Goal: Task Accomplishment & Management: Manage account settings

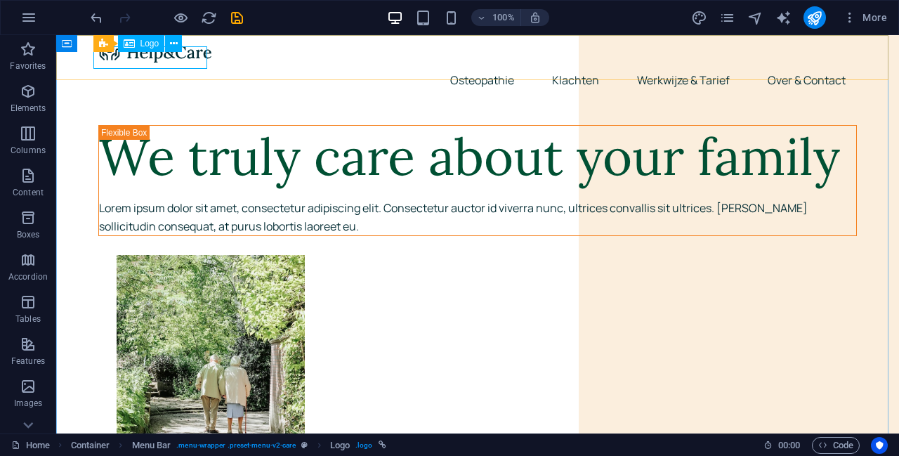
click at [143, 45] on span "Logo" at bounding box center [150, 43] width 19 height 8
click at [181, 40] on button at bounding box center [173, 43] width 17 height 17
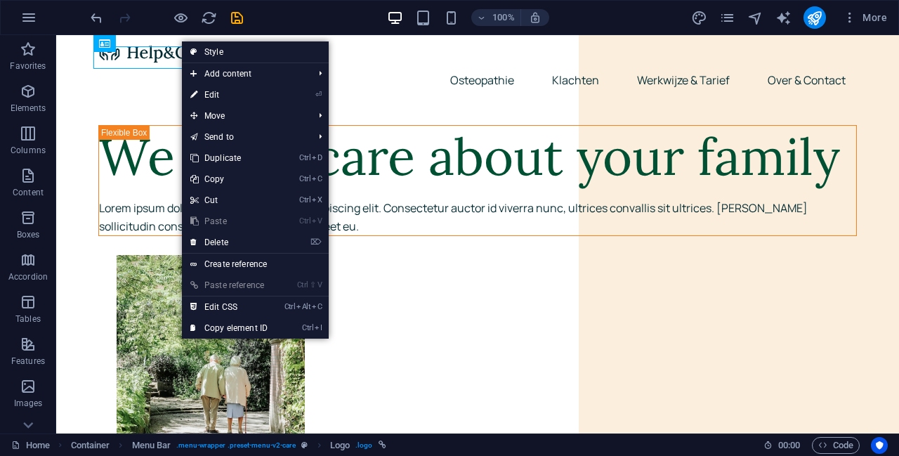
click at [240, 95] on link "⏎ Edit" at bounding box center [229, 94] width 94 height 21
select select "px"
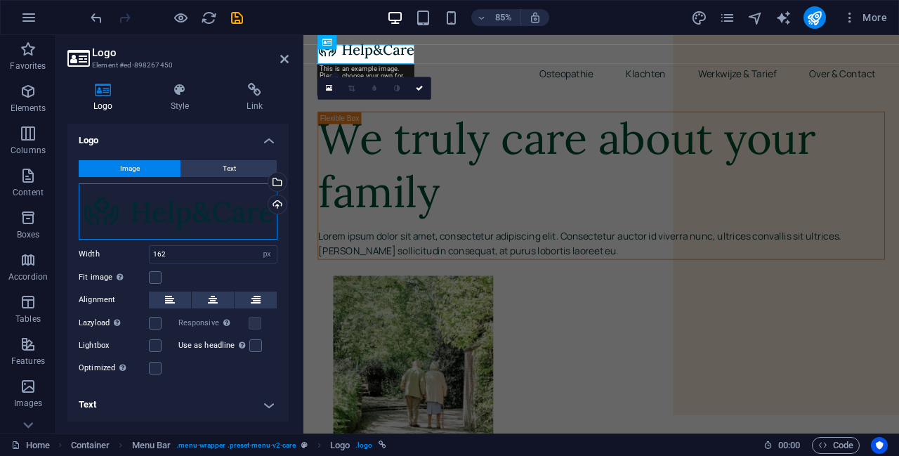
click at [167, 204] on div "Drag files here, click to choose files or select files from Files or our free s…" at bounding box center [178, 211] width 199 height 56
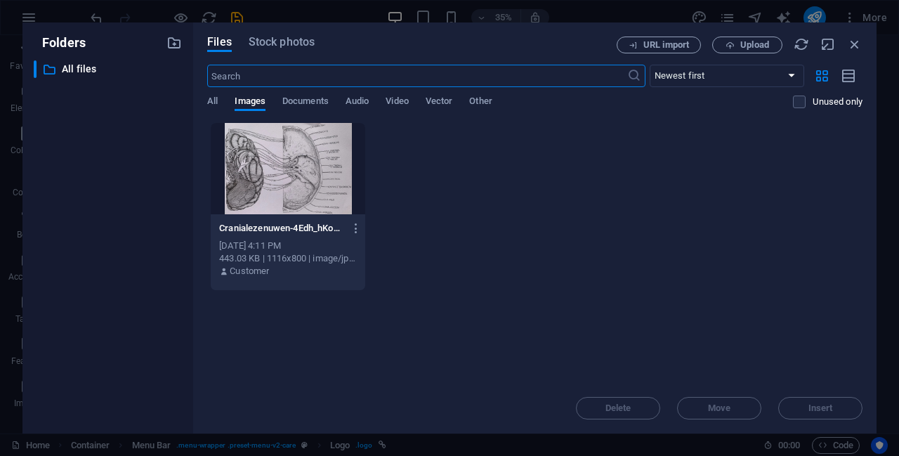
click at [687, 234] on div "Cranialezenuwen-4Edh_hKo4j06EIUd200Ybw.jpg Cranialezenuwen-4Edh_hKo4j06EIUd200Y…" at bounding box center [535, 206] width 656 height 169
click at [741, 44] on span "Upload" at bounding box center [755, 45] width 29 height 8
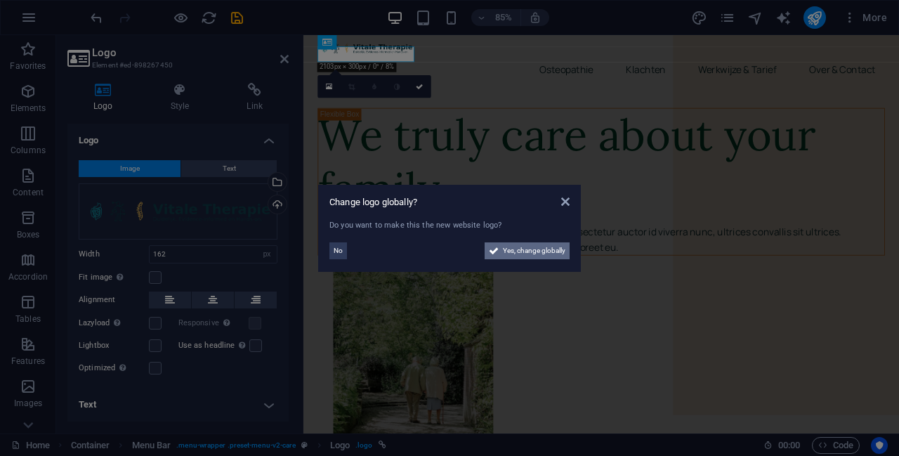
click at [521, 252] on span "Yes, change globally" at bounding box center [534, 250] width 63 height 17
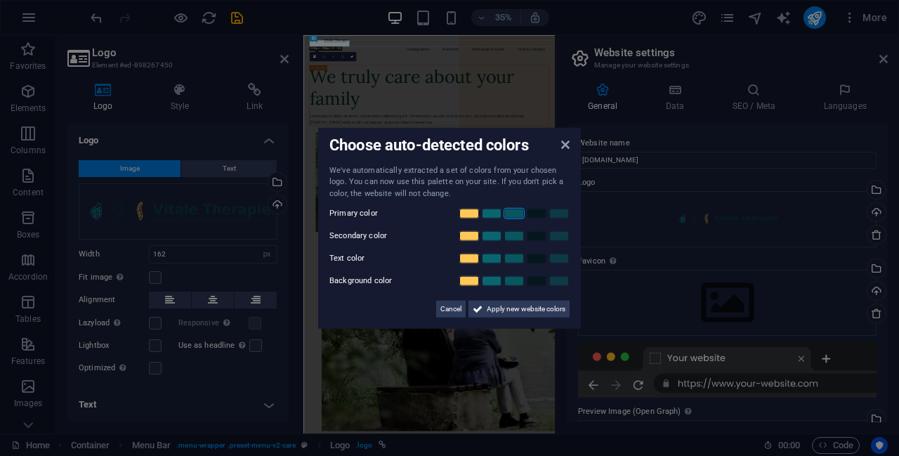
click at [515, 212] on link at bounding box center [514, 213] width 21 height 11
click at [474, 235] on link at bounding box center [469, 235] width 21 height 11
click at [537, 278] on link at bounding box center [536, 280] width 21 height 11
click at [504, 307] on span "Apply new website colors" at bounding box center [526, 309] width 79 height 17
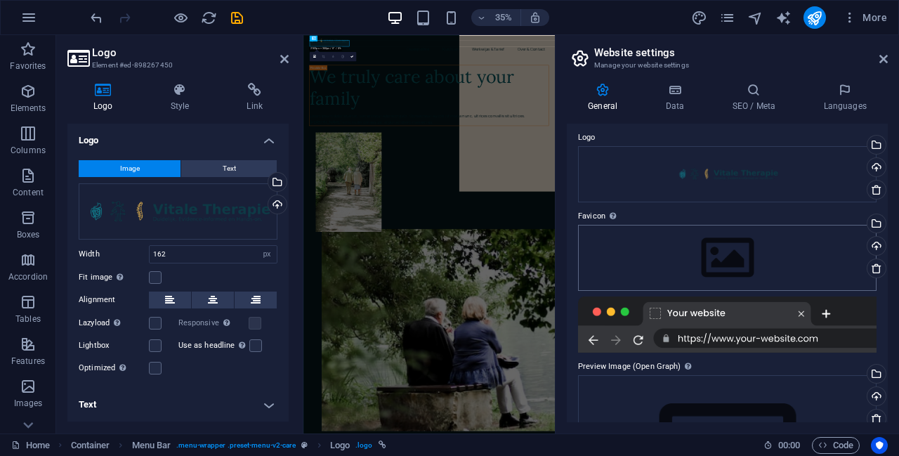
scroll to position [46, 0]
click at [758, 100] on h4 "SEO / Meta" at bounding box center [756, 98] width 91 height 30
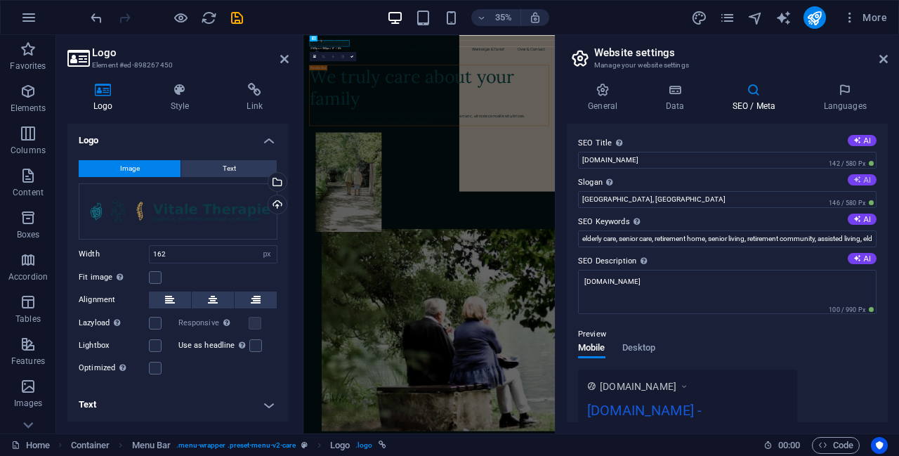
click at [856, 179] on icon at bounding box center [858, 180] width 8 height 8
type input "Compassionate Care for Your Loved Ones’ Journey"
drag, startPoint x: 785, startPoint y: 199, endPoint x: 582, endPoint y: 204, distance: 203.1
click at [582, 204] on input "Compassionate Care for Your Loved Ones’ Journey" at bounding box center [727, 199] width 299 height 17
click at [667, 84] on icon at bounding box center [674, 90] width 61 height 14
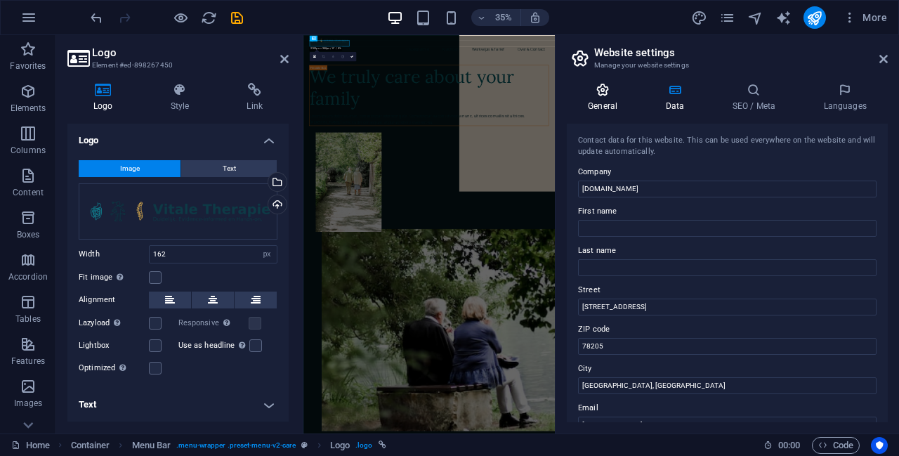
click at [614, 94] on icon at bounding box center [603, 90] width 72 height 14
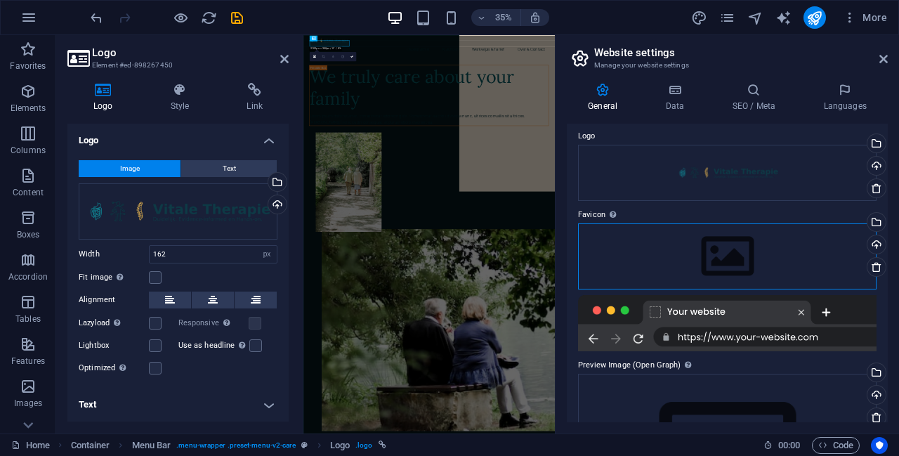
click at [663, 268] on div "Drag files here, click to choose files or select files from Files or our free s…" at bounding box center [727, 256] width 299 height 66
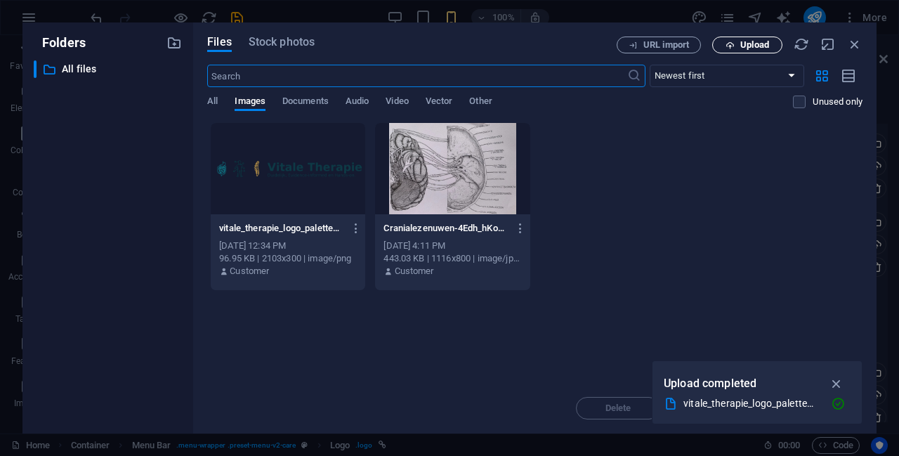
click at [743, 48] on span "Upload" at bounding box center [755, 45] width 29 height 8
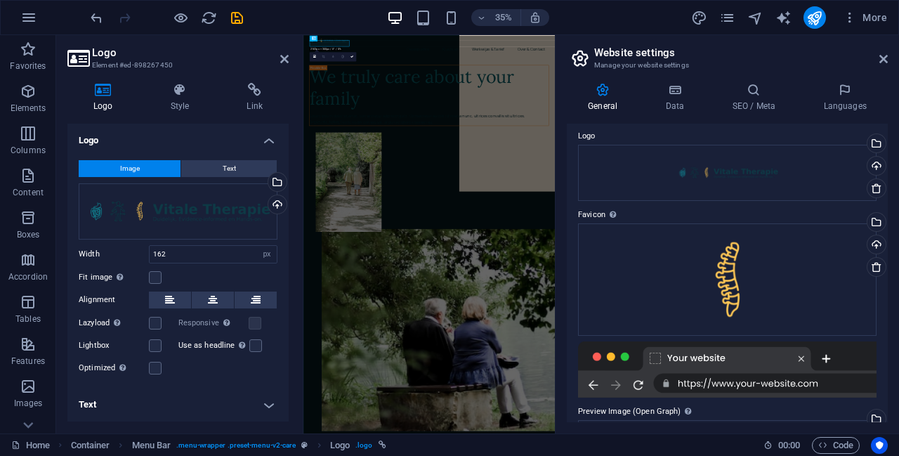
click at [684, 363] on div at bounding box center [727, 369] width 299 height 56
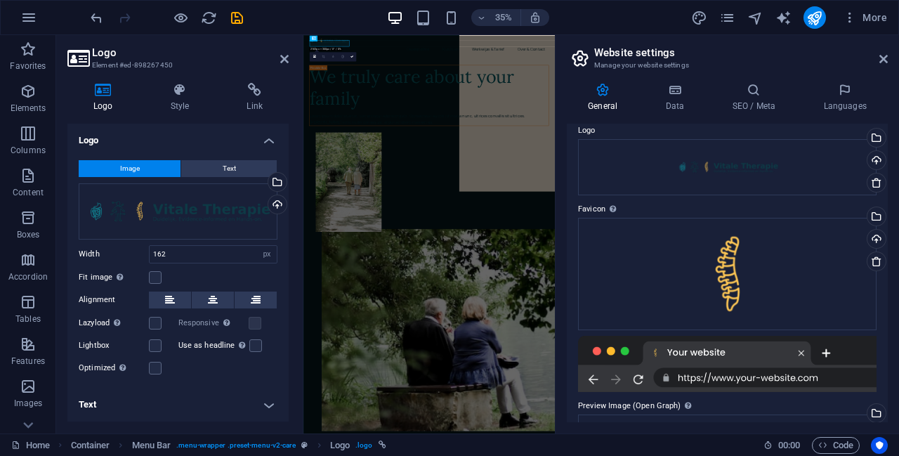
scroll to position [0, 0]
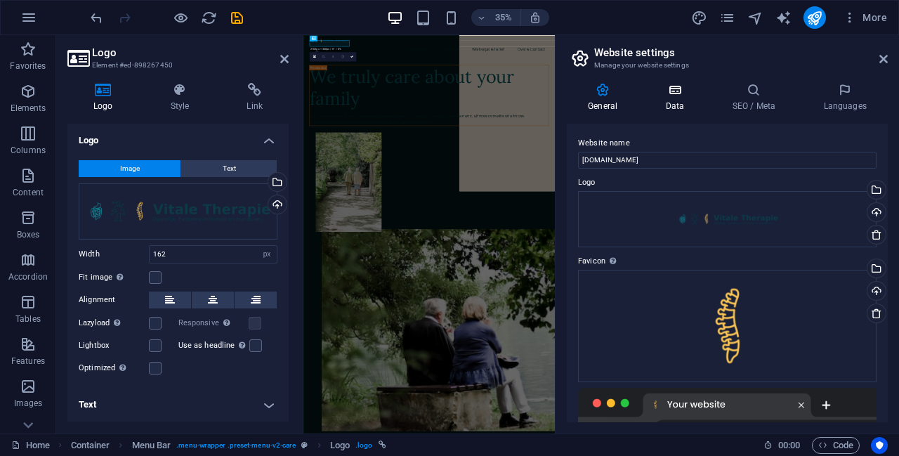
click at [675, 105] on h4 "Data" at bounding box center [677, 98] width 67 height 30
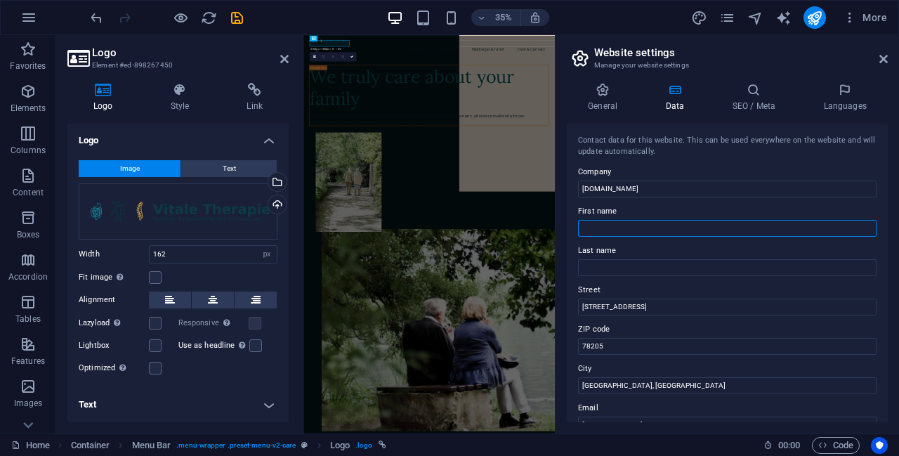
click at [627, 230] on input "First name" at bounding box center [727, 228] width 299 height 17
type input "Robin"
type input "V"
type input "van Hoof"
type input "Molenstraat 23"
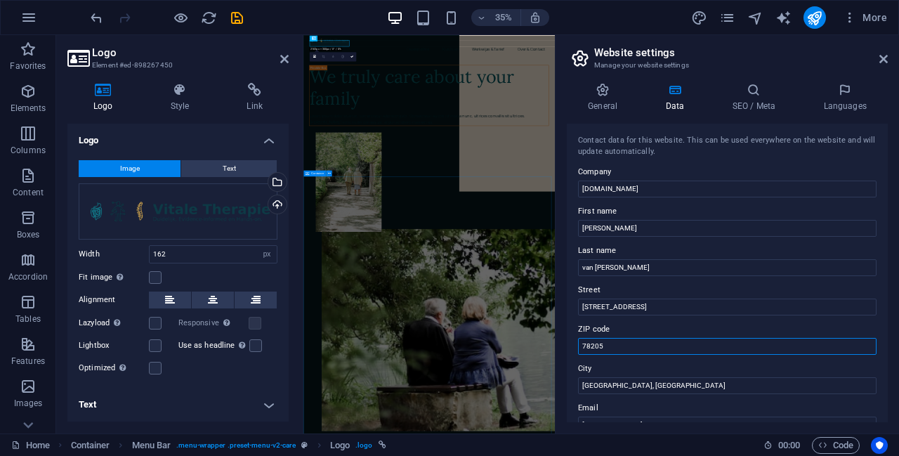
drag, startPoint x: 956, startPoint y: 381, endPoint x: 1002, endPoint y: 919, distance: 540.1
drag, startPoint x: 608, startPoint y: 346, endPoint x: 578, endPoint y: 348, distance: 29.5
click at [578, 348] on input "78205" at bounding box center [727, 346] width 299 height 17
type input "5632 AD"
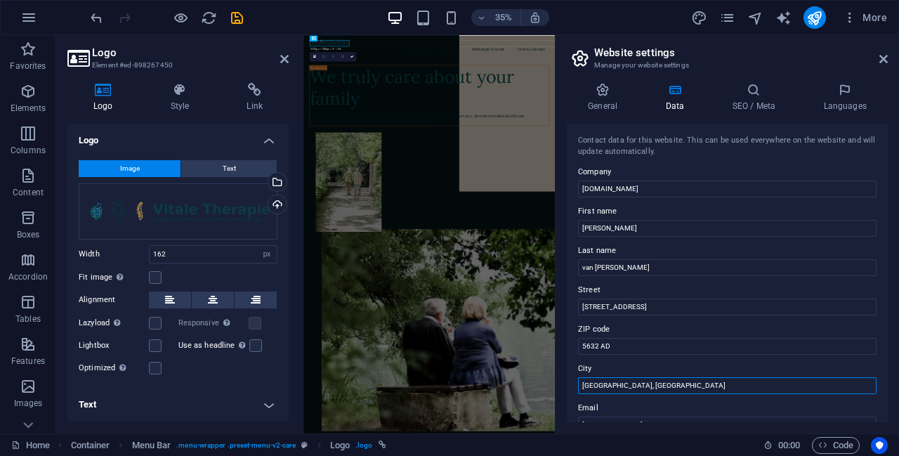
drag, startPoint x: 639, startPoint y: 384, endPoint x: 570, endPoint y: 382, distance: 69.6
click at [570, 382] on div "Contact data for this website. This can be used everywhere on the website and w…" at bounding box center [727, 273] width 321 height 299
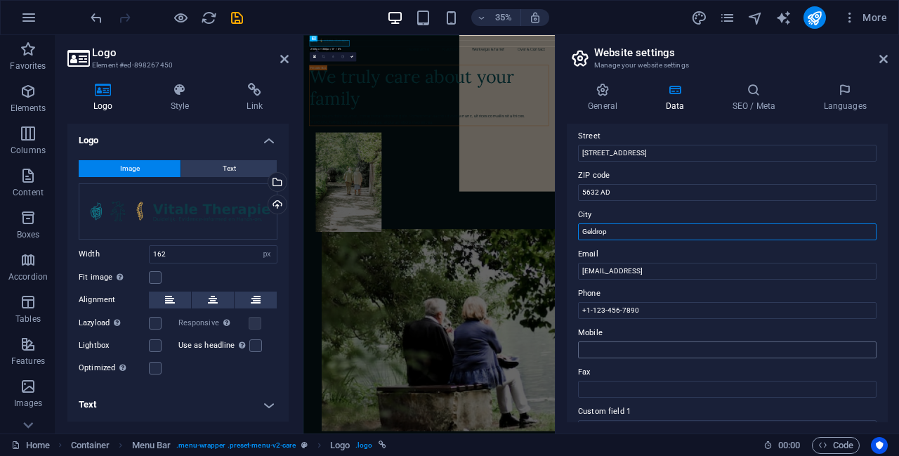
scroll to position [164, 0]
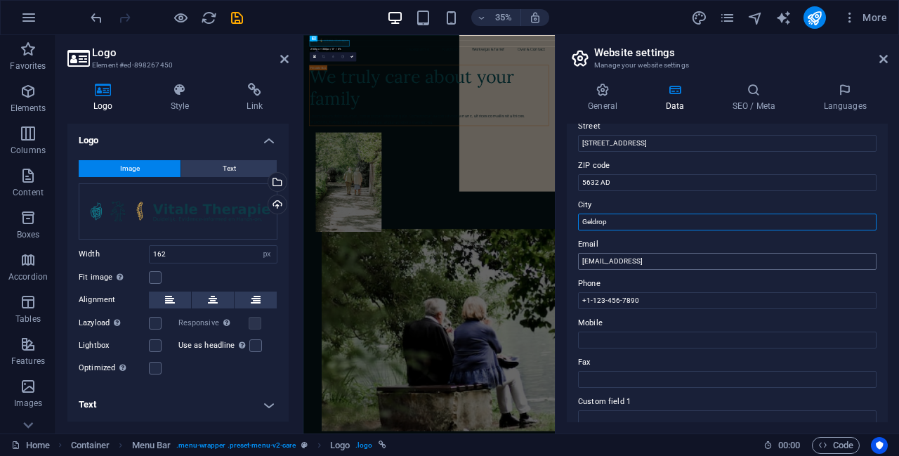
type input "Geldrop"
drag, startPoint x: 752, startPoint y: 259, endPoint x: 569, endPoint y: 259, distance: 182.7
click at [569, 259] on div "Contact data for this website. This can be used everywhere on the website and w…" at bounding box center [727, 273] width 321 height 299
type input "robin@geldropvitaal.nl"
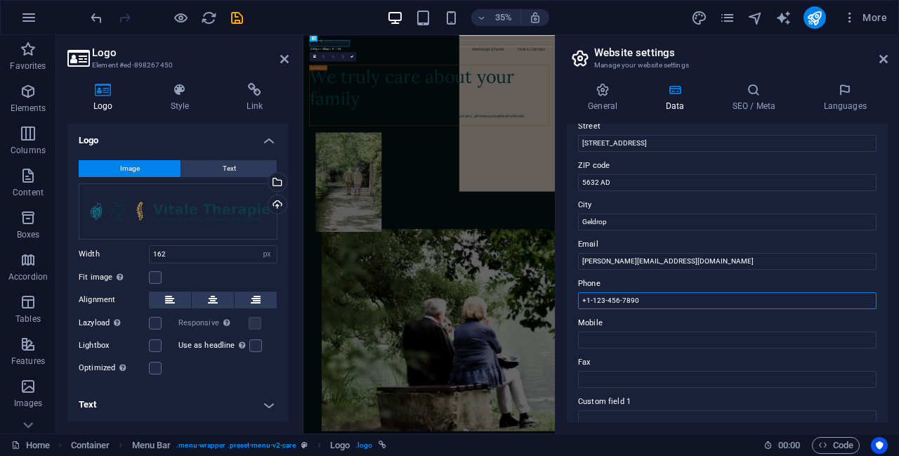
drag, startPoint x: 646, startPoint y: 301, endPoint x: 581, endPoint y: 299, distance: 64.7
click at [581, 299] on input "+1-123-456-7890" at bounding box center [727, 300] width 299 height 17
type input "+31 6 81 38 17 69"
drag, startPoint x: 954, startPoint y: 334, endPoint x: 1012, endPoint y: 773, distance: 442.2
drag, startPoint x: 651, startPoint y: 304, endPoint x: 581, endPoint y: 299, distance: 69.7
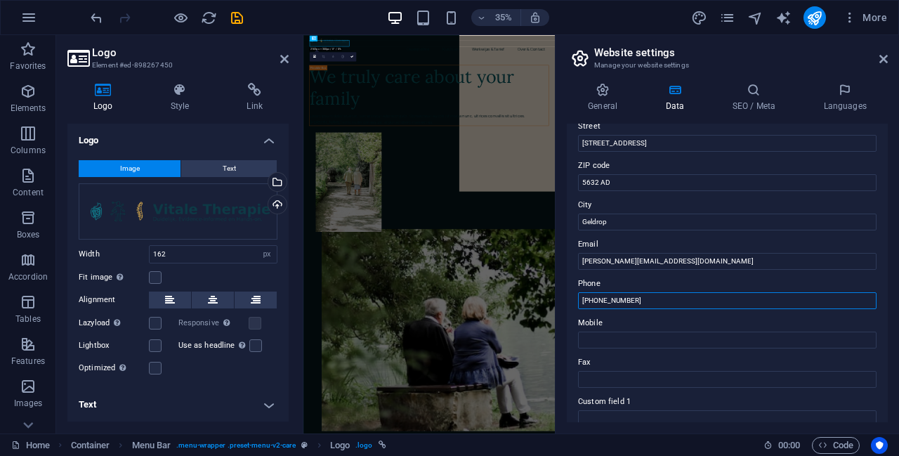
click at [581, 299] on input "+31 6 81 38 17 69" at bounding box center [727, 300] width 299 height 17
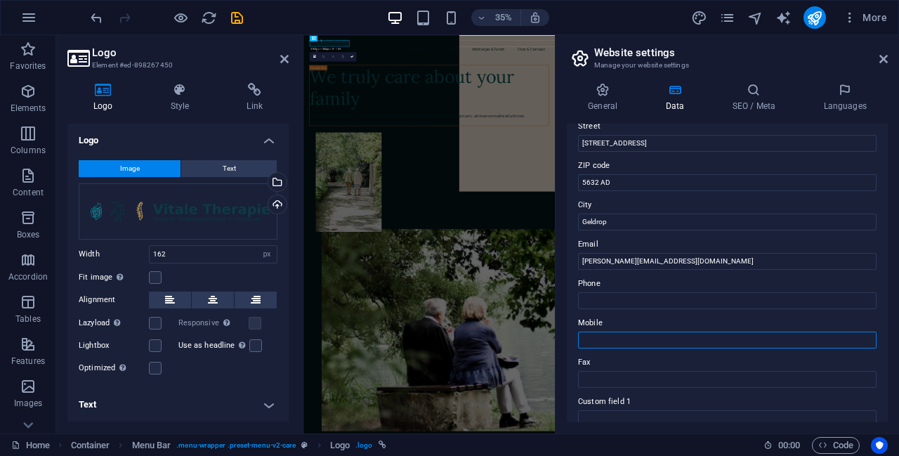
click at [608, 335] on input "Mobile" at bounding box center [727, 340] width 299 height 17
paste input "+31 6 81 38 17 69"
type input "+31 6 81 38 17 69"
click at [660, 365] on label "Fax" at bounding box center [727, 362] width 299 height 17
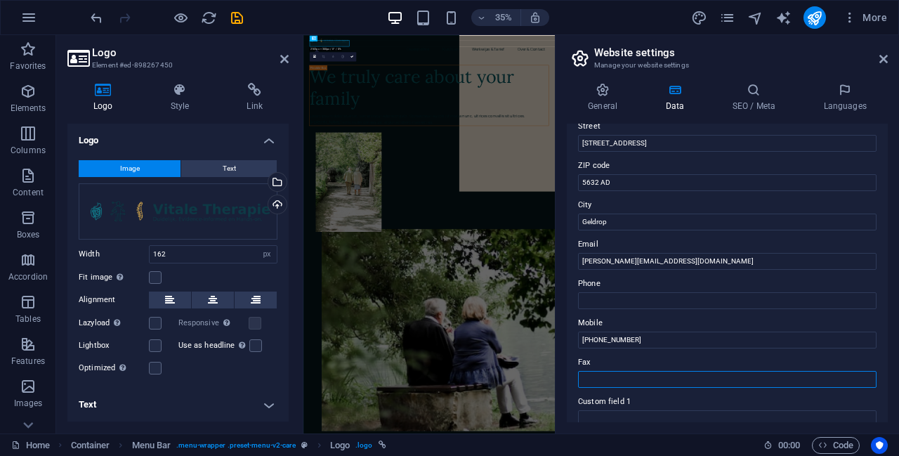
click at [660, 371] on input "Fax" at bounding box center [727, 379] width 299 height 17
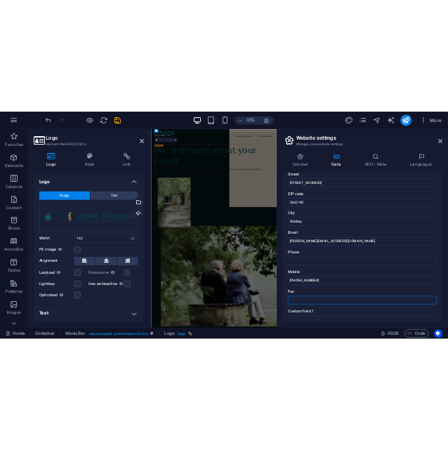
scroll to position [142, 0]
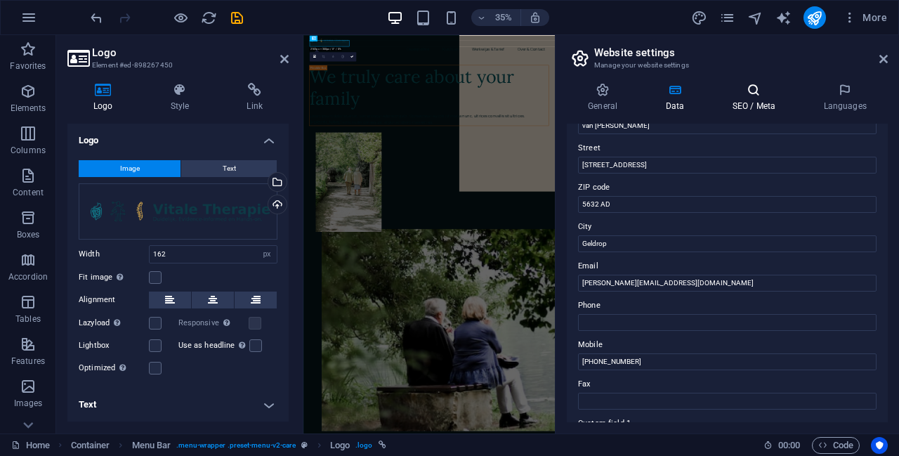
click at [755, 90] on icon at bounding box center [754, 90] width 86 height 14
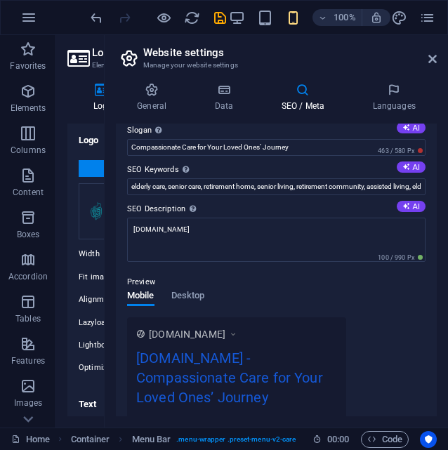
scroll to position [0, 0]
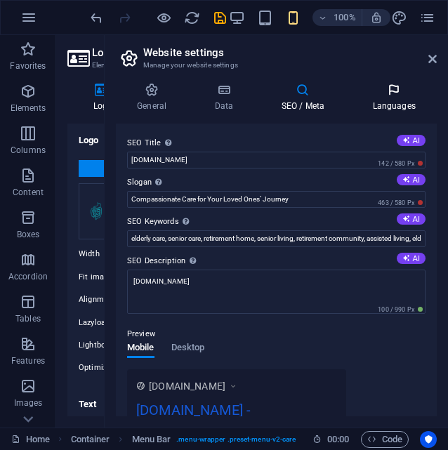
click at [385, 91] on icon at bounding box center [394, 90] width 86 height 14
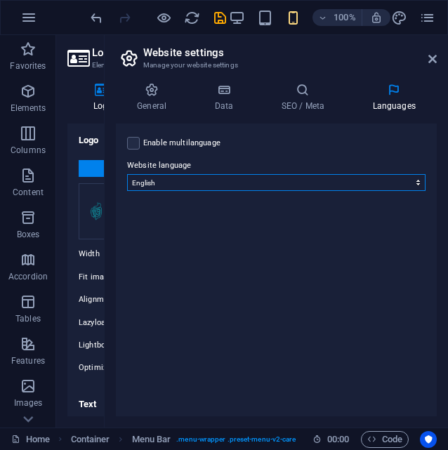
click at [212, 181] on select "Abkhazian Afar Afrikaans Akan Albanian Amharic Arabic Aragonese Armenian Assame…" at bounding box center [276, 182] width 299 height 17
select select "110"
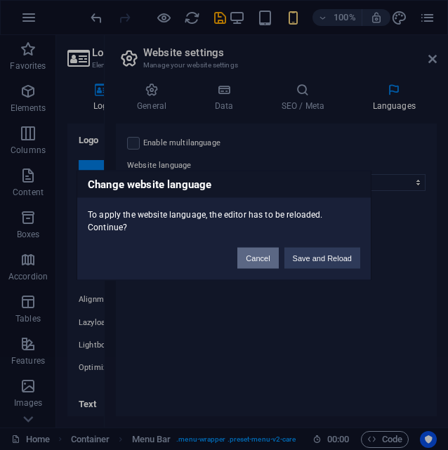
click at [262, 257] on button "Cancel" at bounding box center [257, 257] width 41 height 21
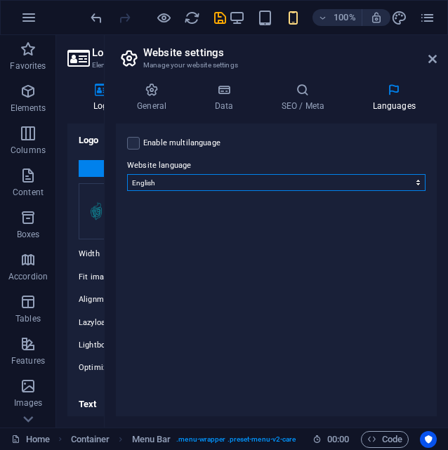
click at [239, 184] on select "Abkhazian Afar Afrikaans Akan Albanian Amharic Arabic Aragonese Armenian Assame…" at bounding box center [276, 182] width 299 height 17
select select "39"
click at [127, 174] on select "Abkhazian Afar Afrikaans Akan Albanian Amharic Arabic Aragonese Armenian Assame…" at bounding box center [276, 182] width 299 height 17
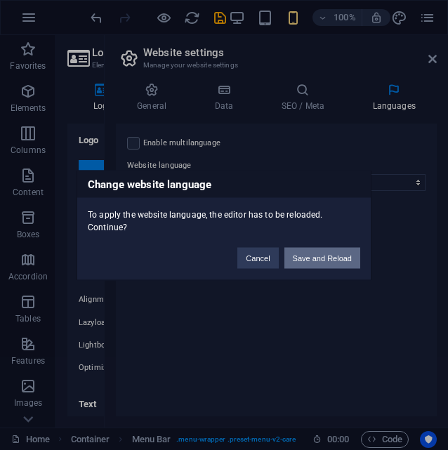
click at [324, 257] on button "Save and Reload" at bounding box center [323, 257] width 76 height 21
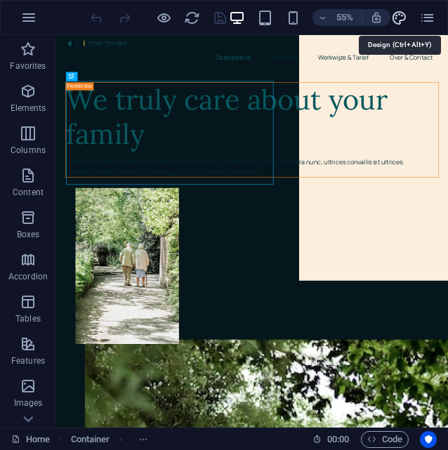
select select "px"
select select "400"
select select "px"
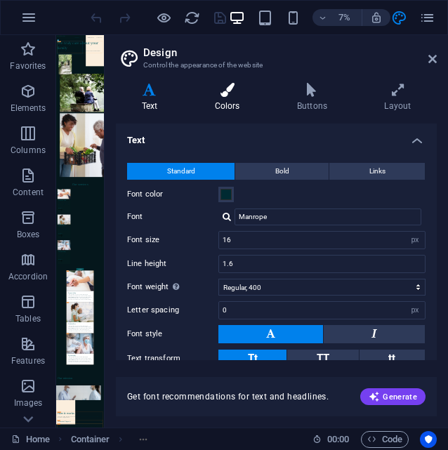
click at [237, 100] on h4 "Colors" at bounding box center [230, 98] width 82 height 30
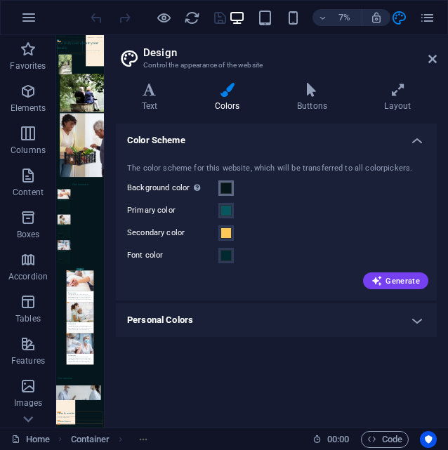
click at [226, 188] on span at bounding box center [226, 188] width 11 height 11
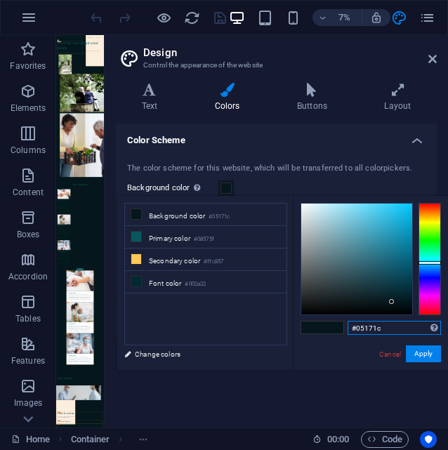
drag, startPoint x: 385, startPoint y: 329, endPoint x: 343, endPoint y: 331, distance: 42.2
click at [343, 331] on div "#05171c Supported formats #0852ed rgb(8, 82, 237) rgba(8, 82, 237, 90%) hsv(221…" at bounding box center [370, 385] width 155 height 378
click at [386, 325] on input "text" at bounding box center [394, 328] width 93 height 14
paste input "#EADCCB"
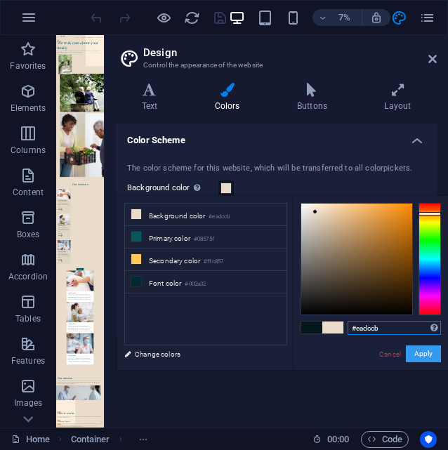
type input "#eadccb"
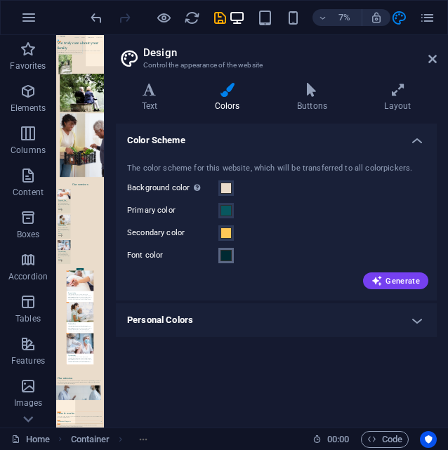
click at [223, 255] on span at bounding box center [226, 255] width 11 height 11
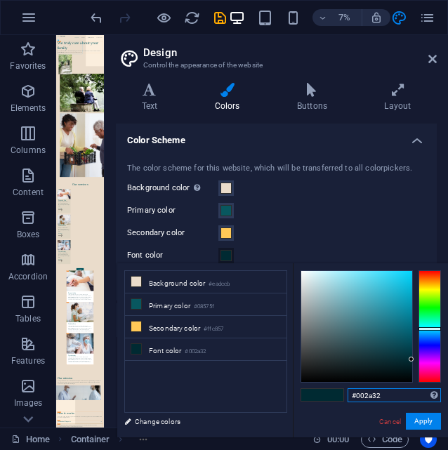
drag, startPoint x: 388, startPoint y: 394, endPoint x: 356, endPoint y: 393, distance: 31.6
type input "#111111"
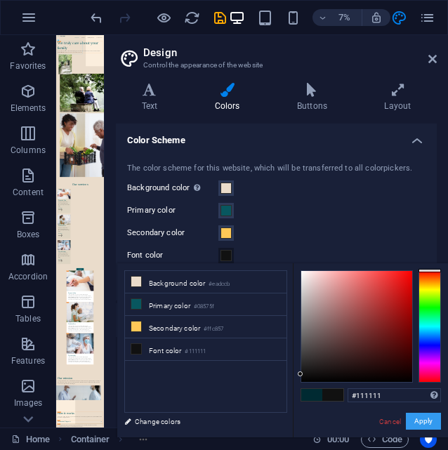
click at [426, 419] on button "Apply" at bounding box center [423, 421] width 35 height 17
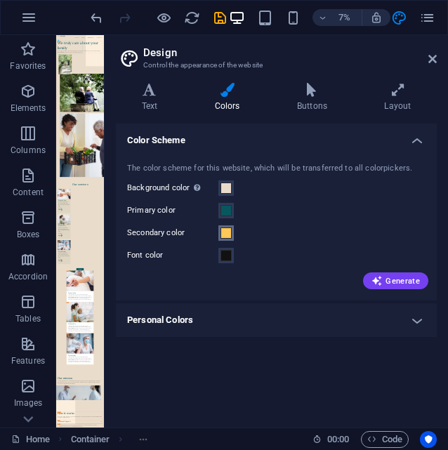
click at [223, 233] on span at bounding box center [226, 233] width 11 height 11
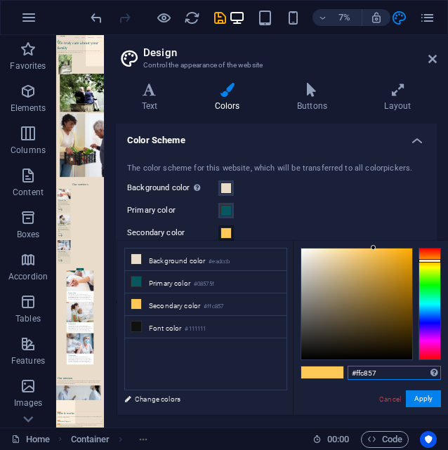
drag, startPoint x: 386, startPoint y: 374, endPoint x: 342, endPoint y: 374, distance: 43.6
paste input "A7E8E6"
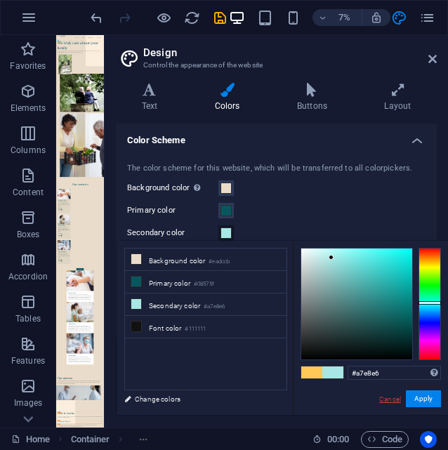
click at [0, 0] on link "Cancel" at bounding box center [0, 0] width 0 height 0
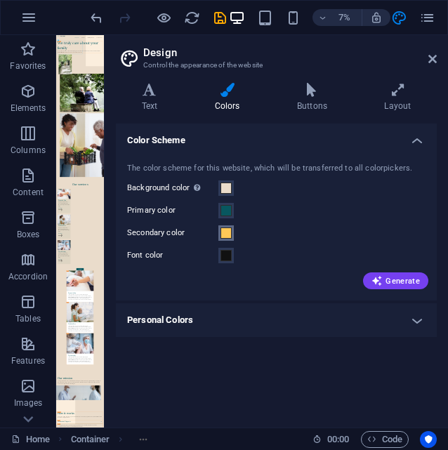
click at [227, 233] on span at bounding box center [226, 233] width 11 height 11
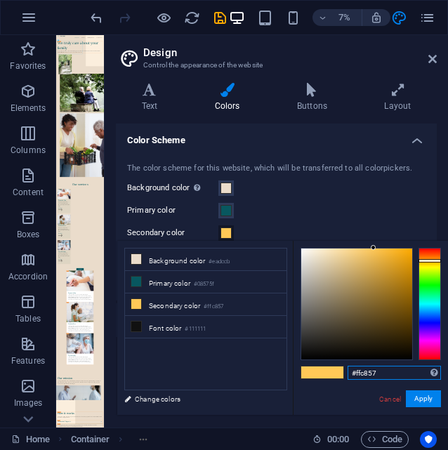
drag, startPoint x: 387, startPoint y: 373, endPoint x: 344, endPoint y: 374, distance: 42.9
paste input "F5D259"
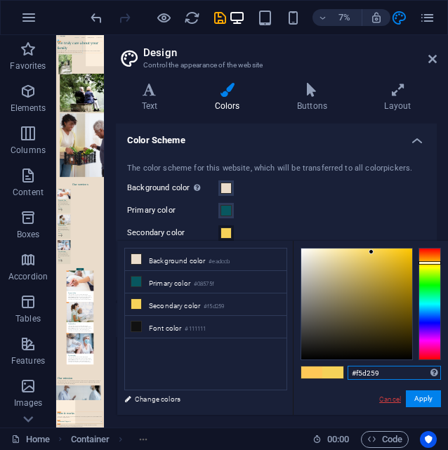
type input "#f5d259"
click at [0, 0] on link "Cancel" at bounding box center [0, 0] width 0 height 0
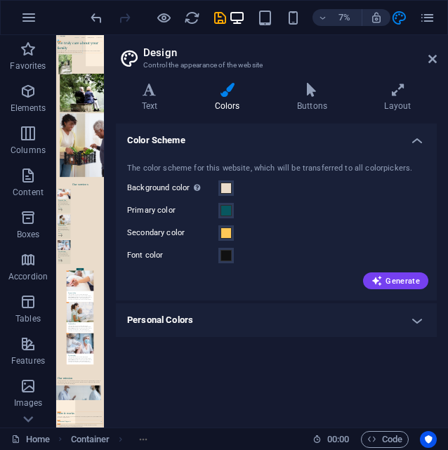
click at [416, 319] on h4 "Personal Colors" at bounding box center [276, 321] width 321 height 34
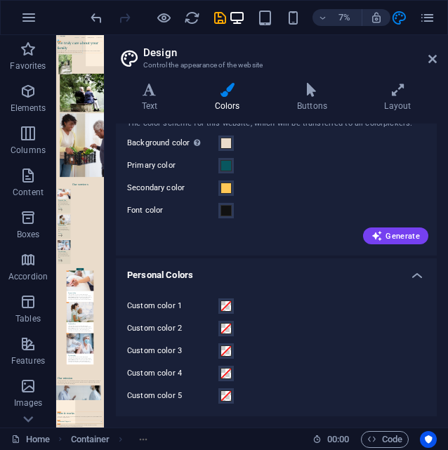
scroll to position [47, 0]
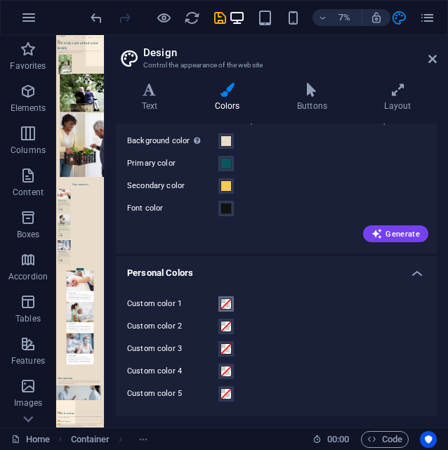
click at [225, 301] on span at bounding box center [226, 304] width 11 height 11
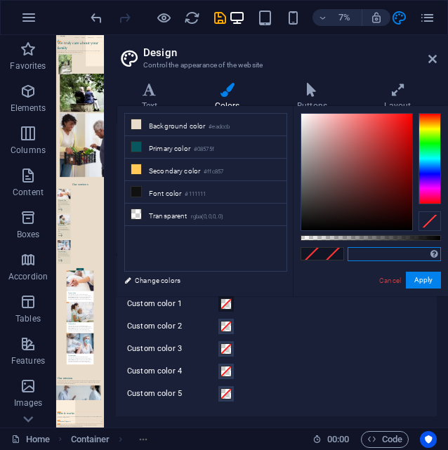
click at [366, 253] on input "text" at bounding box center [394, 254] width 93 height 14
paste input "#0E7C86"
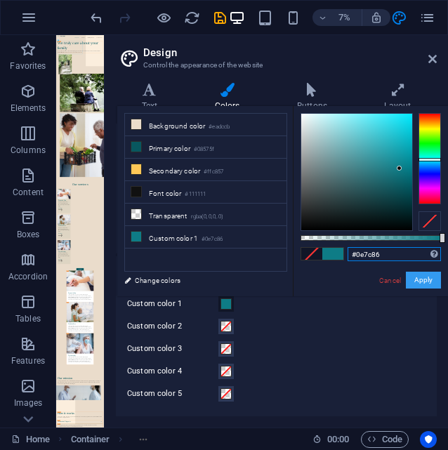
type input "#0e7c86"
click at [437, 279] on button "Apply" at bounding box center [423, 280] width 35 height 17
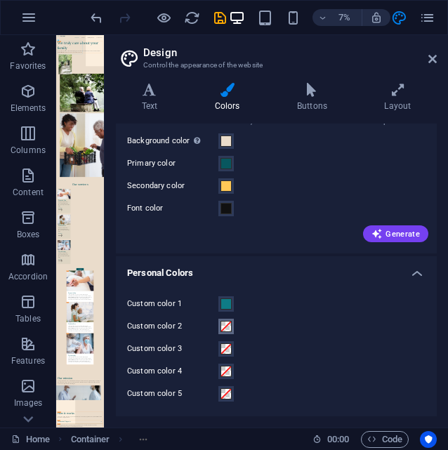
click at [228, 325] on span at bounding box center [226, 326] width 11 height 11
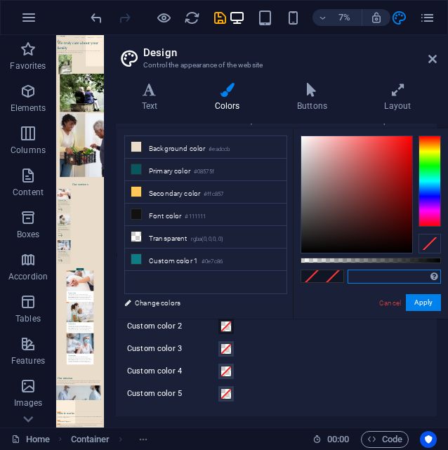
click at [372, 275] on input "text" at bounding box center [394, 277] width 93 height 14
paste input "#1C2C4C"
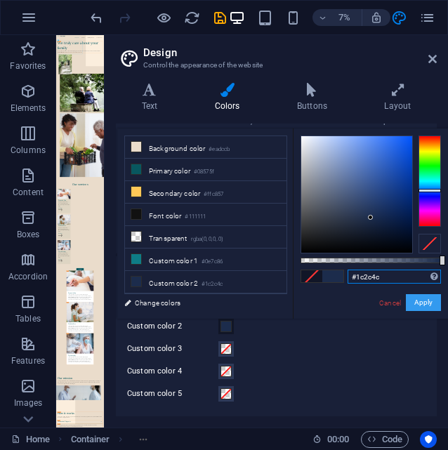
type input "#1c2c4c"
click at [427, 300] on button "Apply" at bounding box center [423, 302] width 35 height 17
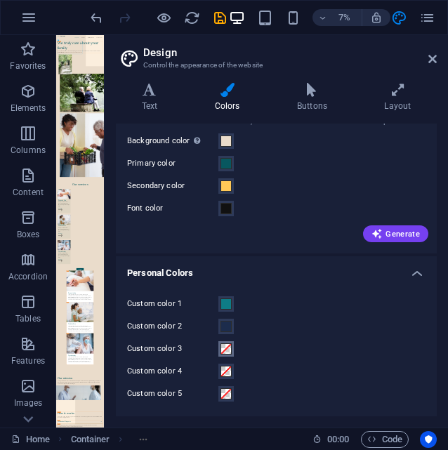
click at [226, 348] on span at bounding box center [226, 349] width 11 height 11
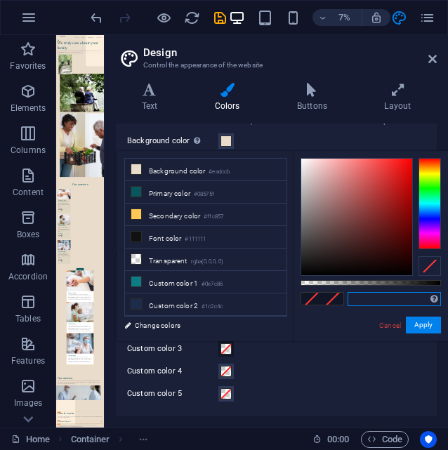
click at [383, 297] on input "text" at bounding box center [394, 299] width 93 height 14
paste input "#F5D259"
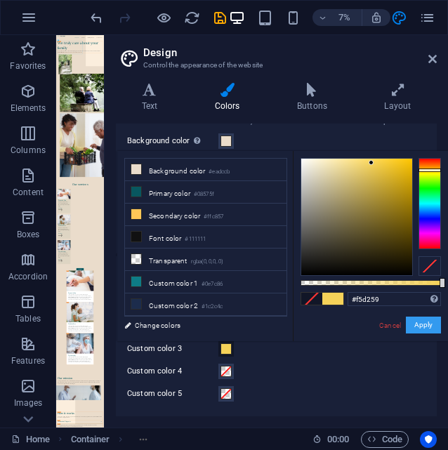
click at [429, 322] on button "Apply" at bounding box center [423, 325] width 35 height 17
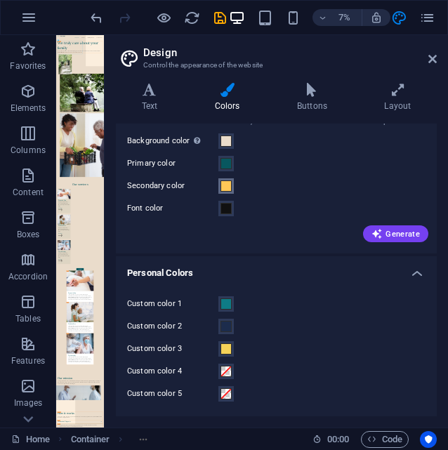
click at [227, 185] on span at bounding box center [226, 186] width 11 height 11
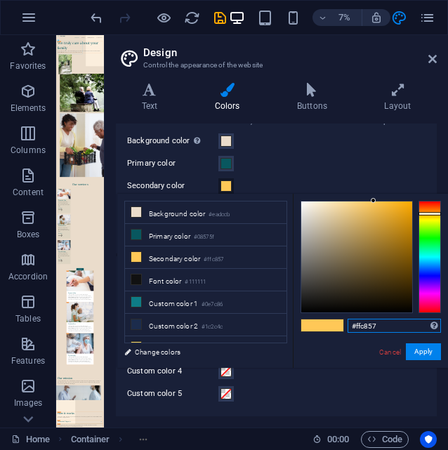
drag, startPoint x: 396, startPoint y: 322, endPoint x: 345, endPoint y: 324, distance: 51.3
click at [0, 0] on link "Cancel" at bounding box center [0, 0] width 0 height 0
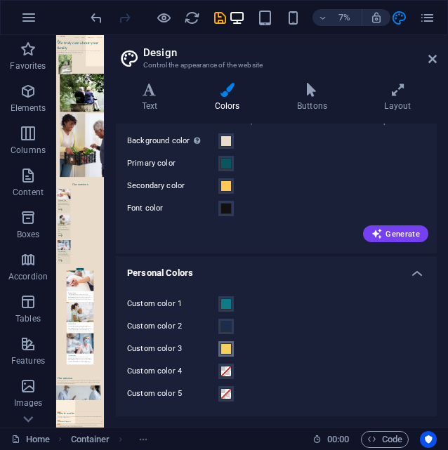
click at [229, 350] on span at bounding box center [226, 349] width 11 height 11
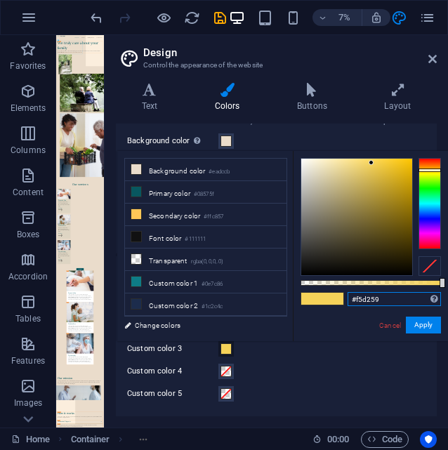
drag, startPoint x: 393, startPoint y: 299, endPoint x: 332, endPoint y: 302, distance: 61.9
click at [332, 302] on div "#f5d259 Supported formats #0852ed rgb(8, 82, 237) rgba(8, 82, 237, 90%) hsv(221…" at bounding box center [370, 348] width 155 height 394
paste input "fc857"
type input "#ffc857"
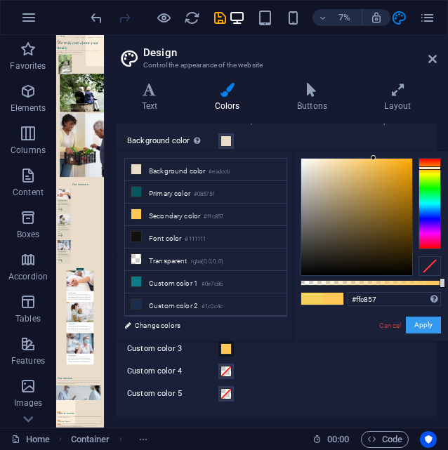
click at [426, 324] on button "Apply" at bounding box center [423, 325] width 35 height 17
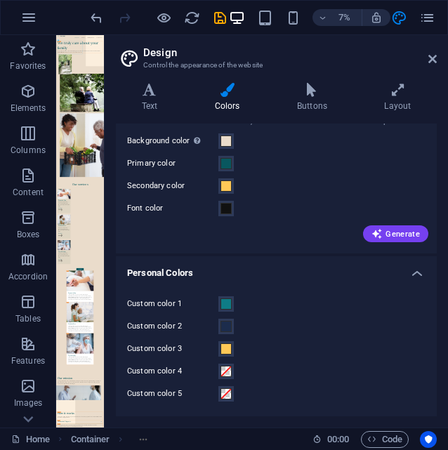
click at [314, 359] on div "Custom color 1 Custom color 2 Custom color 3 Custom color 4 Custom color 5" at bounding box center [276, 349] width 327 height 135
click at [225, 369] on span at bounding box center [226, 371] width 11 height 11
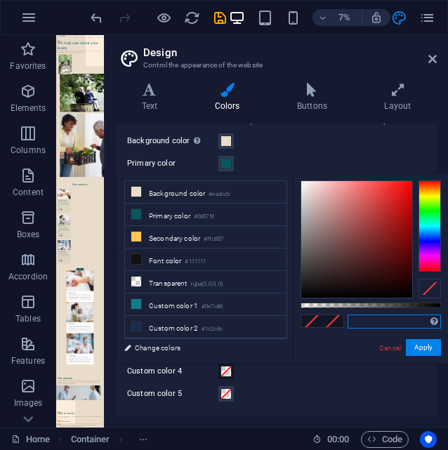
click at [369, 319] on input "text" at bounding box center [394, 322] width 93 height 14
paste input "#A7E8E6"
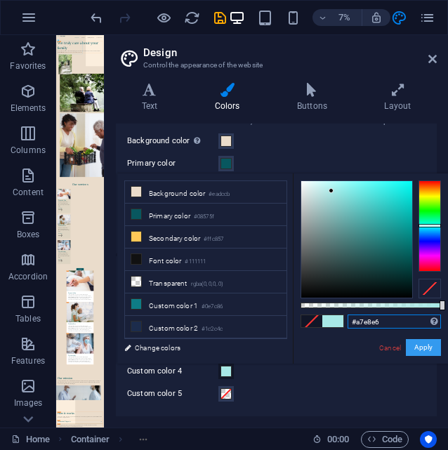
type input "#a7e8e6"
click at [432, 344] on button "Apply" at bounding box center [423, 347] width 35 height 17
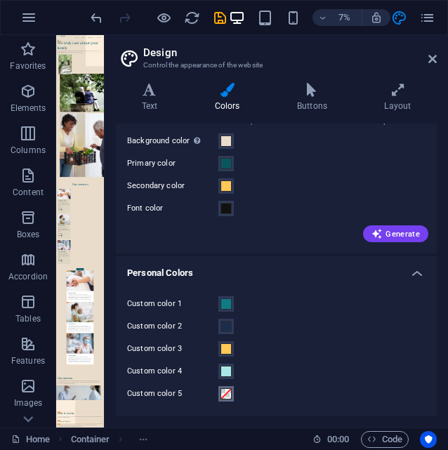
click at [225, 393] on span at bounding box center [226, 394] width 11 height 11
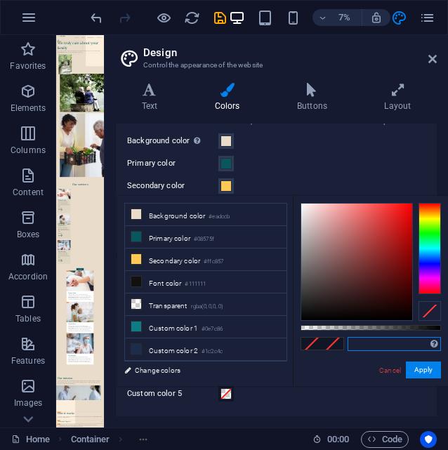
click at [370, 344] on input "text" at bounding box center [394, 344] width 93 height 14
paste input "#EADCCB"
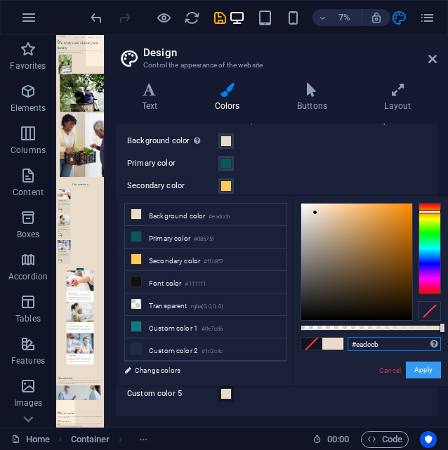
type input "#eadccb"
click at [424, 368] on button "Apply" at bounding box center [423, 370] width 35 height 17
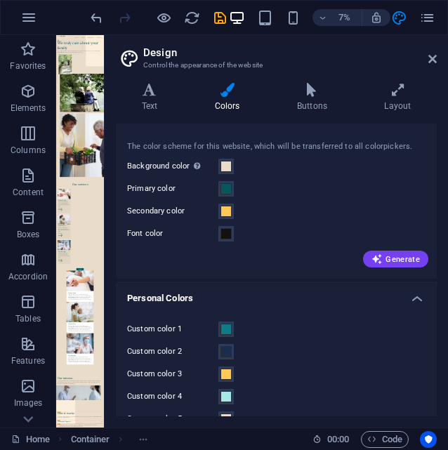
scroll to position [0, 0]
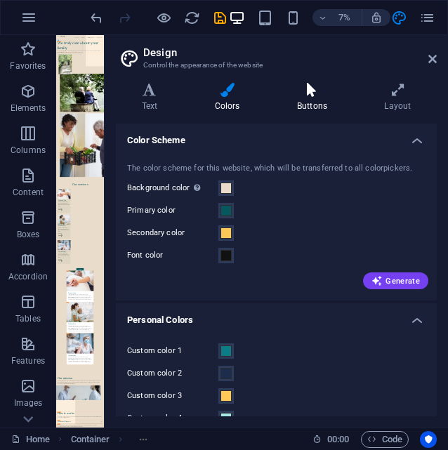
click at [317, 98] on h4 "Buttons" at bounding box center [314, 98] width 87 height 30
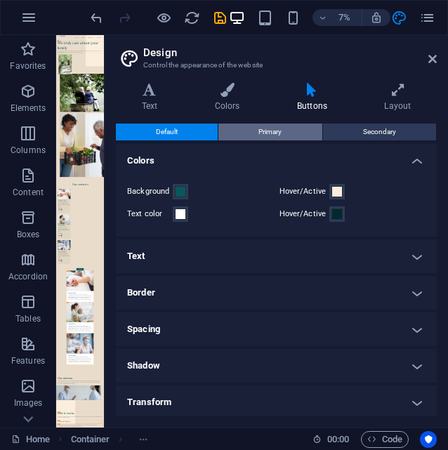
click at [280, 133] on span "Primary" at bounding box center [270, 132] width 23 height 17
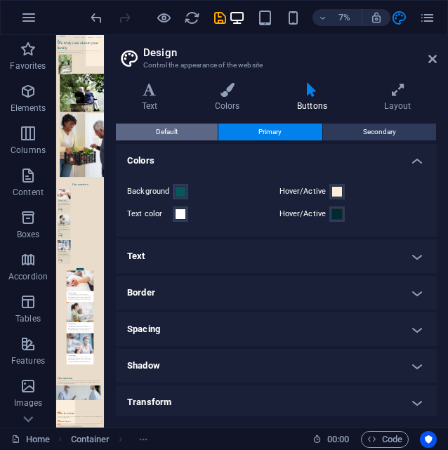
click at [200, 127] on button "Default" at bounding box center [167, 132] width 102 height 17
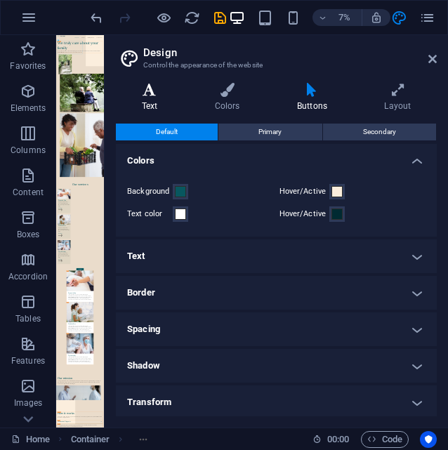
click at [147, 90] on icon at bounding box center [149, 90] width 67 height 14
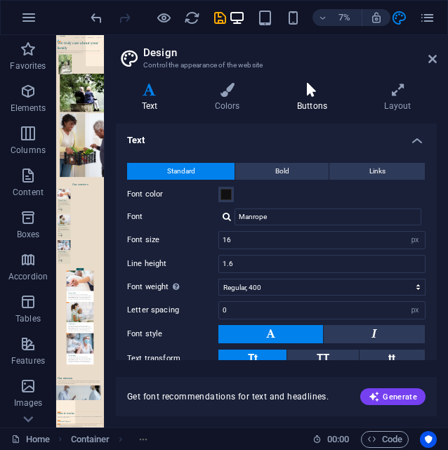
click at [319, 105] on h4 "Buttons" at bounding box center [314, 98] width 87 height 30
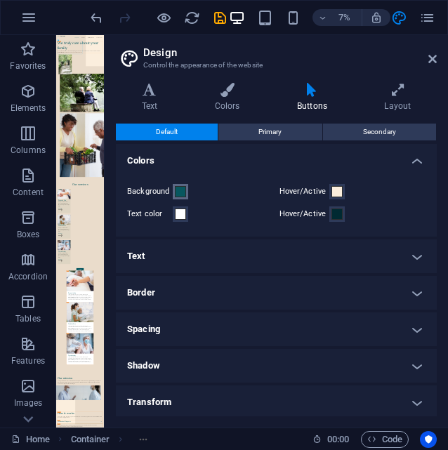
click at [180, 191] on span at bounding box center [180, 191] width 11 height 11
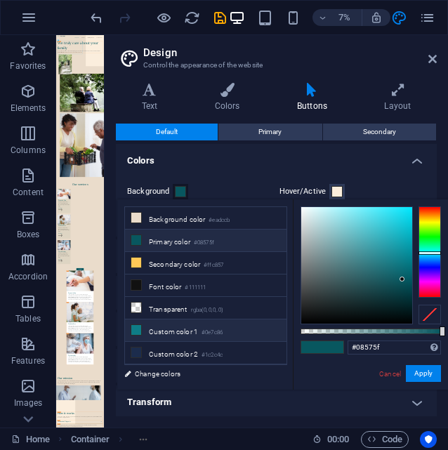
click at [206, 331] on small "#0e7c86" at bounding box center [212, 333] width 21 height 10
type input "#0e7c86"
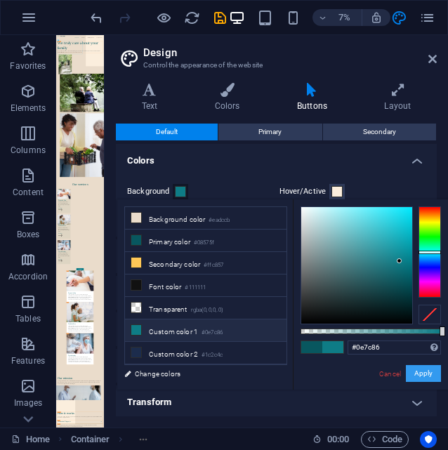
click at [424, 372] on button "Apply" at bounding box center [423, 373] width 35 height 17
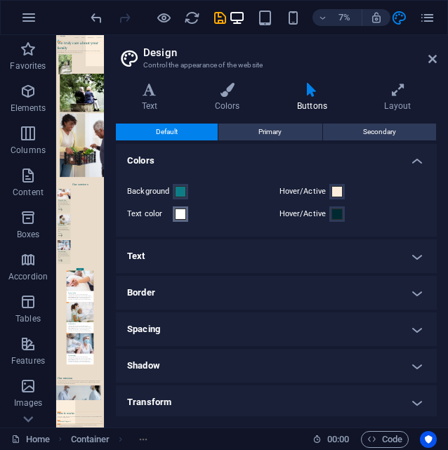
click at [181, 211] on span at bounding box center [180, 214] width 11 height 11
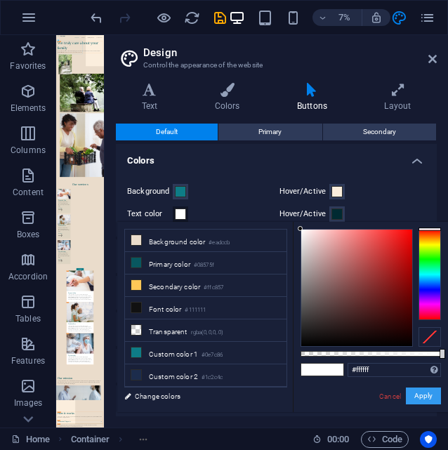
click at [428, 397] on button "Apply" at bounding box center [423, 396] width 35 height 17
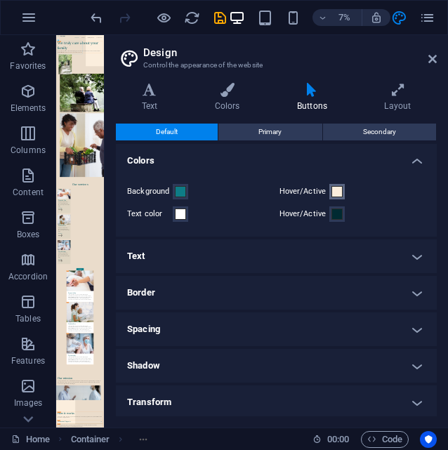
click at [335, 189] on span at bounding box center [337, 191] width 11 height 11
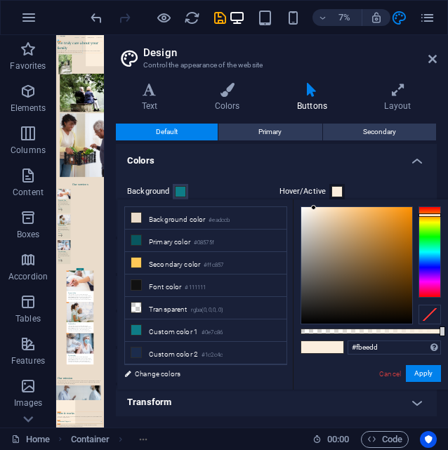
click at [355, 167] on h4 "Colors" at bounding box center [276, 156] width 321 height 25
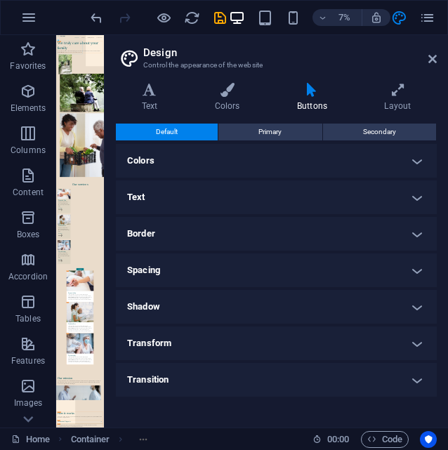
click at [354, 166] on h4 "Colors" at bounding box center [276, 161] width 321 height 34
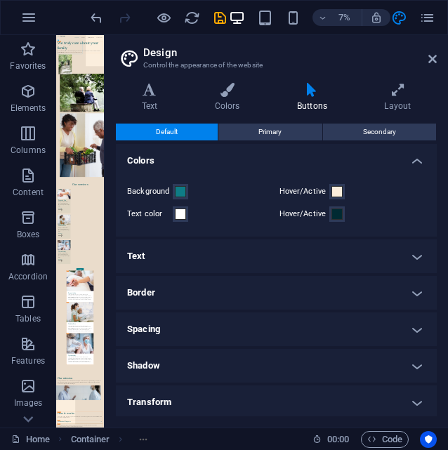
click at [276, 156] on h4 "Colors" at bounding box center [276, 156] width 321 height 25
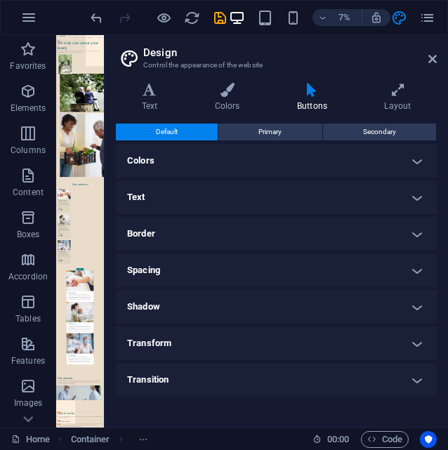
click at [233, 194] on h4 "Text" at bounding box center [276, 198] width 321 height 34
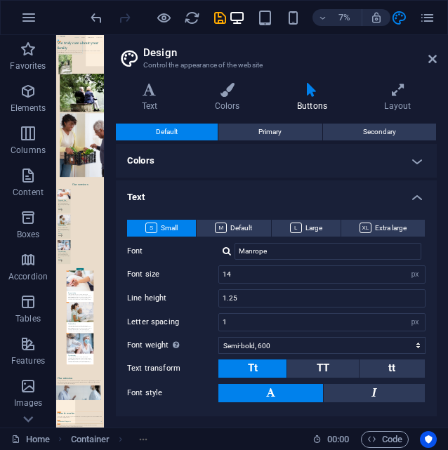
click at [233, 194] on h4 "Text" at bounding box center [276, 193] width 321 height 25
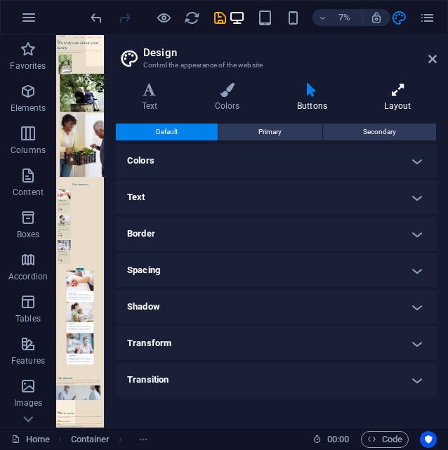
click at [410, 99] on h4 "Layout" at bounding box center [398, 98] width 78 height 30
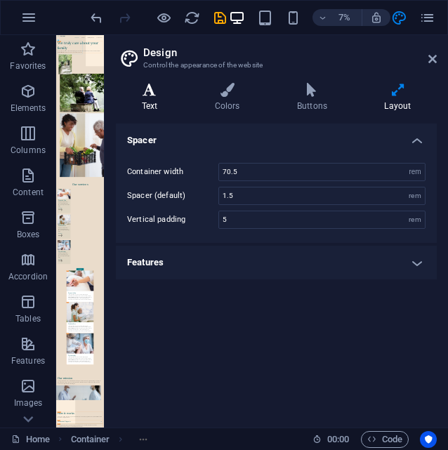
click at [153, 98] on h4 "Text" at bounding box center [152, 98] width 73 height 30
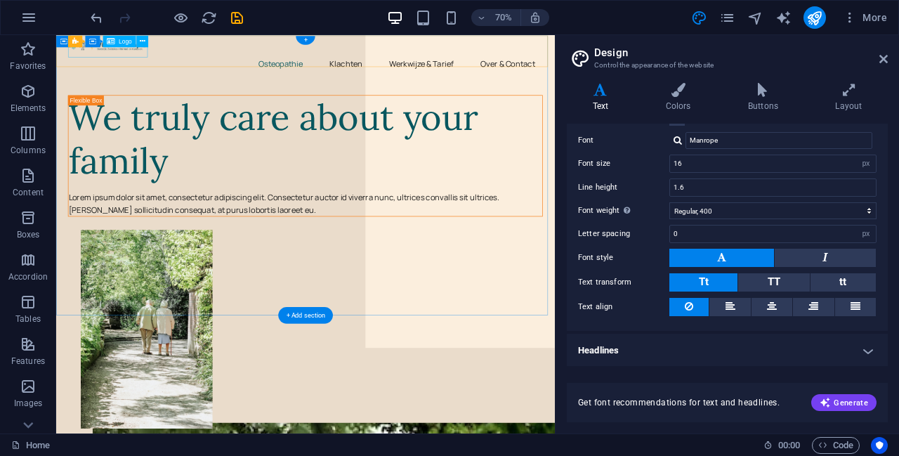
click at [149, 57] on div at bounding box center [412, 50] width 679 height 18
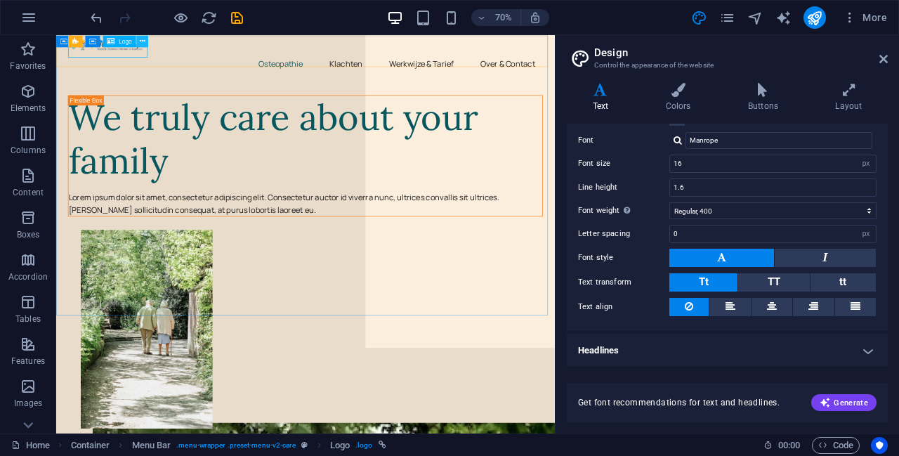
click at [0, 0] on icon at bounding box center [0, 0] width 0 height 0
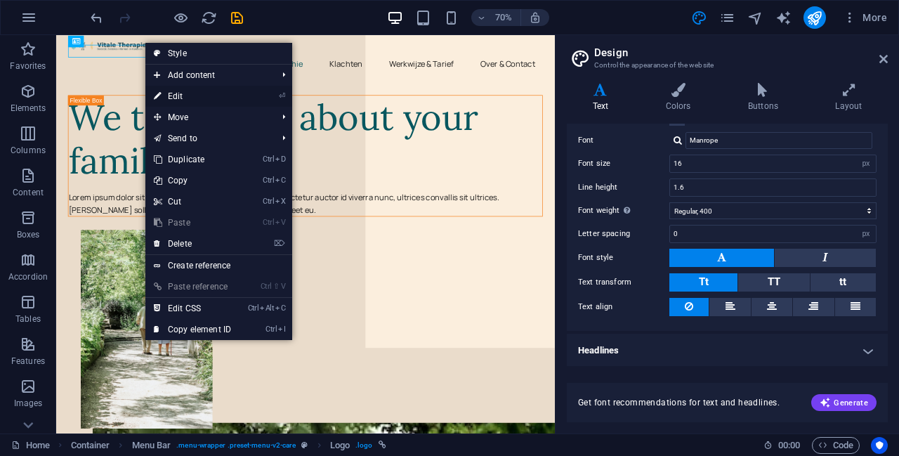
click at [207, 96] on link "⏎ Edit" at bounding box center [192, 96] width 94 height 21
select select "px"
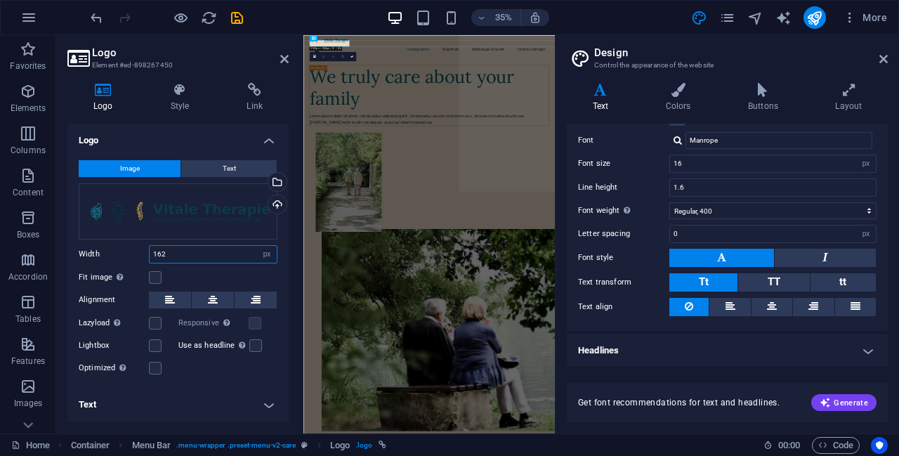
drag, startPoint x: 187, startPoint y: 253, endPoint x: 146, endPoint y: 253, distance: 40.7
click at [146, 253] on div "Width 162 Default auto px rem % em vh vw" at bounding box center [178, 254] width 199 height 18
type input "324"
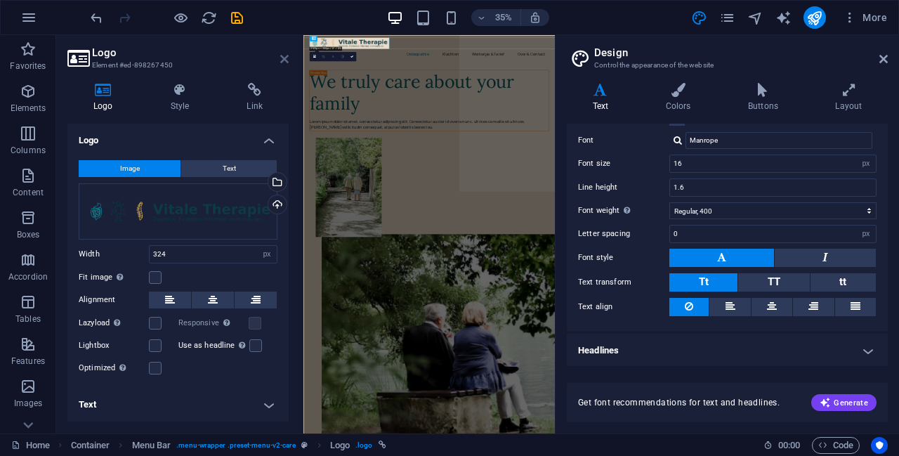
click at [285, 61] on icon at bounding box center [284, 58] width 8 height 11
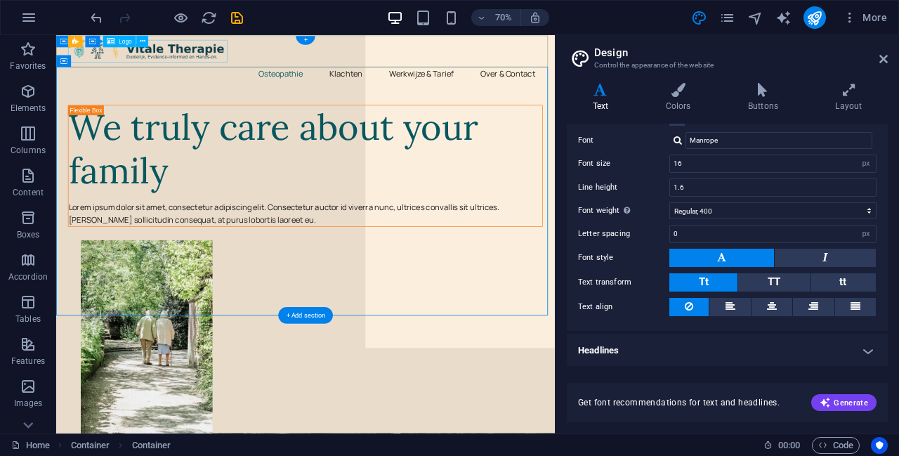
click at [243, 57] on div at bounding box center [412, 57] width 679 height 32
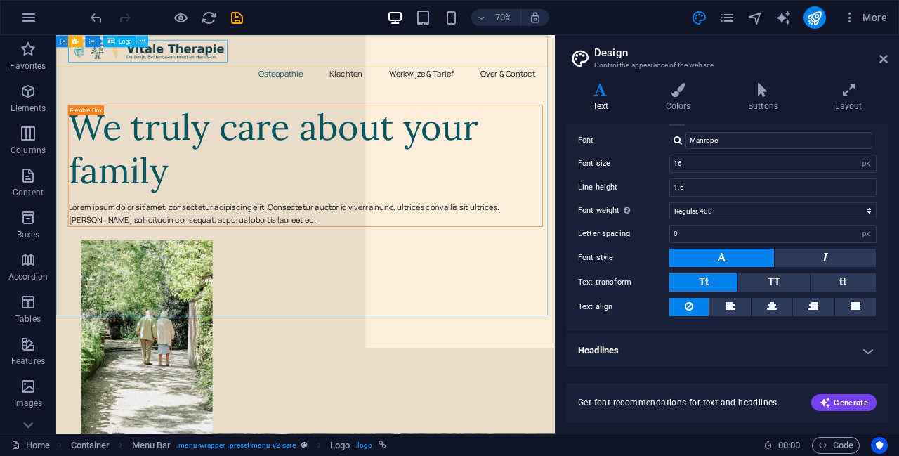
click at [138, 41] on button at bounding box center [142, 41] width 12 height 12
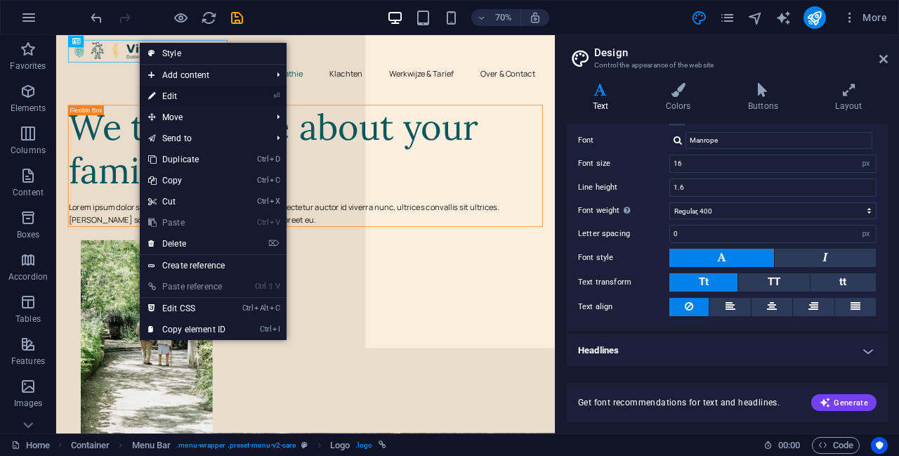
click at [200, 95] on link "⏎ Edit" at bounding box center [187, 96] width 94 height 21
select select "px"
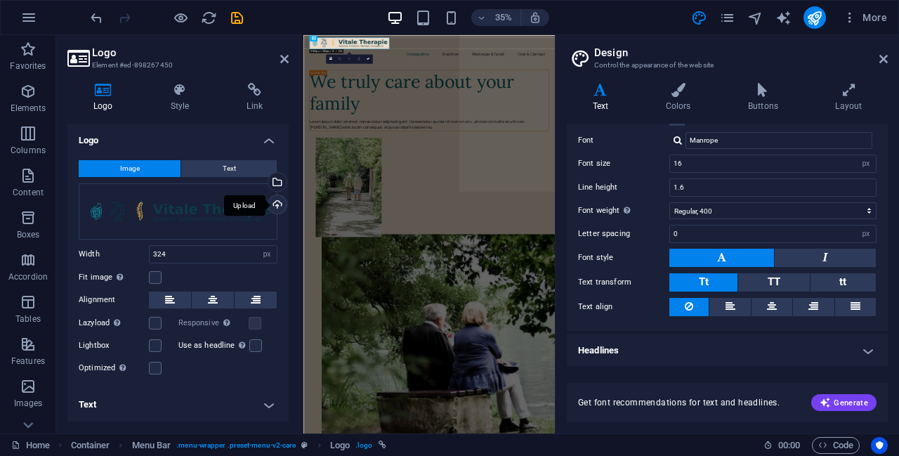
click at [277, 205] on div "Upload" at bounding box center [276, 205] width 21 height 21
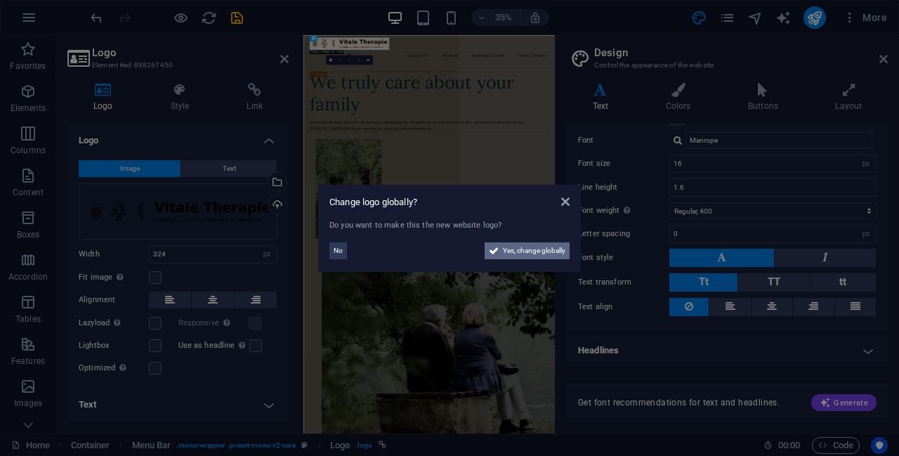
click at [448, 249] on span "Yes, change globally" at bounding box center [534, 250] width 63 height 17
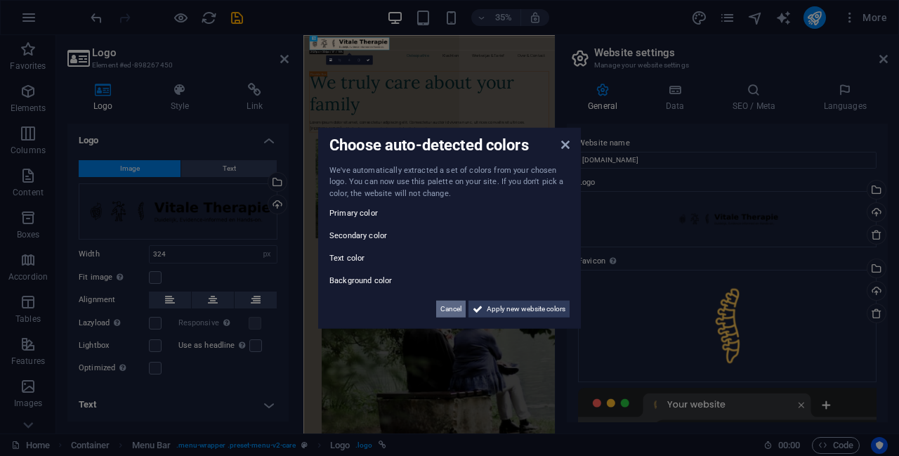
click at [448, 308] on span "Cancel" at bounding box center [451, 309] width 21 height 17
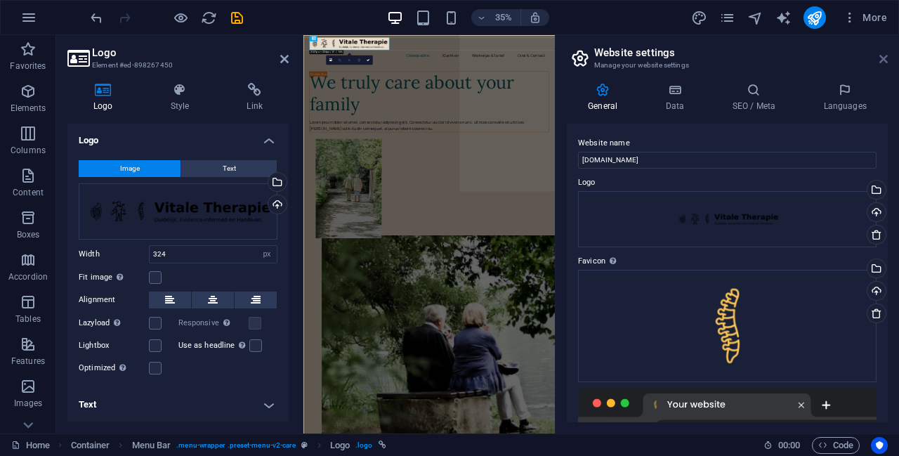
click at [448, 56] on icon at bounding box center [884, 58] width 8 height 11
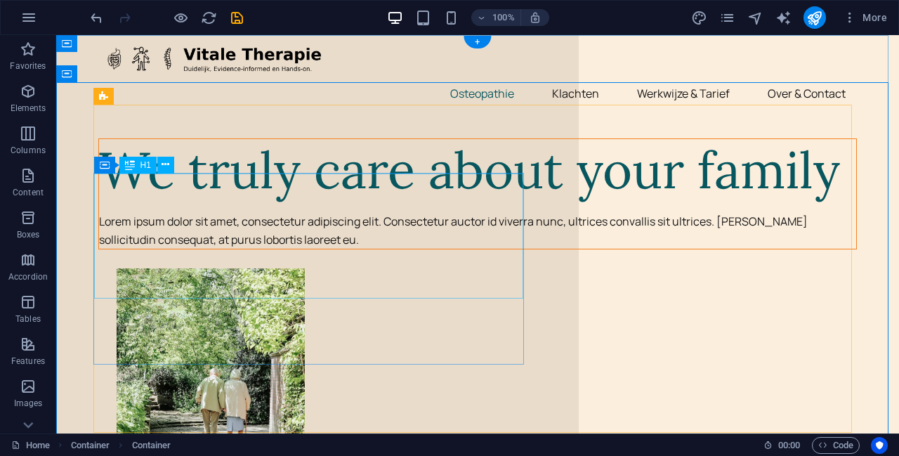
click at [289, 202] on div "We truly care about your family" at bounding box center [477, 170] width 757 height 63
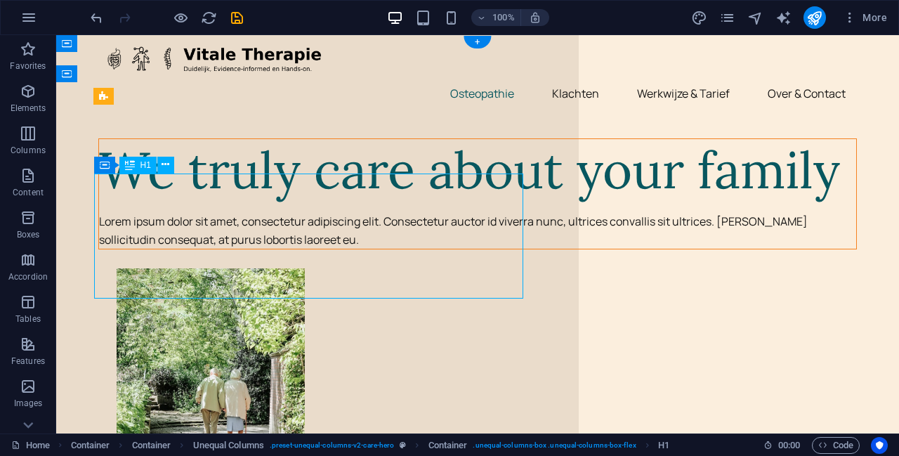
click at [448, 202] on div "We truly care about your family" at bounding box center [477, 170] width 757 height 63
click at [224, 202] on div "We truly care about your family" at bounding box center [477, 170] width 757 height 63
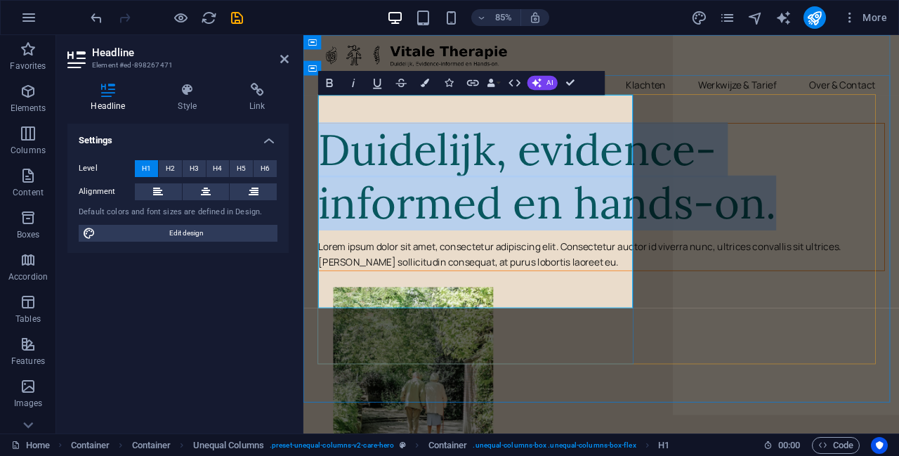
drag, startPoint x: 537, startPoint y: 330, endPoint x: 333, endPoint y: 141, distance: 277.9
click at [333, 141] on h1 "Duidelijk, evidence-informed en hands-on." at bounding box center [654, 202] width 666 height 126
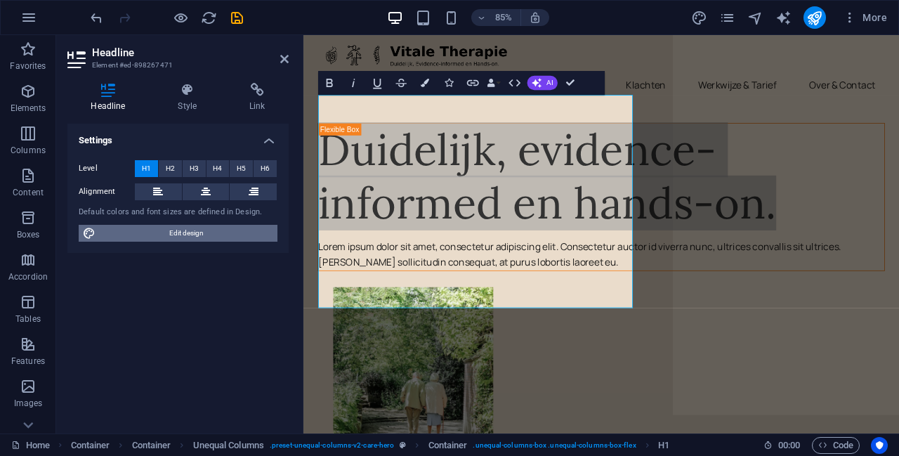
click at [185, 233] on span "Edit design" at bounding box center [187, 233] width 174 height 17
select select "px"
select select "400"
select select "px"
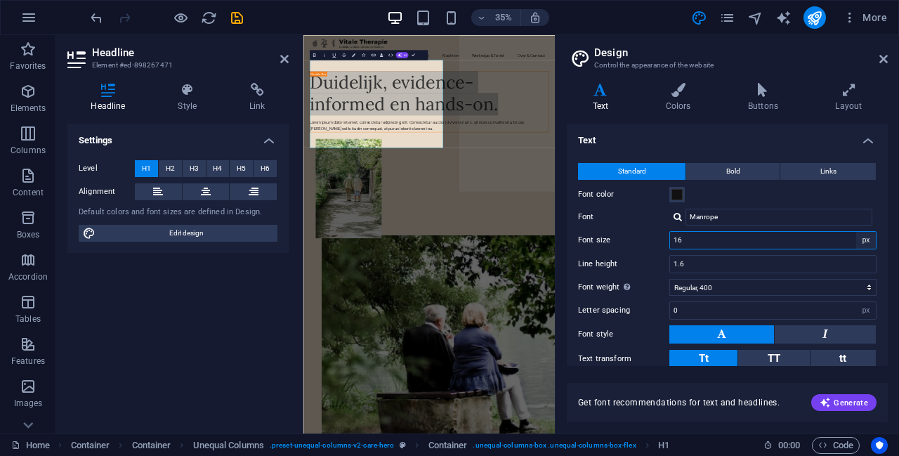
click at [448, 240] on select "rem px" at bounding box center [866, 240] width 20 height 17
click at [448, 240] on input "16" at bounding box center [773, 240] width 206 height 17
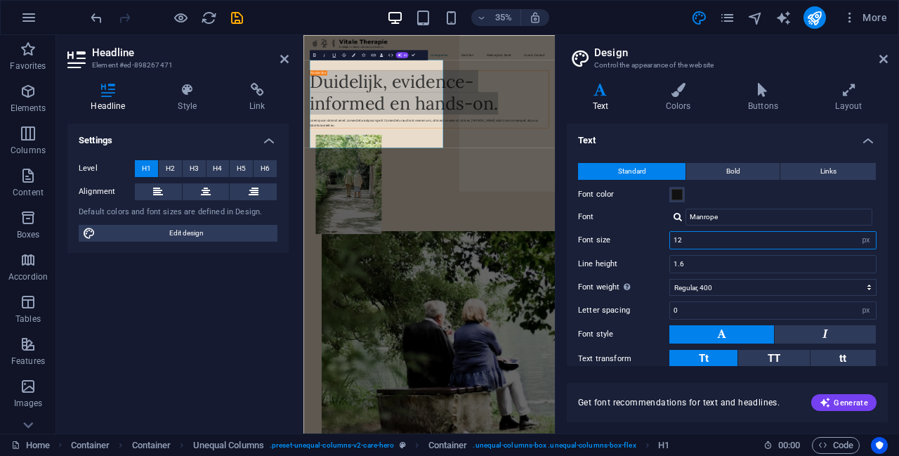
type input "12"
click at [448, 310] on label "Letter spacing" at bounding box center [623, 310] width 91 height 8
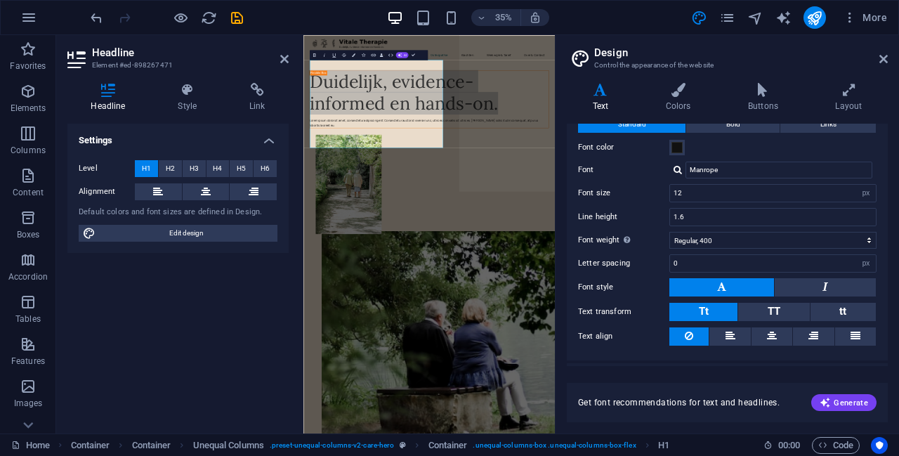
scroll to position [70, 0]
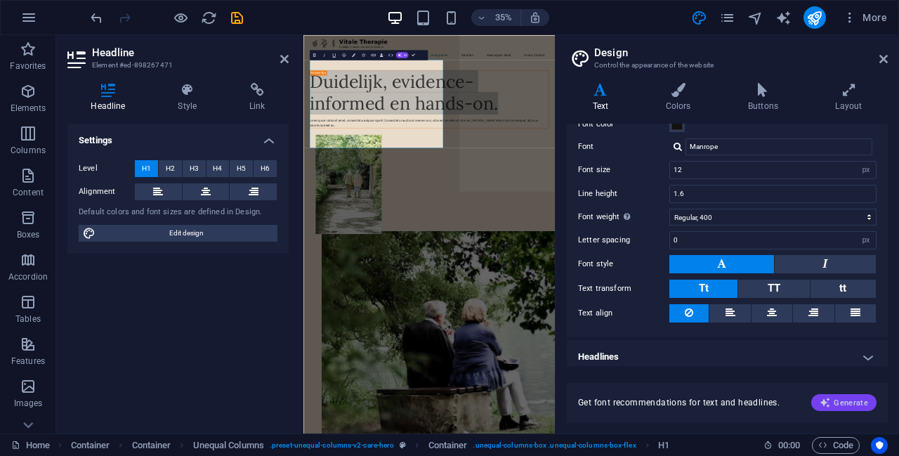
click at [448, 400] on span "Generate" at bounding box center [844, 402] width 48 height 11
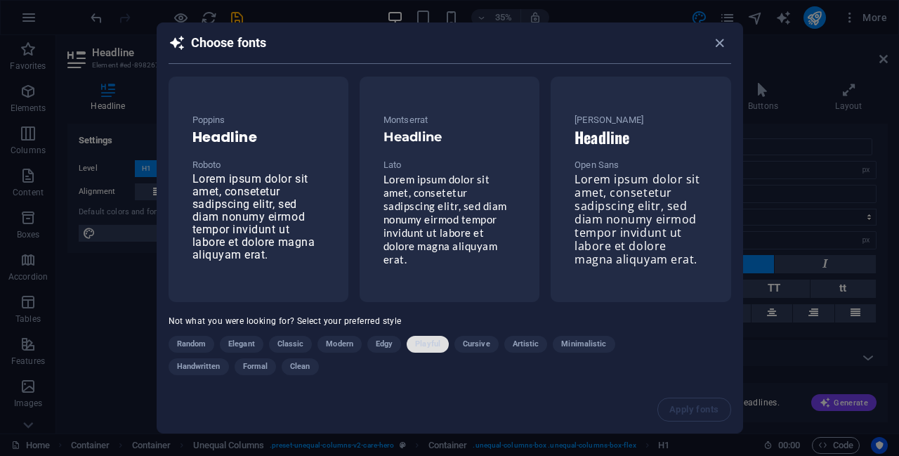
click at [422, 341] on span "Playful" at bounding box center [427, 344] width 25 height 17
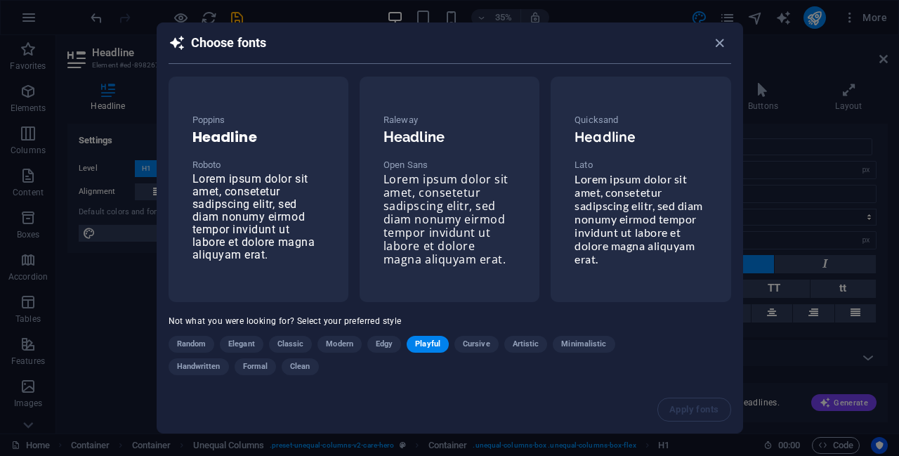
click at [448, 337] on span "Minimalistic" at bounding box center [583, 344] width 45 height 17
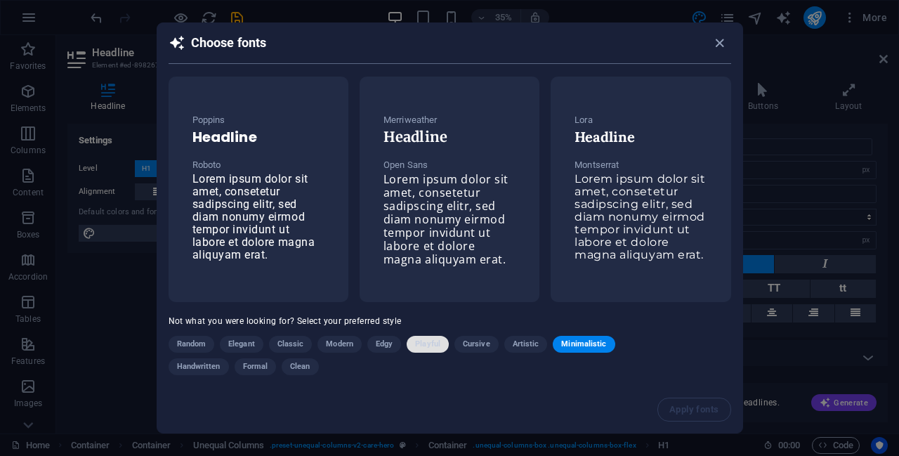
click at [433, 346] on span "Playful" at bounding box center [427, 344] width 25 height 17
click at [440, 216] on span "Lorem ipsum dolor sit amet, consetetur sadipscing elitr, sed diam nonumy eirmod…" at bounding box center [446, 219] width 125 height 96
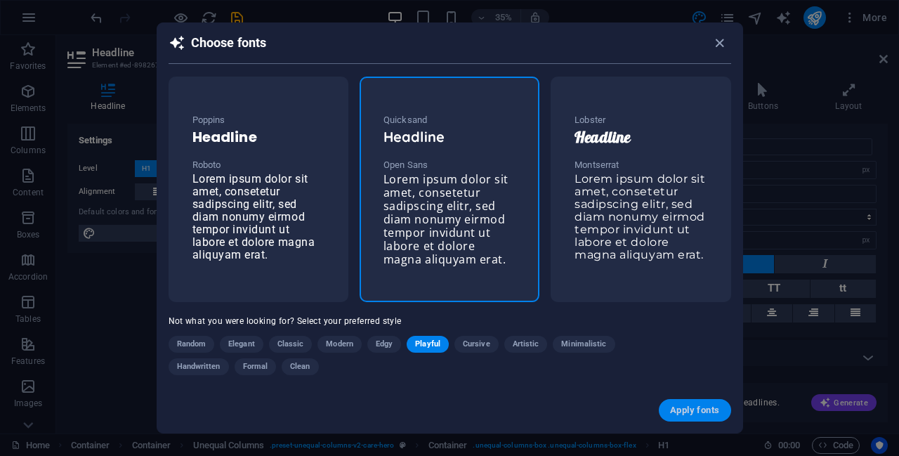
click at [448, 406] on span "Apply fonts" at bounding box center [694, 410] width 49 height 11
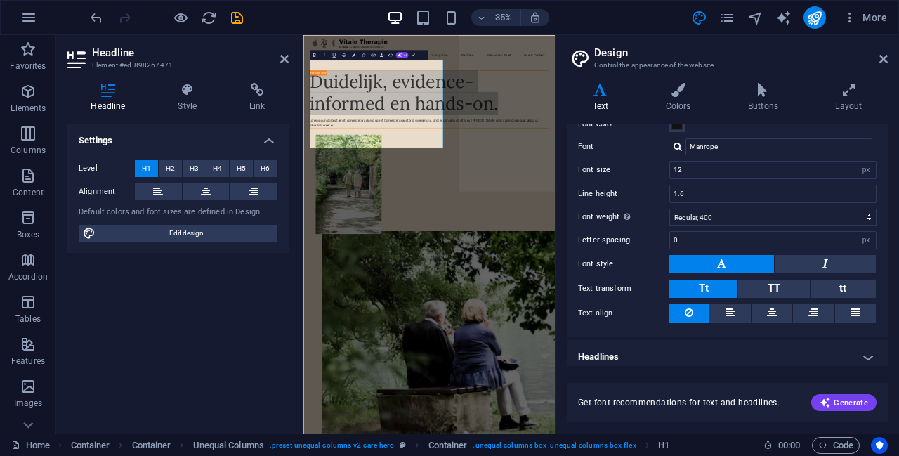
type input "Open Sans"
type input "16"
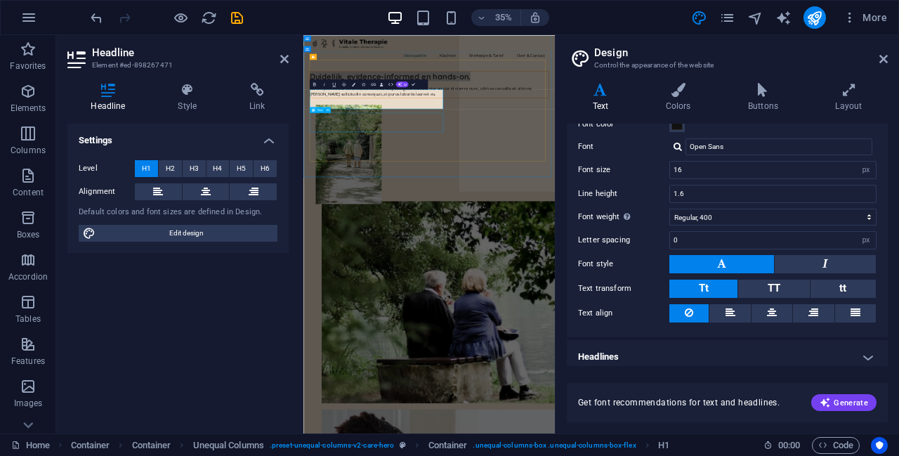
click at [448, 214] on div "Lorem ipsum dolor sit amet, consectetur adipiscing elit. Consectetur auctor id …" at bounding box center [663, 196] width 684 height 36
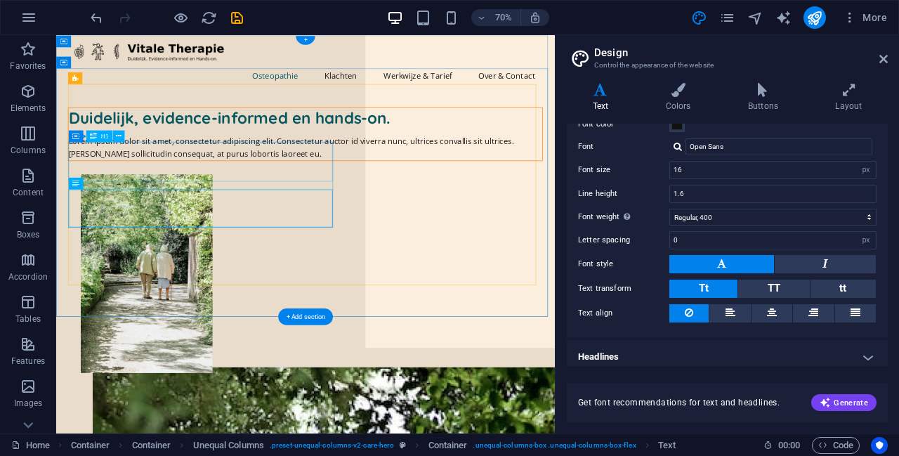
click at [181, 167] on div "Duidelijk, evidence-informed en hands-on." at bounding box center [412, 153] width 677 height 28
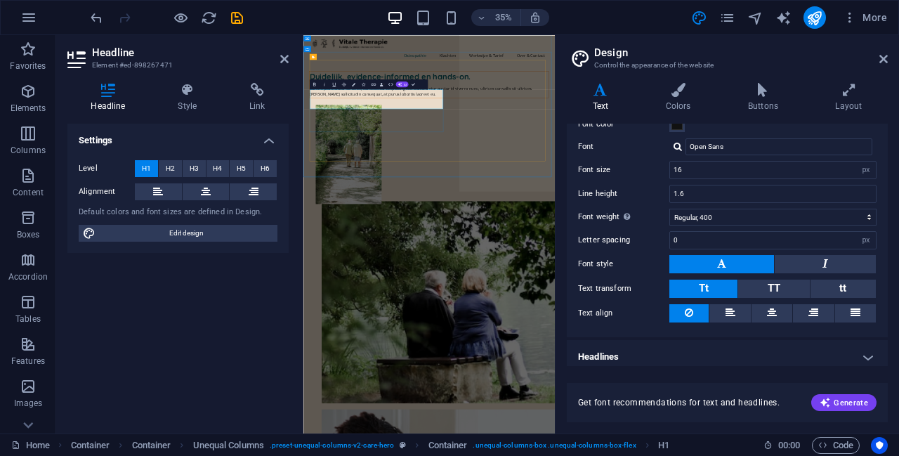
click at [426, 167] on h1 "Duidelijk, evidence-informed en hands-on." at bounding box center [663, 153] width 684 height 28
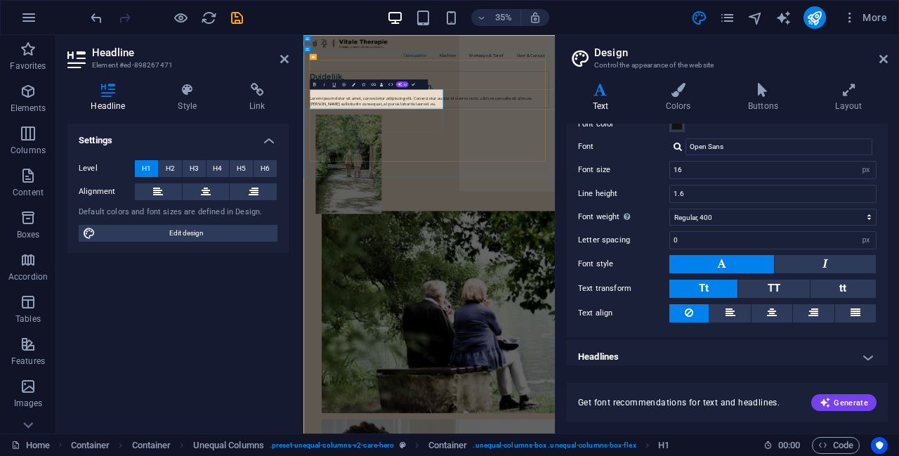
click at [448, 195] on h1 "Duidelijk, ‌evidence-informed en hands-on." at bounding box center [663, 167] width 684 height 56
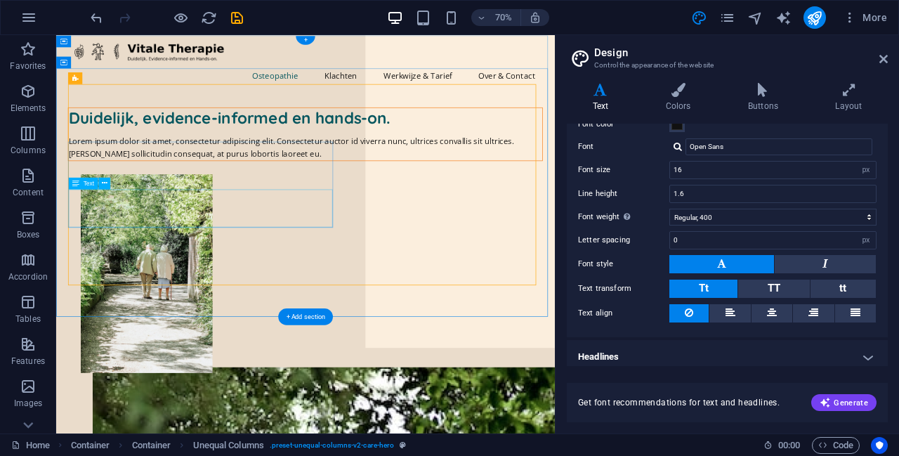
click at [275, 214] on div "Lorem ipsum dolor sit amet, consectetur adipiscing elit. Consectetur auctor id …" at bounding box center [412, 196] width 677 height 36
click at [257, 214] on div "Lorem ipsum dolor sit amet, consectetur adipiscing elit. Consectetur auctor id …" at bounding box center [412, 196] width 677 height 36
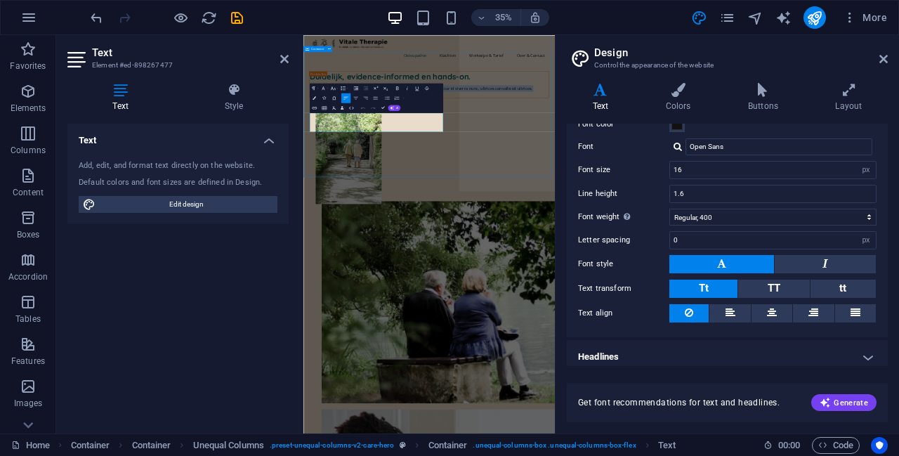
drag, startPoint x: 536, startPoint y: 298, endPoint x: 317, endPoint y: 270, distance: 221.0
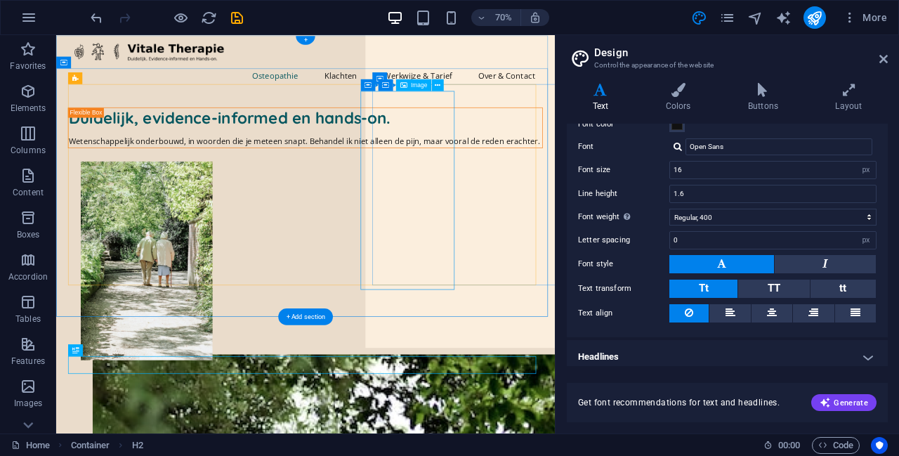
click at [448, 224] on figure at bounding box center [430, 358] width 679 height 284
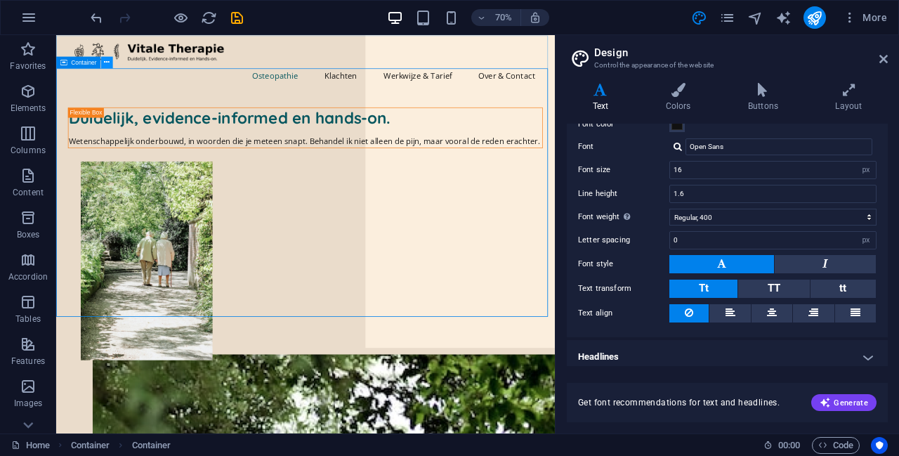
click at [0, 0] on icon at bounding box center [0, 0] width 0 height 0
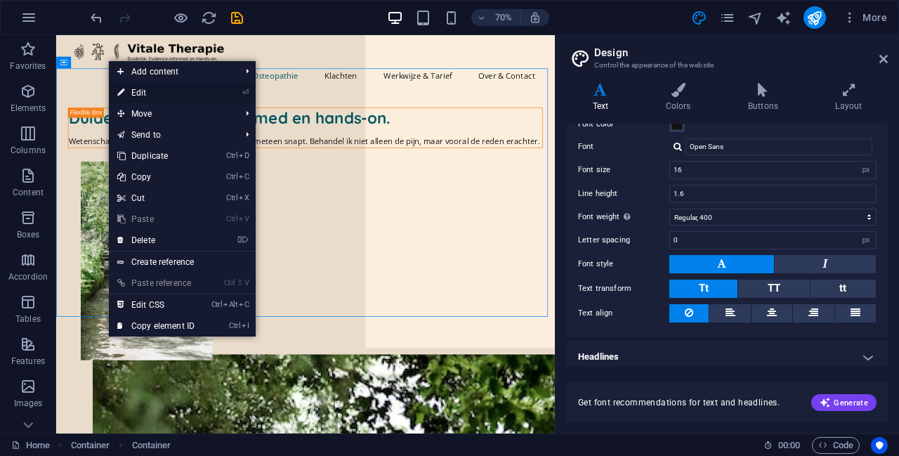
click at [170, 93] on link "⏎ Edit" at bounding box center [156, 92] width 94 height 21
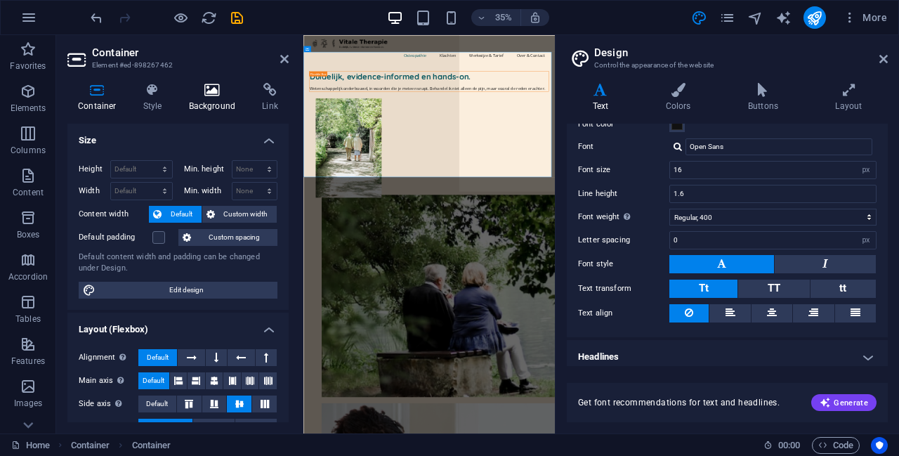
click at [216, 85] on icon at bounding box center [212, 90] width 68 height 14
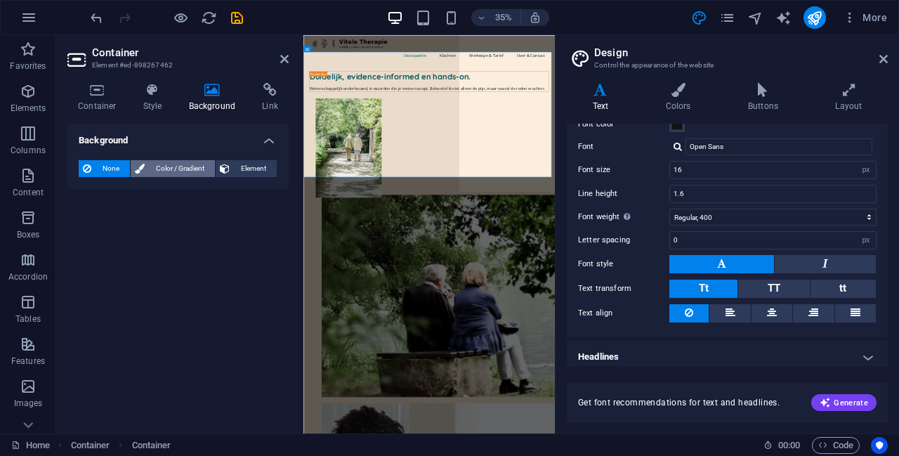
click at [171, 166] on span "Color / Gradient" at bounding box center [180, 168] width 62 height 17
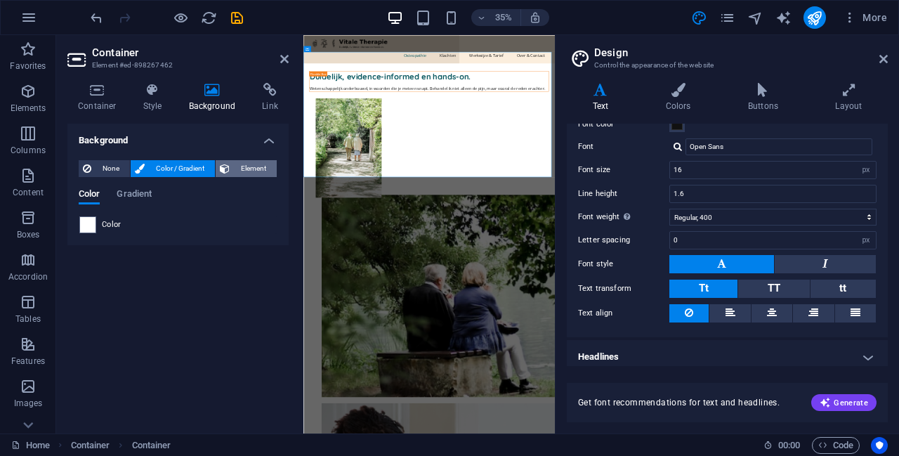
click at [248, 169] on span "Element" at bounding box center [253, 168] width 39 height 17
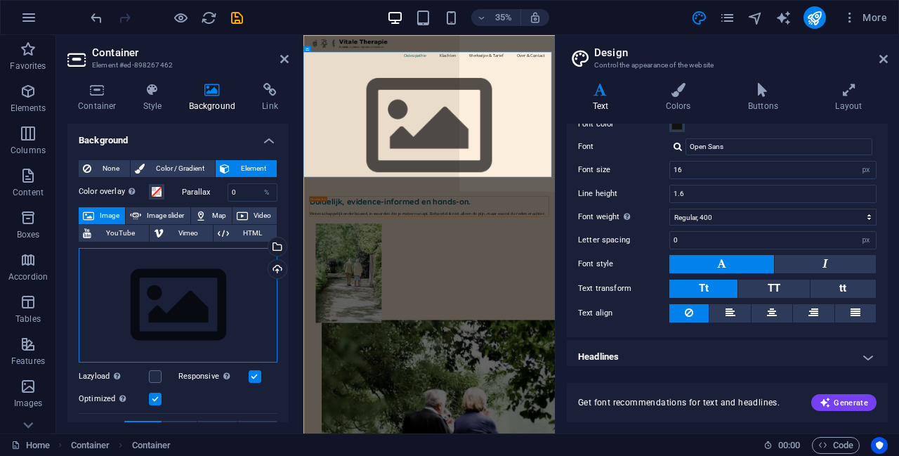
click at [164, 284] on div "Drag files here, click to choose files or select files from Files or our free s…" at bounding box center [178, 305] width 199 height 115
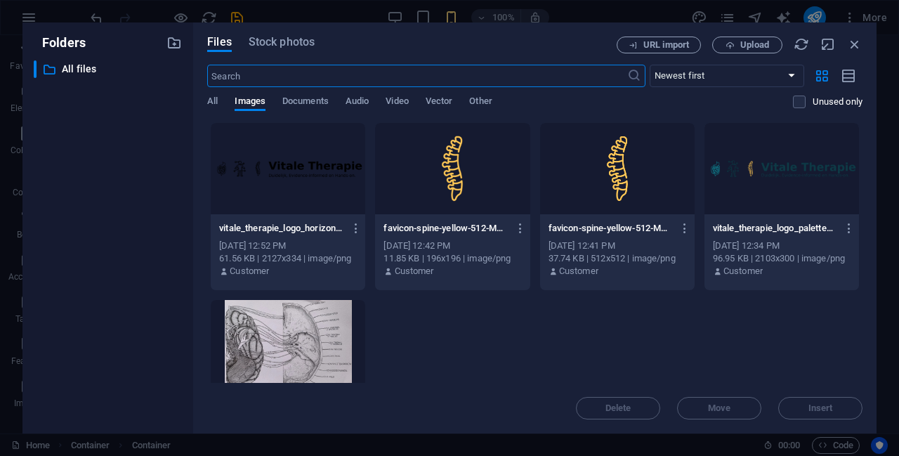
click at [283, 327] on div at bounding box center [288, 345] width 155 height 91
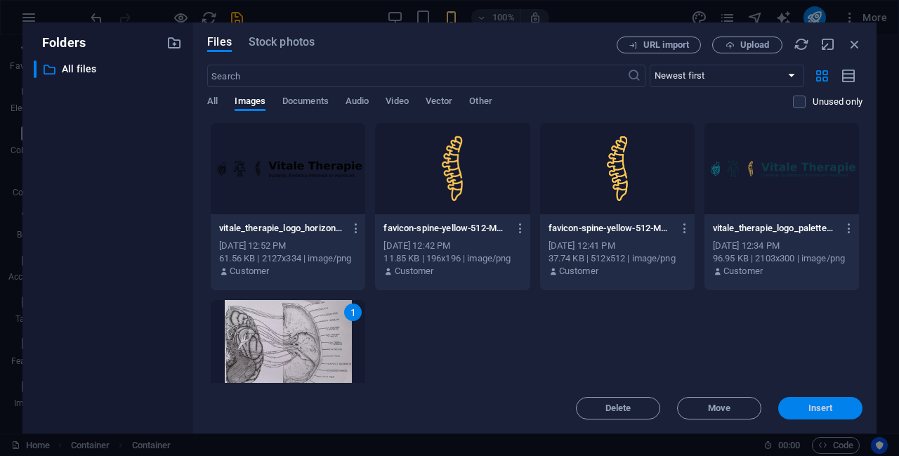
click at [448, 410] on span "Insert" at bounding box center [821, 408] width 25 height 8
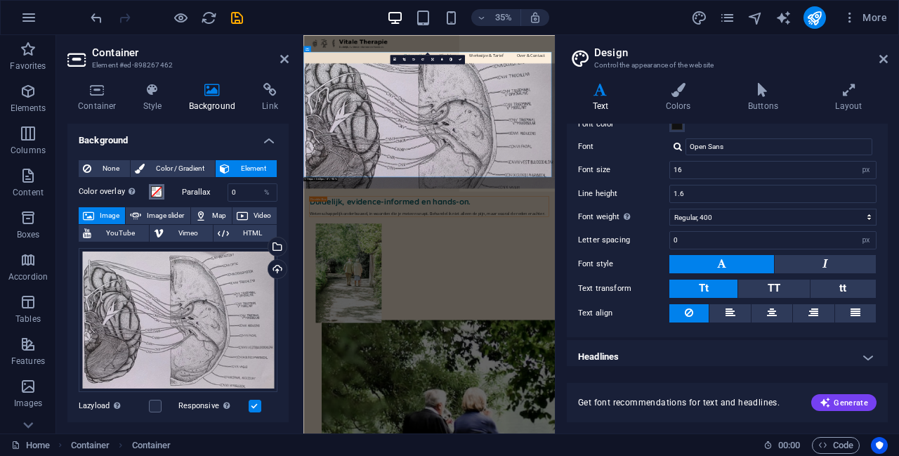
click at [154, 192] on span at bounding box center [156, 191] width 11 height 11
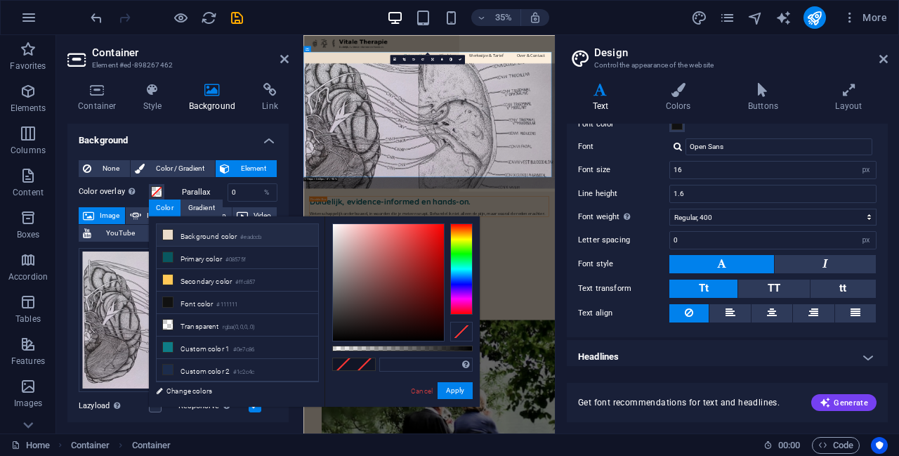
click at [215, 233] on li "Background color #eadccb" at bounding box center [238, 235] width 162 height 22
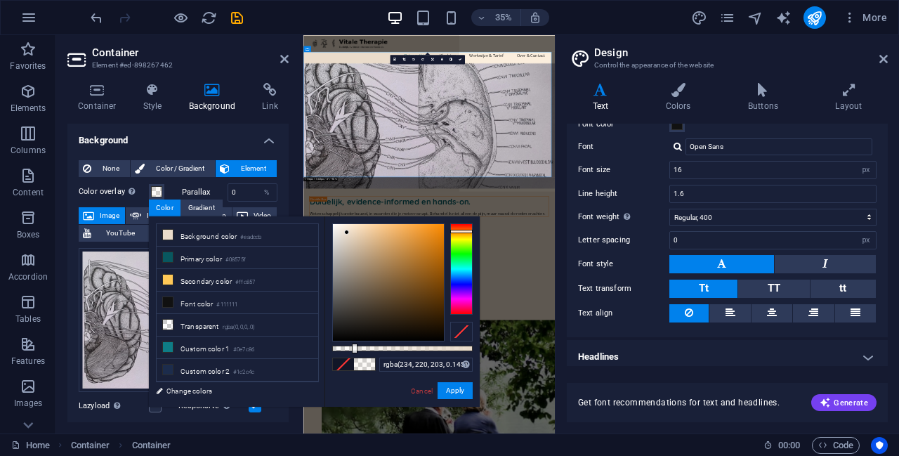
type input "rgba(234, 220, 203, 0.14)"
drag, startPoint x: 473, startPoint y: 348, endPoint x: 352, endPoint y: 346, distance: 120.9
click at [352, 346] on div at bounding box center [354, 349] width 6 height 10
click at [448, 384] on button "Apply" at bounding box center [455, 390] width 35 height 17
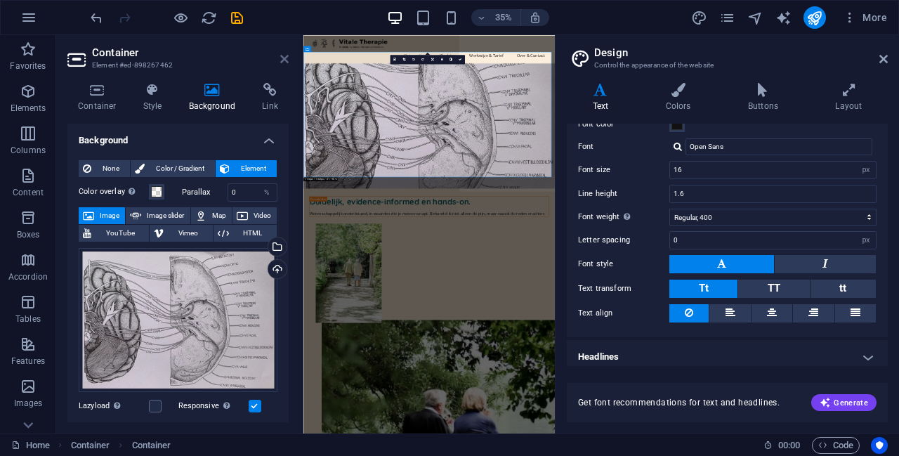
click at [284, 54] on icon at bounding box center [284, 58] width 8 height 11
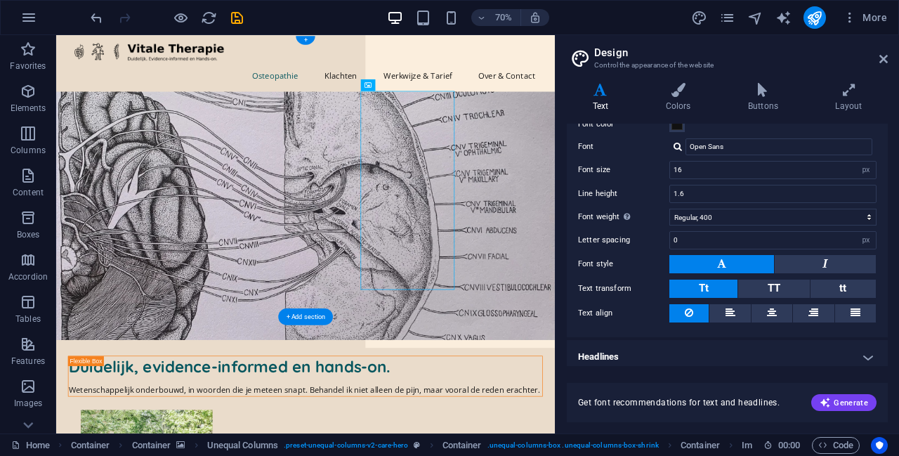
drag, startPoint x: 596, startPoint y: 96, endPoint x: 491, endPoint y: 115, distance: 107.0
click at [448, 116] on figure at bounding box center [412, 293] width 712 height 355
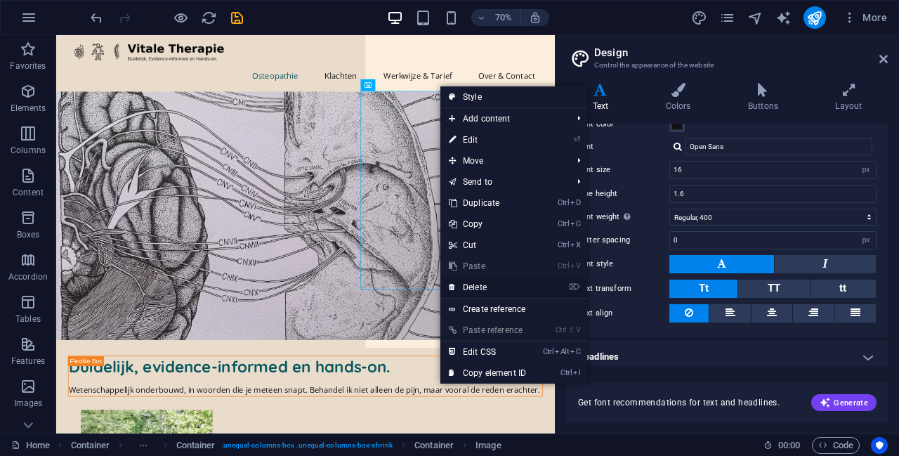
click at [448, 287] on link "⌦ Delete" at bounding box center [488, 287] width 94 height 21
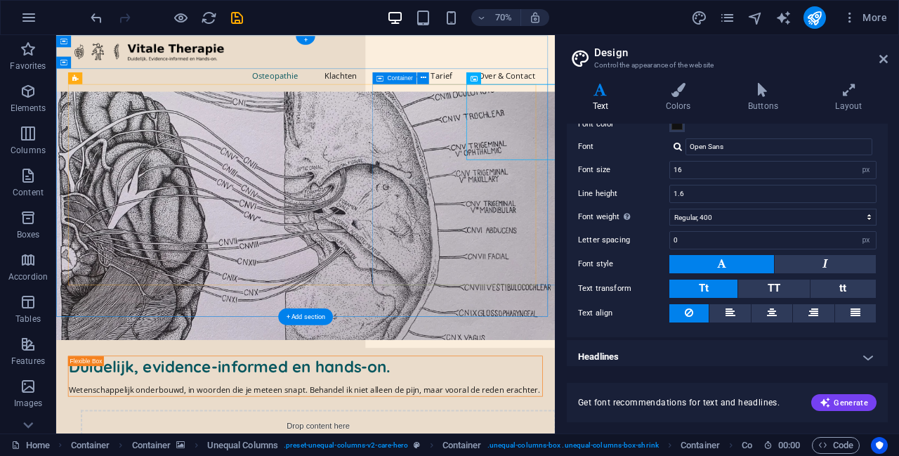
click at [0, 0] on icon at bounding box center [0, 0] width 0 height 0
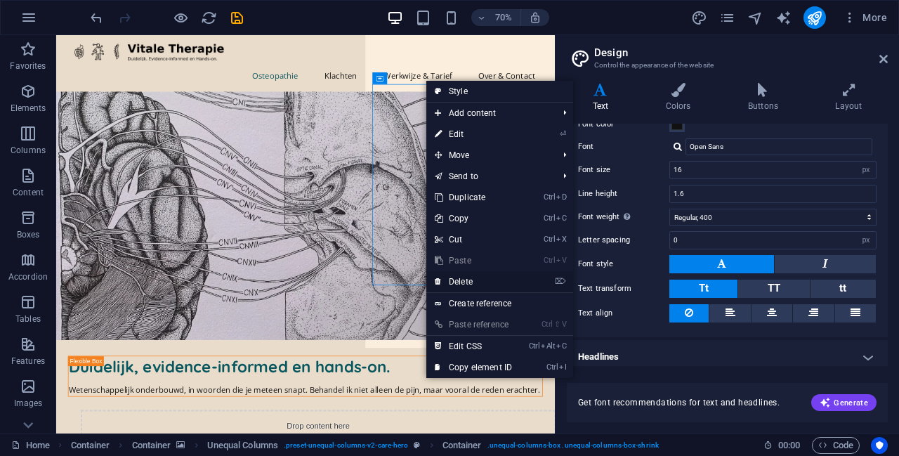
click at [448, 282] on link "⌦ Delete" at bounding box center [473, 281] width 94 height 21
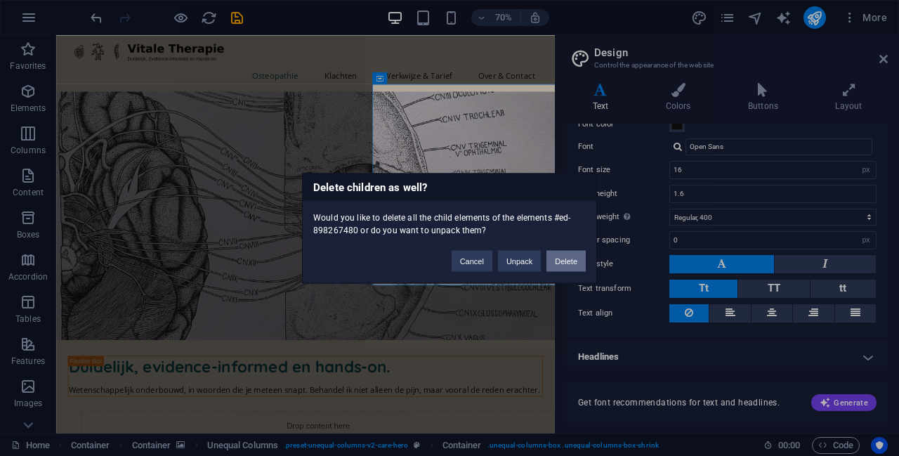
click at [448, 261] on button "Delete" at bounding box center [566, 260] width 39 height 21
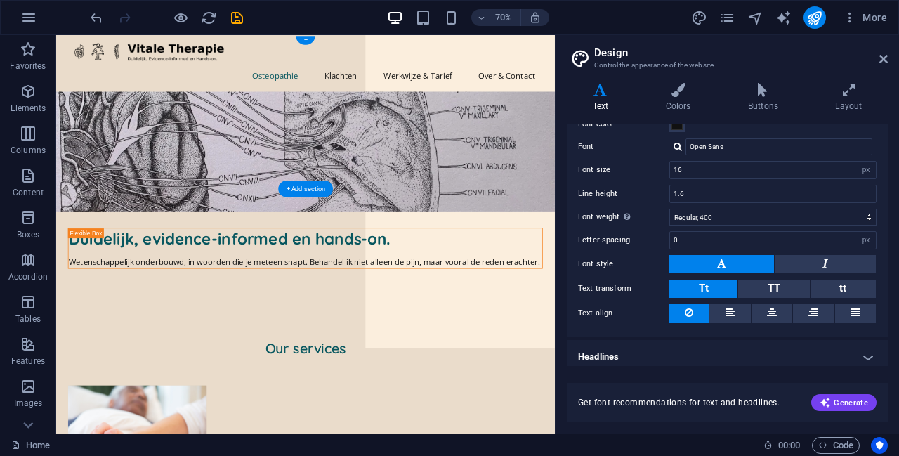
click at [448, 237] on figure at bounding box center [412, 202] width 712 height 172
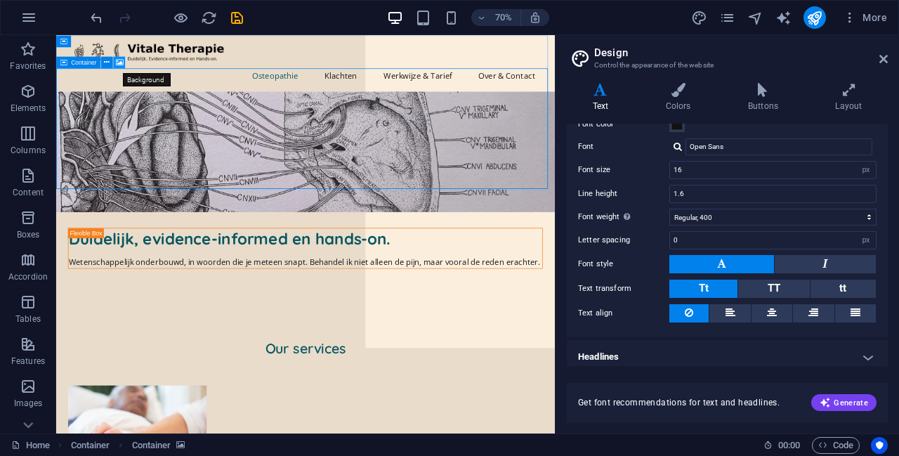
click at [121, 59] on icon at bounding box center [120, 62] width 8 height 11
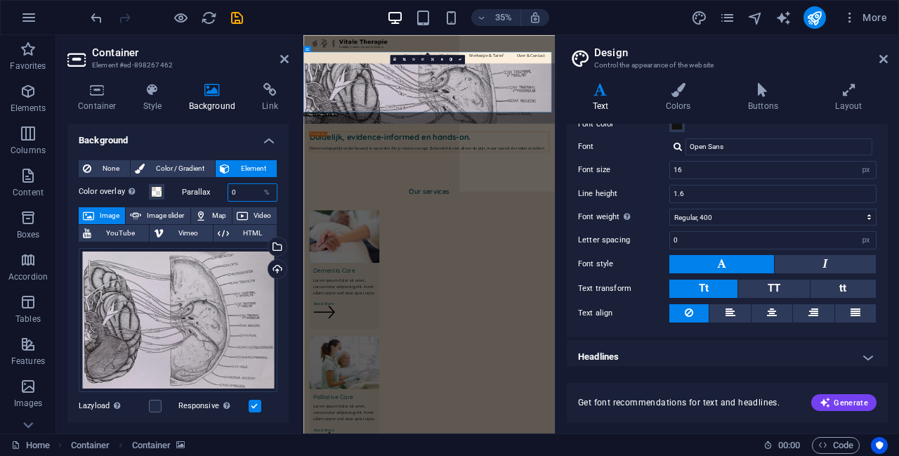
click at [242, 193] on input "0" at bounding box center [252, 192] width 49 height 17
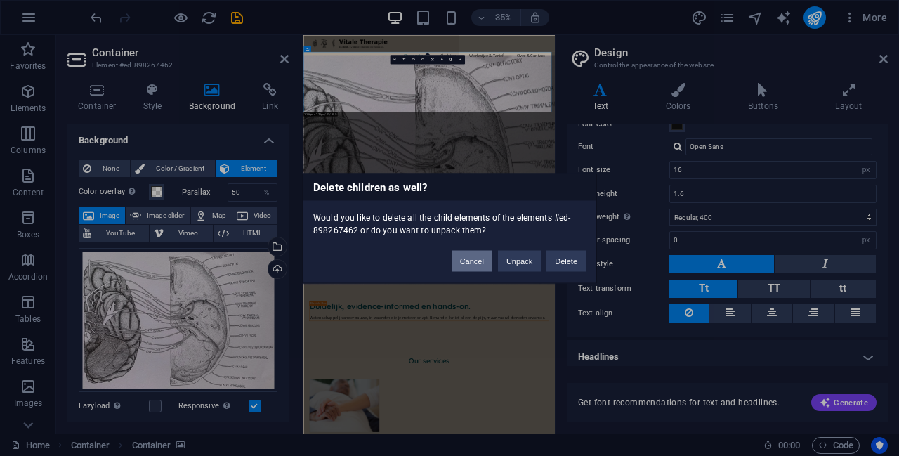
click at [448, 260] on button "Cancel" at bounding box center [472, 260] width 41 height 21
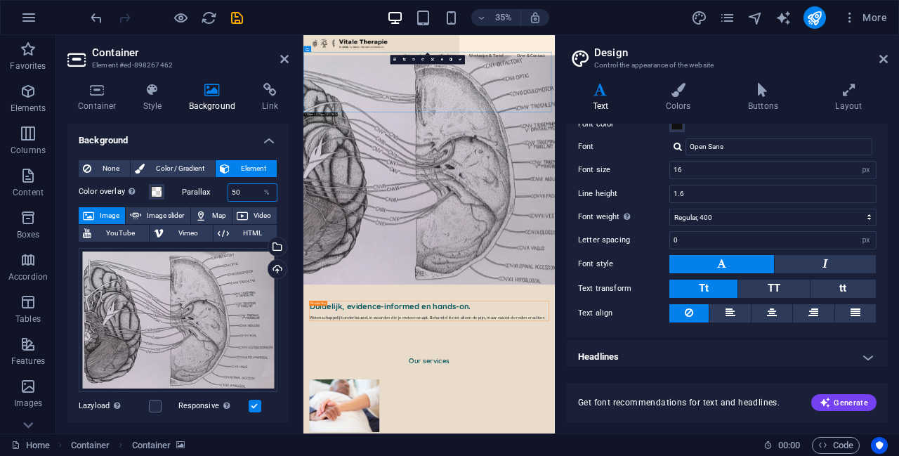
drag, startPoint x: 242, startPoint y: 195, endPoint x: 223, endPoint y: 193, distance: 19.0
click at [223, 193] on div "Parallax 50 %" at bounding box center [230, 192] width 96 height 18
type input "0"
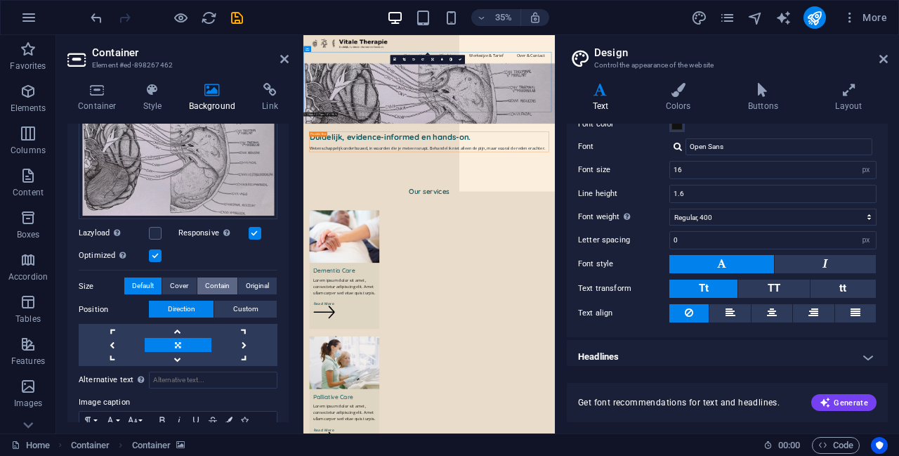
scroll to position [187, 0]
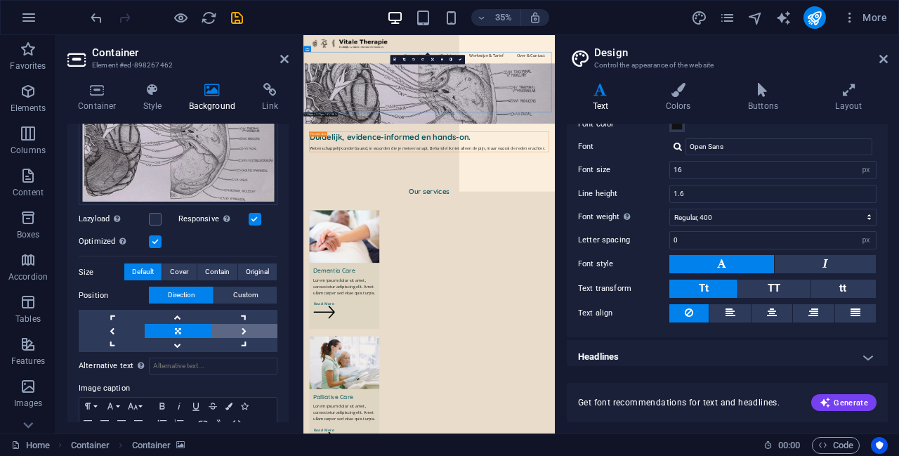
click at [242, 325] on link at bounding box center [244, 331] width 66 height 14
click at [162, 330] on link at bounding box center [178, 331] width 66 height 14
click at [233, 292] on span "Custom" at bounding box center [245, 295] width 25 height 17
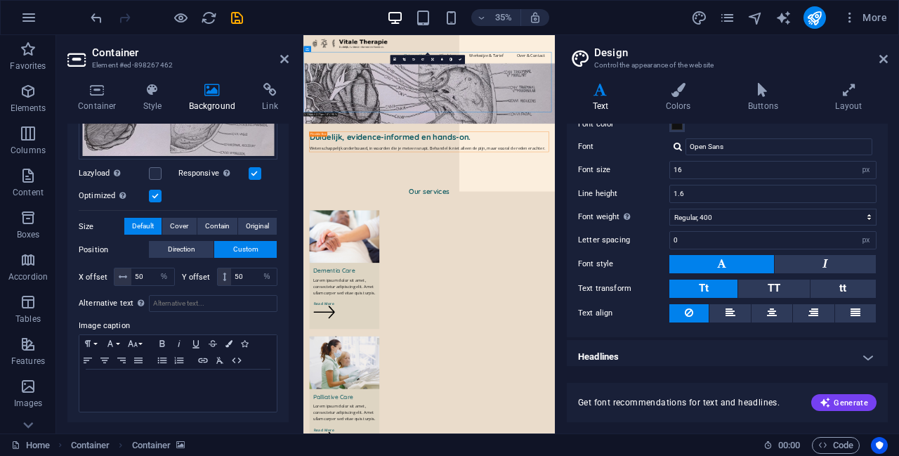
scroll to position [209, 0]
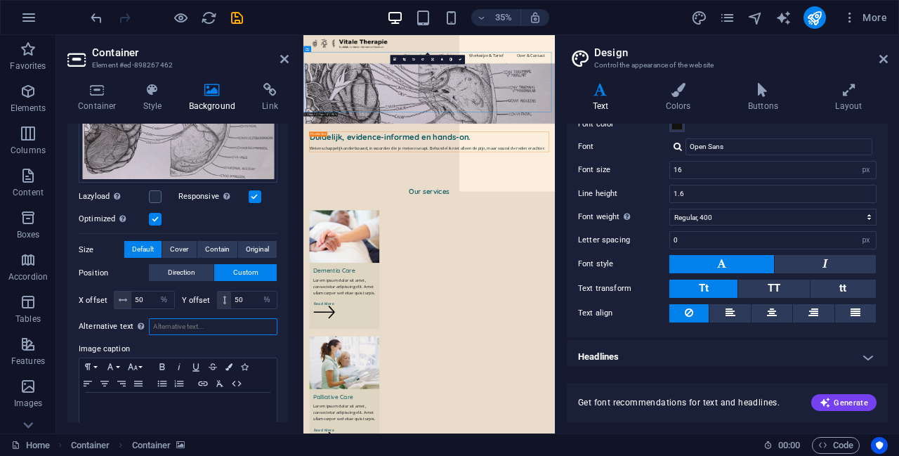
click at [203, 325] on input "Alternative text The alternative text is used by devices that cannot display im…" at bounding box center [213, 326] width 129 height 17
type input "Craniale zenuwen"
click at [185, 249] on span "Cover" at bounding box center [179, 249] width 18 height 17
click at [214, 249] on span "Contain" at bounding box center [217, 249] width 25 height 17
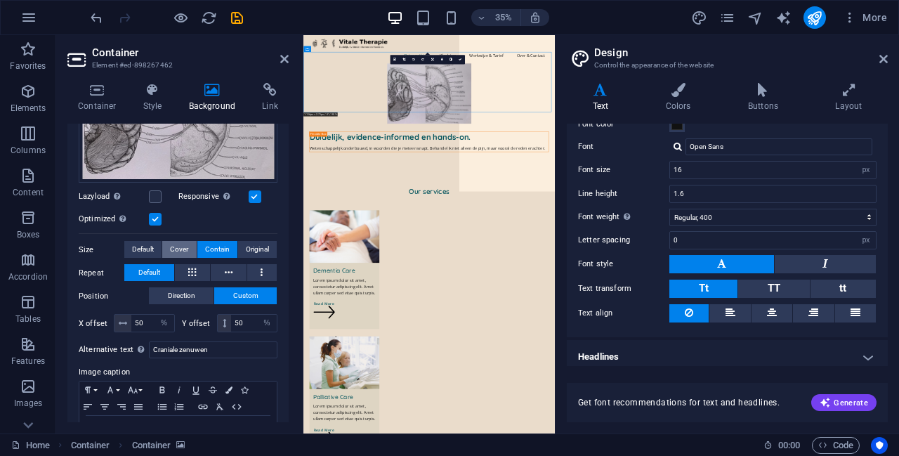
click at [185, 249] on span "Cover" at bounding box center [179, 249] width 18 height 17
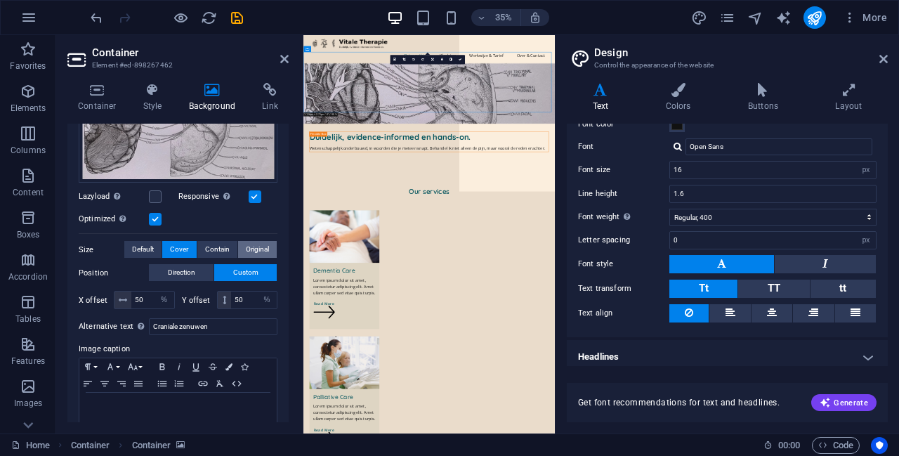
click at [256, 252] on span "Original" at bounding box center [257, 249] width 23 height 17
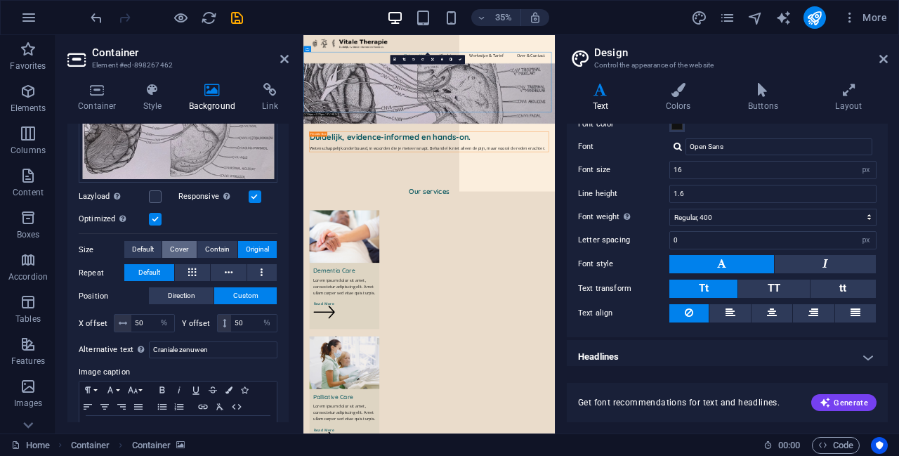
click at [182, 248] on span "Cover" at bounding box center [179, 249] width 18 height 17
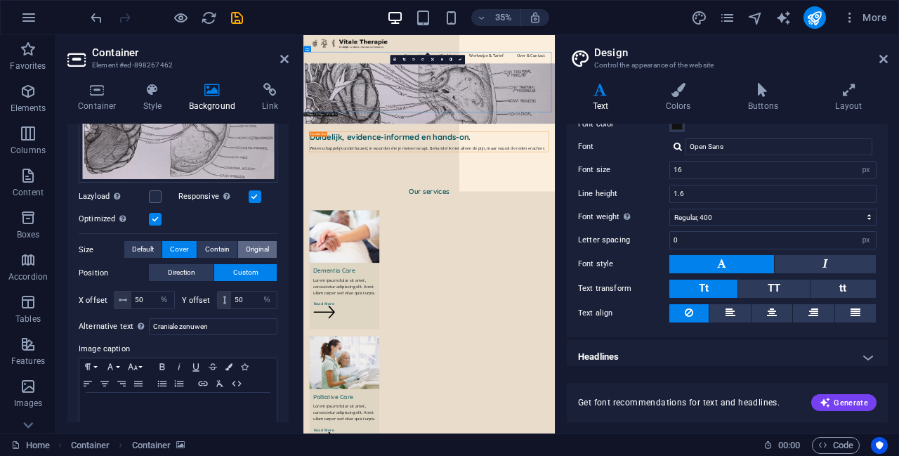
click at [254, 241] on span "Original" at bounding box center [257, 249] width 23 height 17
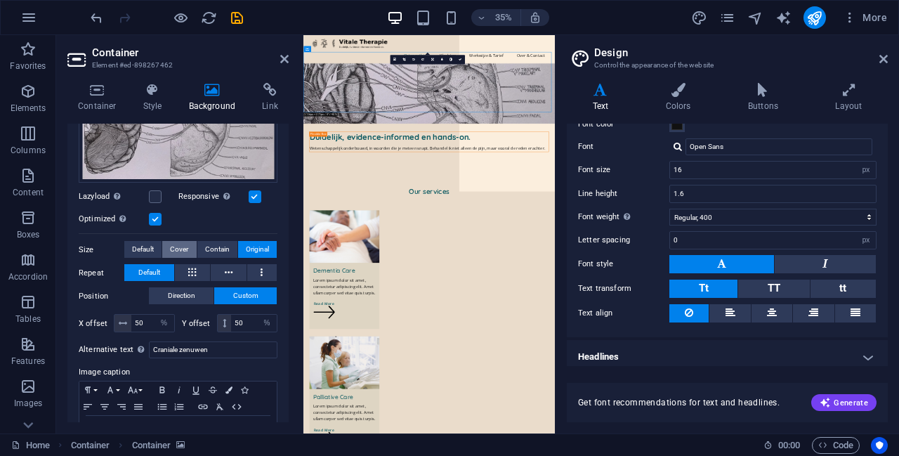
click at [181, 245] on span "Cover" at bounding box center [179, 249] width 18 height 17
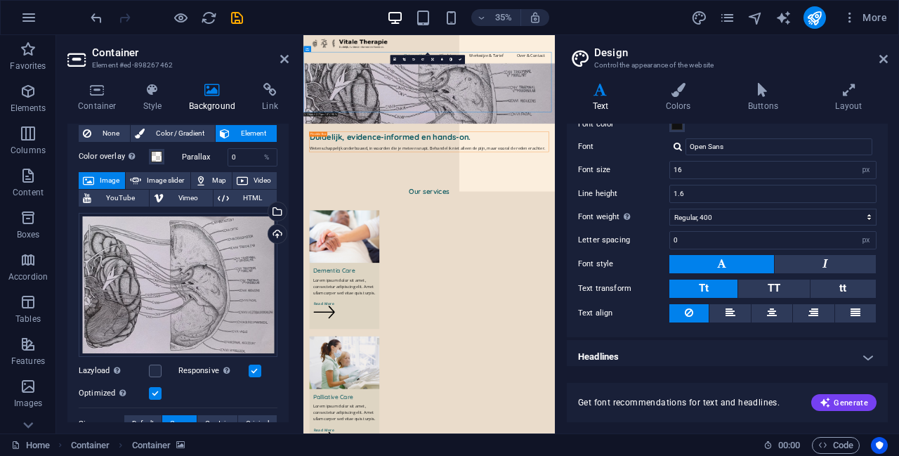
scroll to position [22, 0]
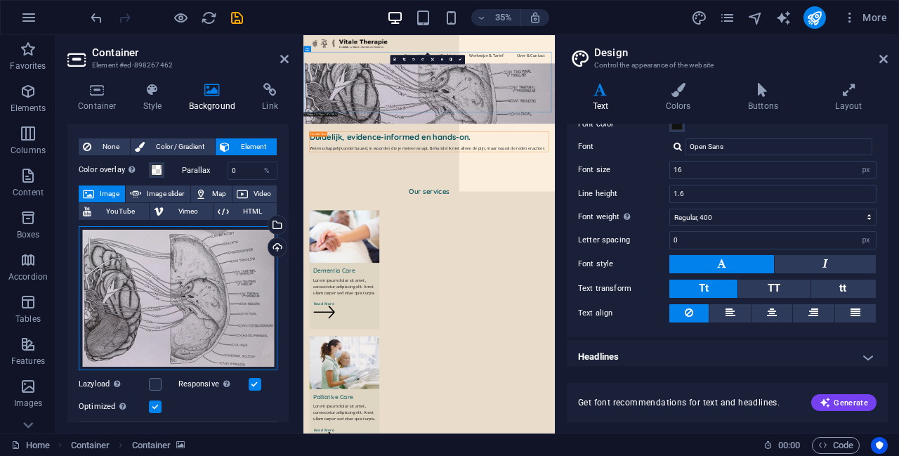
drag, startPoint x: 214, startPoint y: 293, endPoint x: 210, endPoint y: 273, distance: 20.1
click at [210, 273] on div "Drag files here, click to choose files or select files from Files or our free s…" at bounding box center [178, 298] width 199 height 145
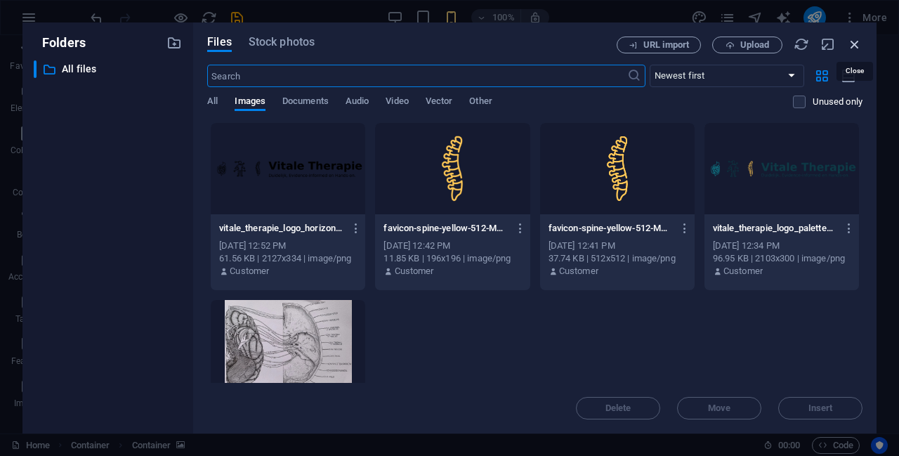
click at [448, 41] on icon "button" at bounding box center [854, 44] width 15 height 15
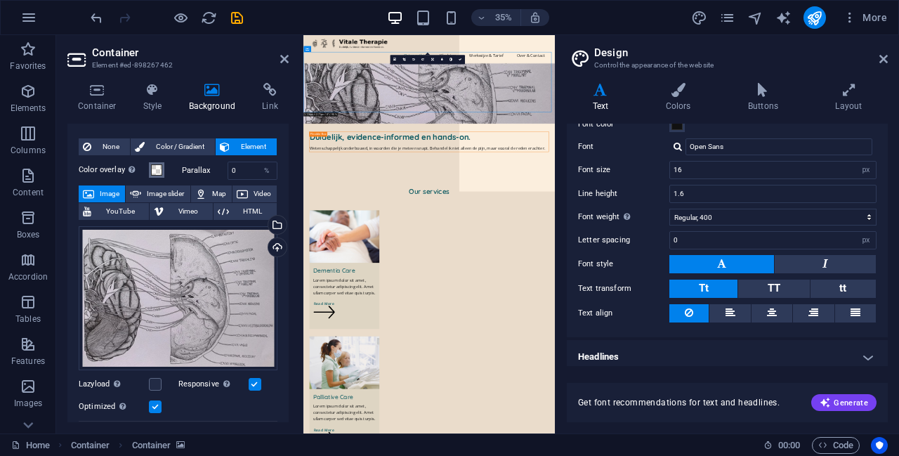
click at [158, 167] on span at bounding box center [156, 169] width 11 height 11
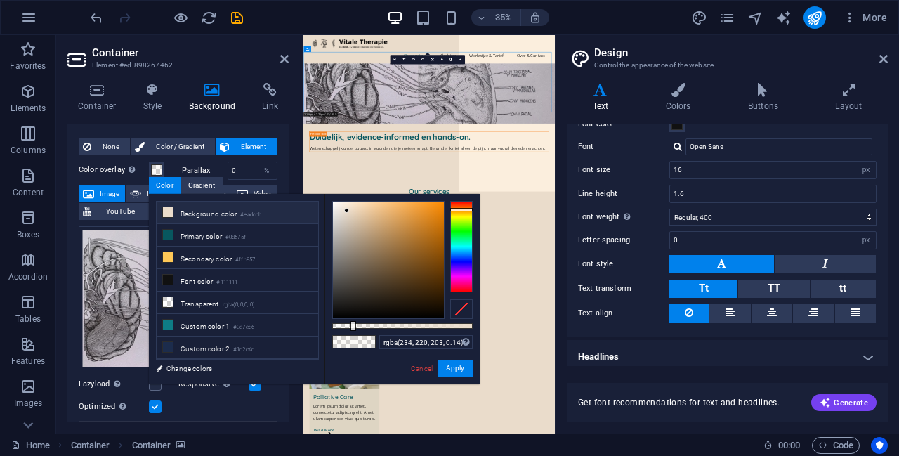
click at [222, 211] on li "Background color #eadccb" at bounding box center [238, 213] width 162 height 22
type input "rgba(234, 220, 203, 0.655)"
drag, startPoint x: 354, startPoint y: 325, endPoint x: 424, endPoint y: 319, distance: 70.5
click at [424, 319] on div at bounding box center [402, 260] width 141 height 118
click at [448, 367] on button "Apply" at bounding box center [455, 368] width 35 height 17
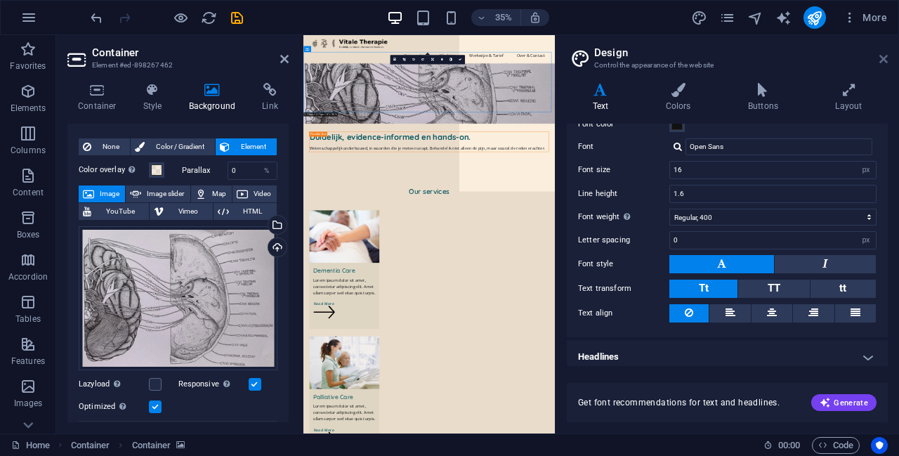
click at [448, 58] on icon at bounding box center [884, 58] width 8 height 11
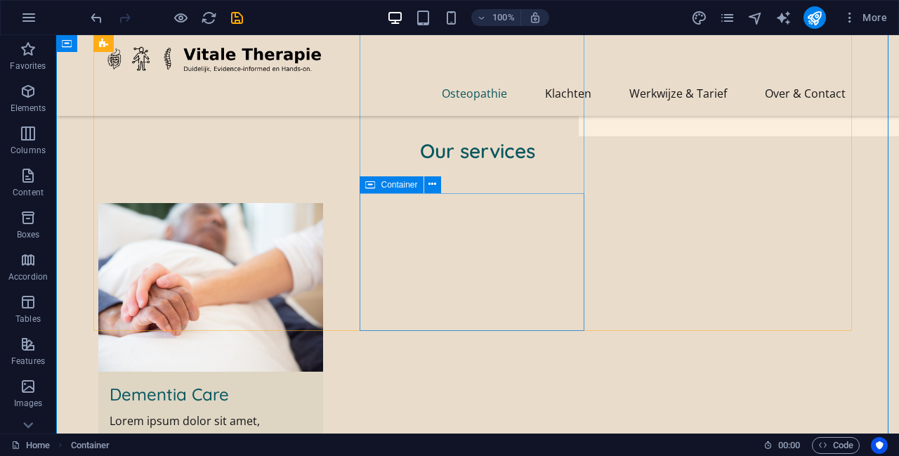
scroll to position [351, 0]
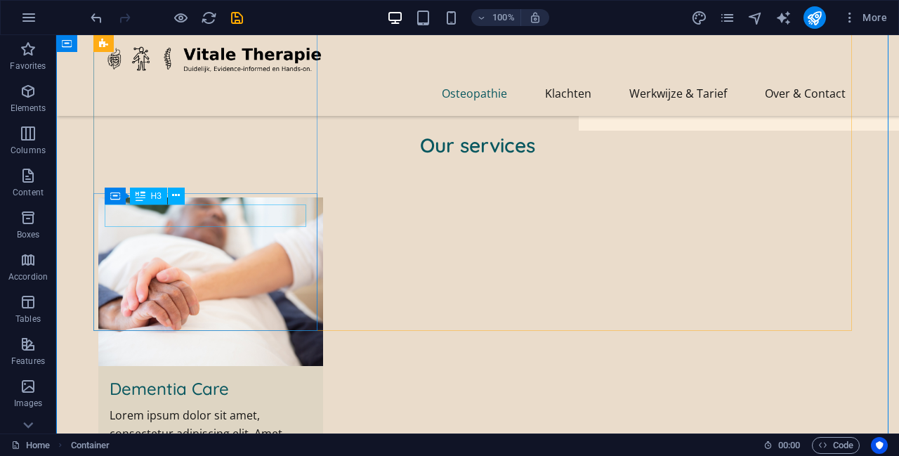
click at [185, 377] on div "Dementia Care" at bounding box center [211, 388] width 202 height 22
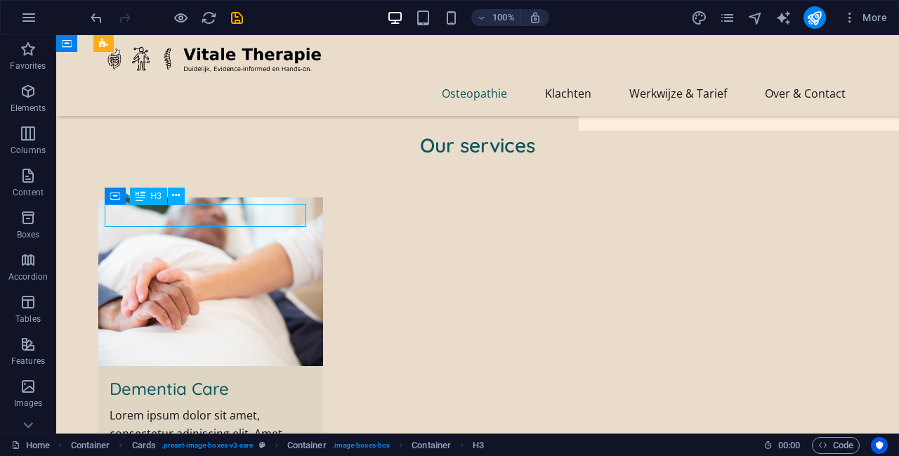
click at [185, 377] on div "Dementia Care" at bounding box center [211, 388] width 202 height 22
click at [219, 377] on div "Dementia Care" at bounding box center [211, 388] width 202 height 22
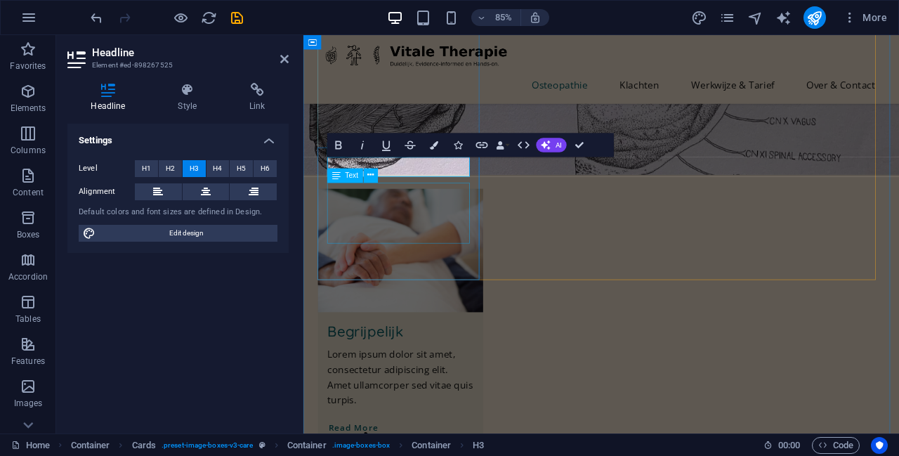
click at [390, 402] on div "Lorem ipsum dolor sit amet, consectetur adipiscing elit. Amet ullamcorper sed v…" at bounding box center [418, 438] width 172 height 72
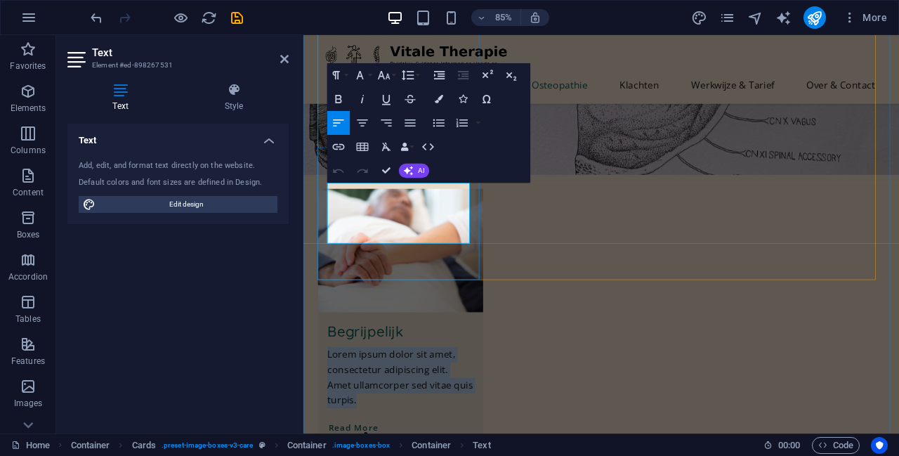
drag, startPoint x: 430, startPoint y: 270, endPoint x: 332, endPoint y: 221, distance: 109.0
click at [332, 402] on p "Lorem ipsum dolor sit amet, consectetur adipiscing elit. Amet ullamcorper sed v…" at bounding box center [418, 438] width 172 height 72
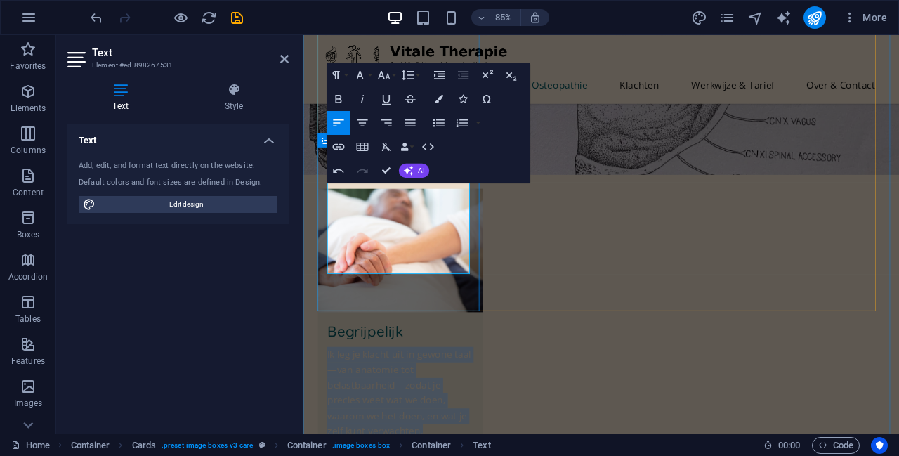
drag, startPoint x: 459, startPoint y: 304, endPoint x: 322, endPoint y: 214, distance: 163.3
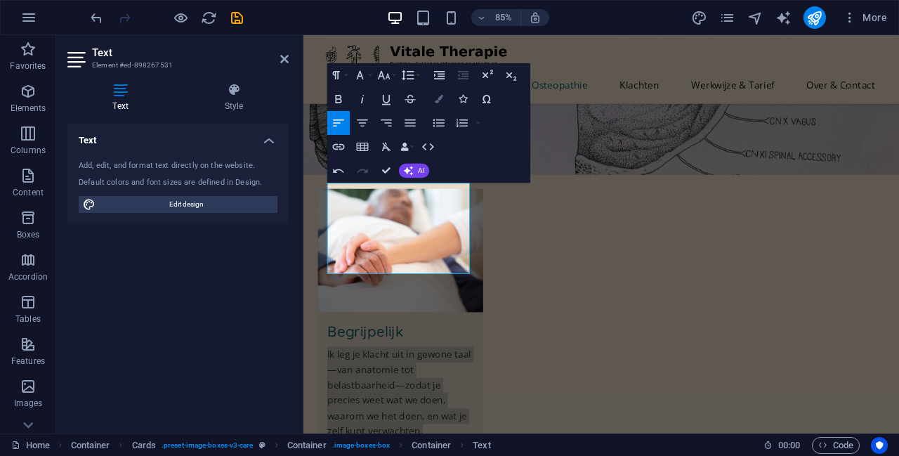
click at [441, 97] on icon "button" at bounding box center [439, 99] width 8 height 8
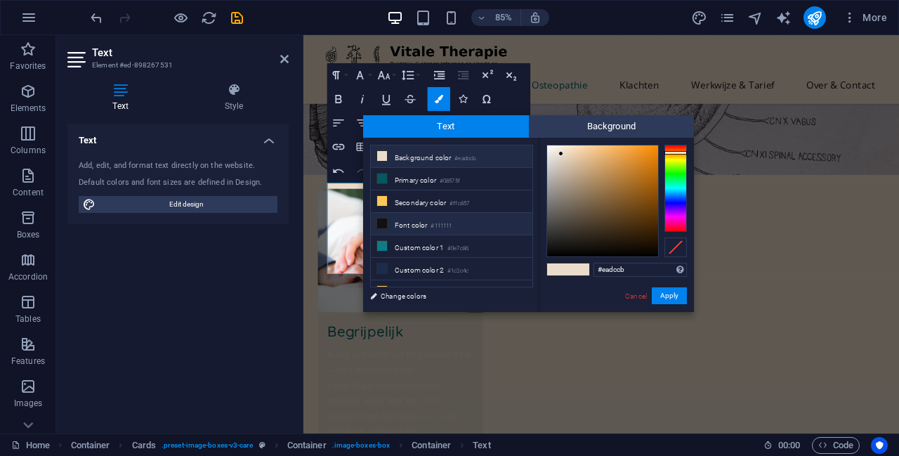
click at [448, 216] on li "Font color #111111" at bounding box center [452, 224] width 162 height 22
type input "#111111"
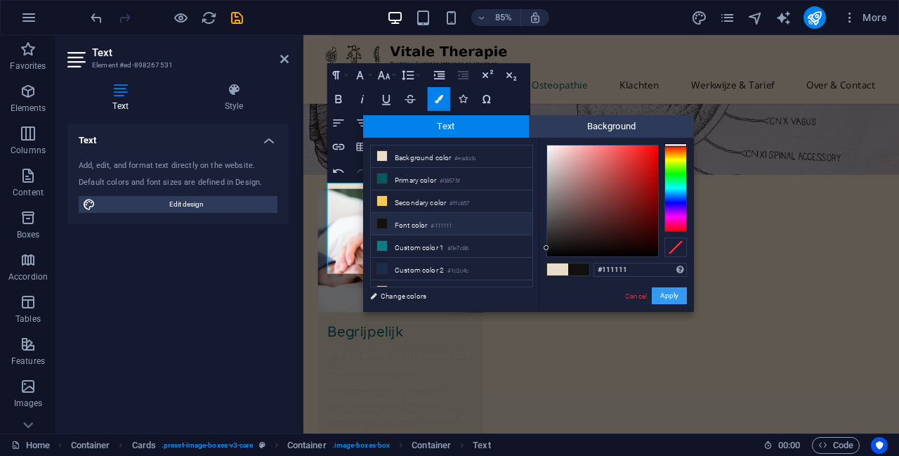
click at [448, 298] on button "Apply" at bounding box center [669, 295] width 35 height 17
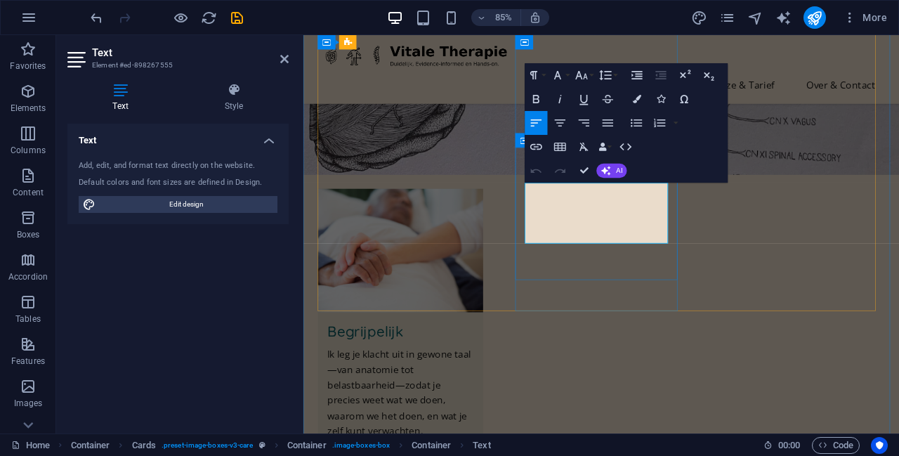
drag, startPoint x: 647, startPoint y: 273, endPoint x: 566, endPoint y: 214, distance: 100.5
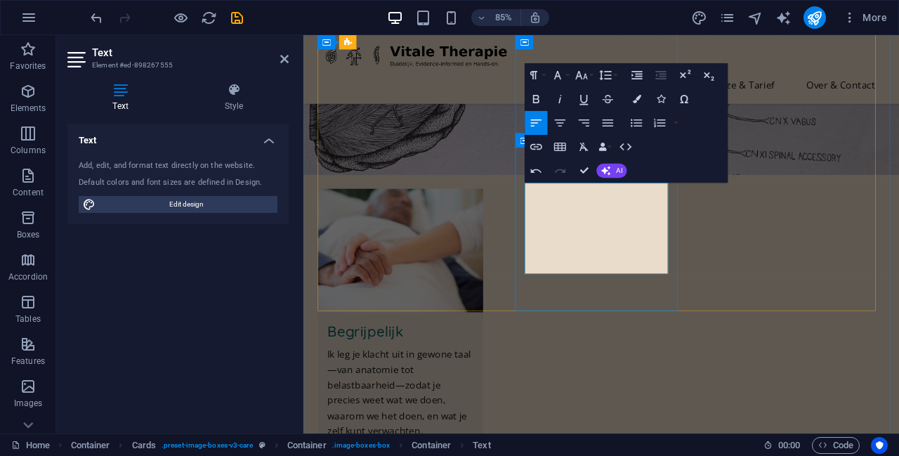
drag, startPoint x: 714, startPoint y: 309, endPoint x: 565, endPoint y: 216, distance: 175.5
click at [448, 96] on button "Colors" at bounding box center [637, 99] width 22 height 24
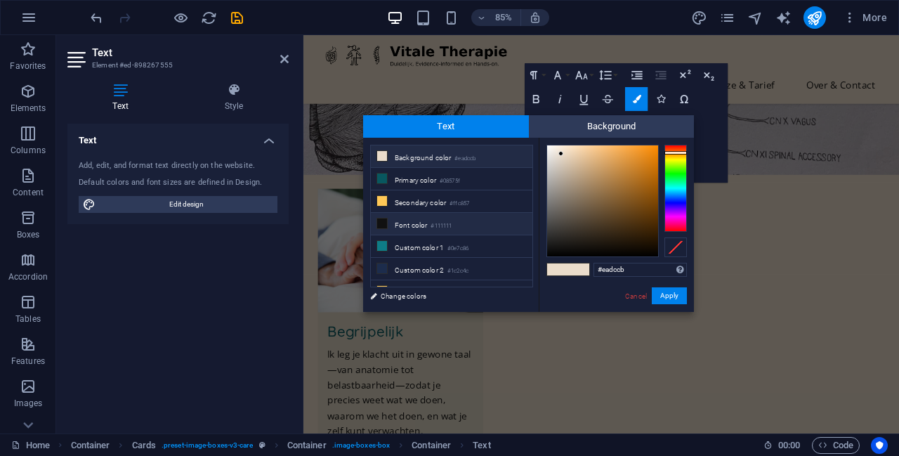
click at [448, 219] on li "Font color #111111" at bounding box center [452, 224] width 162 height 22
type input "#111111"
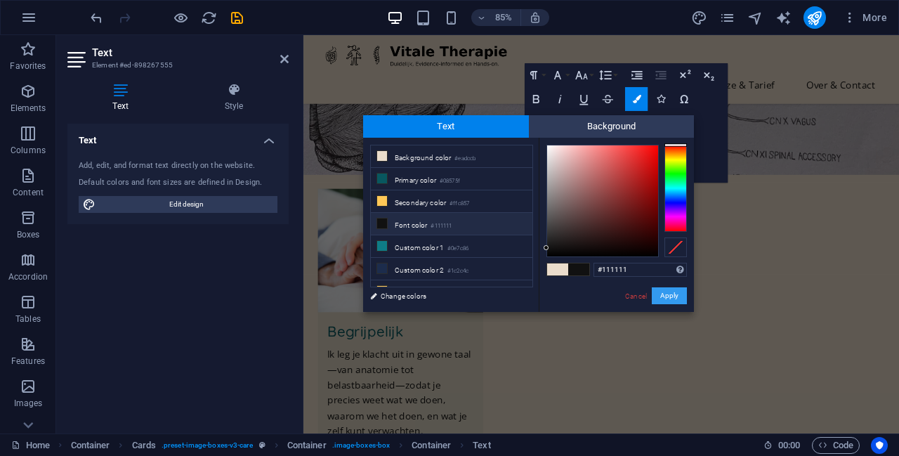
click at [448, 289] on button "Apply" at bounding box center [669, 295] width 35 height 17
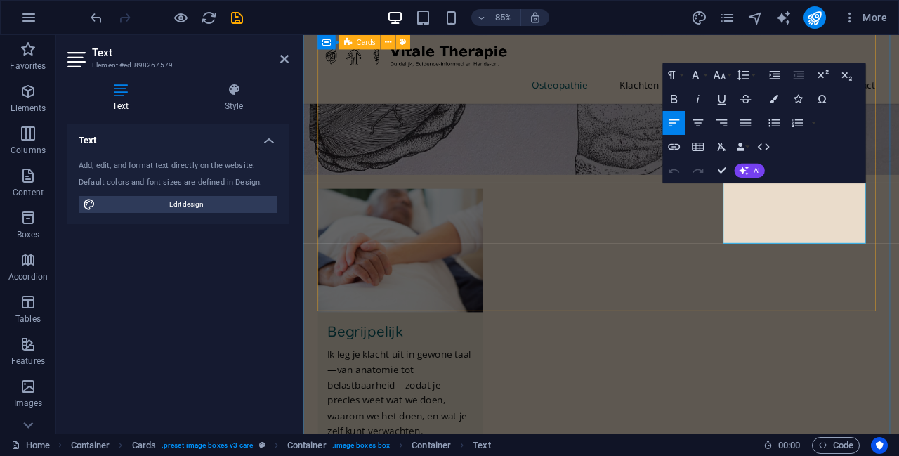
drag, startPoint x: 905, startPoint y: 273, endPoint x: 764, endPoint y: 211, distance: 153.5
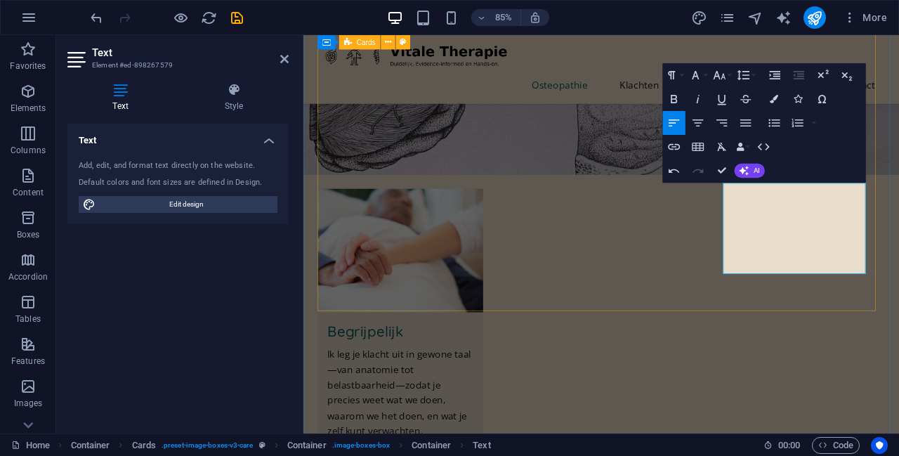
drag, startPoint x: 865, startPoint y: 303, endPoint x: 767, endPoint y: 200, distance: 142.6
click at [448, 98] on icon "button" at bounding box center [775, 99] width 8 height 8
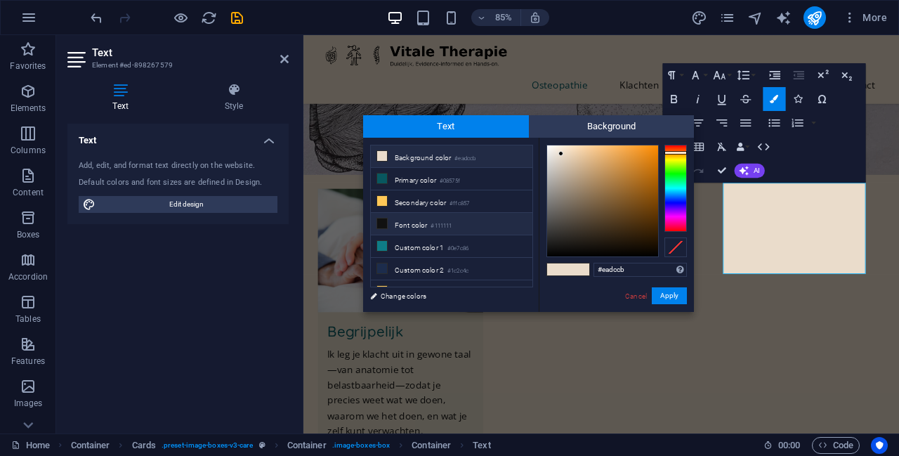
click at [448, 219] on li "Font color #111111" at bounding box center [452, 224] width 162 height 22
type input "#111111"
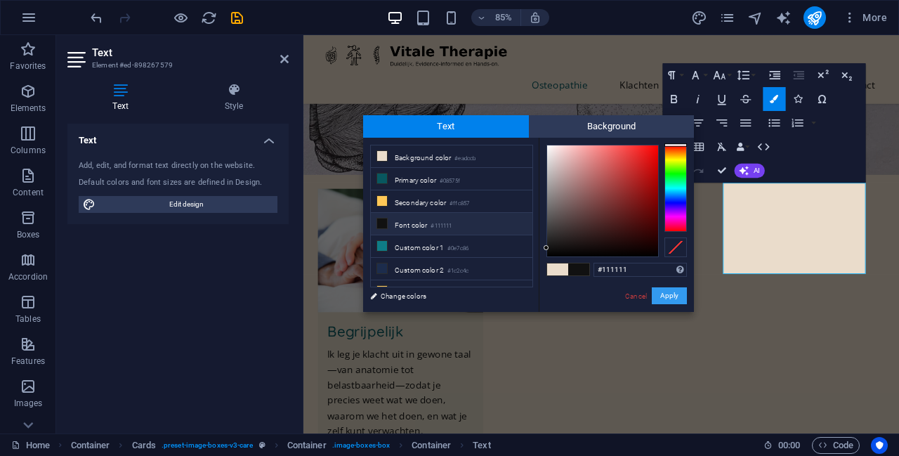
click at [448, 296] on button "Apply" at bounding box center [669, 295] width 35 height 17
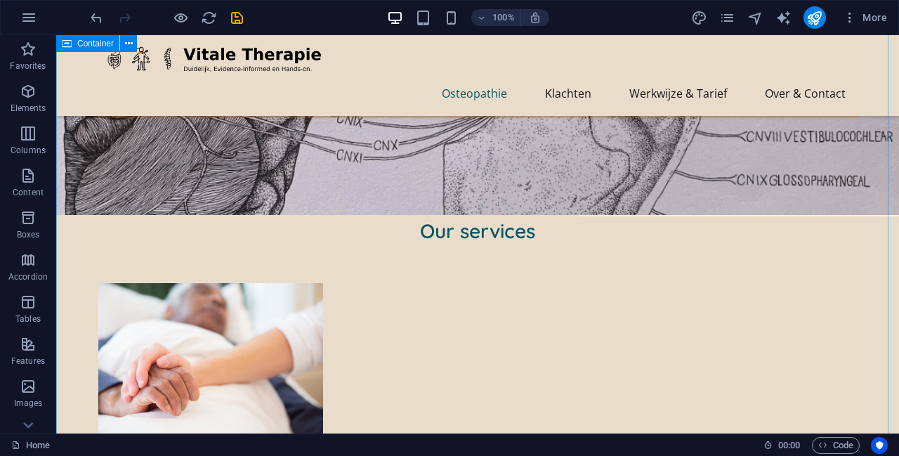
scroll to position [257, 0]
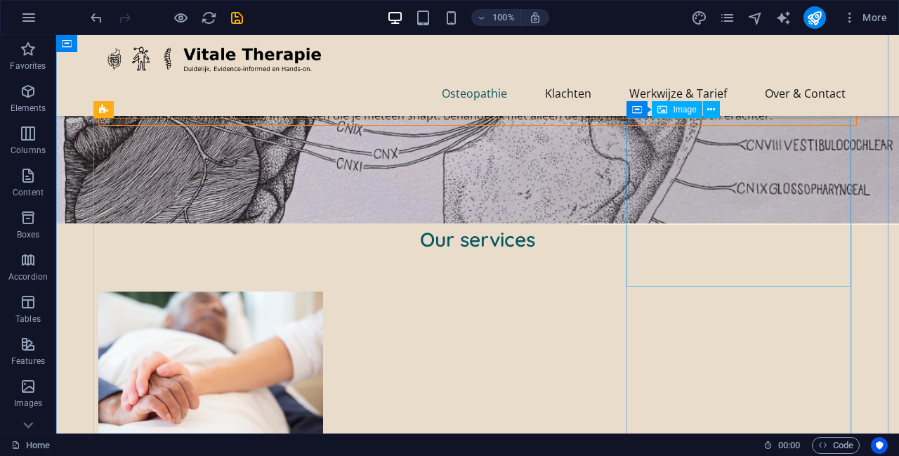
click at [448, 110] on span "Image" at bounding box center [684, 109] width 23 height 8
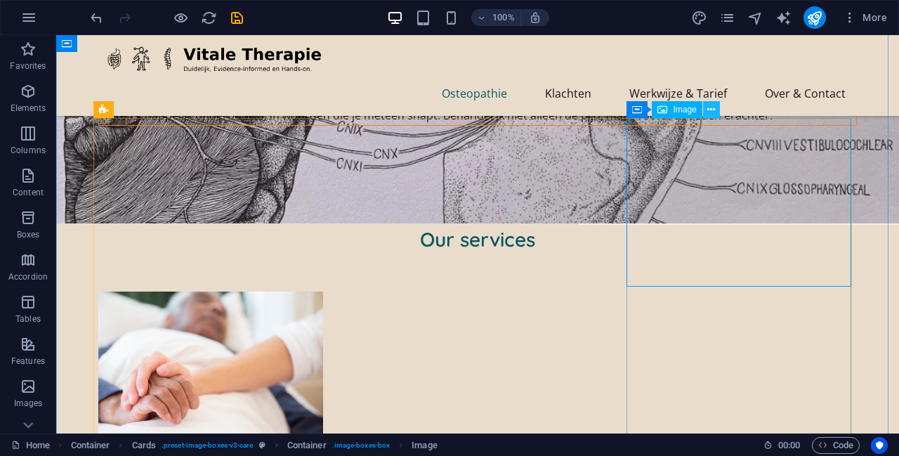
click at [448, 105] on icon at bounding box center [711, 110] width 8 height 15
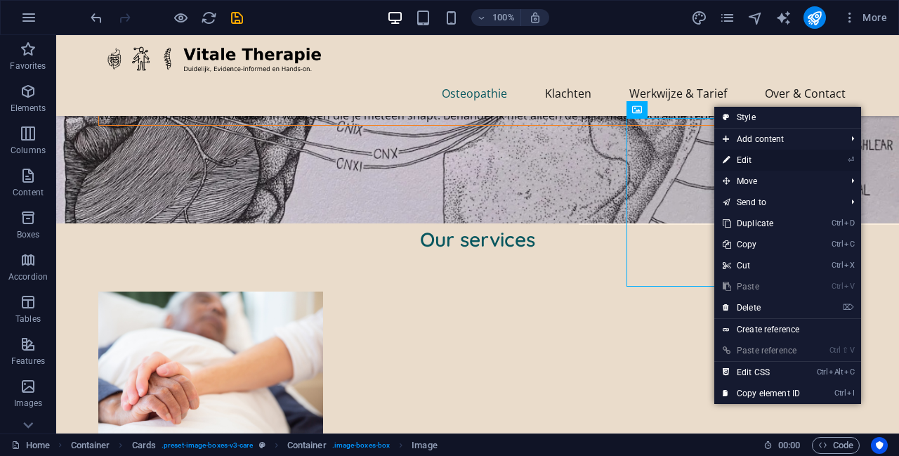
click at [448, 165] on link "⏎ Edit" at bounding box center [762, 160] width 94 height 21
select select "%"
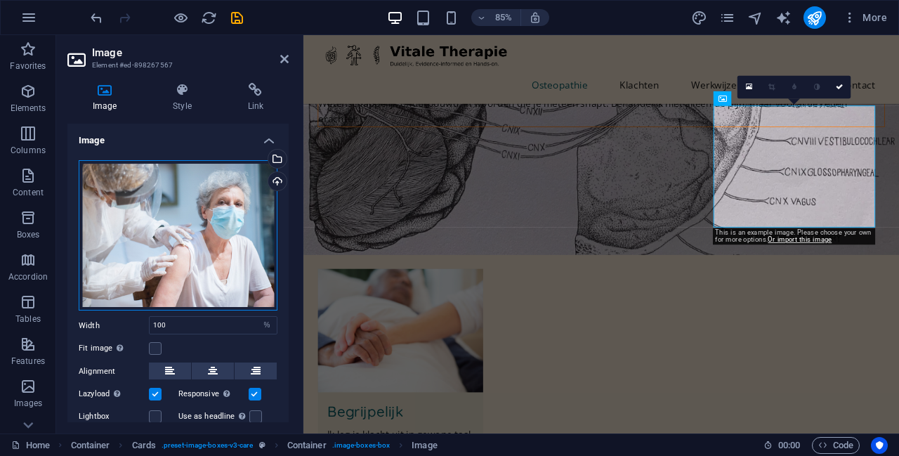
click at [204, 219] on div "Drag files here, click to choose files or select files from Files or our free s…" at bounding box center [178, 235] width 199 height 151
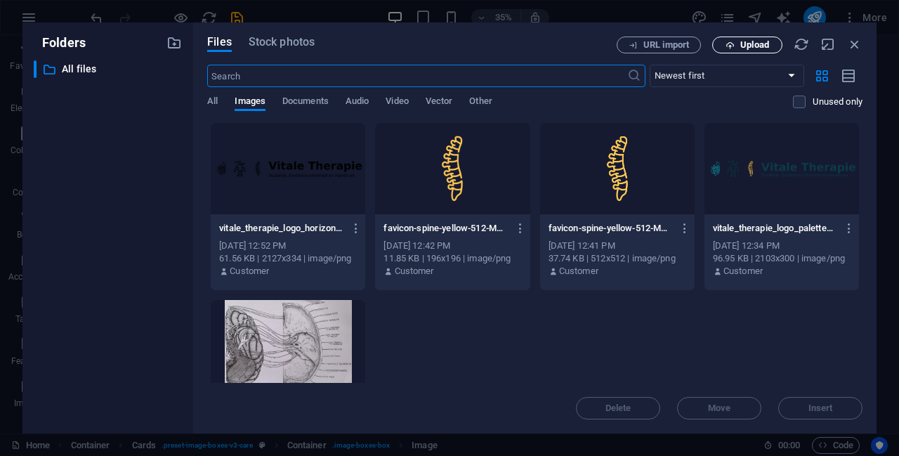
click at [448, 46] on span "Upload" at bounding box center [755, 45] width 29 height 8
click at [448, 47] on icon "button" at bounding box center [854, 44] width 15 height 15
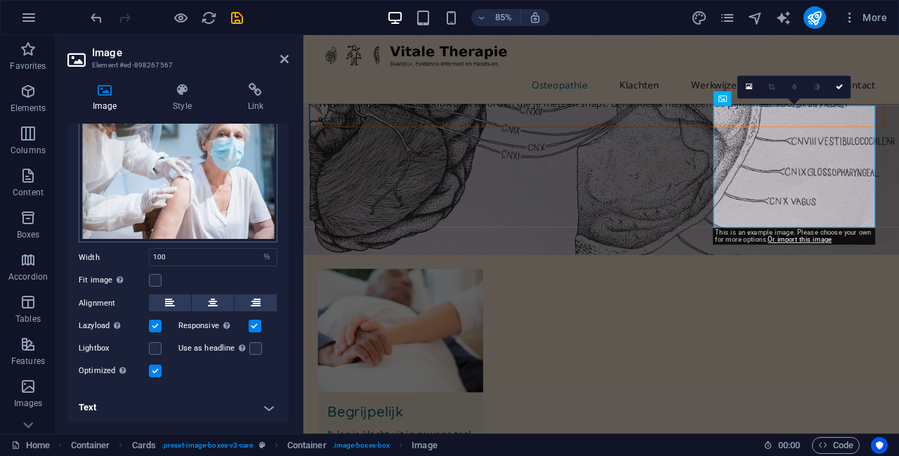
scroll to position [0, 0]
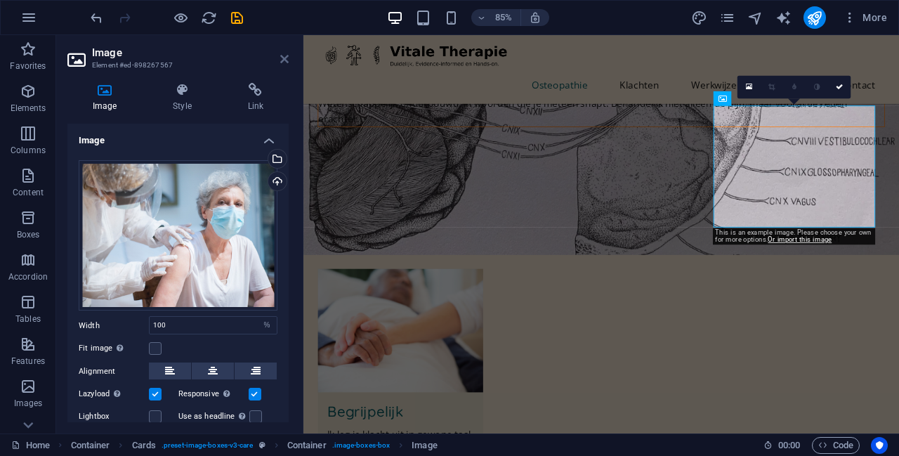
click at [282, 53] on icon at bounding box center [284, 58] width 8 height 11
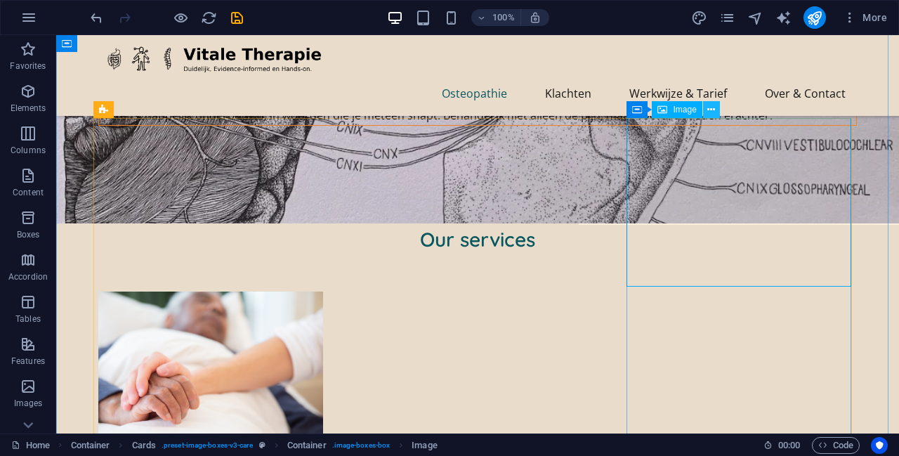
click at [448, 105] on icon at bounding box center [711, 110] width 8 height 15
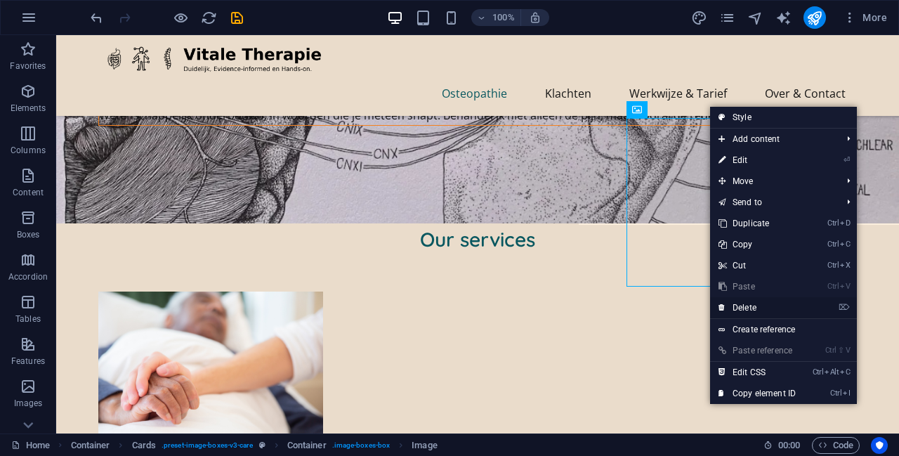
click at [448, 309] on link "⌦ Delete" at bounding box center [757, 307] width 94 height 21
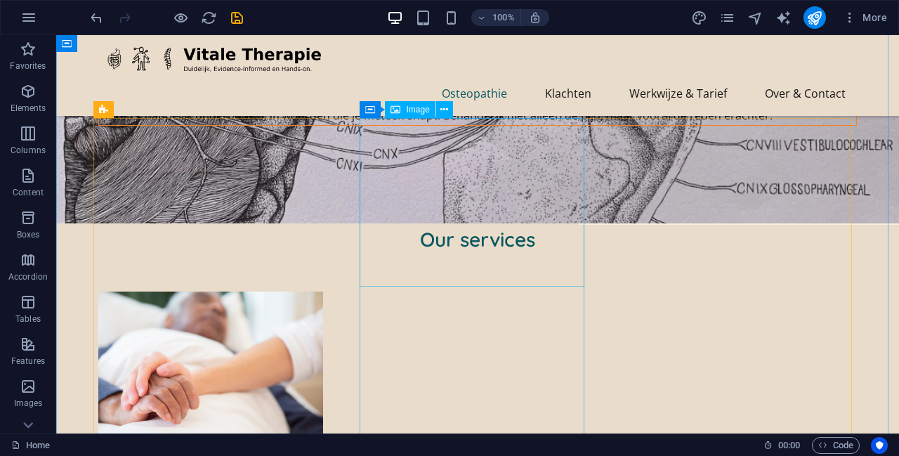
click at [445, 110] on icon at bounding box center [445, 110] width 8 height 15
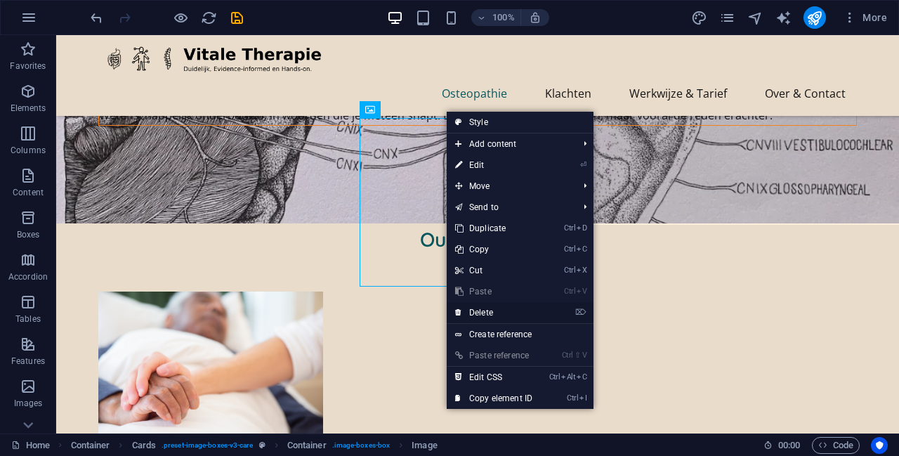
click at [448, 315] on link "⌦ Delete" at bounding box center [494, 312] width 94 height 21
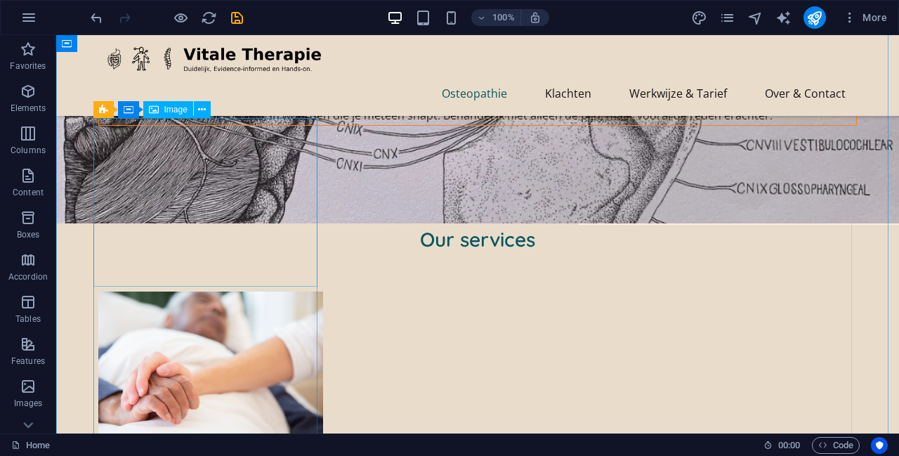
click at [248, 292] on figure at bounding box center [210, 376] width 225 height 169
click at [196, 110] on button at bounding box center [202, 109] width 17 height 17
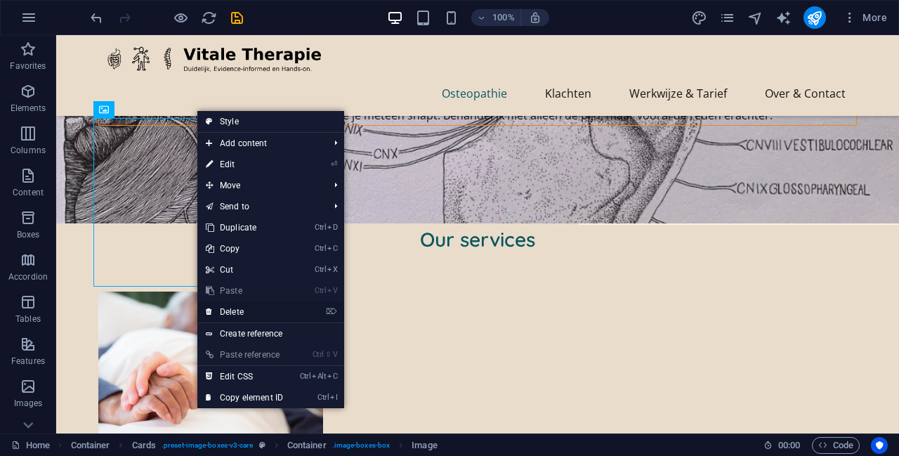
click at [264, 308] on link "⌦ Delete" at bounding box center [244, 311] width 94 height 21
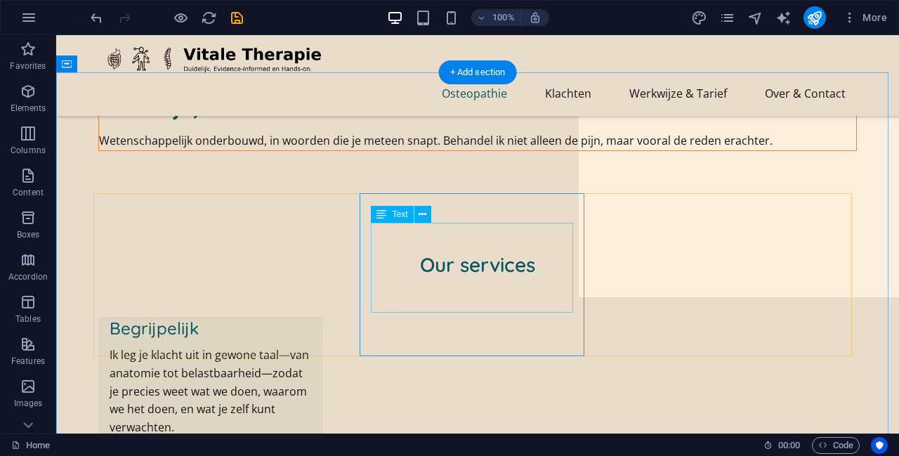
scroll to position [187, 0]
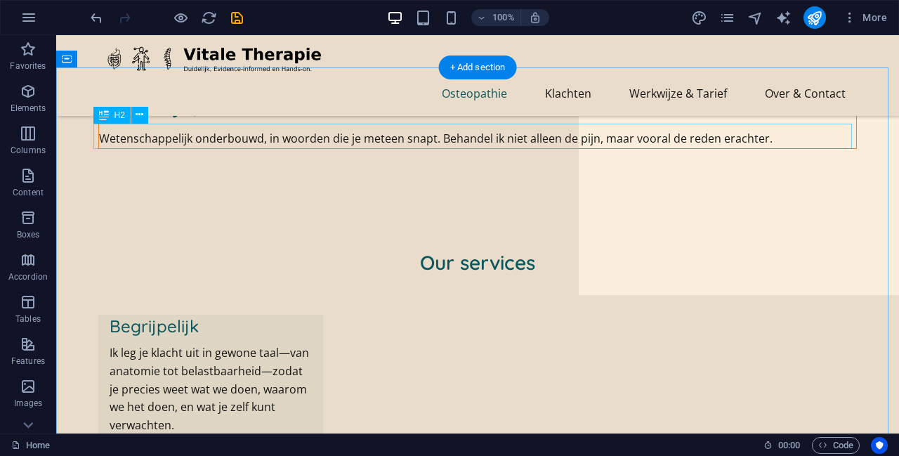
click at [448, 250] on div "Our services" at bounding box center [477, 262] width 759 height 25
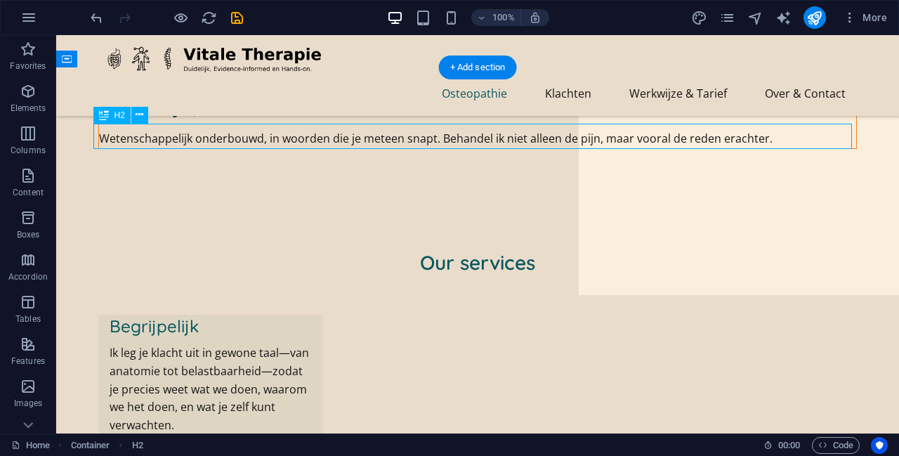
click at [448, 250] on div "Our services" at bounding box center [477, 262] width 759 height 25
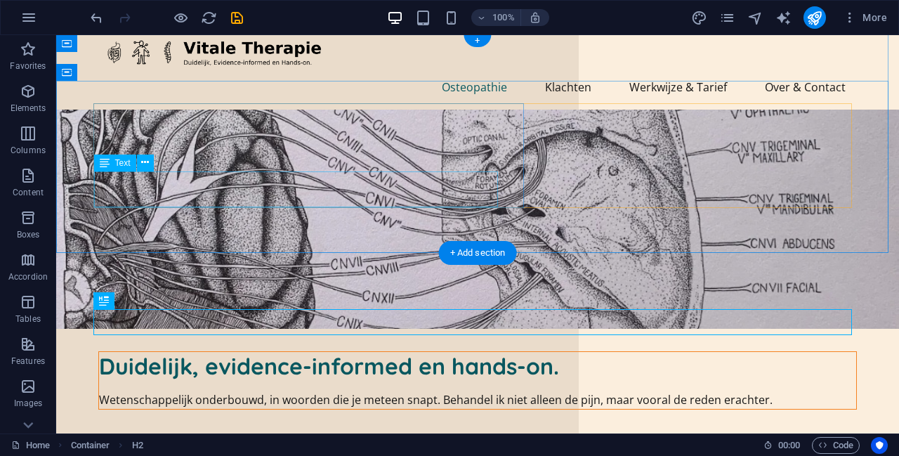
scroll to position [0, 0]
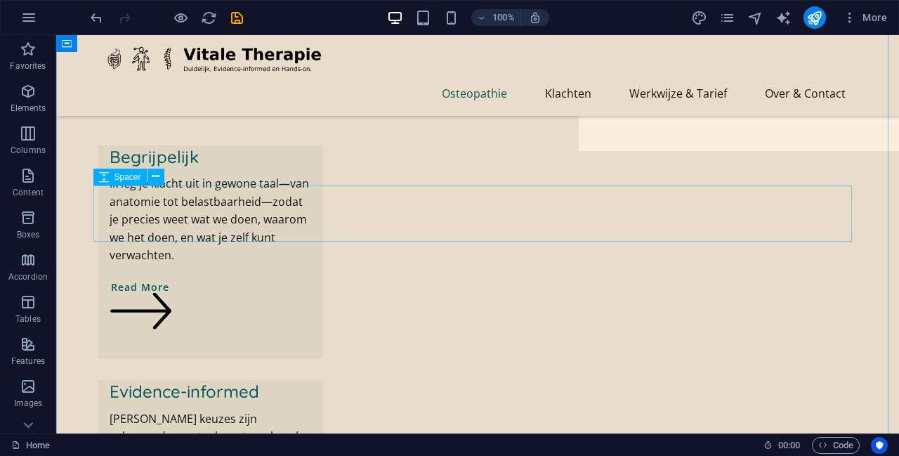
scroll to position [327, 0]
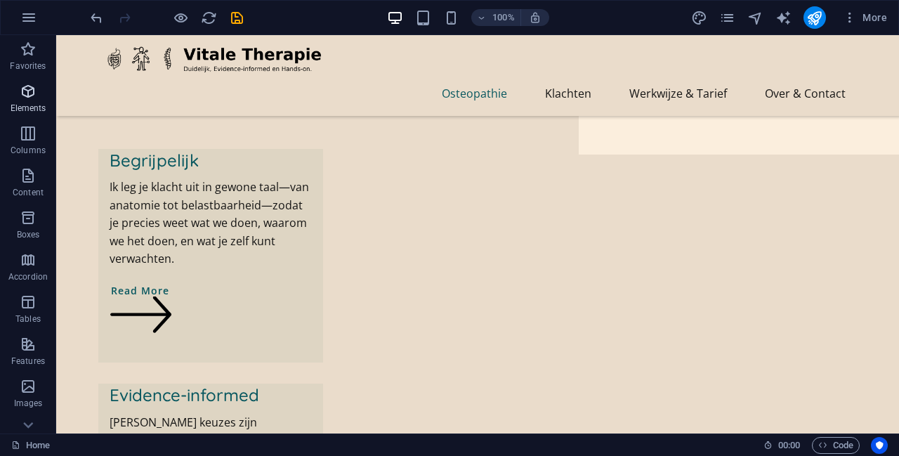
click at [30, 96] on icon "button" at bounding box center [28, 91] width 17 height 17
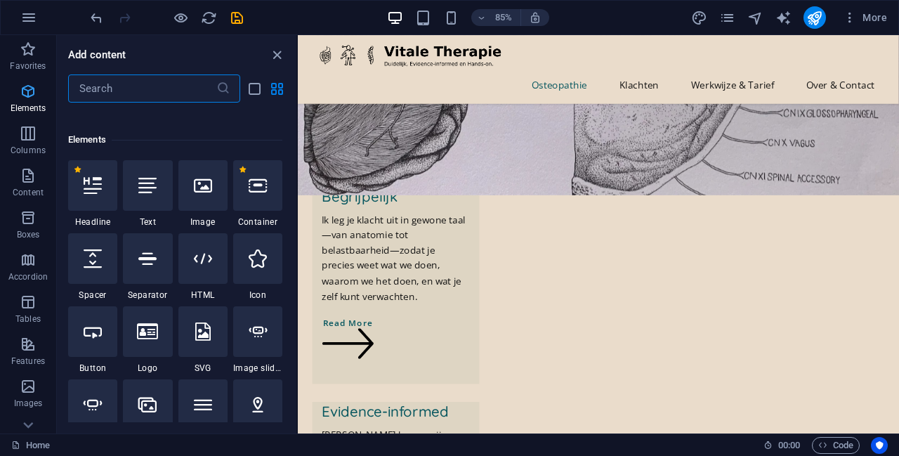
scroll to position [150, 0]
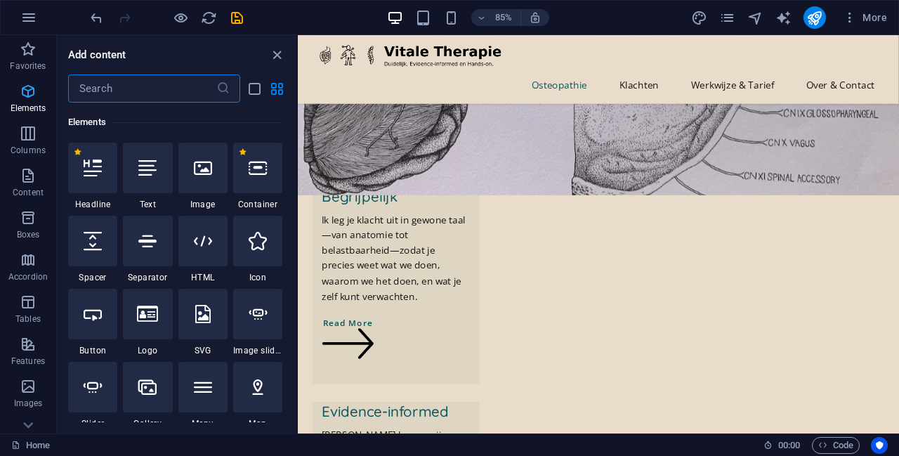
click at [30, 96] on icon "button" at bounding box center [28, 91] width 17 height 17
click at [26, 178] on icon "button" at bounding box center [28, 175] width 17 height 17
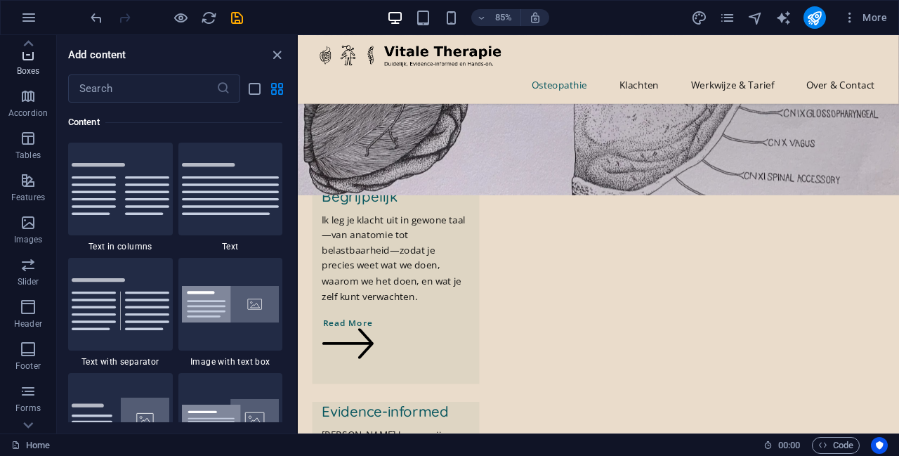
scroll to position [0, 0]
click at [276, 52] on icon "close panel" at bounding box center [277, 55] width 16 height 16
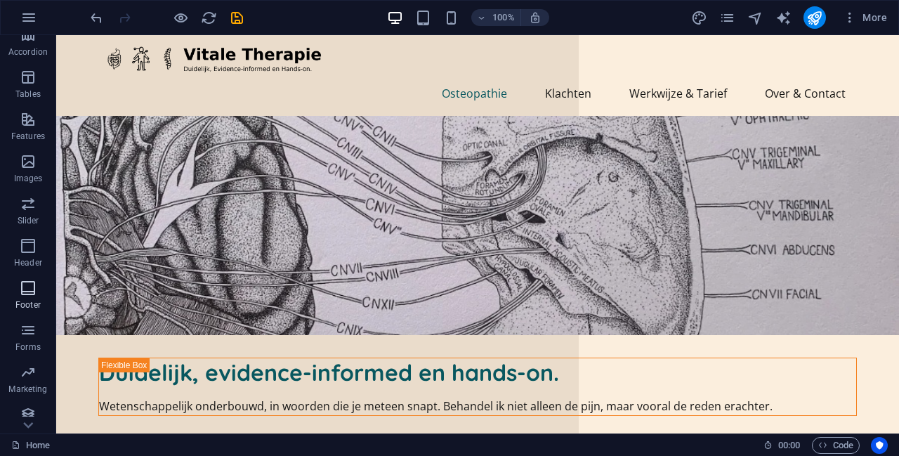
scroll to position [234, 0]
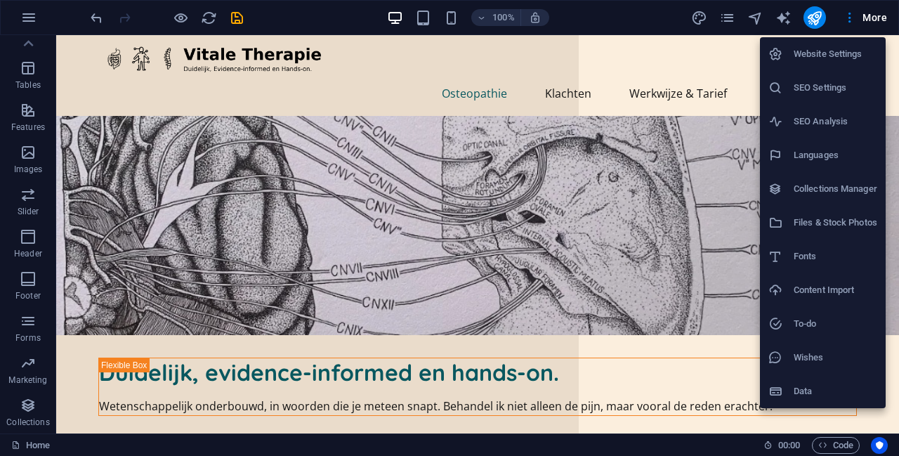
click at [448, 86] on h6 "SEO Settings" at bounding box center [836, 87] width 84 height 17
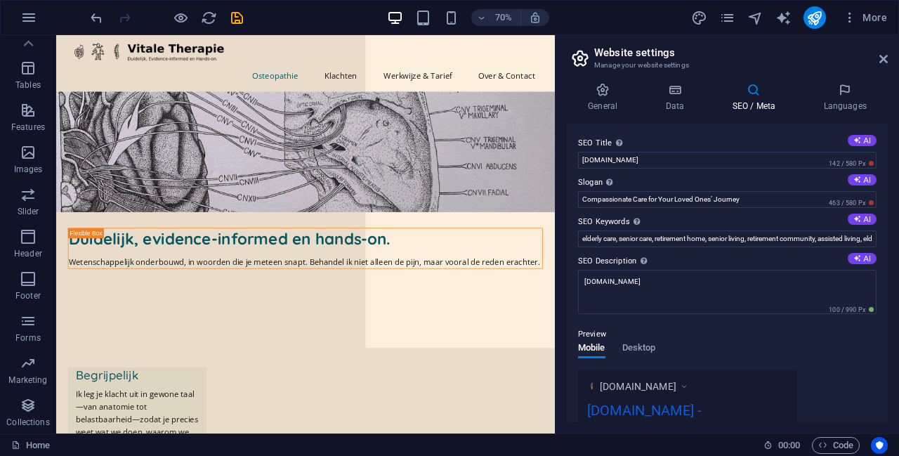
click at [448, 17] on icon "pages" at bounding box center [727, 18] width 16 height 16
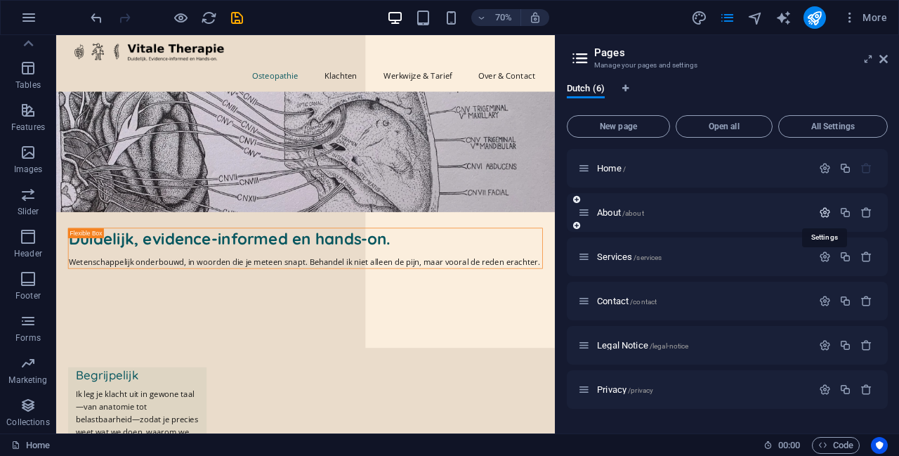
click at [448, 209] on icon "button" at bounding box center [825, 213] width 12 height 12
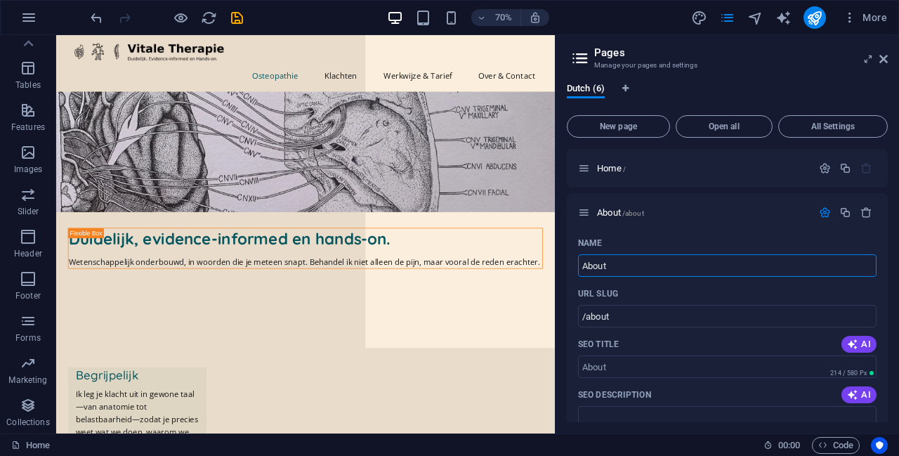
drag, startPoint x: 700, startPoint y: 304, endPoint x: 750, endPoint y: 363, distance: 76.8
drag, startPoint x: 620, startPoint y: 269, endPoint x: 578, endPoint y: 268, distance: 42.9
type input "Klachten"
type input "/klachten"
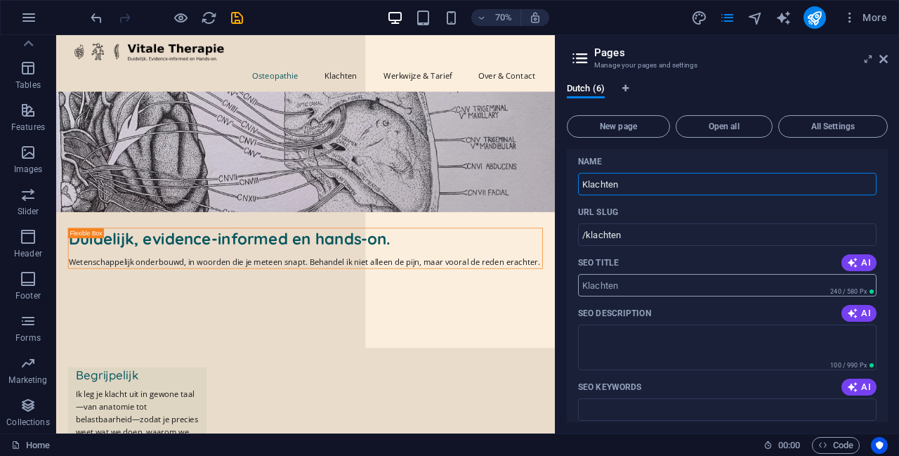
scroll to position [93, 0]
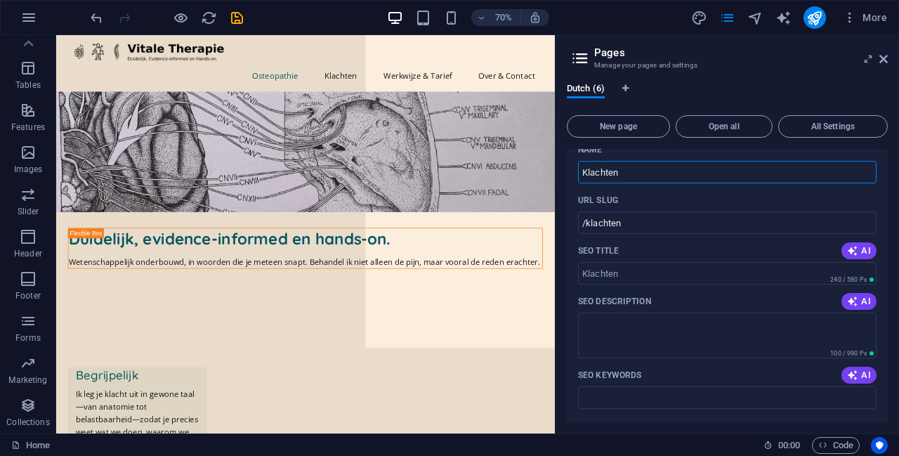
type input "Klachten"
click at [448, 278] on input "SEO Title" at bounding box center [727, 273] width 299 height 22
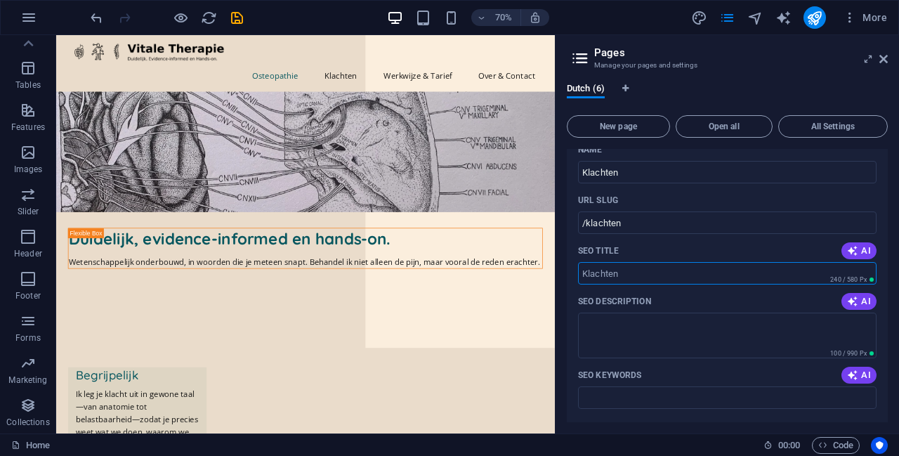
click at [448, 301] on div "SEO Description AI" at bounding box center [727, 301] width 299 height 22
click at [448, 275] on input "SEO Title" at bounding box center [727, 273] width 299 height 22
click at [448, 248] on icon "button" at bounding box center [852, 250] width 11 height 11
drag, startPoint x: 703, startPoint y: 273, endPoint x: 570, endPoint y: 275, distance: 132.8
click at [448, 275] on div "Name Klachten ​ URL SLUG /klachten ​ SEO Title AI Beste zorg sinds 1997 ​ 361 /…" at bounding box center [727, 409] width 321 height 543
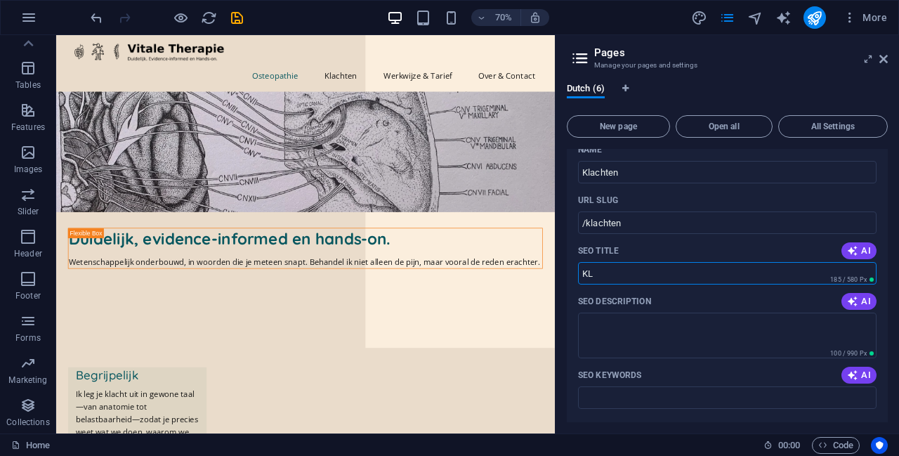
type input "K"
type input "Klachten"
click at [448, 339] on textarea "SEO Description" at bounding box center [727, 336] width 299 height 46
click at [448, 297] on span "AI" at bounding box center [859, 301] width 24 height 11
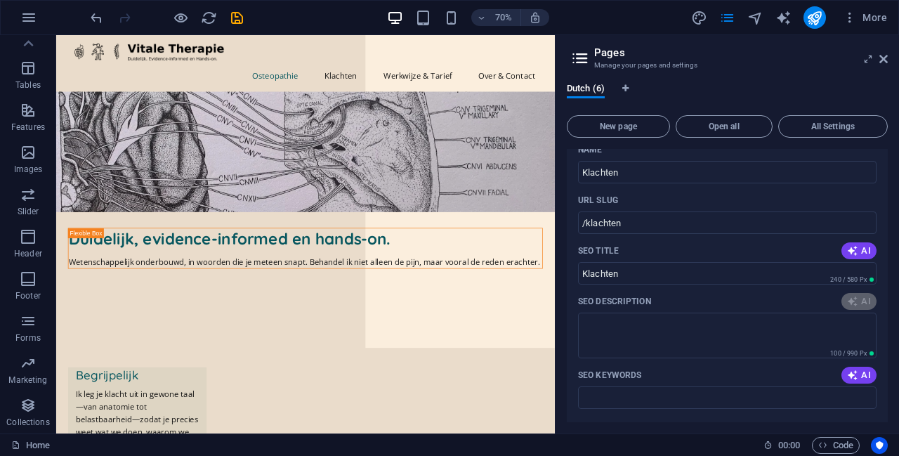
type textarea "Sinds 1997 bieden wij de beste zorg. Ontdek ons deskundige team en onze toewijd…"
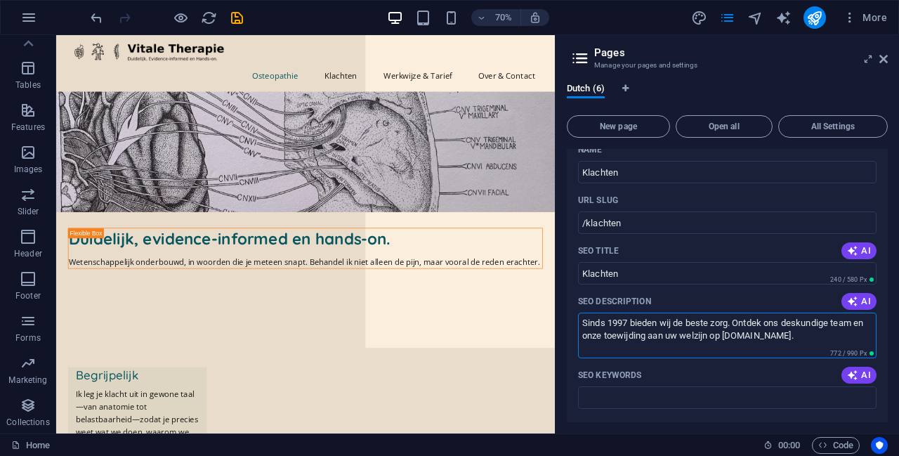
drag, startPoint x: 818, startPoint y: 337, endPoint x: 559, endPoint y: 316, distance: 260.1
click at [448, 316] on div "Dutch (6) New page Open all All Settings Home / Klachten /klachten Name Klachte…" at bounding box center [728, 253] width 344 height 362
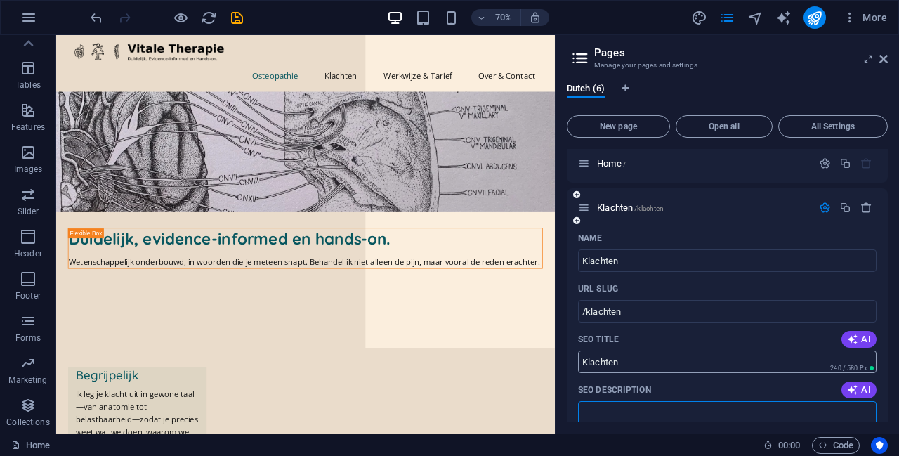
scroll to position [0, 0]
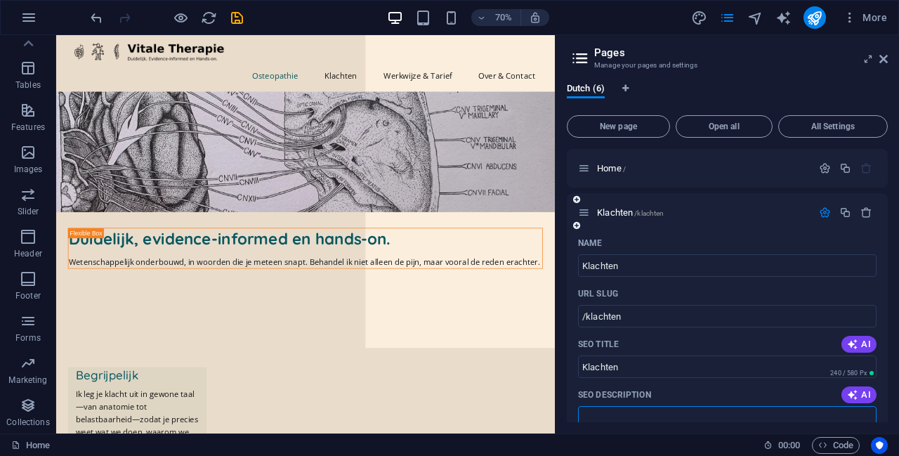
click at [448, 211] on icon "button" at bounding box center [825, 213] width 12 height 12
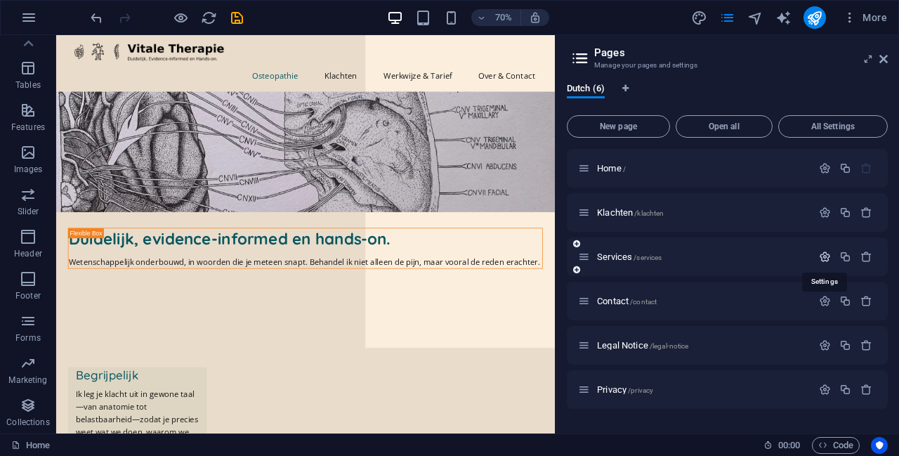
click at [448, 252] on icon "button" at bounding box center [825, 257] width 12 height 12
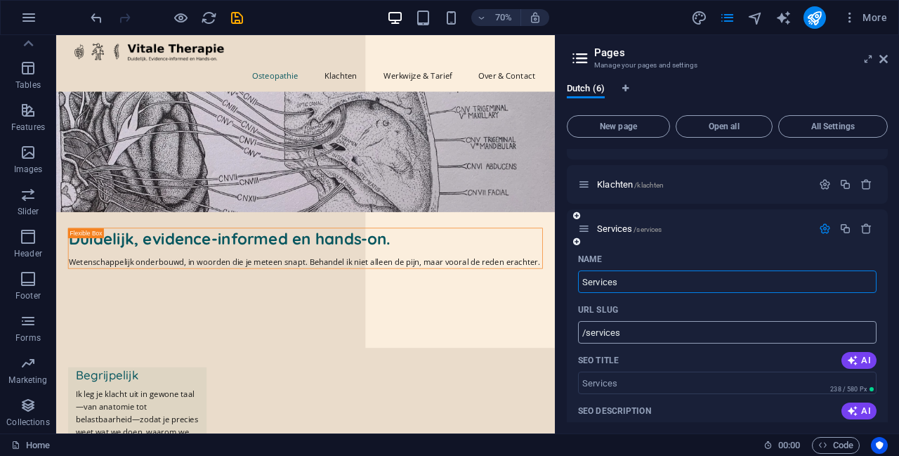
scroll to position [93, 0]
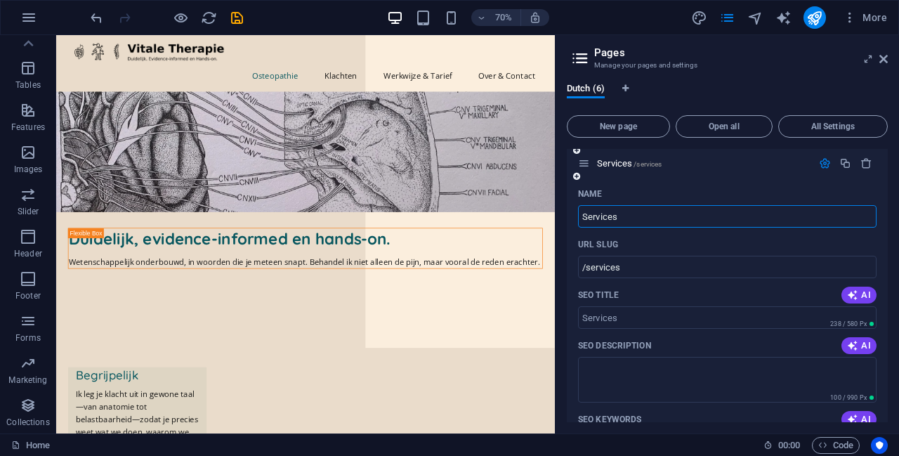
drag, startPoint x: 640, startPoint y: 217, endPoint x: 578, endPoint y: 212, distance: 62.7
click at [448, 212] on div "Name Services ​ URL SLUG /services ​ SEO Title AI ​ 238 / 580 Px SEO Descriptio…" at bounding box center [727, 444] width 321 height 523
type input "Werkw"
type input "/werk"
type input "Werkwijze"
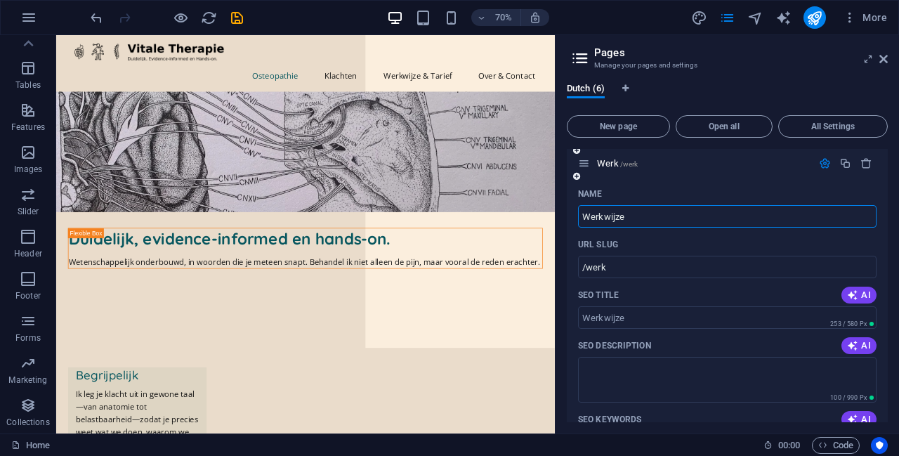
type input "/werkwijze"
type input "Werkwijze"
click at [448, 190] on div "Name" at bounding box center [727, 194] width 299 height 22
click at [448, 160] on icon "button" at bounding box center [825, 163] width 12 height 12
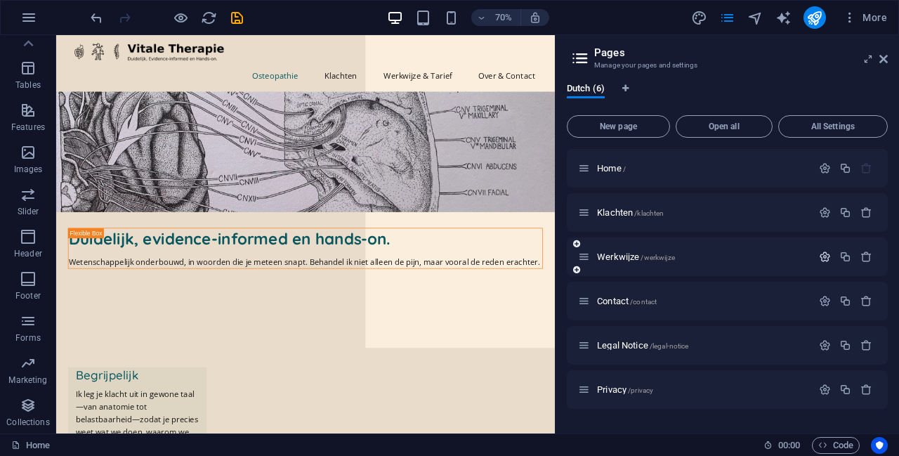
scroll to position [0, 0]
click at [448, 286] on icon at bounding box center [576, 288] width 7 height 8
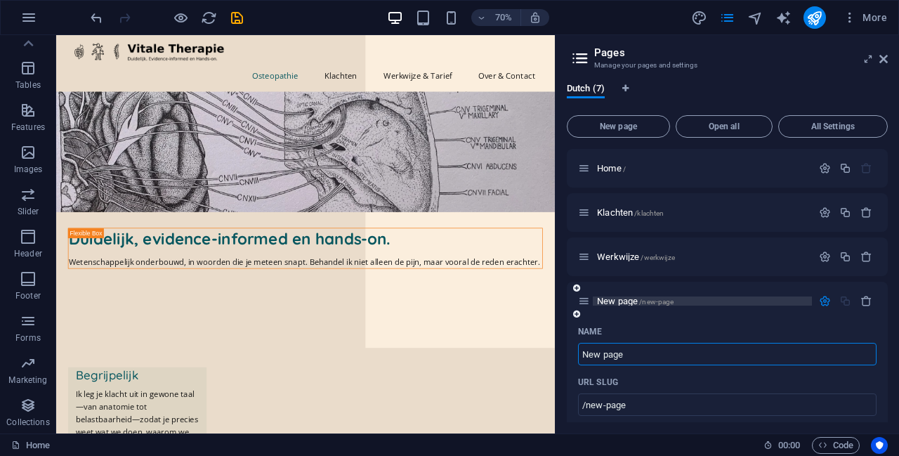
click at [448, 304] on p "New page /new-page" at bounding box center [702, 300] width 211 height 9
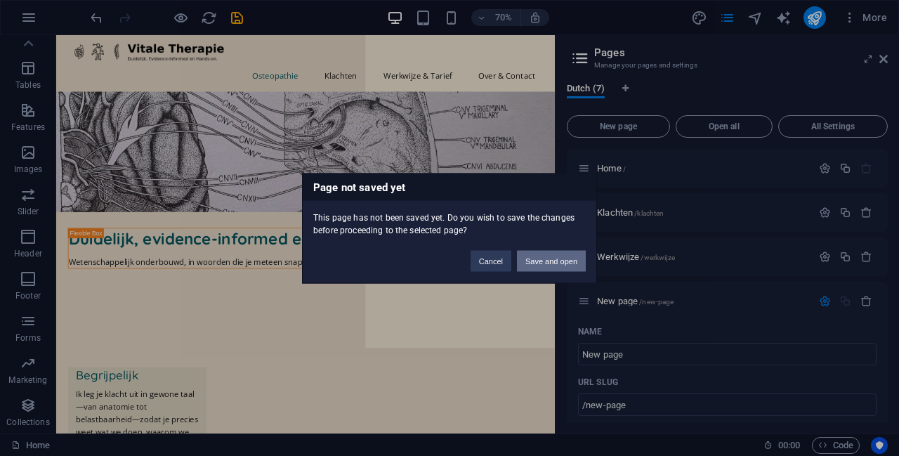
click at [448, 263] on button "Save and open" at bounding box center [551, 260] width 69 height 21
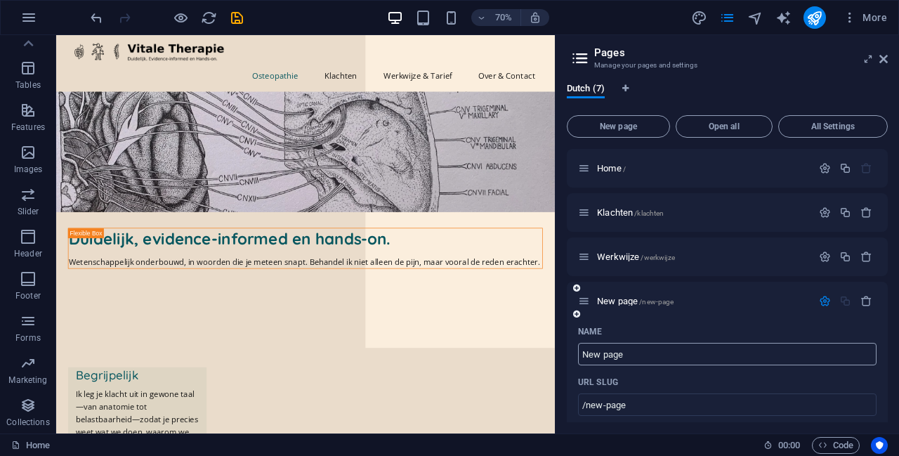
click at [448, 351] on input "New page" at bounding box center [727, 354] width 299 height 22
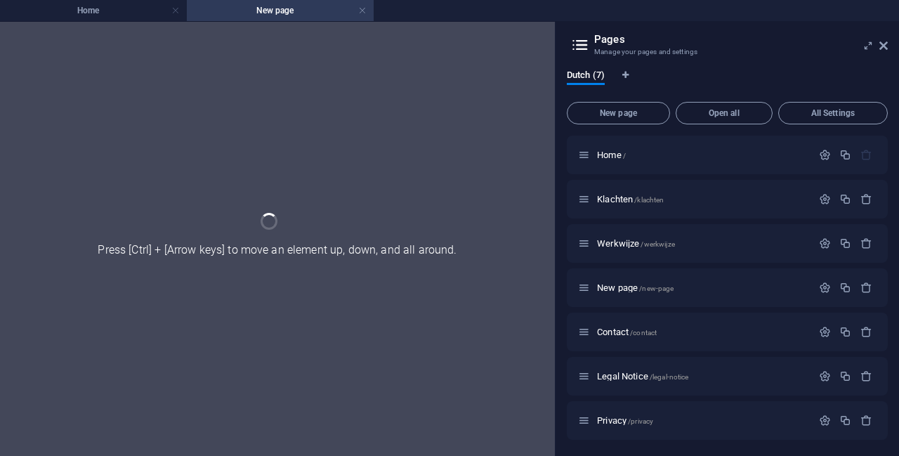
drag, startPoint x: 641, startPoint y: 355, endPoint x: 580, endPoint y: 352, distance: 61.2
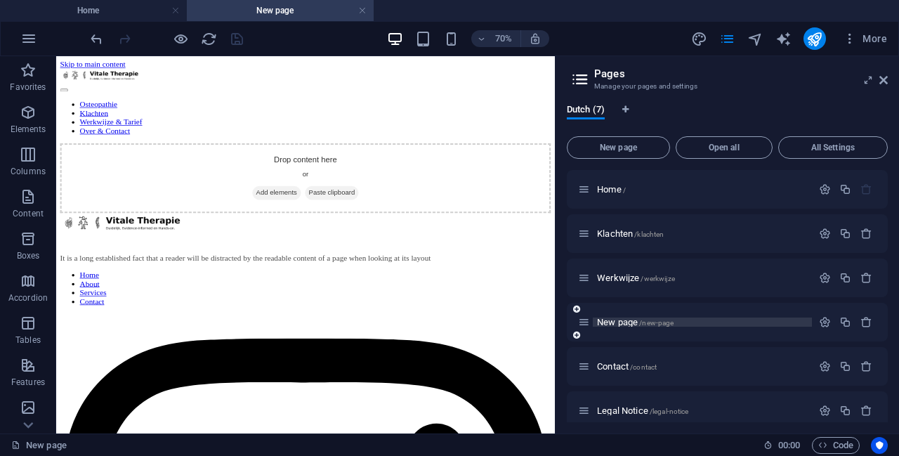
click at [448, 321] on span "New page /new-page" at bounding box center [635, 322] width 77 height 11
click at [448, 320] on icon "button" at bounding box center [825, 322] width 12 height 12
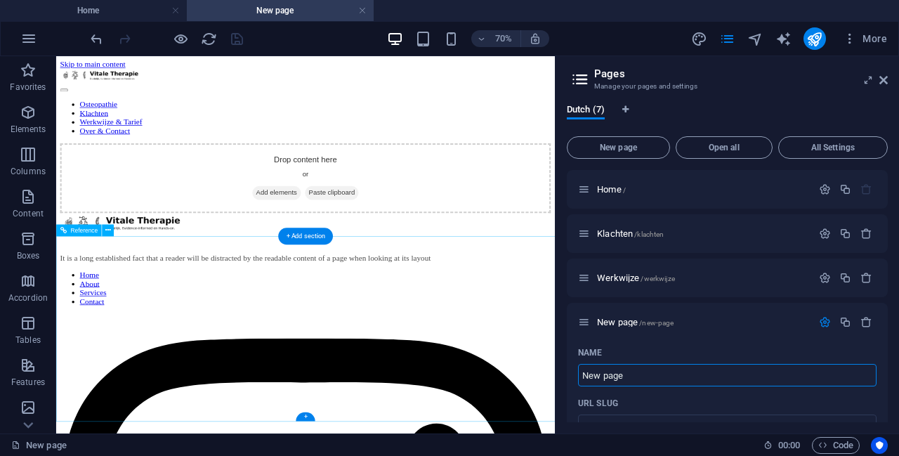
drag, startPoint x: 697, startPoint y: 438, endPoint x: 762, endPoint y: 514, distance: 99.7
drag, startPoint x: 688, startPoint y: 430, endPoint x: 611, endPoint y: 431, distance: 76.6
type input "New pageT"
type input "/new-paget"
drag, startPoint x: 636, startPoint y: 374, endPoint x: 581, endPoint y: 374, distance: 54.8
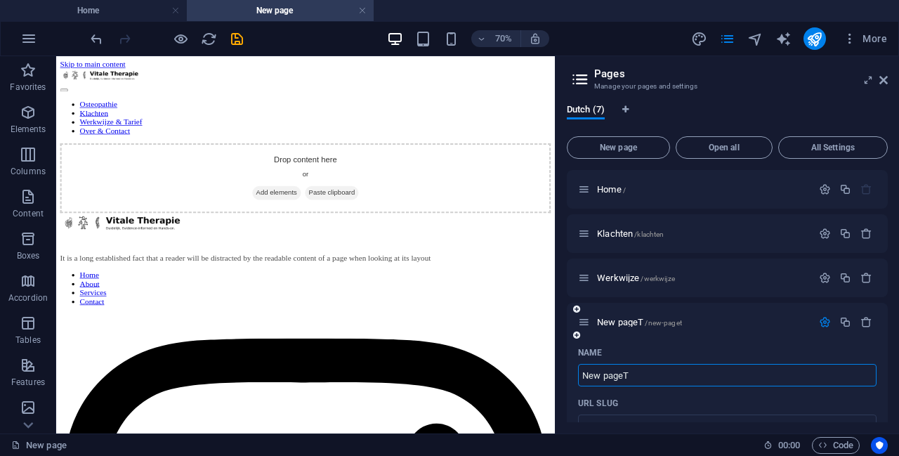
click at [448, 374] on input "New pageT" at bounding box center [727, 375] width 299 height 22
type input "T"
type input "/t"
type input "Tarie"
type input "/tar"
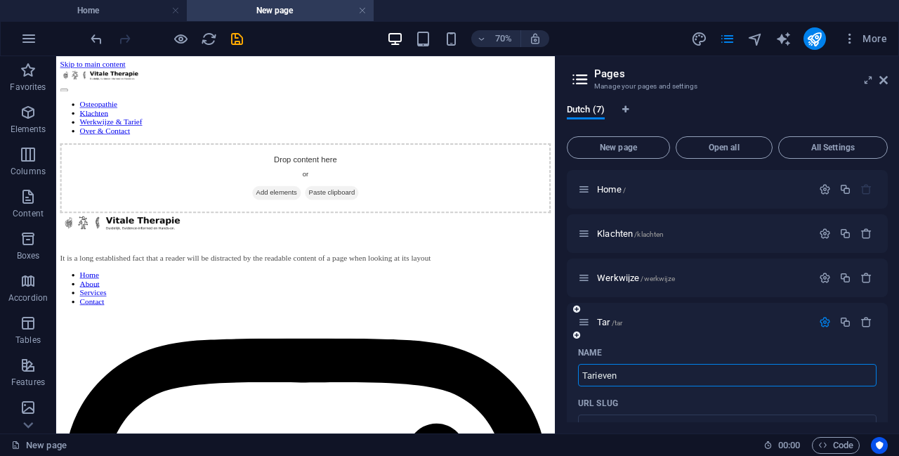
type input "Tarieven"
type input "/tarieven"
type input "Tarieven"
click at [448, 188] on icon "button" at bounding box center [825, 189] width 12 height 12
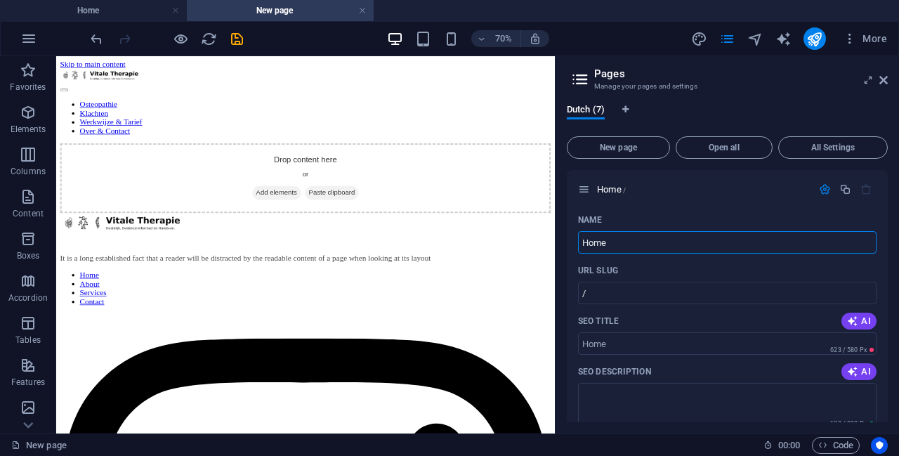
drag, startPoint x: 642, startPoint y: 303, endPoint x: 755, endPoint y: 332, distance: 116.7
drag, startPoint x: 615, startPoint y: 240, endPoint x: 585, endPoint y: 247, distance: 30.2
click at [448, 247] on input "Home" at bounding box center [727, 242] width 299 height 22
type input "Osteopathie"
click at [448, 297] on input "/" at bounding box center [727, 293] width 299 height 22
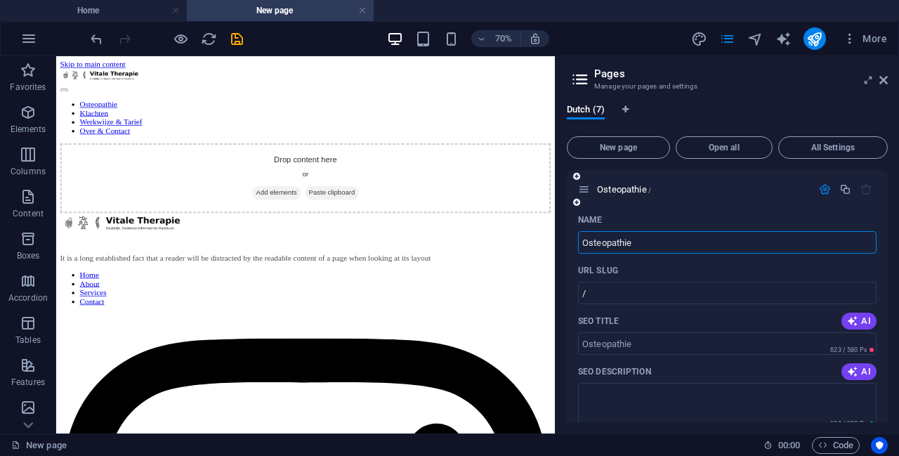
drag, startPoint x: 634, startPoint y: 242, endPoint x: 571, endPoint y: 241, distance: 63.2
click at [448, 289] on input "/" at bounding box center [727, 293] width 299 height 22
click at [448, 265] on div "URL SLUG" at bounding box center [727, 270] width 299 height 22
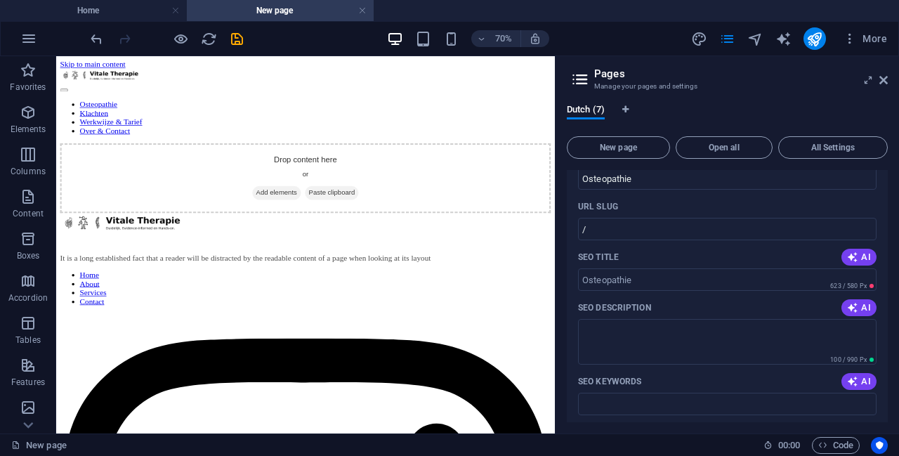
scroll to position [70, 0]
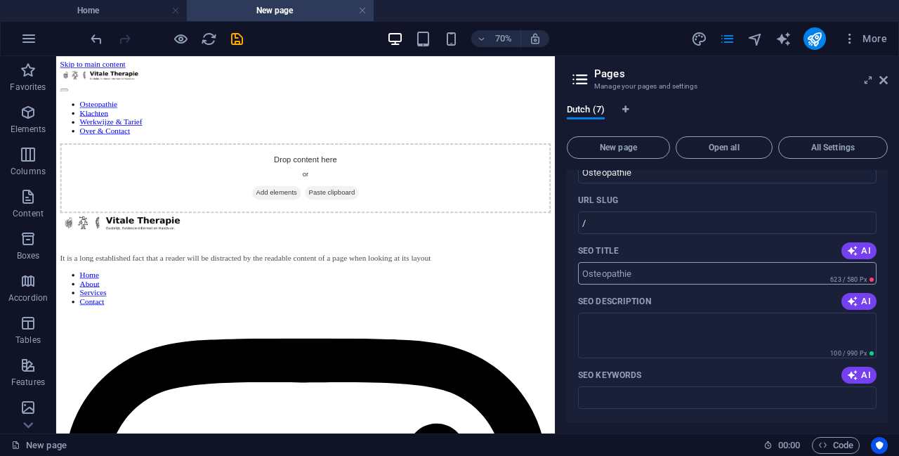
click at [448, 275] on input "SEO Title" at bounding box center [727, 273] width 299 height 22
type input "Osteopathie Geldrop"
click at [448, 331] on textarea "SEO Description" at bounding box center [727, 336] width 299 height 46
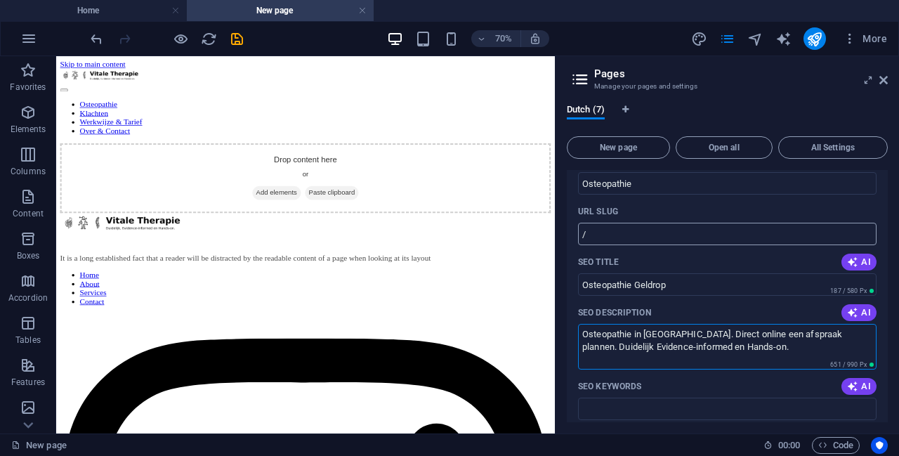
scroll to position [23, 0]
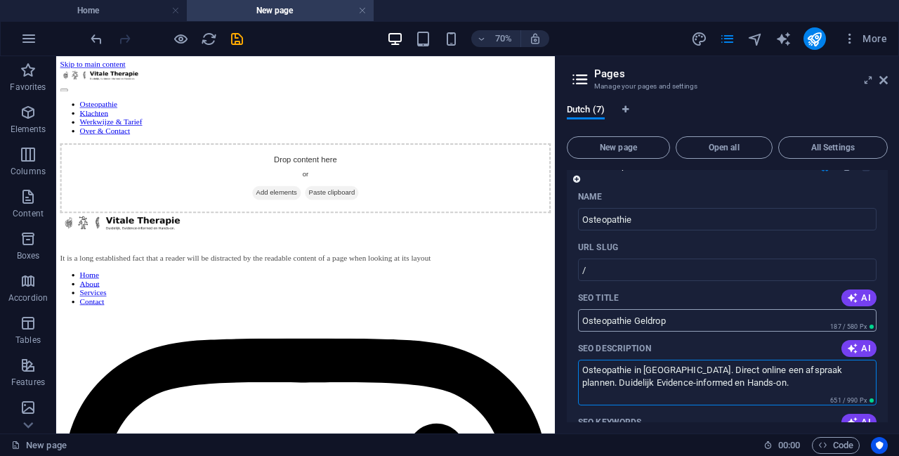
type textarea "Osteopathie in Geldrop. Direct online een afspraak plannen. Duidelijk Evidence-…"
click at [448, 317] on input "Osteopathie Geldrop" at bounding box center [727, 320] width 299 height 22
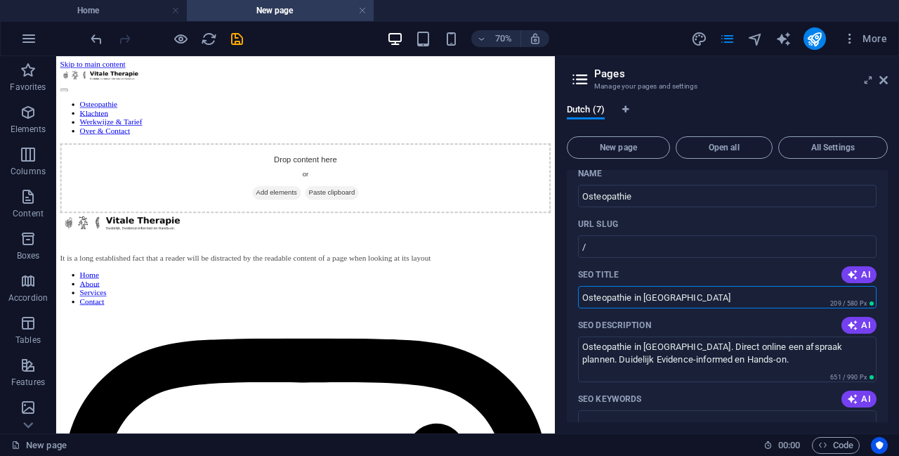
scroll to position [0, 0]
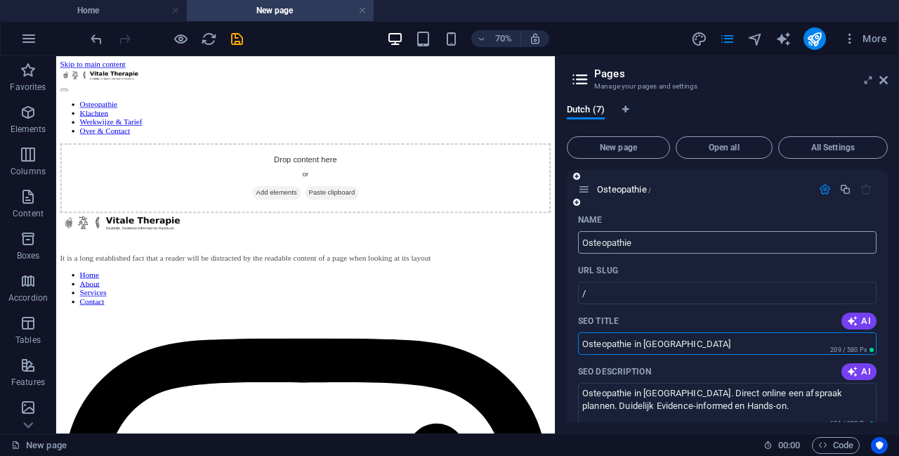
type input "Osteopathie in Geldrop"
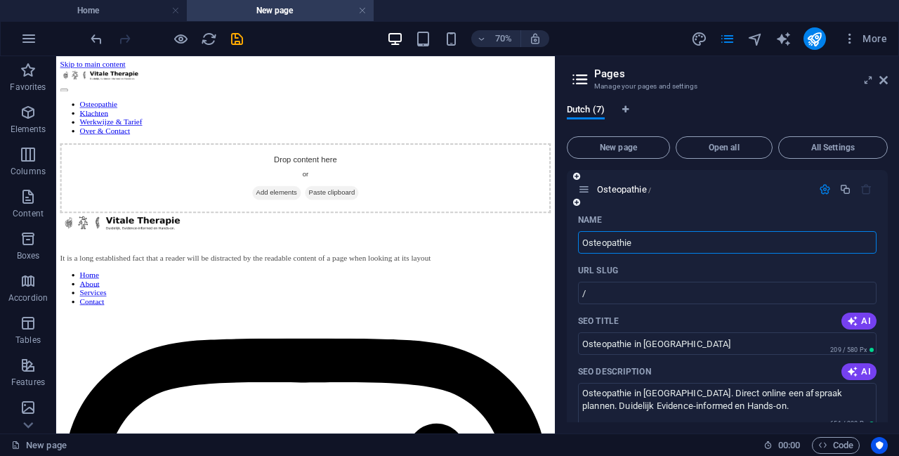
drag, startPoint x: 648, startPoint y: 242, endPoint x: 567, endPoint y: 243, distance: 80.8
type input "Vitale Therapie"
click at [448, 219] on div "Name" at bounding box center [727, 220] width 299 height 22
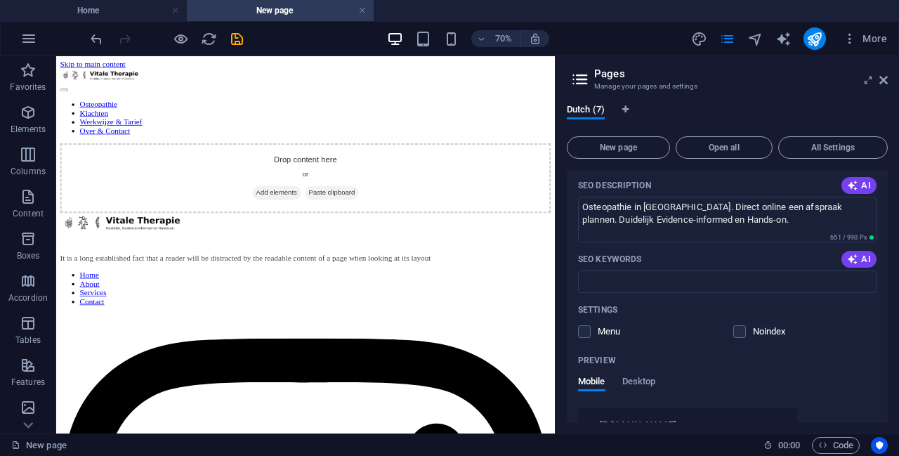
scroll to position [187, 0]
click at [448, 256] on span "AI" at bounding box center [859, 258] width 24 height 11
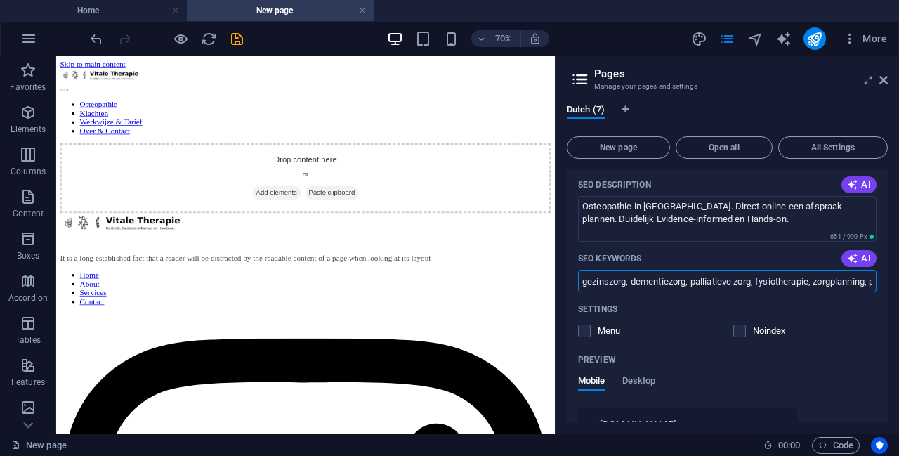
scroll to position [0, 94]
drag, startPoint x: 584, startPoint y: 282, endPoint x: 899, endPoint y: 285, distance: 314.8
click at [448, 285] on div "Dutch (7) New page Open all All Settings Vitale Therapie / Name Vitale Therapie…" at bounding box center [728, 263] width 344 height 341
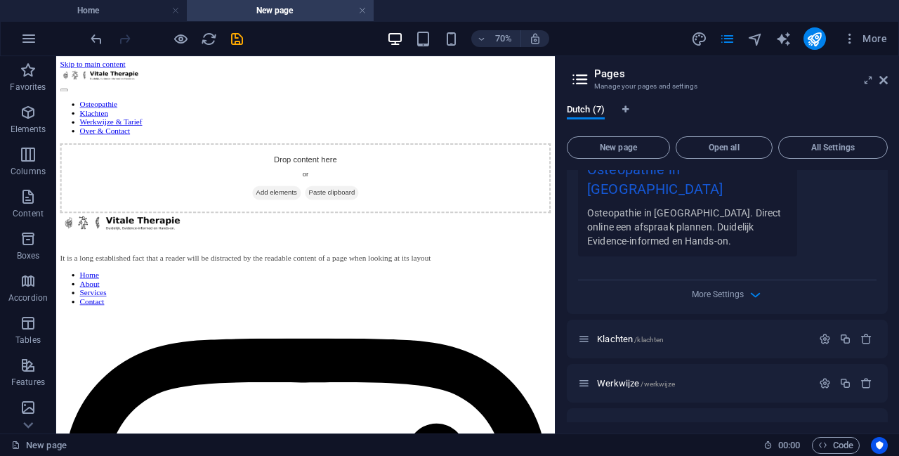
scroll to position [468, 0]
type input "Osteopathie, Geldrop, Rugklachten, Nekklachten, Buikklachten"
click at [448, 287] on span "More Settings" at bounding box center [718, 292] width 52 height 10
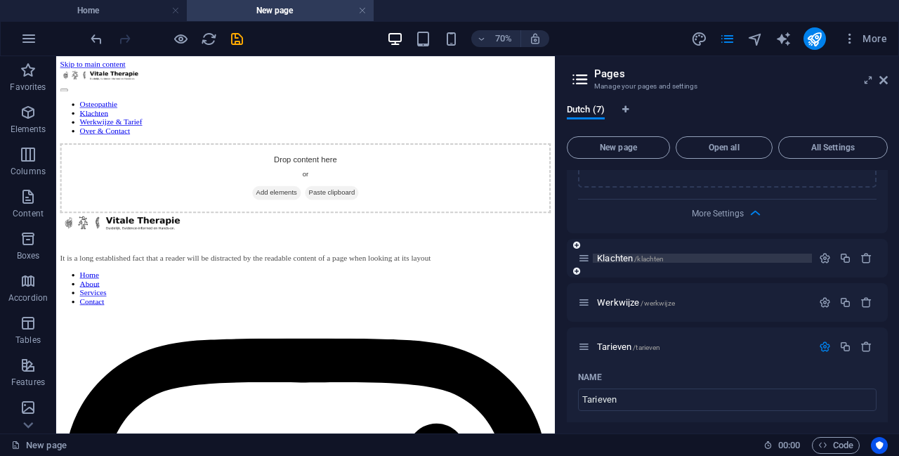
scroll to position [562, 0]
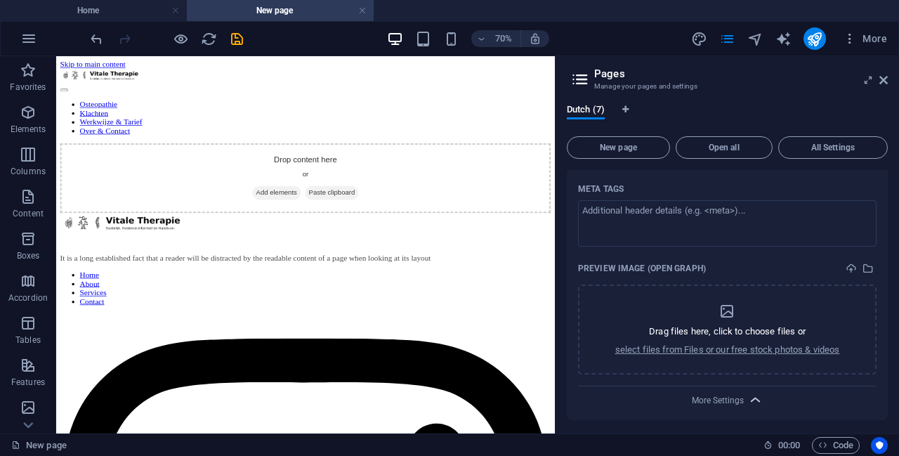
click at [448, 392] on icon "button" at bounding box center [756, 400] width 16 height 16
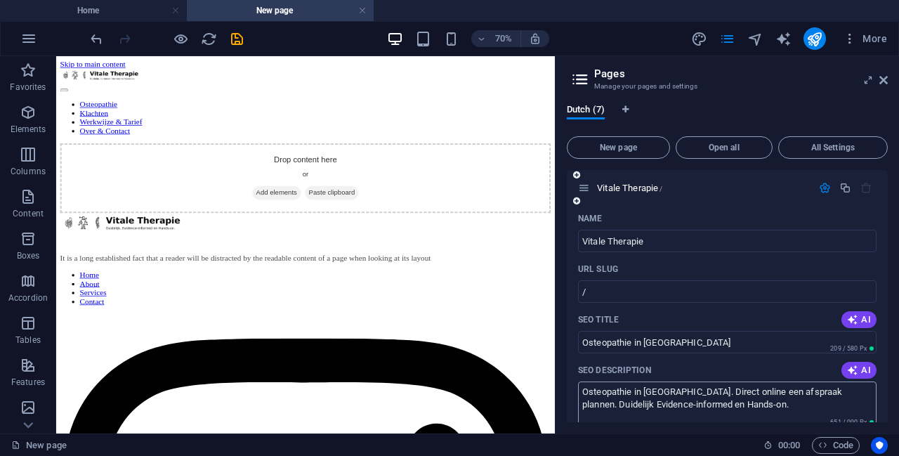
scroll to position [0, 0]
click at [448, 192] on icon "button" at bounding box center [825, 189] width 12 height 12
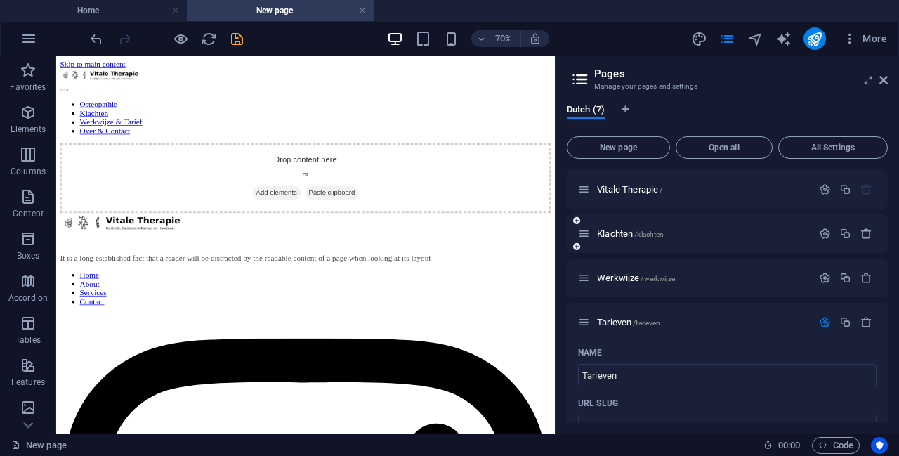
click at [448, 247] on icon at bounding box center [576, 246] width 7 height 8
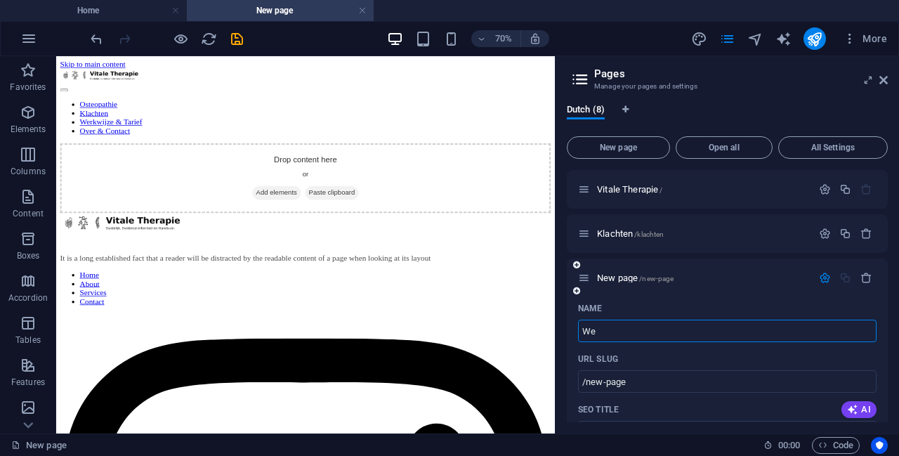
type input "Wel"
type input "/w"
type input "Wel"
type input "/wel"
type input "Wel-Niet"
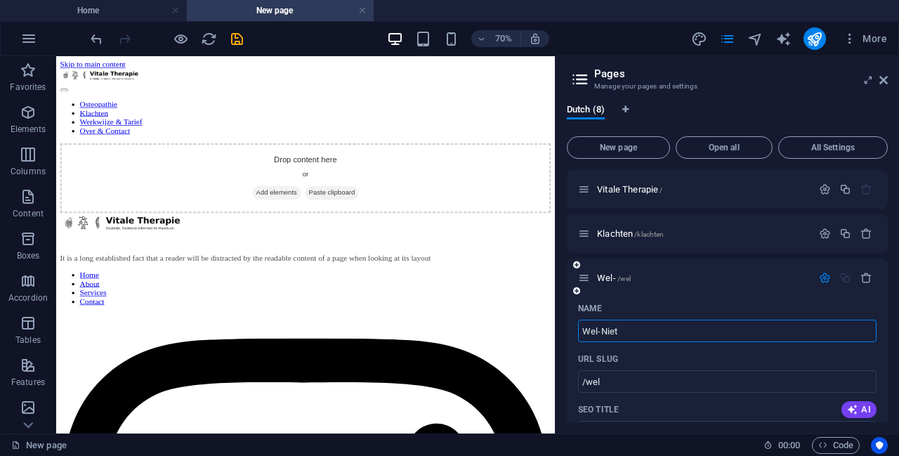
type input "/wel-niet"
type input "Wel-Niet v"
type input "/wel-niet-v"
type input "Wel-Niet voor"
type input "/wel-niet-voor"
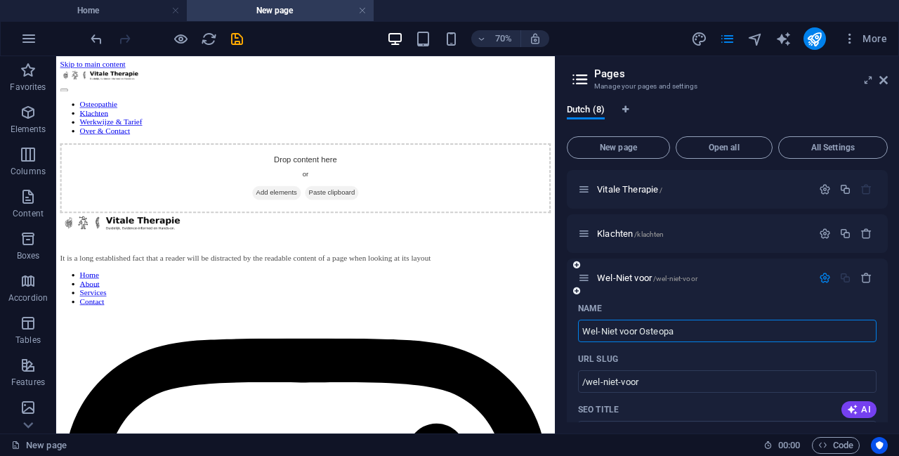
type input "Wel-Niet voor Osteopa"
type input "/wel-niet-voor-osteopa"
type input "Wel-Niet voor Osteopathie"
type input "/wel-niet-voor-osteopathie"
type input "Wanneer we"
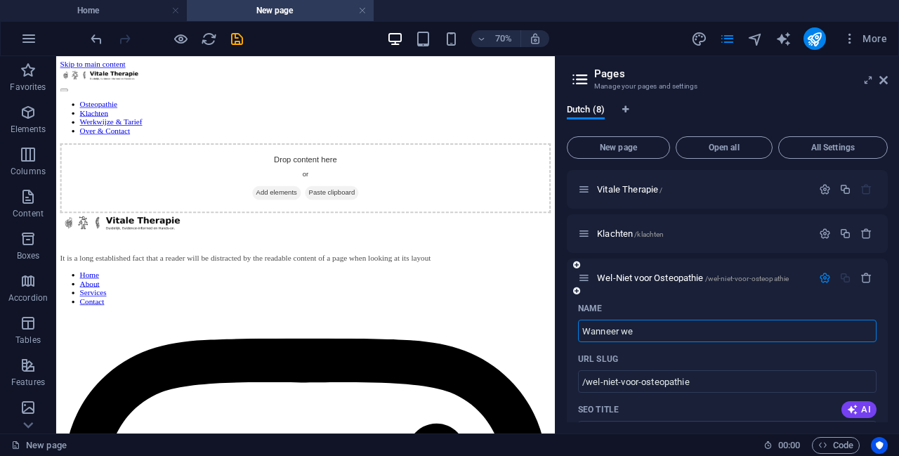
type input "/wanneer-we"
type input "Wanneer wel"
type input "/wanneer-wel"
type input "Wanneer wel/ Wanneer niet"
type input "/wanneer-wel-wanneer-niet"
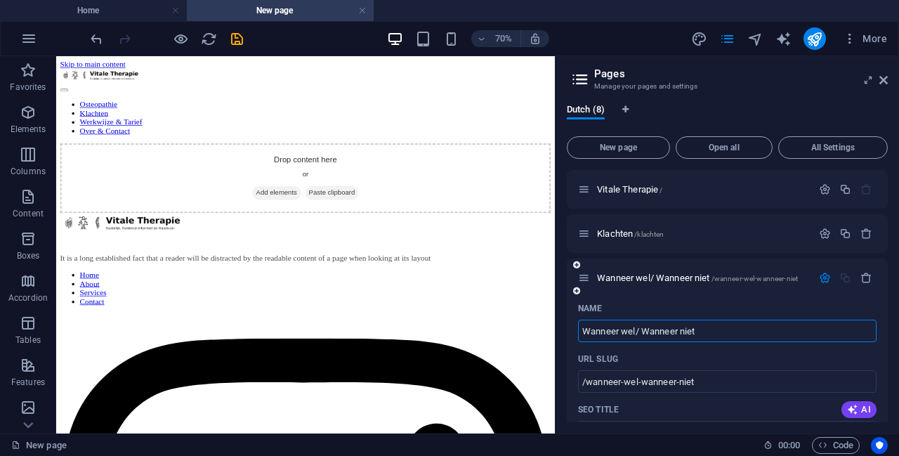
click at [448, 333] on input "Wanneer wel/ Wanneer niet" at bounding box center [727, 331] width 299 height 22
type input "Wanneer wl/ Wanneer niet"
type input "/wanneer-wl-wanneer-niet"
type input "Wanneer wél/ Wanneer niet"
type input "/wanneer-wel-wanneer-niet"
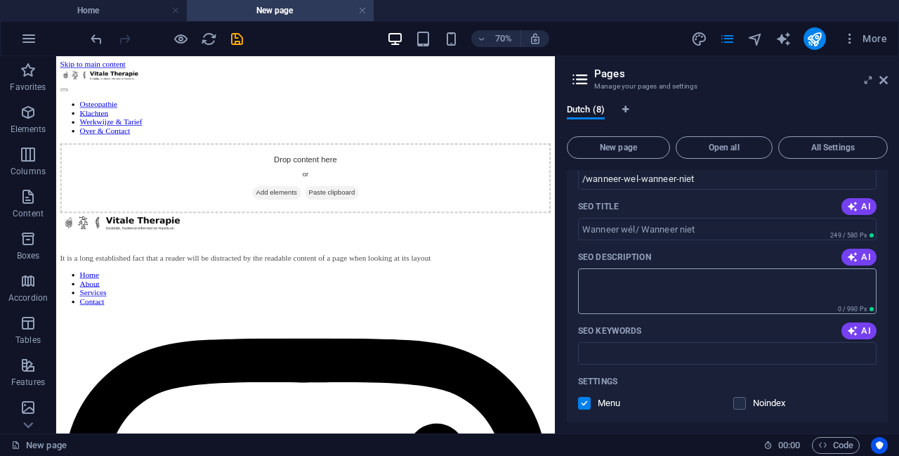
scroll to position [211, 0]
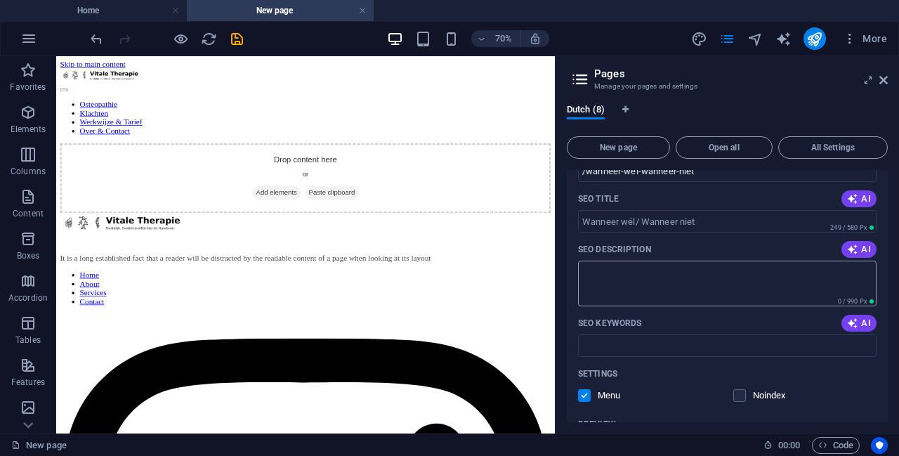
type input "Wanneer wél/ Wanneer niet"
click at [448, 286] on textarea "SEO Description" at bounding box center [727, 284] width 299 height 46
type textarea "U"
click at [448, 271] on textarea "Uitgelegd waneer osteopathie een waardevolle bijdrage kan zijn en wanneer" at bounding box center [727, 284] width 299 height 46
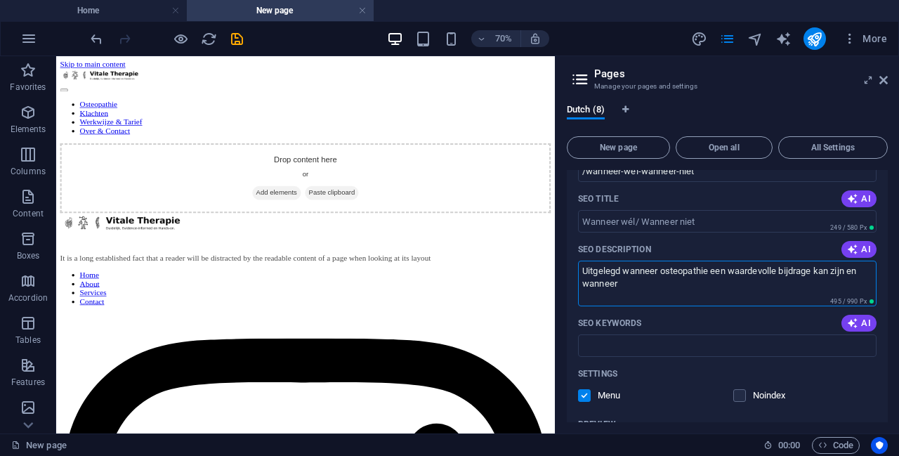
click at [448, 278] on textarea "Uitgelegd wanneer osteopathie een waardevolle bijdrage kan zijn en wanneer" at bounding box center [727, 284] width 299 height 46
click at [448, 286] on textarea "Uitgelegd wanneer osteopathie een waardevolle bijdrage kan zijn en wanneer" at bounding box center [727, 284] width 299 height 46
click at [448, 269] on textarea "Uitgelegd wanneer osteopathie een waardevolle bijdrage kan zijn en wanneer niet." at bounding box center [727, 284] width 299 height 46
click at [448, 270] on textarea "Uitgeleg wanneer osteopathie een waardevolle bijdrage kan zijn en wanneer niet." at bounding box center [727, 284] width 299 height 46
click at [448, 280] on textarea "Uitleg wanneer osteopathie een waardevolle bijdrage kan zijn en wanneer niet." at bounding box center [727, 284] width 299 height 46
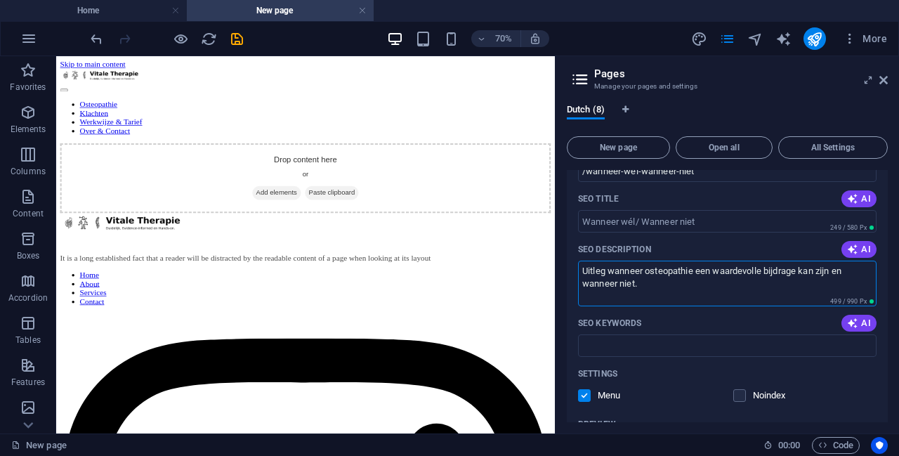
drag, startPoint x: 615, startPoint y: 272, endPoint x: 574, endPoint y: 265, distance: 41.4
click at [448, 265] on div "Name Wanneer wél/ Wanneer niet ​ URL SLUG /wanneer-wel-wanneer-niet ​ SEO Title…" at bounding box center [727, 345] width 321 height 518
click at [448, 268] on textarea "Wanneer osteopathie een waardevolle bijdrage kan zijn en wanneer niet." at bounding box center [727, 284] width 299 height 46
click at [448, 270] on textarea "Wanneer is osteopathie een waardevolle bijdrage kan zijn en wanneer niet." at bounding box center [727, 284] width 299 height 46
click at [448, 287] on textarea "Wanneer is osteopathie een waardevolle bijdrage? En wanneer niet." at bounding box center [727, 284] width 299 height 46
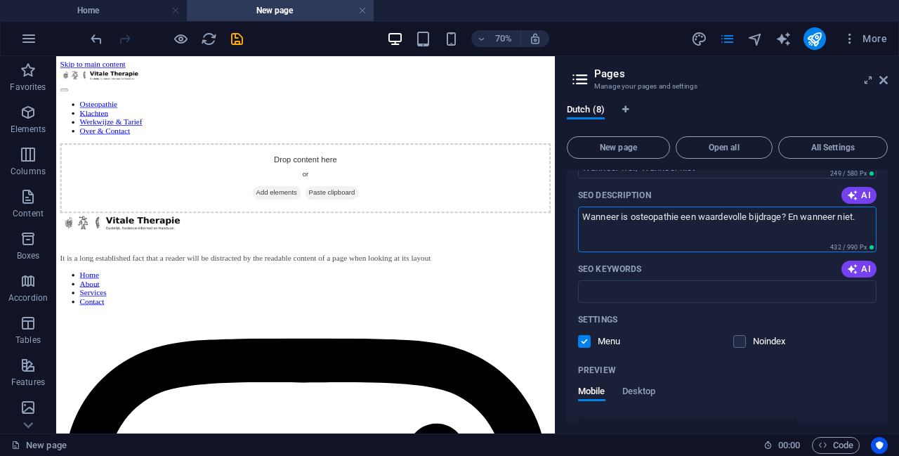
scroll to position [257, 0]
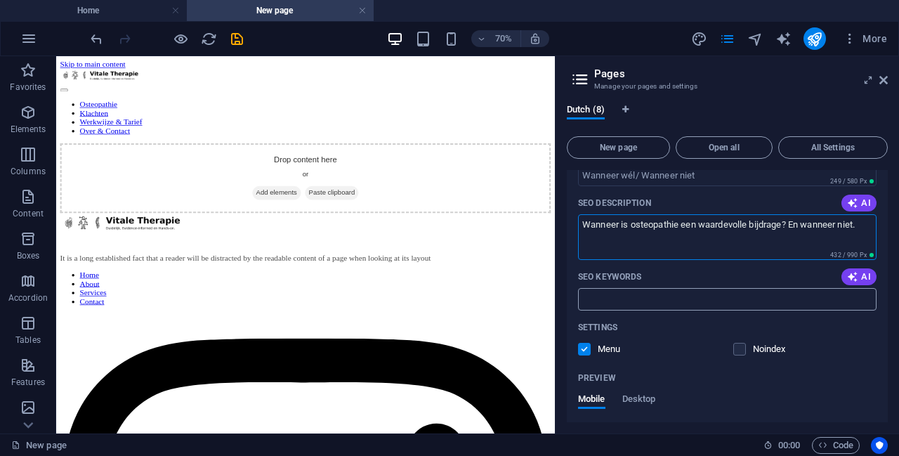
type textarea "Wanneer is osteopathie een waardevolle bijdrage? En wanneer niet."
click at [448, 306] on input "SEO Keywords" at bounding box center [727, 299] width 299 height 22
type input "Wanneer osteopathie"
click at [448, 333] on div "Settings" at bounding box center [727, 327] width 299 height 22
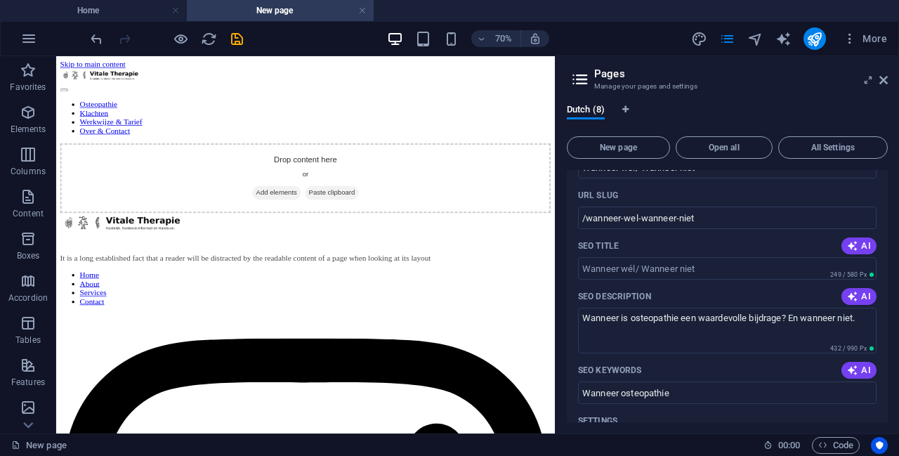
scroll to position [0, 0]
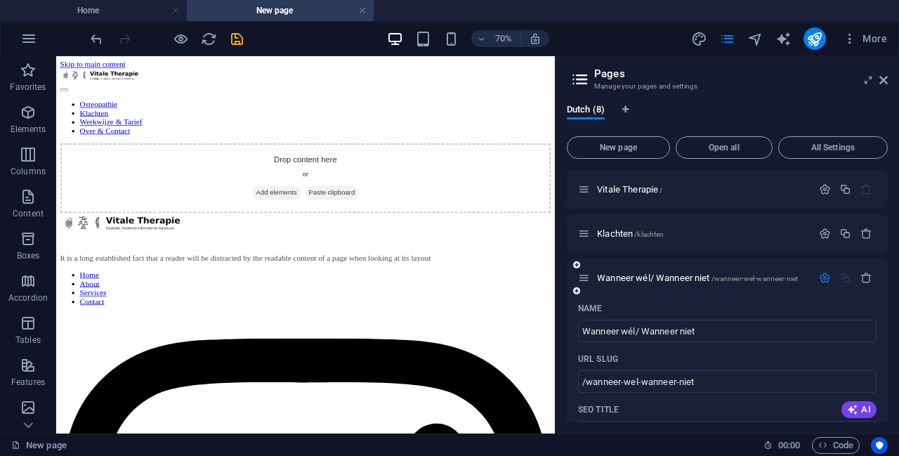
click at [448, 275] on icon "button" at bounding box center [825, 278] width 12 height 12
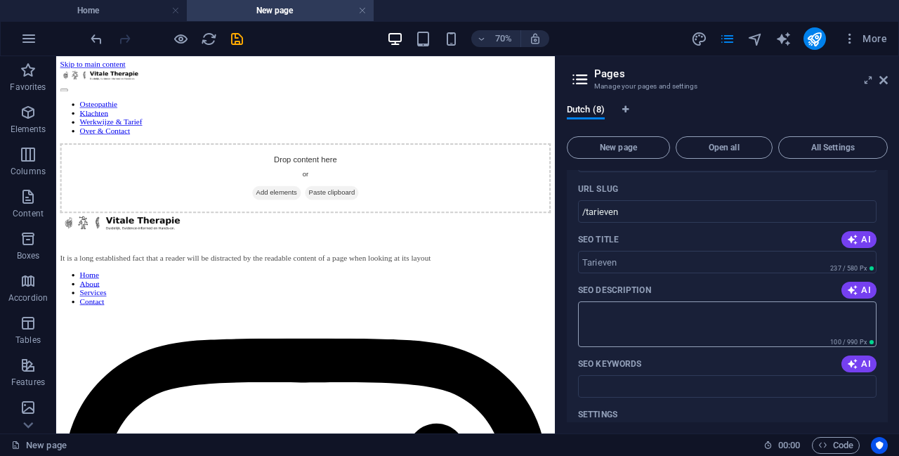
scroll to position [257, 0]
click at [448, 307] on textarea "SEO Description" at bounding box center [727, 326] width 299 height 46
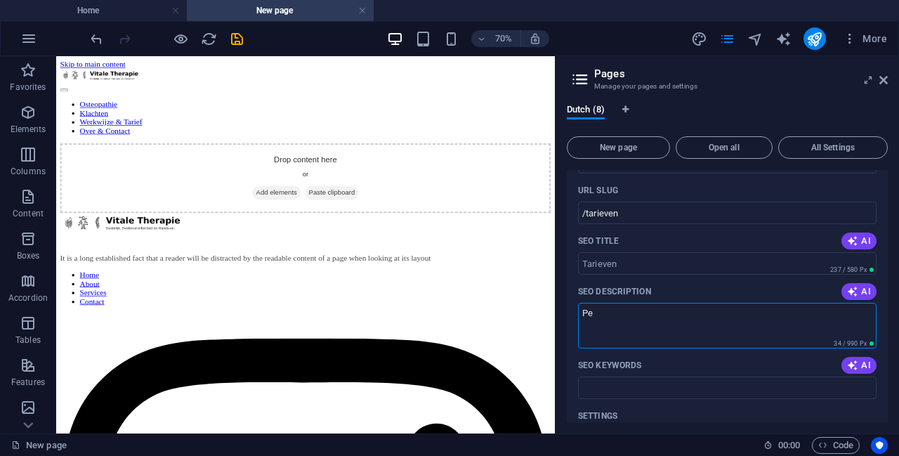
type textarea "P"
click at [448, 311] on textarea "€95,- per behandeling. Met mogelijk een gedeeldte lijke vergoeding" at bounding box center [727, 326] width 299 height 46
click at [448, 311] on textarea "€95,- per behandeling. Met mogelijk een gedeelte lijke vergoeding" at bounding box center [727, 326] width 299 height 46
click at [448, 312] on textarea "€95,- per behandeling. Met mogelijk een gedeeltelijke vergoeding" at bounding box center [727, 326] width 299 height 46
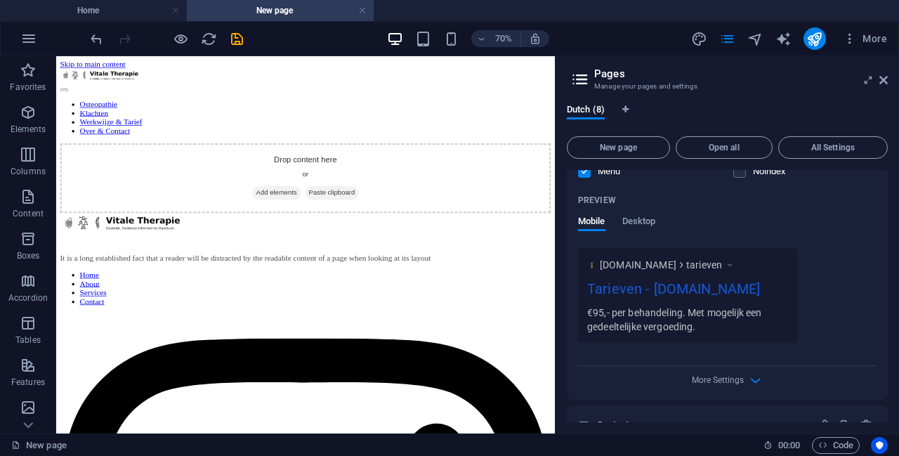
scroll to position [538, 0]
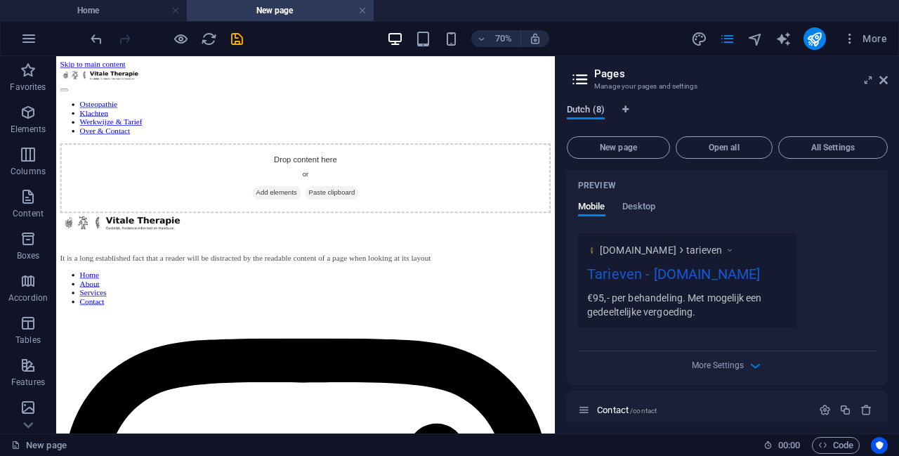
type textarea "€95,- per behandeling. Met mogelijk een gedeeltelijke vergoeding."
click at [448, 109] on span "Dutch (8)" at bounding box center [586, 111] width 38 height 20
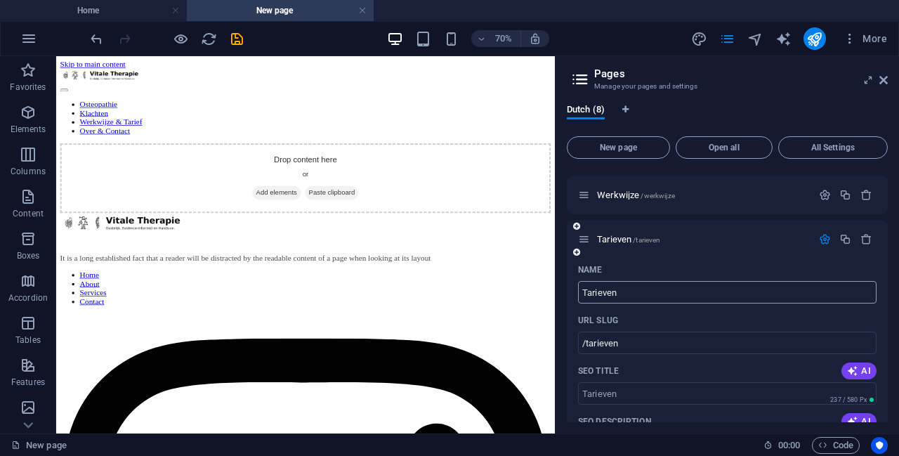
scroll to position [141, 0]
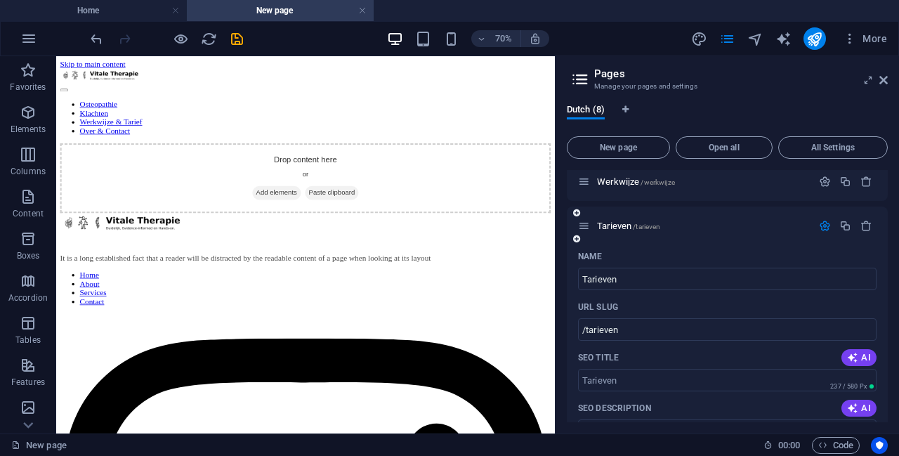
click at [448, 223] on icon "button" at bounding box center [825, 226] width 12 height 12
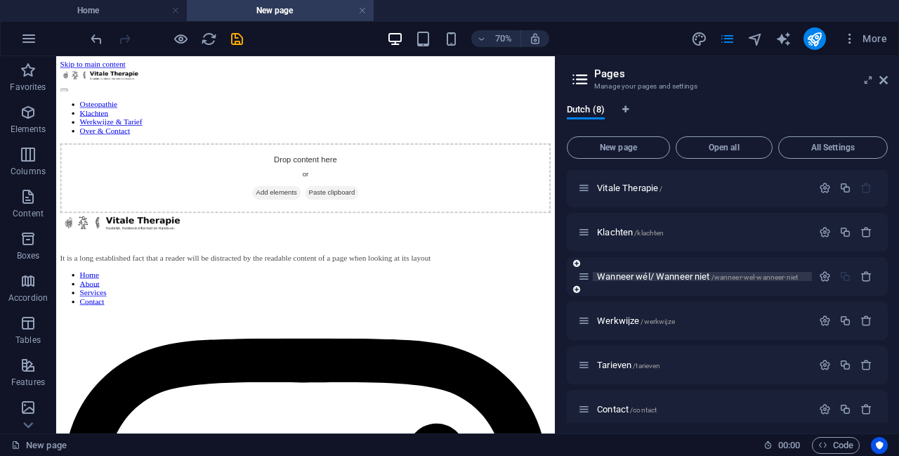
scroll to position [0, 0]
click at [448, 190] on p "Vitale Therapie /" at bounding box center [702, 189] width 211 height 9
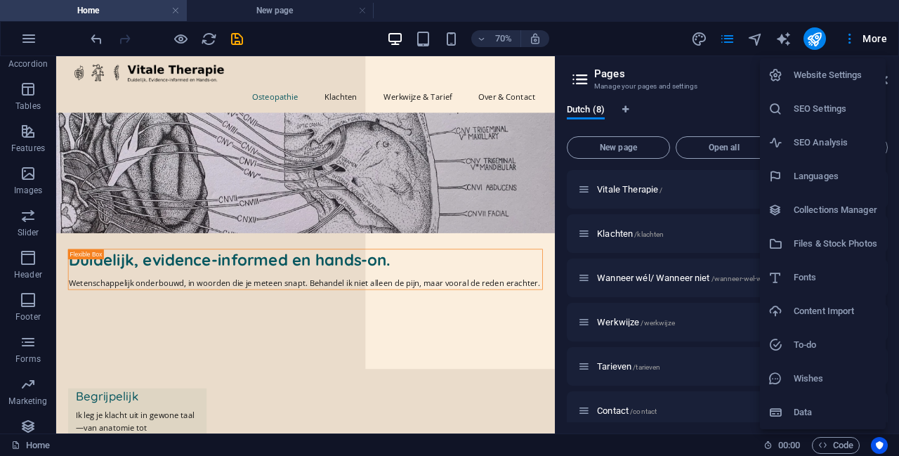
click at [448, 133] on li "SEO Analysis" at bounding box center [823, 143] width 126 height 34
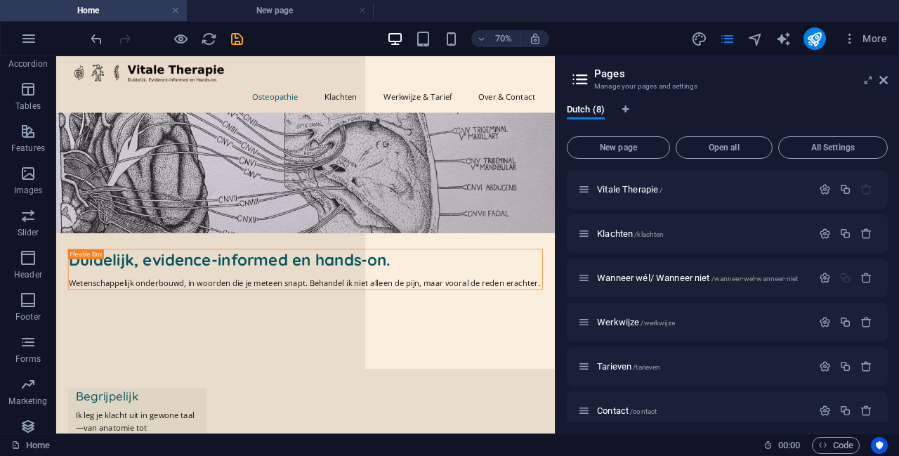
select select "google.com"
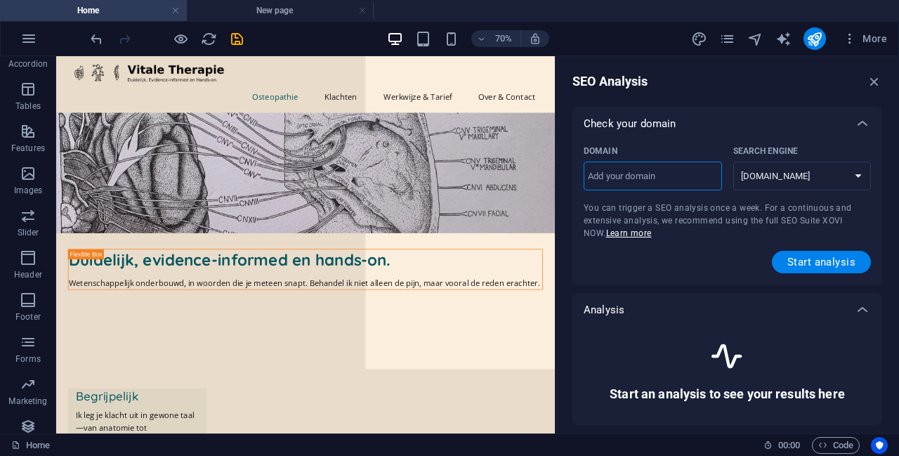
click at [448, 182] on input "Domain ​" at bounding box center [653, 176] width 138 height 22
type input "Vitaletherapie.nl"
click at [448, 259] on span "Start analysis" at bounding box center [822, 261] width 68 height 11
click at [448, 120] on icon at bounding box center [862, 123] width 17 height 17
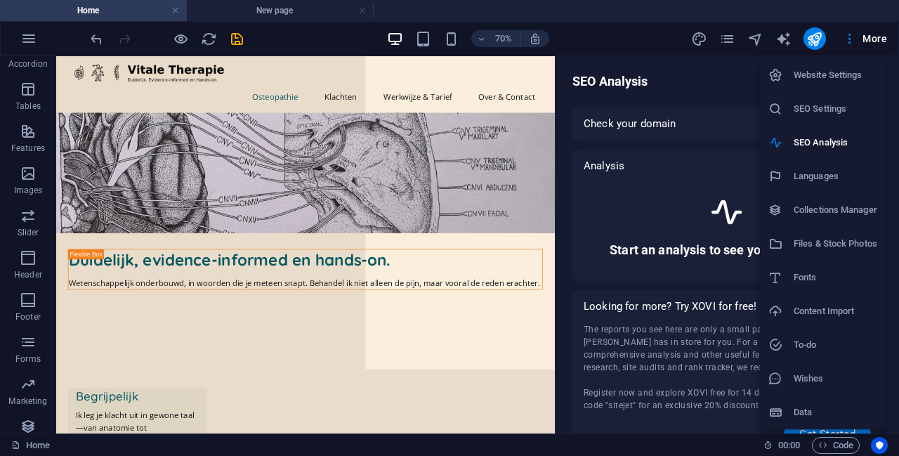
click at [448, 105] on h6 "SEO Settings" at bounding box center [836, 108] width 84 height 17
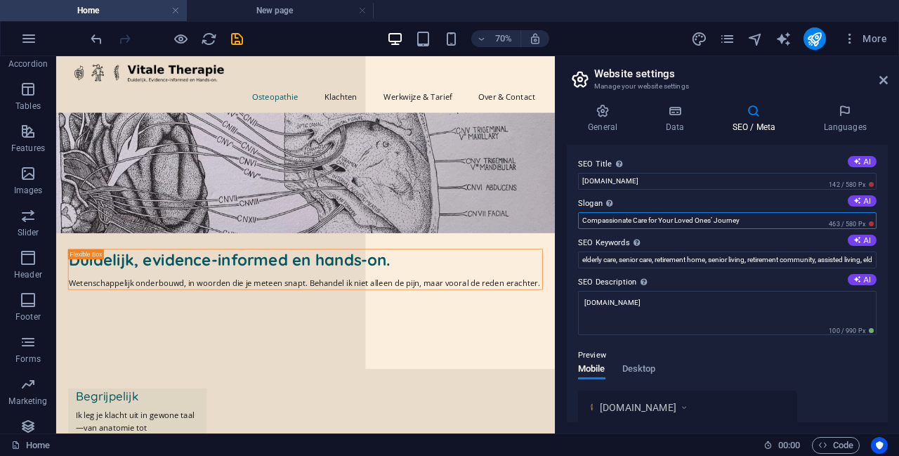
drag, startPoint x: 758, startPoint y: 223, endPoint x: 570, endPoint y: 227, distance: 188.3
click at [448, 227] on div "SEO Title The title of your website - make it something that stands out in sear…" at bounding box center [727, 284] width 321 height 278
type input "Duidelijk, Evidence-informed en Hands-on"
drag, startPoint x: 582, startPoint y: 261, endPoint x: 899, endPoint y: 267, distance: 316.2
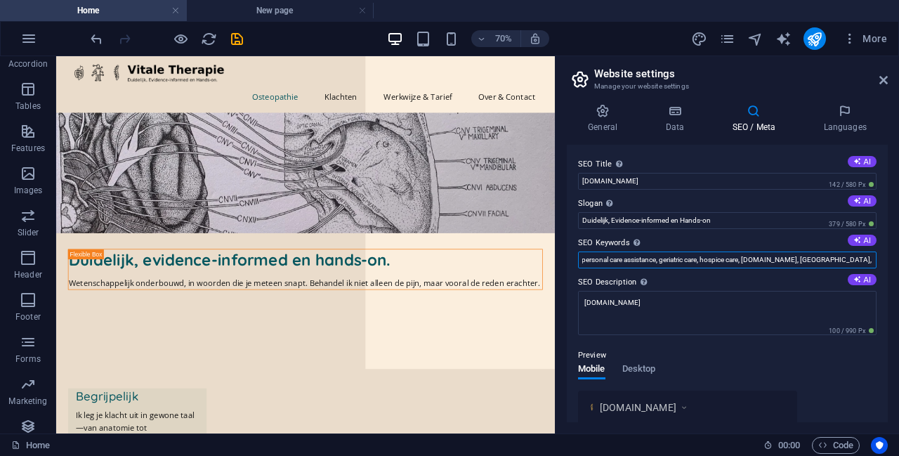
click at [448, 267] on div "General Data SEO / Meta Languages Website name vitaletherapie.nl Logo Drag file…" at bounding box center [728, 263] width 344 height 341
click at [448, 259] on input "Osteopathie, Geldrop, Hands-on, Rugklachten, Nekklachten, buiklachten" at bounding box center [727, 260] width 299 height 17
type input "Osteopathie, Geldrop, Hands-on, Rugklachten, Nekklachten, Buiklachten"
click at [448, 304] on textarea "[DOMAIN_NAME]" at bounding box center [727, 313] width 299 height 44
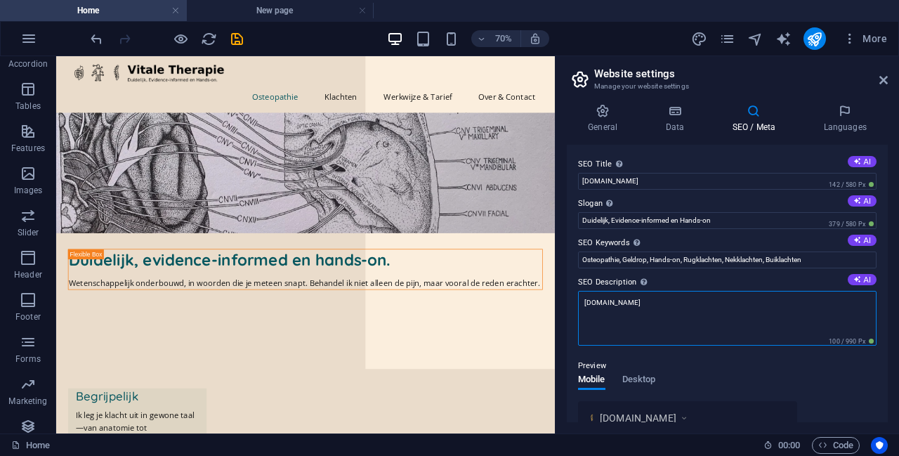
drag, startPoint x: 646, startPoint y: 302, endPoint x: 580, endPoint y: 303, distance: 66.0
click at [448, 303] on textarea "[DOMAIN_NAME]" at bounding box center [727, 318] width 299 height 55
type textarea "Direct online een afspraak boeken! Osteopathie in Geldrop. 10+ jaar klinische e…"
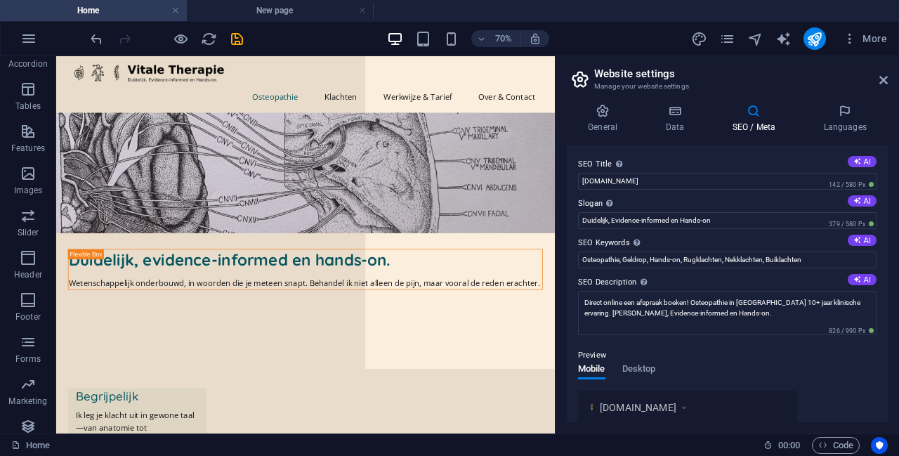
click at [448, 363] on div "Preview" at bounding box center [727, 355] width 299 height 17
click at [448, 179] on input "[DOMAIN_NAME]" at bounding box center [727, 181] width 299 height 17
click at [448, 164] on label "SEO Title The title of your website - make it something that stands out in sear…" at bounding box center [727, 164] width 299 height 17
click at [448, 173] on input "Vitaletherapie.nl" at bounding box center [727, 181] width 299 height 17
click at [448, 181] on input "Vitaletherapie.nl" at bounding box center [727, 181] width 299 height 17
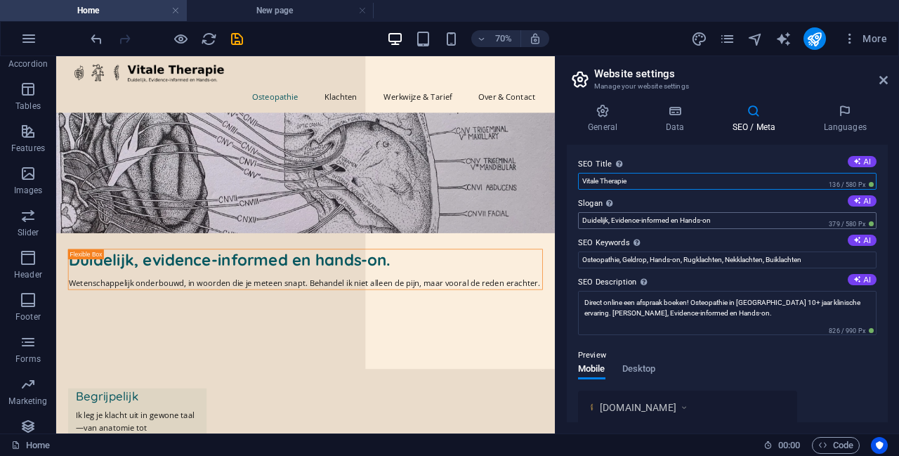
type input "Vitale Therapie"
click at [448, 221] on input "Duidelijk, Evidence-informed en Hands-on" at bounding box center [727, 220] width 299 height 17
drag, startPoint x: 686, startPoint y: 220, endPoint x: 658, endPoint y: 221, distance: 28.8
click at [448, 221] on input "Osteopathie in Geldrop - Duidelijk, Evidence-informed en Hands-on" at bounding box center [727, 220] width 299 height 17
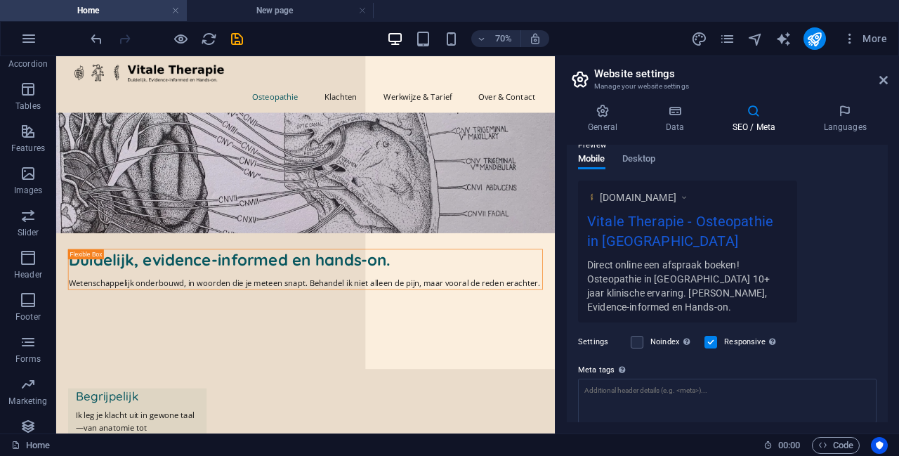
scroll to position [211, 0]
type input "Osteopathie in Geldrop"
click at [448, 259] on div "www.example.com Vitale Therapie - Osteopathie in Geldrop Direct online een afsp…" at bounding box center [727, 251] width 299 height 142
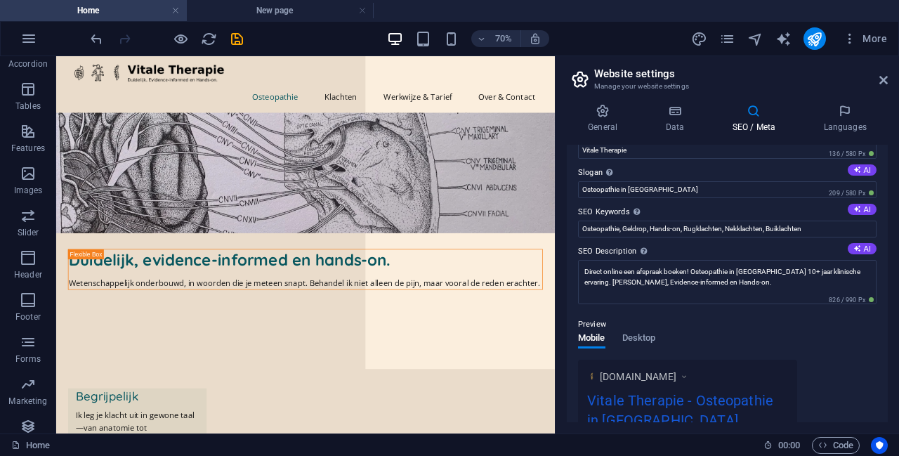
scroll to position [0, 0]
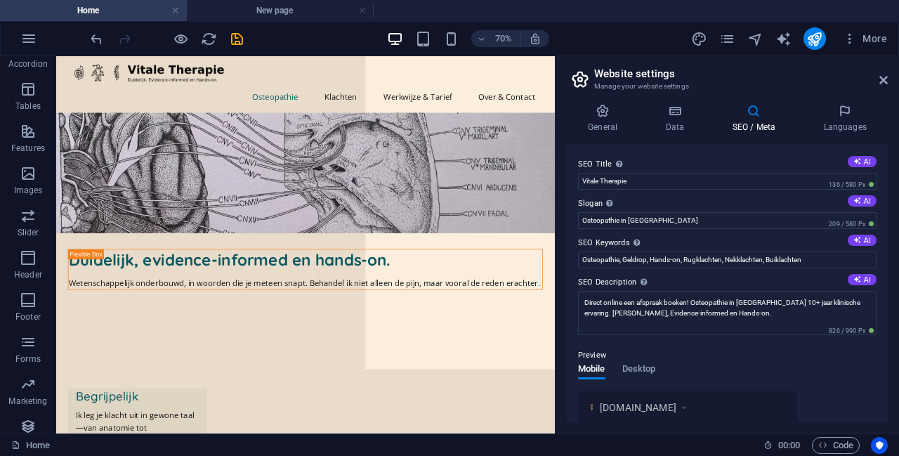
click at [448, 365] on div "Preview Mobile Desktop www.example.com Vitale Therapie - Osteopathie in Geldrop…" at bounding box center [727, 434] width 299 height 197
click at [448, 112] on icon at bounding box center [845, 111] width 86 height 14
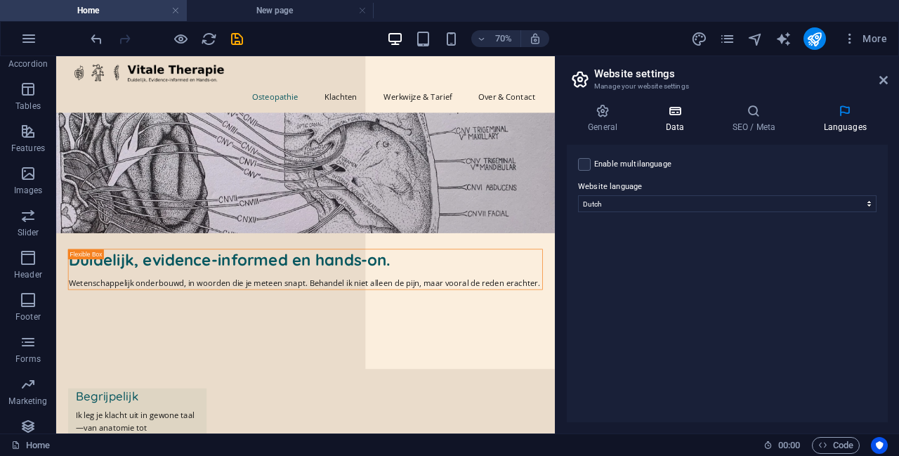
click at [448, 119] on h4 "Data" at bounding box center [677, 119] width 67 height 30
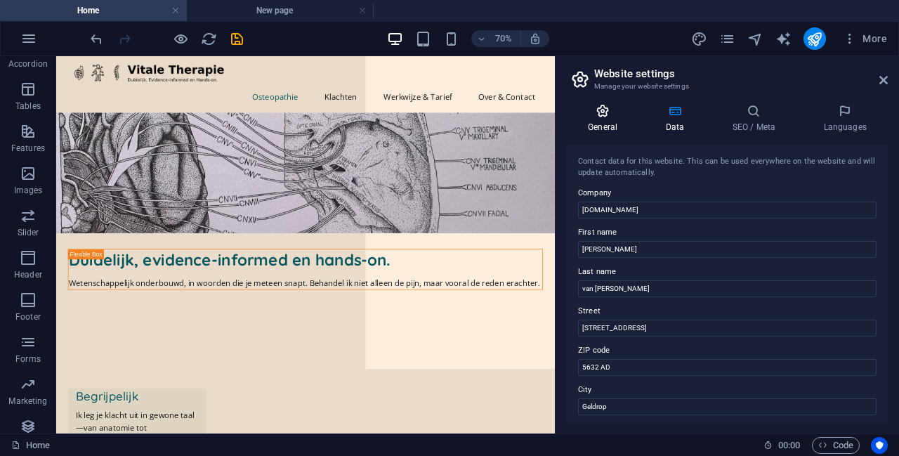
click at [448, 114] on icon at bounding box center [603, 111] width 72 height 14
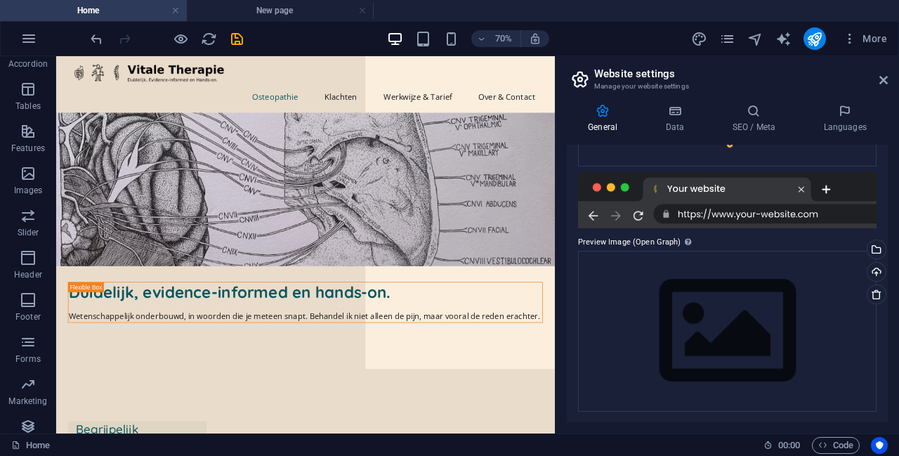
scroll to position [237, 0]
click at [448, 205] on div at bounding box center [727, 199] width 299 height 56
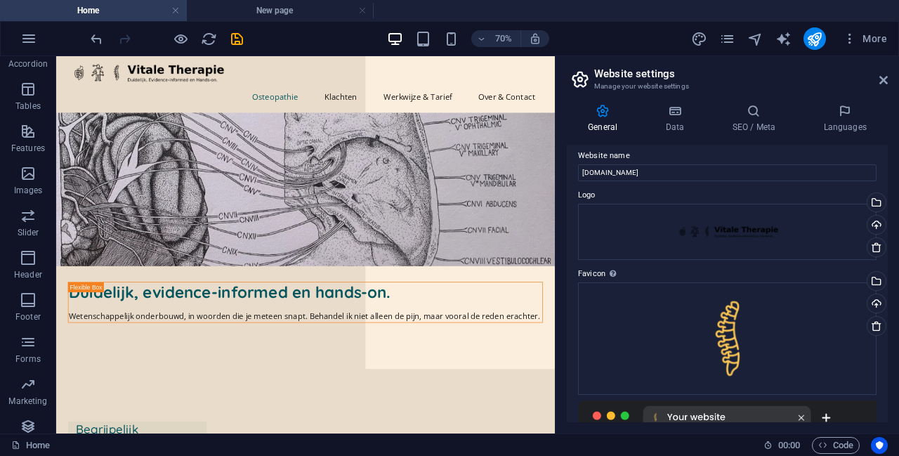
scroll to position [0, 0]
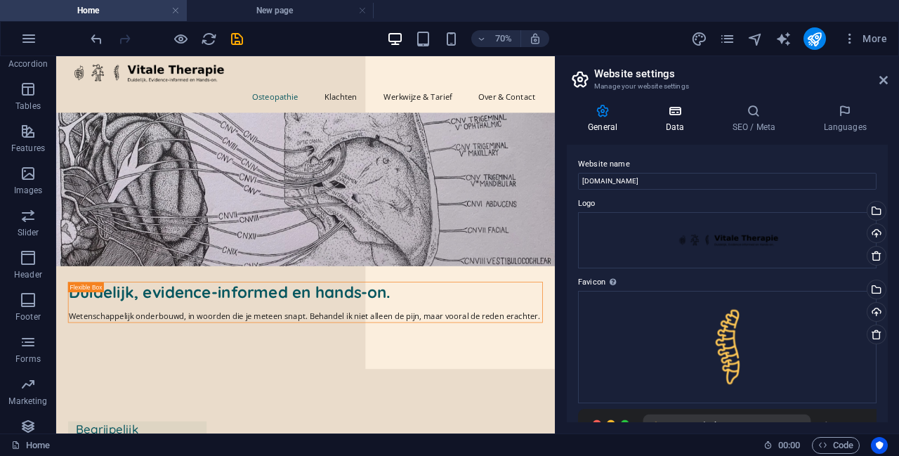
click at [448, 112] on icon at bounding box center [674, 111] width 61 height 14
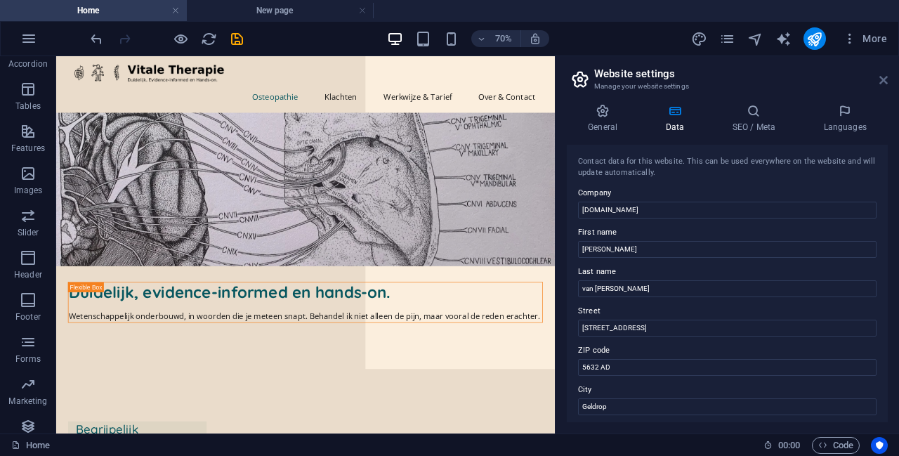
click at [448, 76] on icon at bounding box center [884, 79] width 8 height 11
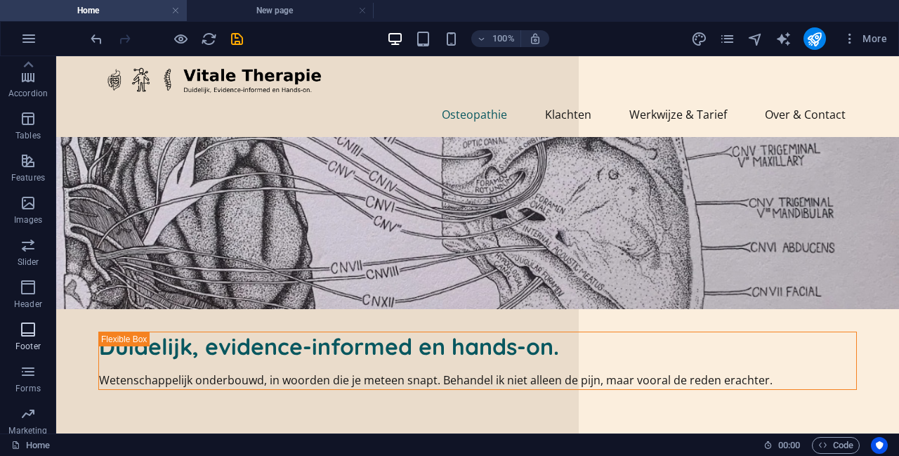
scroll to position [185, 0]
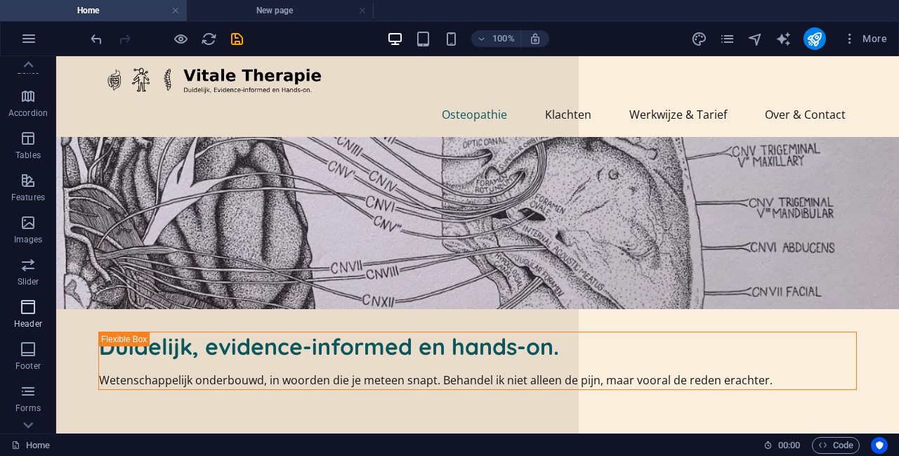
click at [32, 311] on icon "button" at bounding box center [28, 307] width 17 height 17
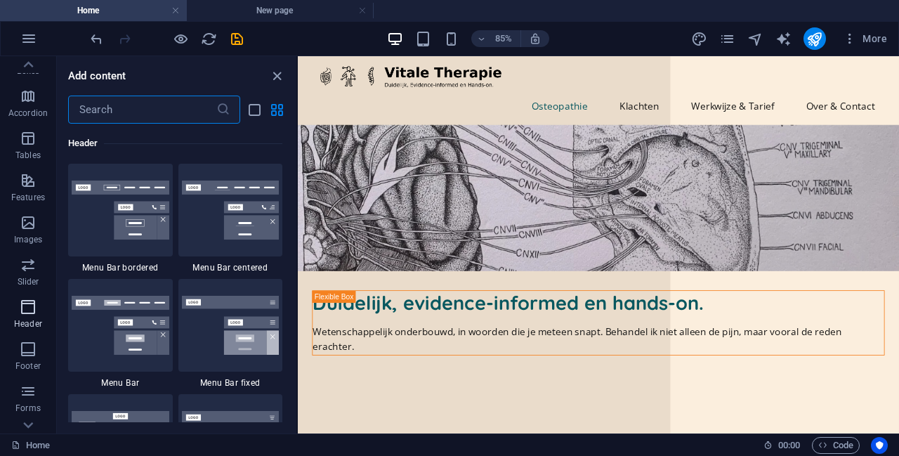
scroll to position [8460, 0]
click at [221, 228] on img at bounding box center [231, 210] width 98 height 59
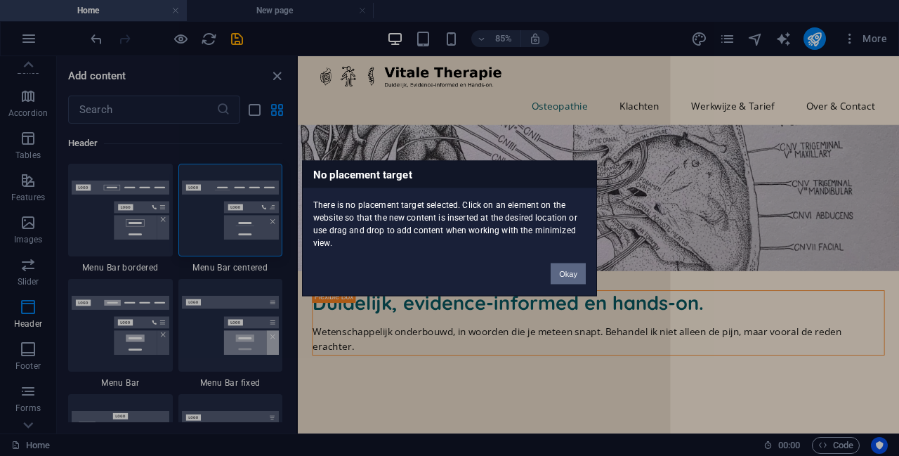
click at [448, 270] on button "Okay" at bounding box center [568, 273] width 35 height 21
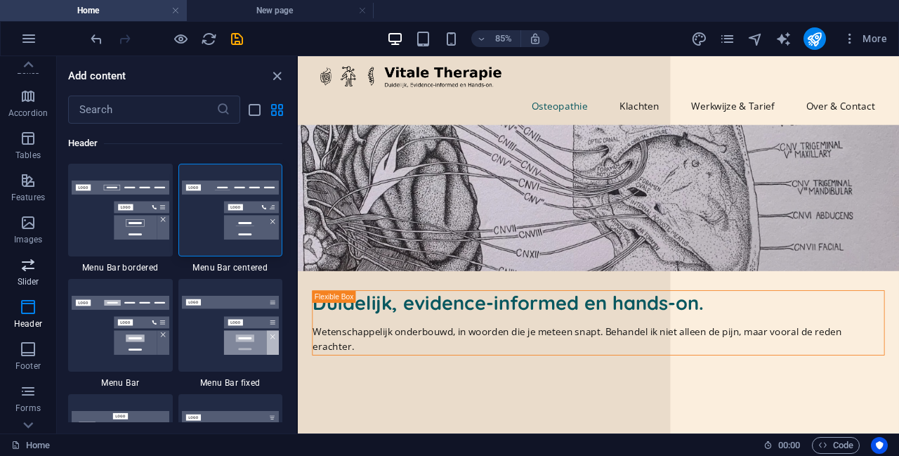
click at [27, 265] on icon "button" at bounding box center [28, 264] width 17 height 17
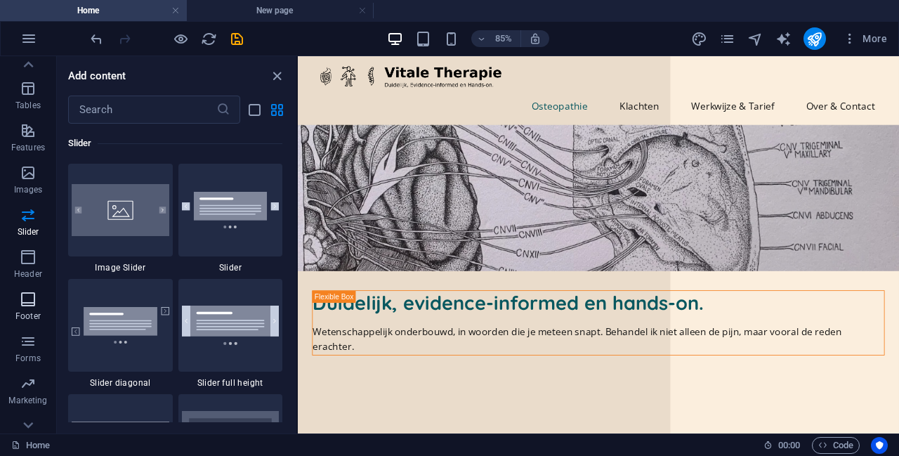
scroll to position [255, 0]
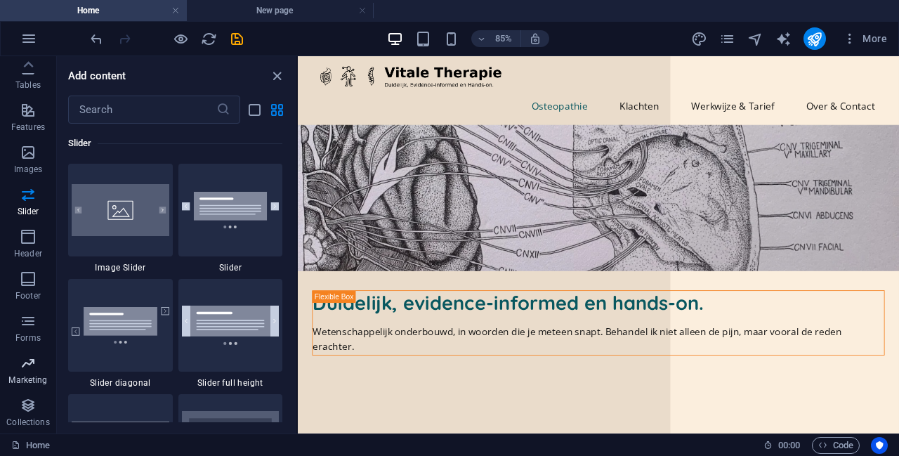
click at [25, 366] on icon "button" at bounding box center [28, 363] width 17 height 17
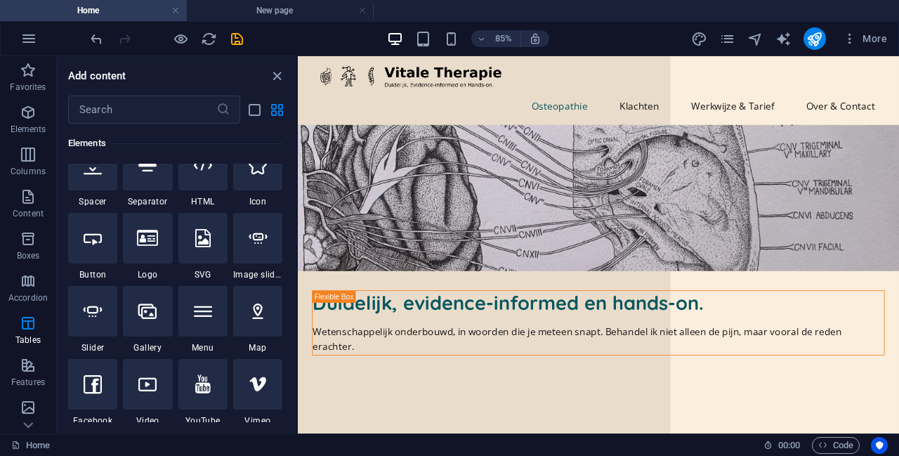
scroll to position [0, 0]
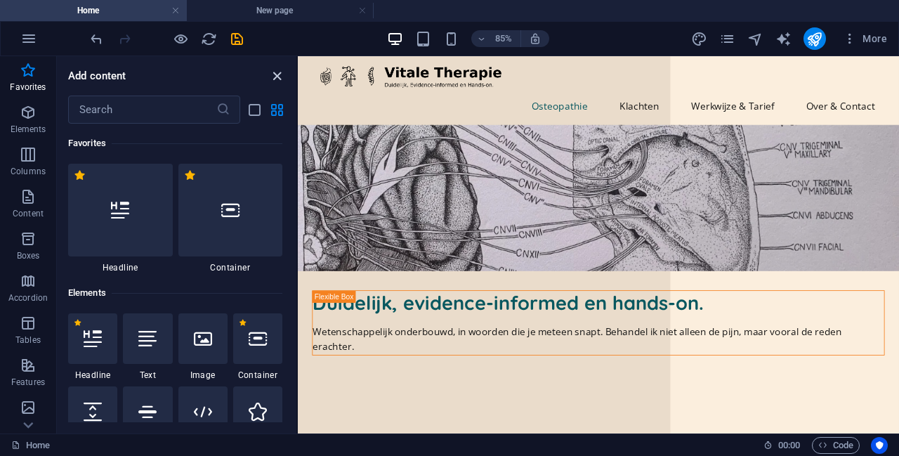
click at [278, 70] on icon "close panel" at bounding box center [277, 76] width 16 height 16
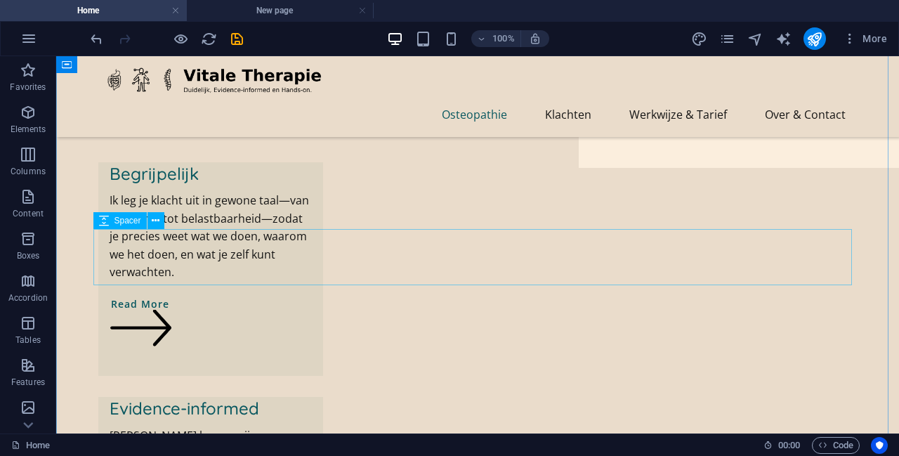
scroll to position [422, 0]
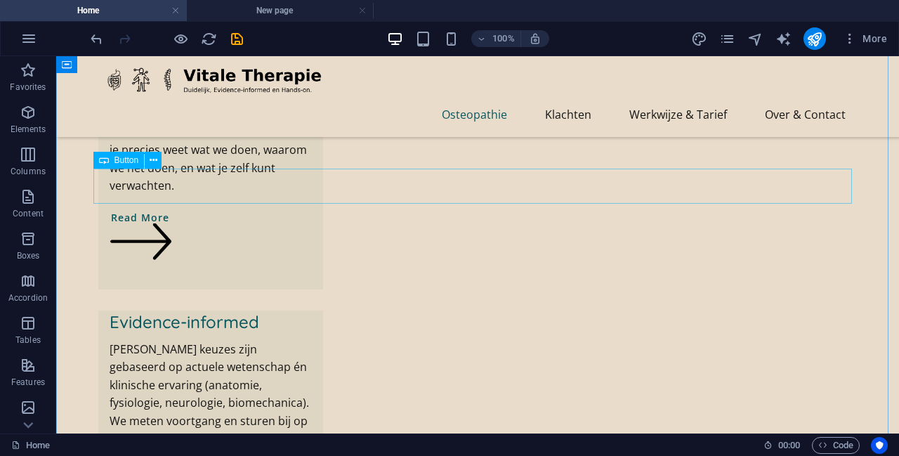
click at [148, 162] on button at bounding box center [153, 160] width 17 height 17
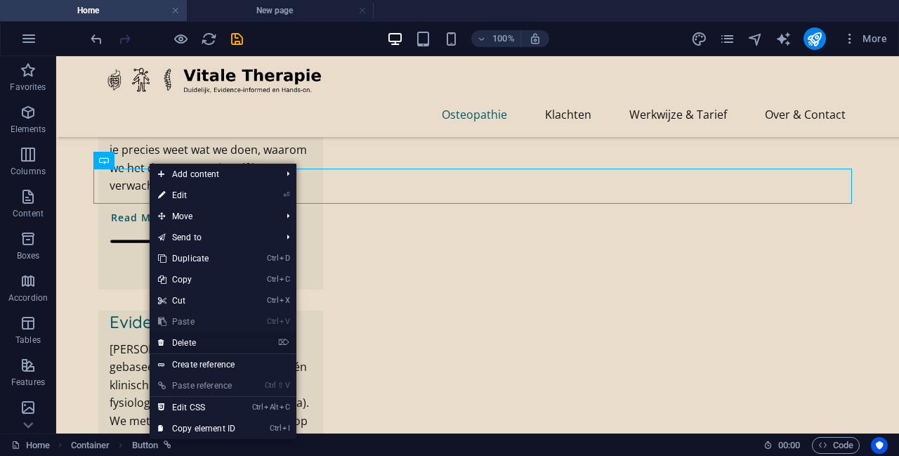
click at [221, 341] on link "⌦ Delete" at bounding box center [197, 342] width 94 height 21
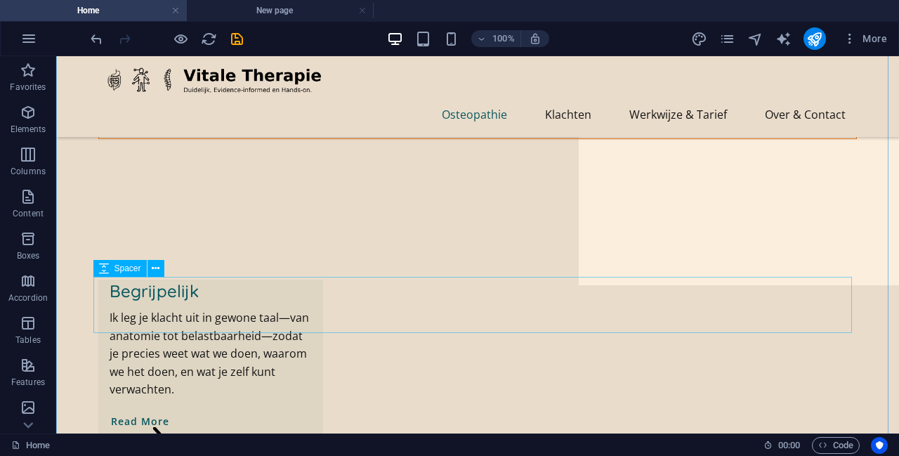
scroll to position [257, 0]
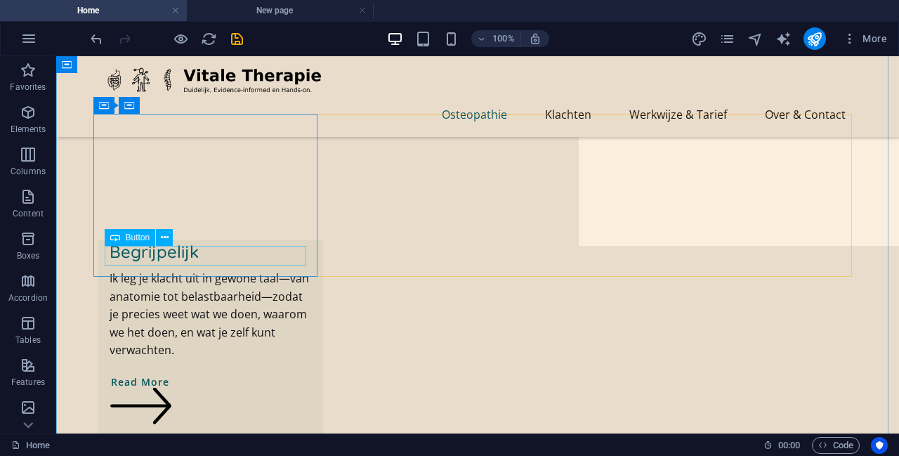
click at [154, 372] on div "Read More" at bounding box center [211, 407] width 202 height 70
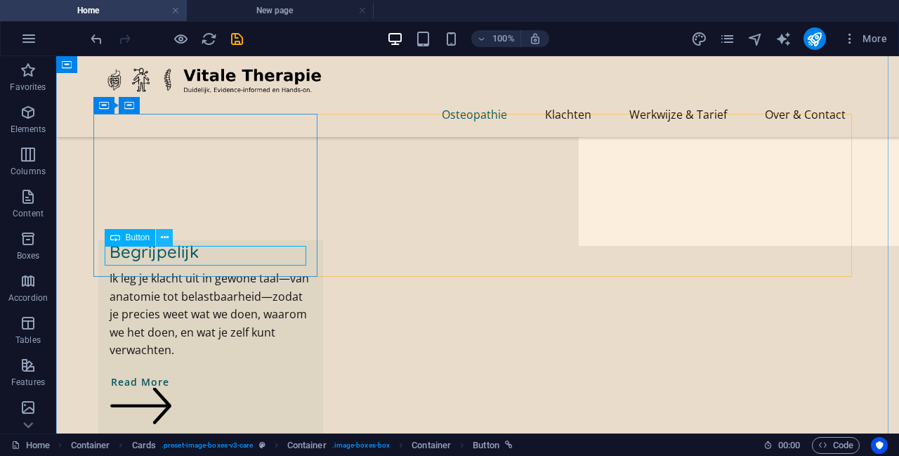
click at [164, 242] on icon at bounding box center [165, 237] width 8 height 15
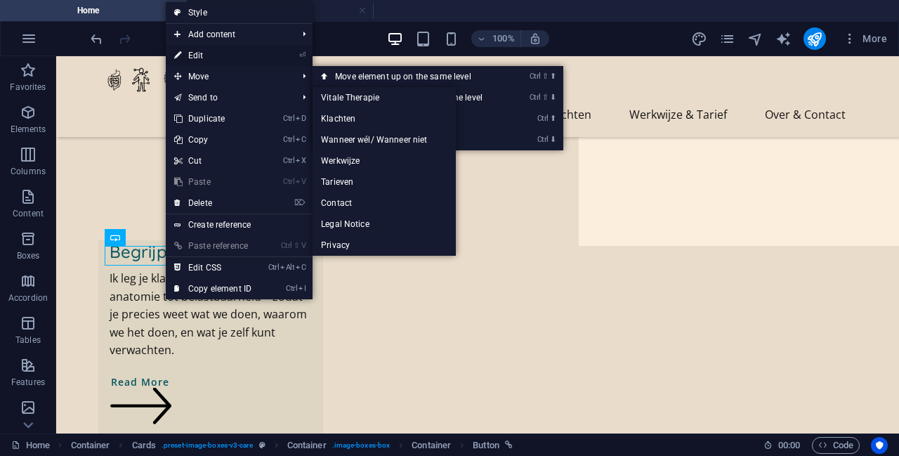
click at [214, 58] on link "⏎ Edit" at bounding box center [213, 55] width 94 height 21
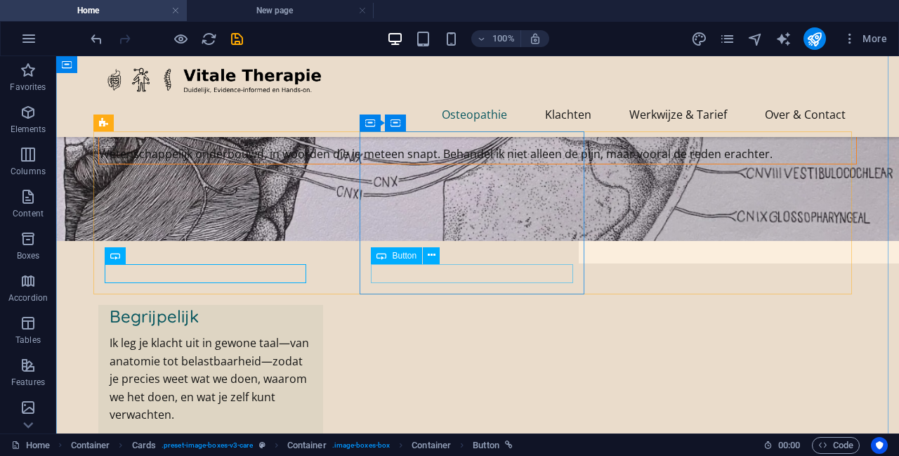
click at [431, 253] on icon at bounding box center [432, 255] width 8 height 15
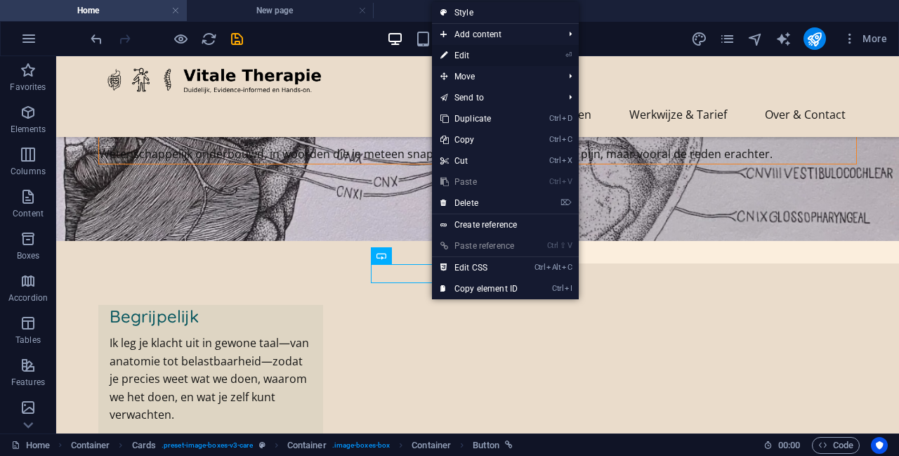
drag, startPoint x: 482, startPoint y: 55, endPoint x: 189, endPoint y: 120, distance: 300.2
click at [448, 55] on link "⏎ Edit" at bounding box center [479, 55] width 94 height 21
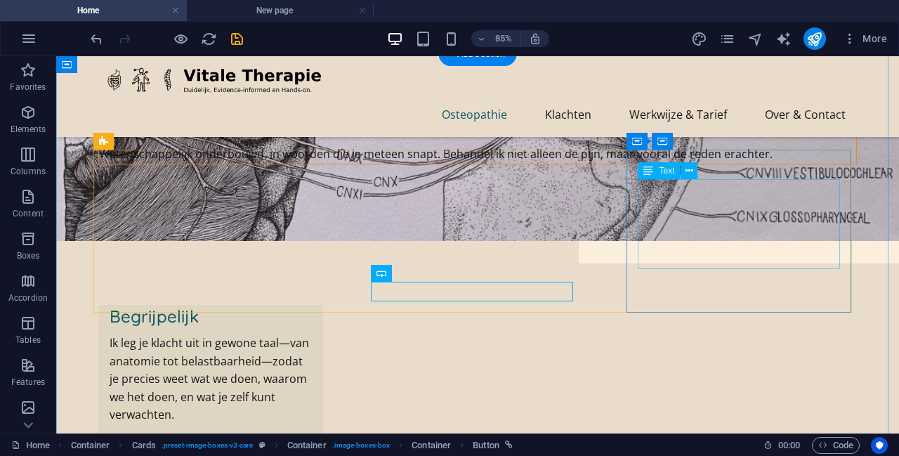
scroll to position [221, 0]
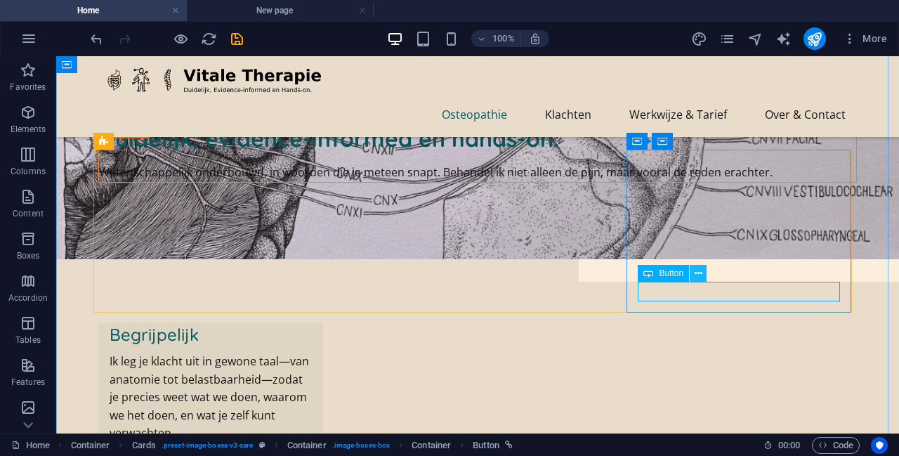
click at [448, 274] on button at bounding box center [698, 273] width 17 height 17
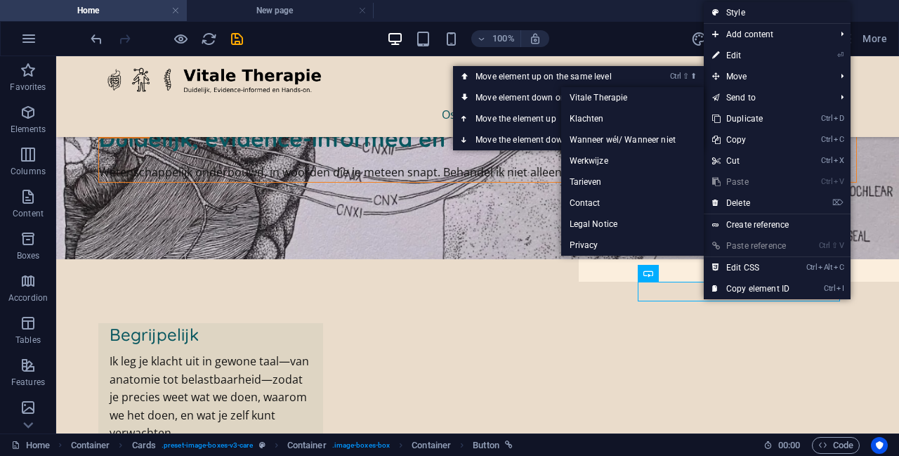
click at [448, 51] on link "⏎ Edit" at bounding box center [751, 55] width 94 height 21
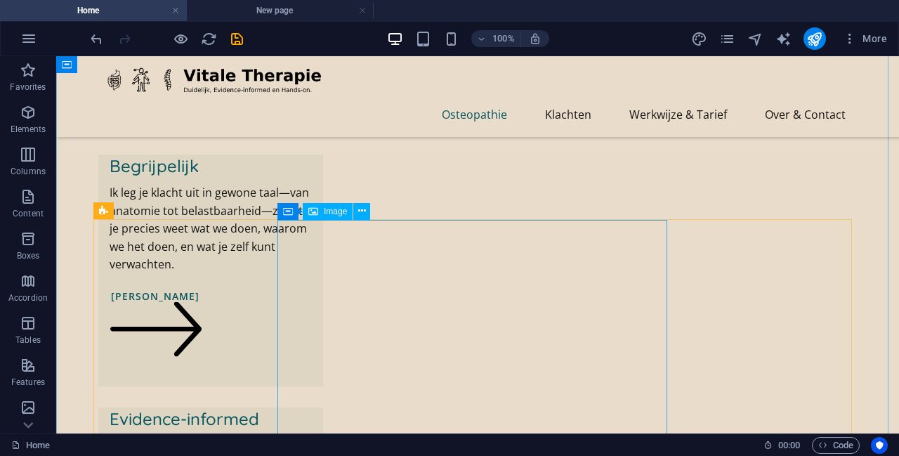
scroll to position [415, 0]
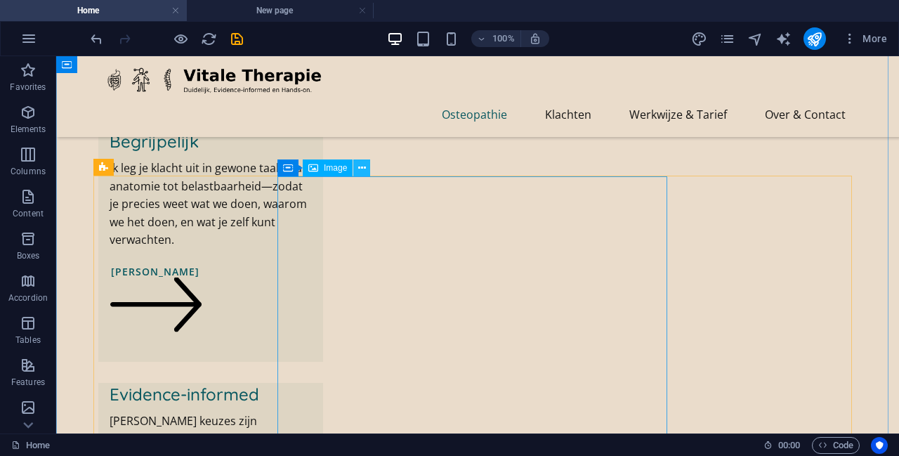
click at [357, 169] on button at bounding box center [361, 167] width 17 height 17
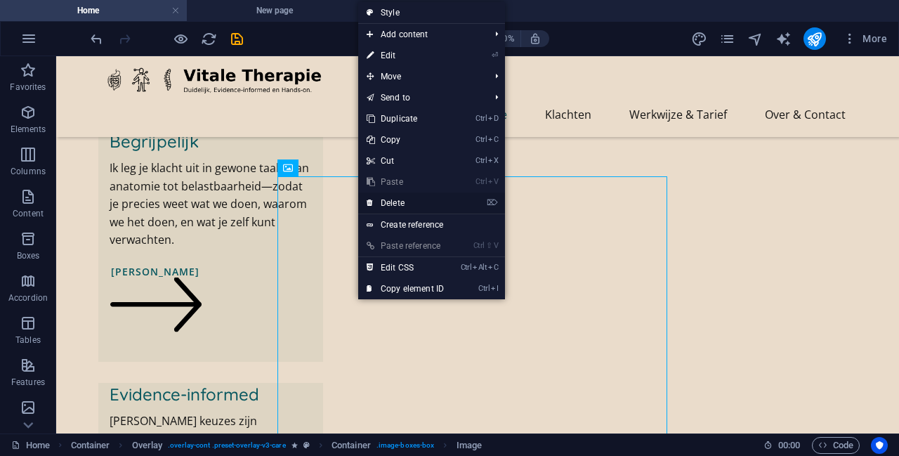
click at [404, 199] on link "⌦ Delete" at bounding box center [405, 203] width 94 height 21
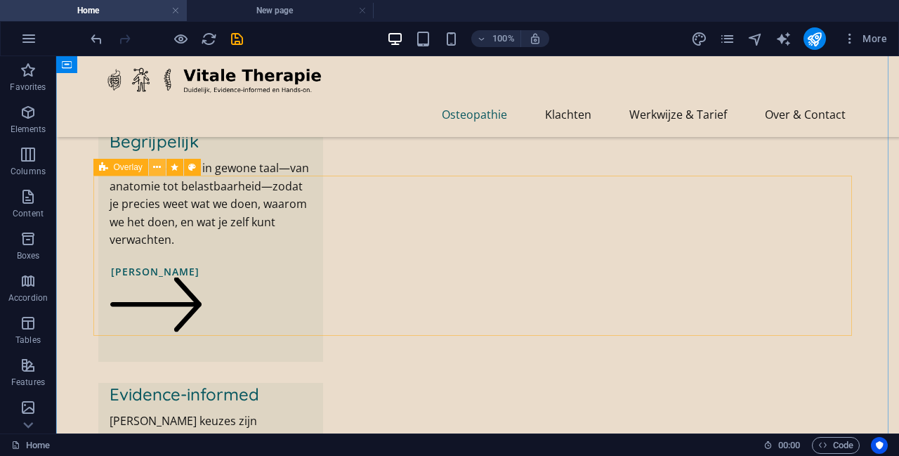
click at [159, 169] on icon at bounding box center [157, 167] width 8 height 15
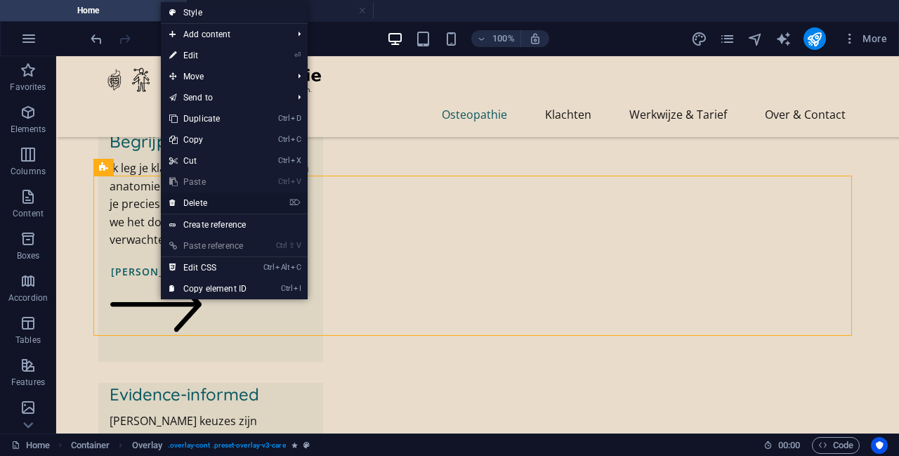
click at [223, 203] on link "⌦ Delete" at bounding box center [208, 203] width 94 height 21
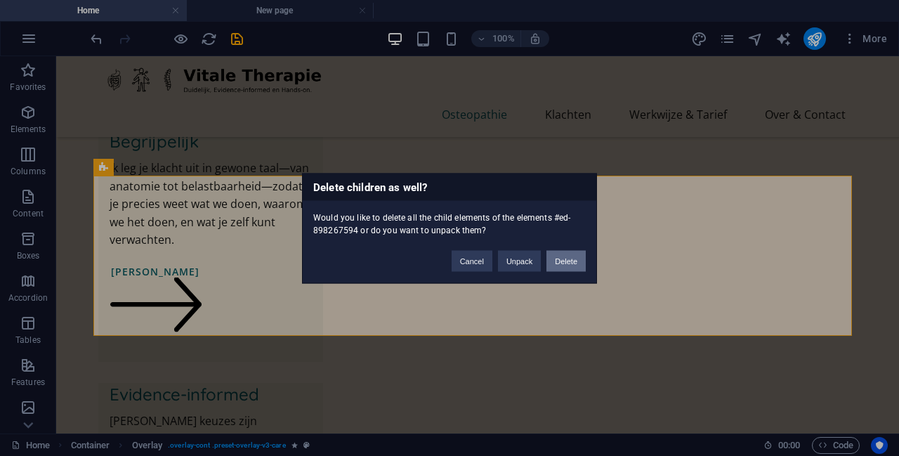
click at [448, 263] on button "Delete" at bounding box center [566, 260] width 39 height 21
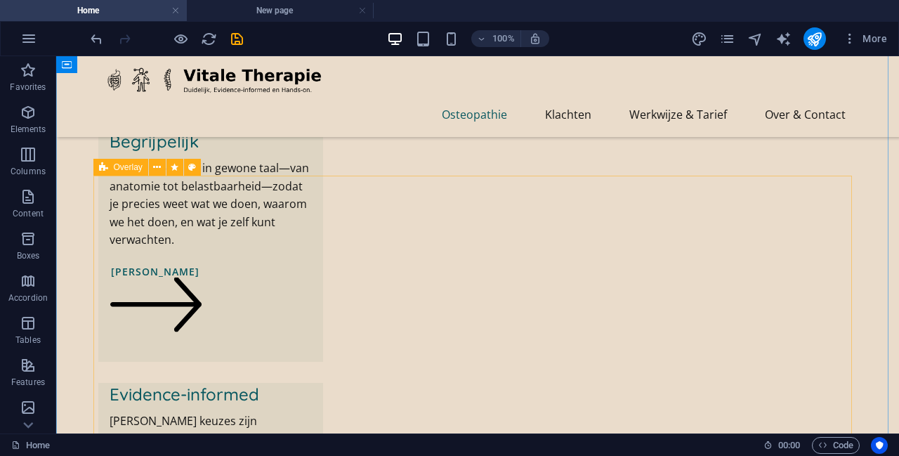
click at [155, 169] on icon at bounding box center [157, 167] width 8 height 15
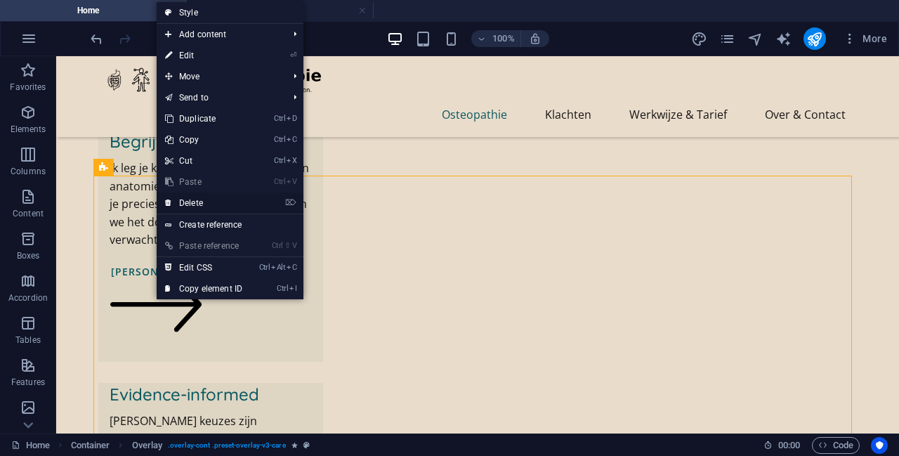
click at [212, 204] on link "⌦ Delete" at bounding box center [204, 203] width 94 height 21
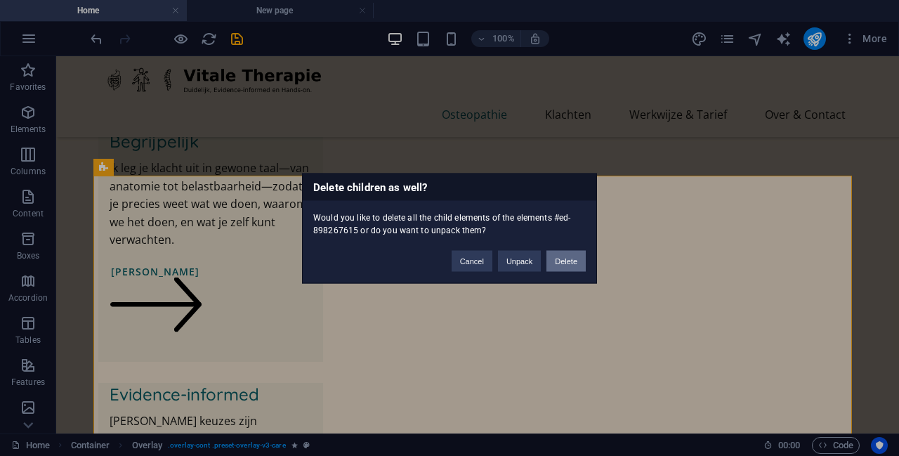
click at [448, 263] on button "Delete" at bounding box center [566, 260] width 39 height 21
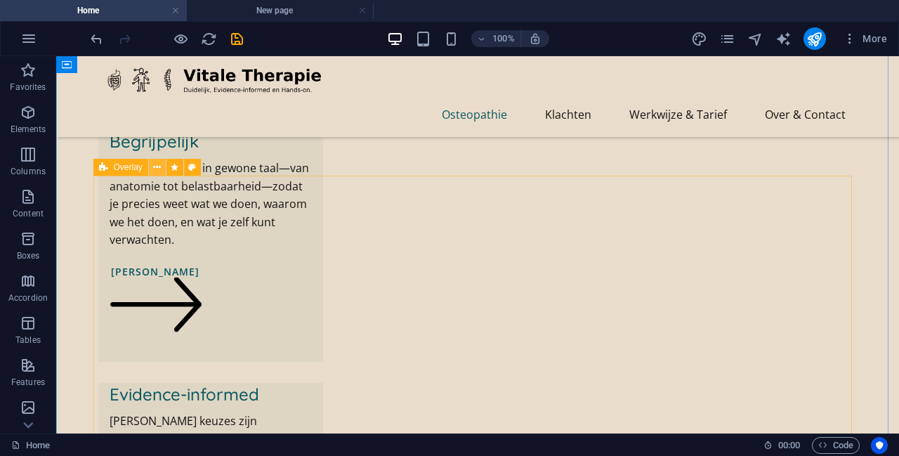
click at [162, 167] on button at bounding box center [157, 167] width 17 height 17
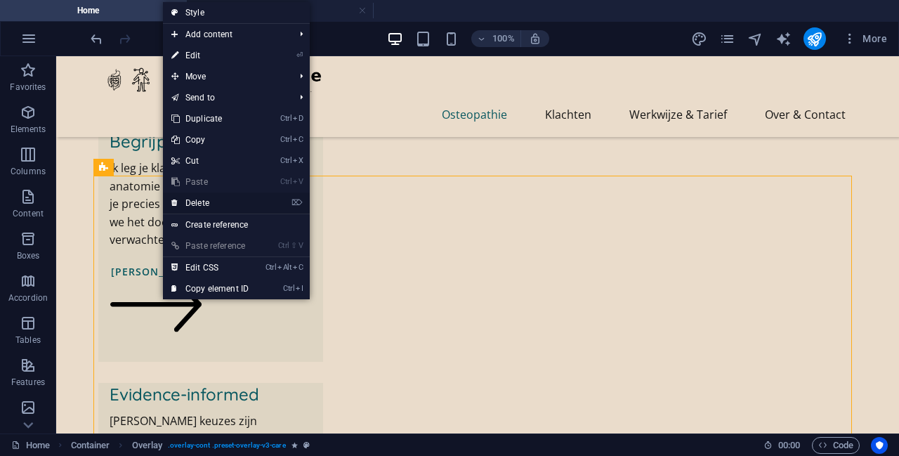
click at [236, 206] on link "⌦ Delete" at bounding box center [210, 203] width 94 height 21
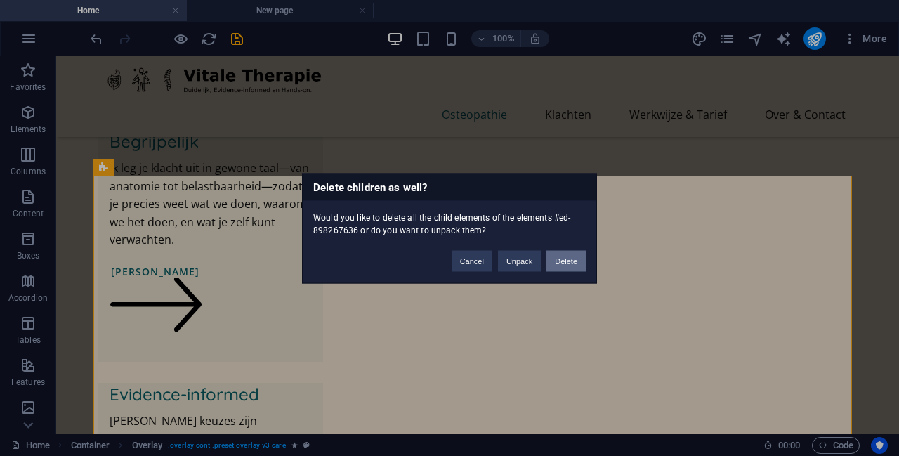
drag, startPoint x: 563, startPoint y: 266, endPoint x: 507, endPoint y: 210, distance: 79.5
click at [448, 266] on button "Delete" at bounding box center [566, 260] width 39 height 21
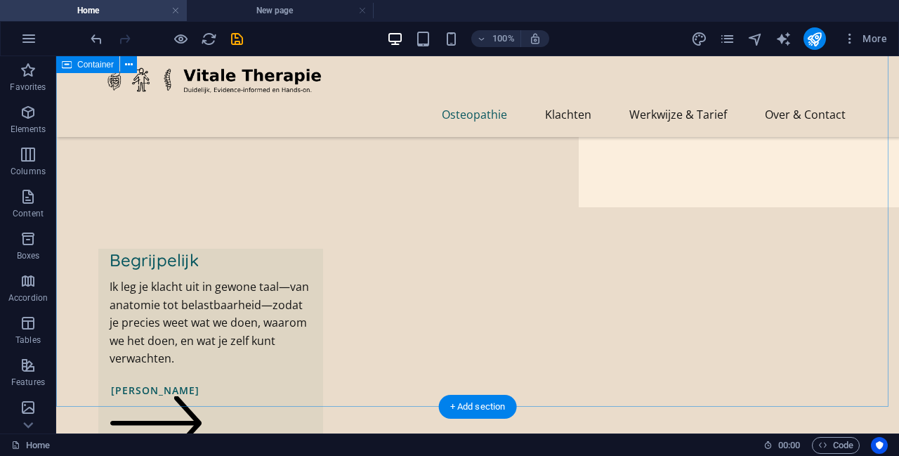
scroll to position [297, 0]
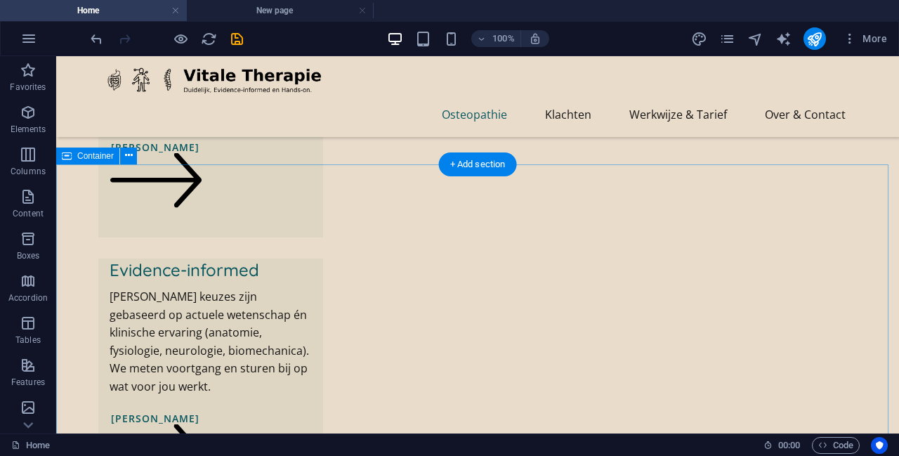
scroll to position [538, 0]
click at [131, 157] on icon at bounding box center [129, 155] width 8 height 15
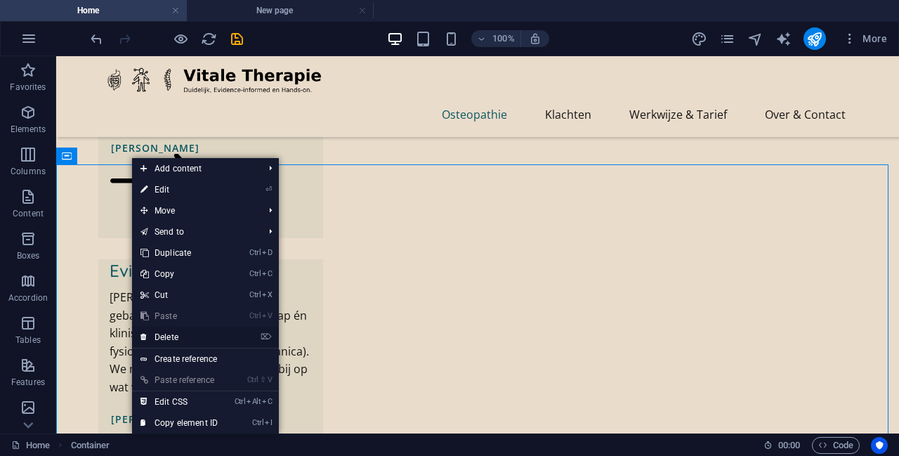
click at [202, 334] on link "⌦ Delete" at bounding box center [179, 337] width 94 height 21
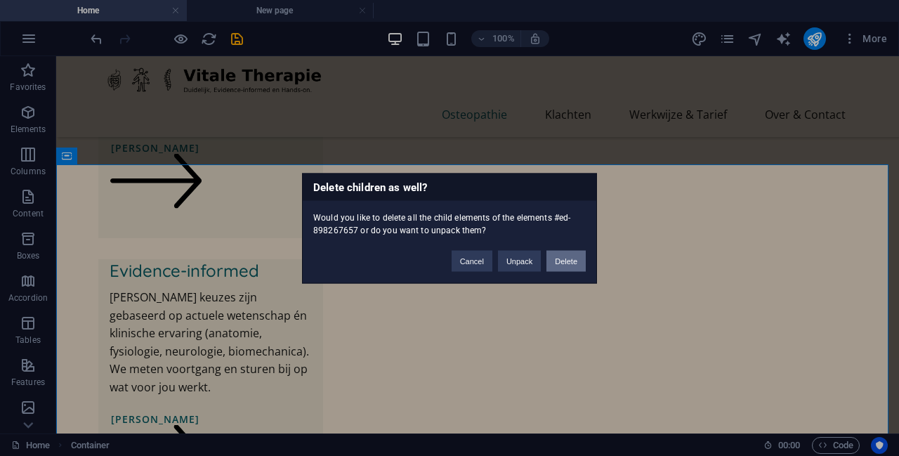
click at [448, 265] on button "Delete" at bounding box center [566, 260] width 39 height 21
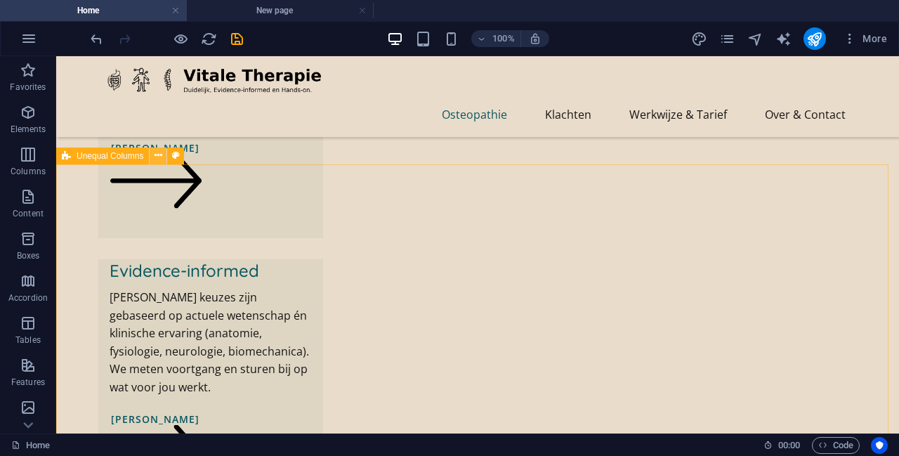
click at [157, 156] on icon at bounding box center [159, 155] width 8 height 15
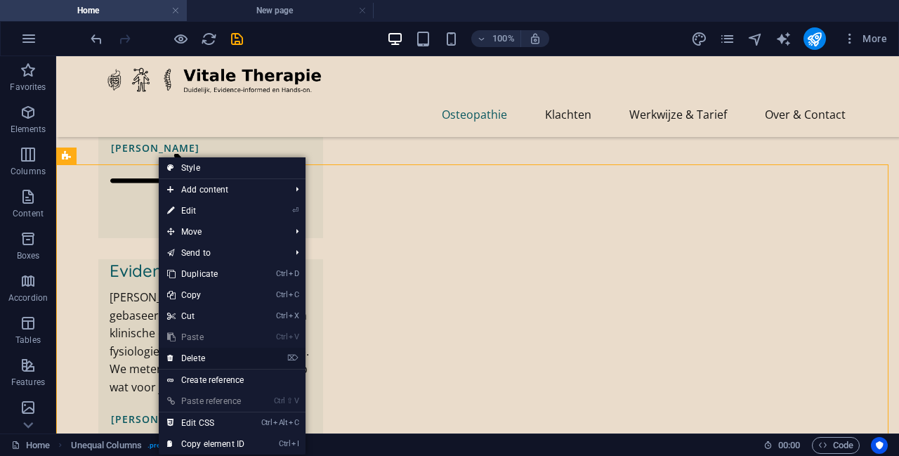
click at [287, 358] on li "⌦ Delete" at bounding box center [232, 359] width 147 height 22
click at [204, 357] on link "⌦ Delete" at bounding box center [206, 358] width 94 height 21
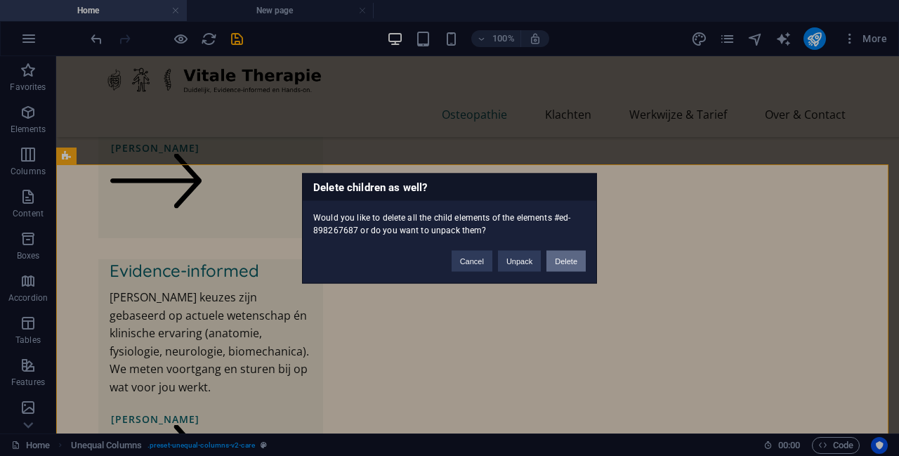
drag, startPoint x: 568, startPoint y: 259, endPoint x: 511, endPoint y: 203, distance: 79.5
click at [448, 259] on button "Delete" at bounding box center [566, 260] width 39 height 21
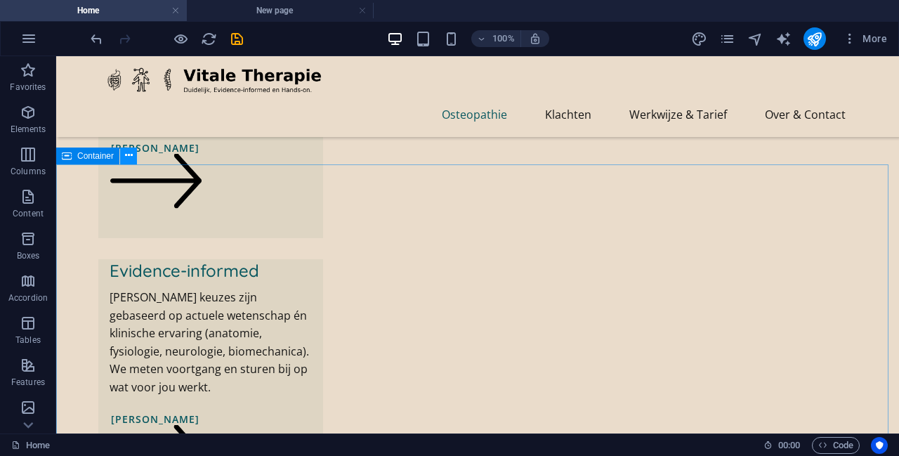
click at [131, 158] on icon at bounding box center [129, 155] width 8 height 15
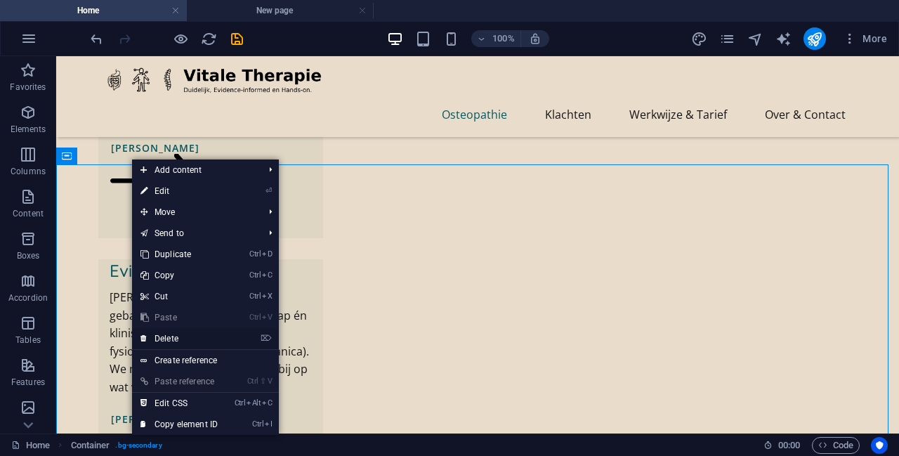
click at [222, 337] on link "⌦ Delete" at bounding box center [179, 338] width 94 height 21
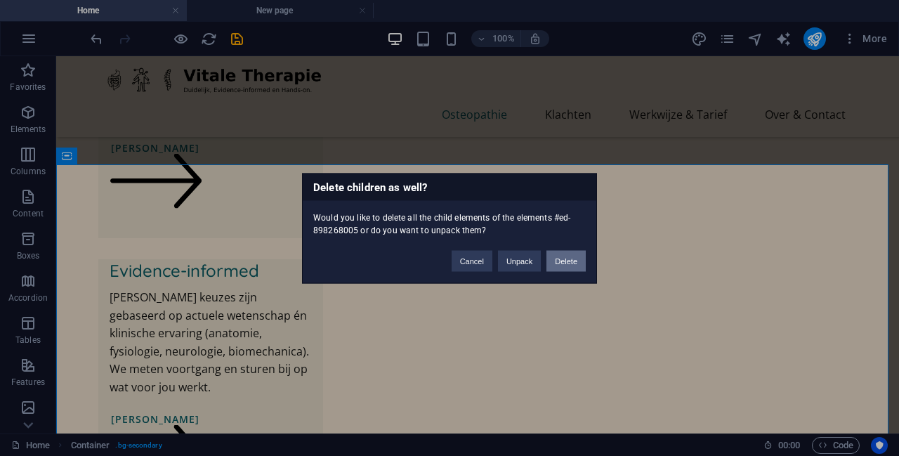
drag, startPoint x: 561, startPoint y: 257, endPoint x: 455, endPoint y: 193, distance: 124.2
click at [448, 257] on button "Delete" at bounding box center [566, 260] width 39 height 21
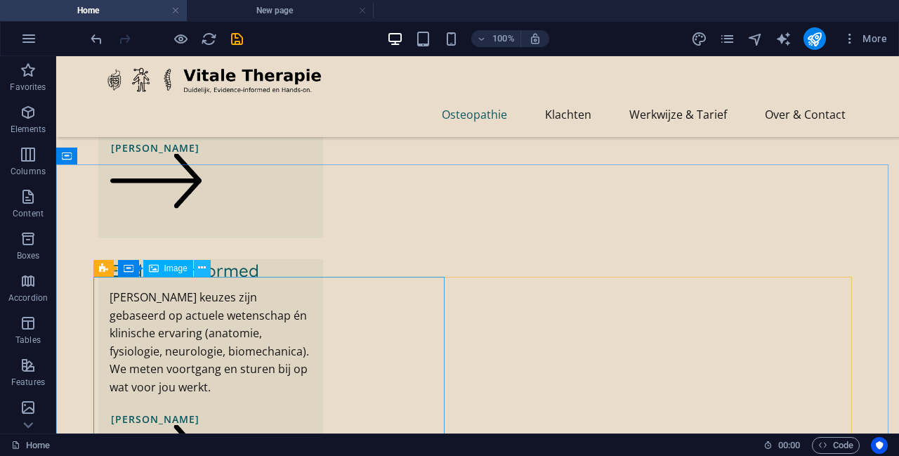
click at [198, 268] on icon at bounding box center [202, 268] width 8 height 15
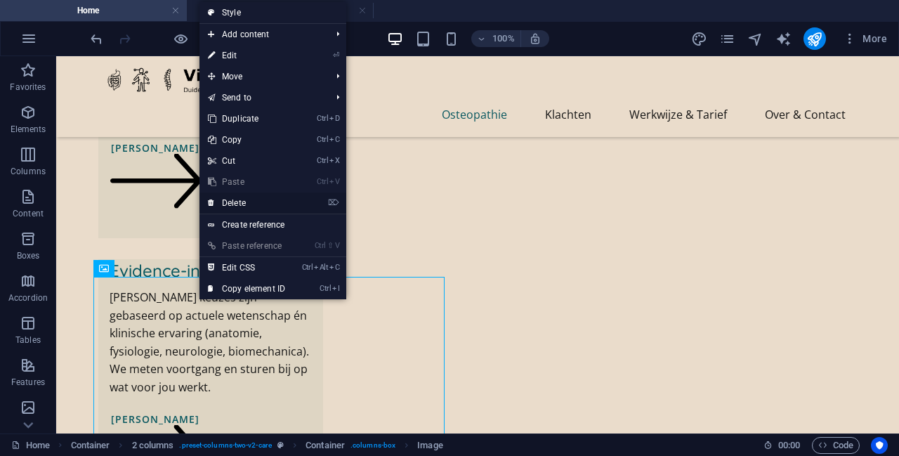
click at [245, 202] on link "⌦ Delete" at bounding box center [247, 203] width 94 height 21
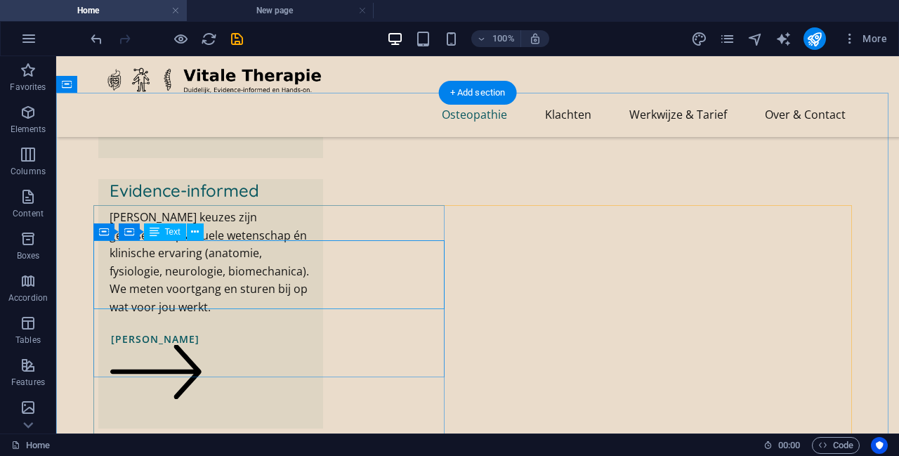
scroll to position [632, 0]
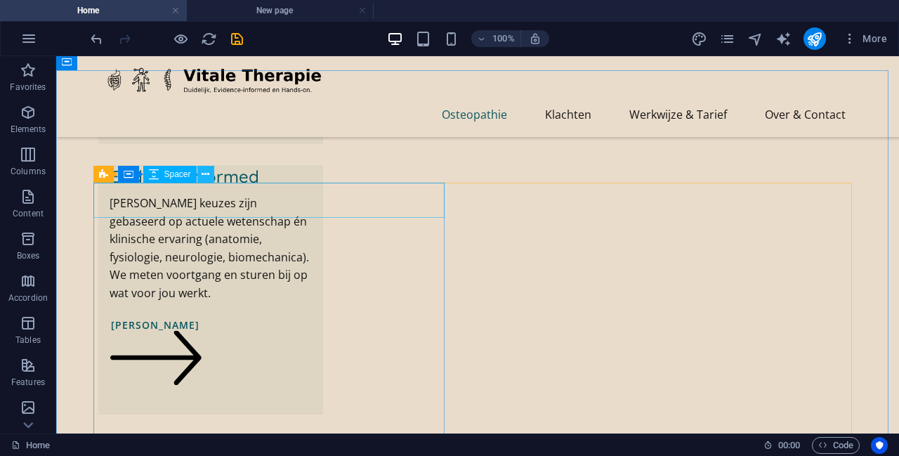
click at [203, 176] on icon at bounding box center [206, 174] width 8 height 15
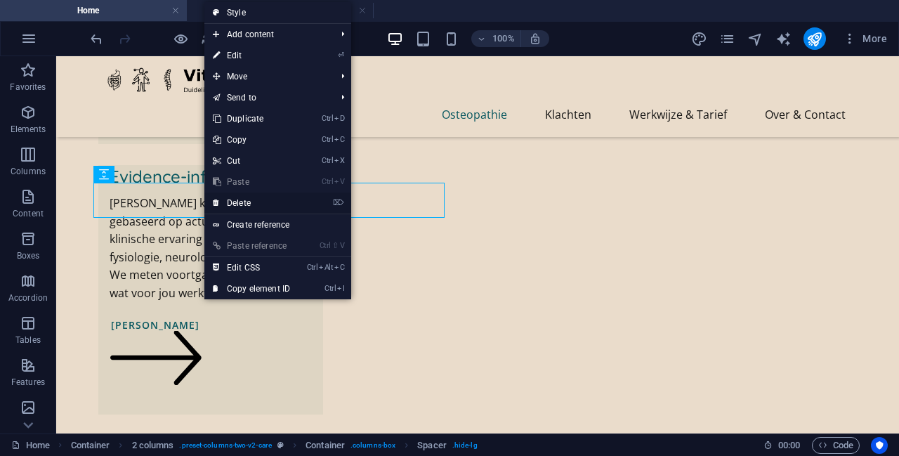
click at [268, 204] on link "⌦ Delete" at bounding box center [251, 203] width 94 height 21
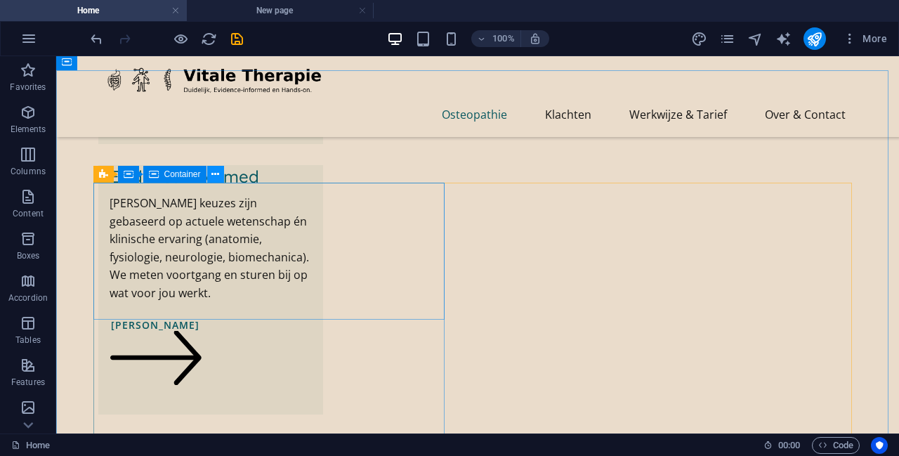
click at [212, 174] on icon at bounding box center [215, 174] width 8 height 15
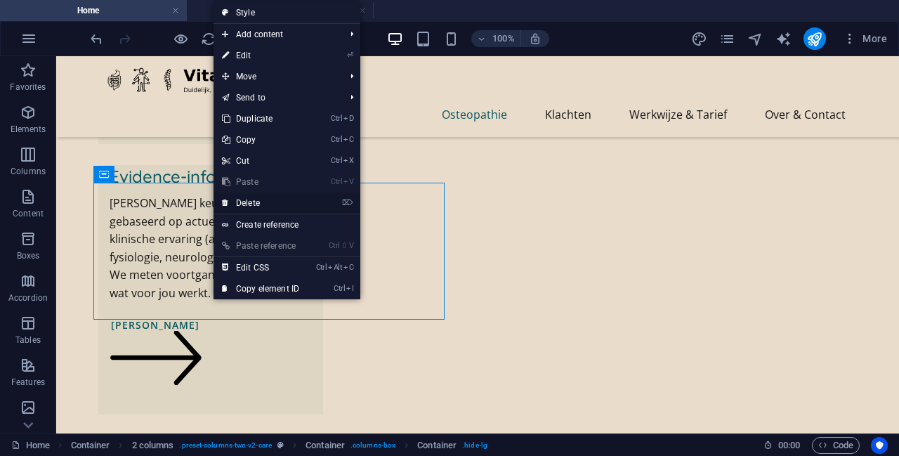
click at [268, 206] on link "⌦ Delete" at bounding box center [261, 203] width 94 height 21
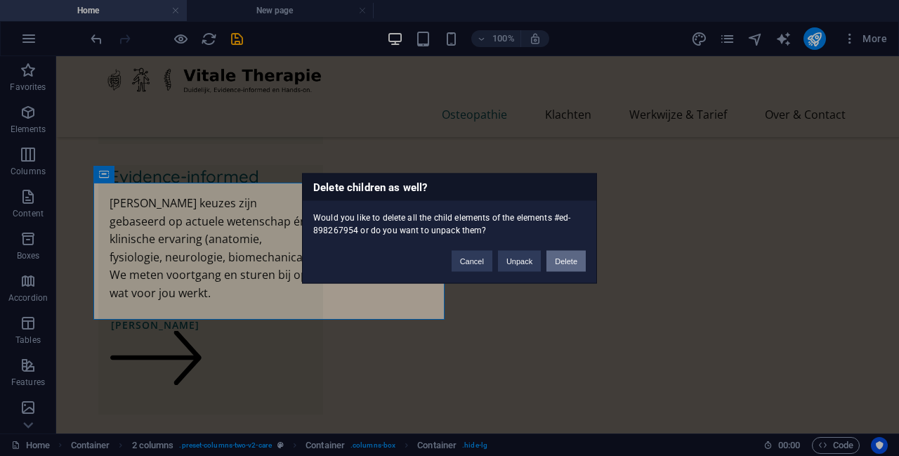
click at [448, 260] on button "Delete" at bounding box center [566, 260] width 39 height 21
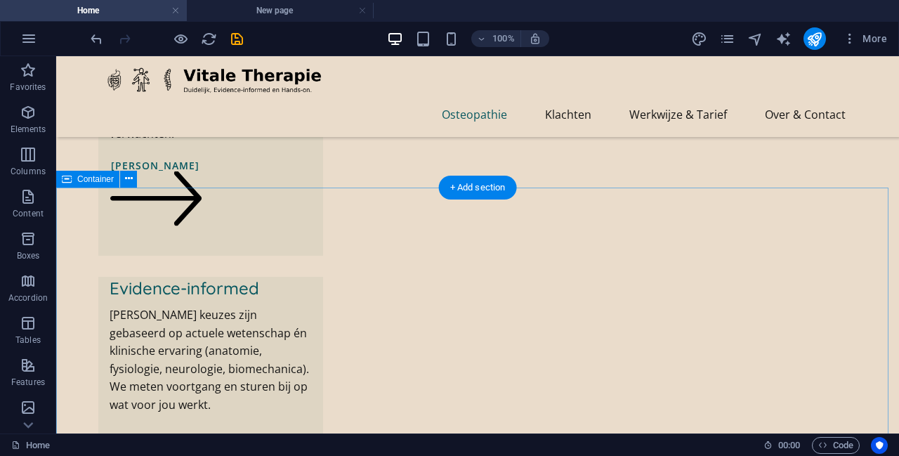
scroll to position [492, 0]
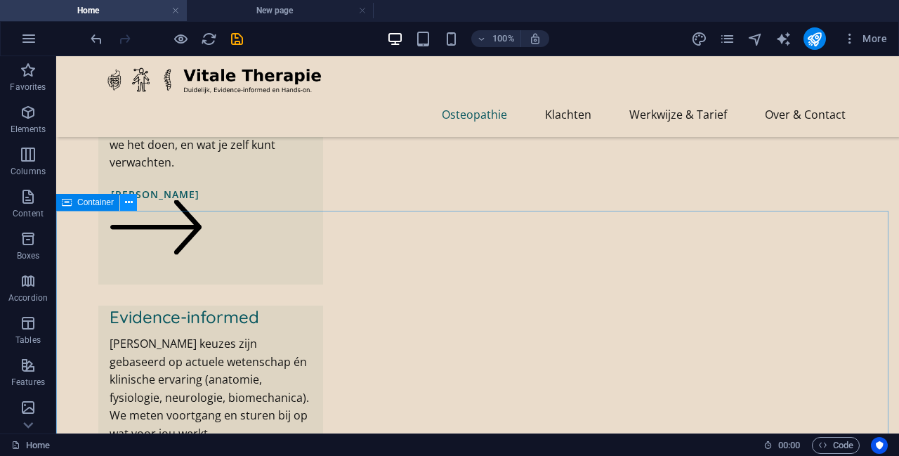
click at [129, 199] on icon at bounding box center [129, 202] width 8 height 15
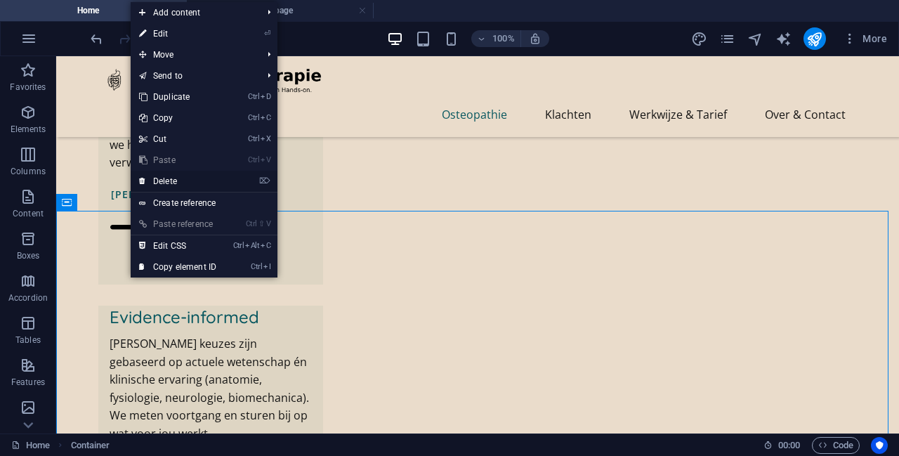
click at [183, 180] on link "⌦ Delete" at bounding box center [178, 181] width 94 height 21
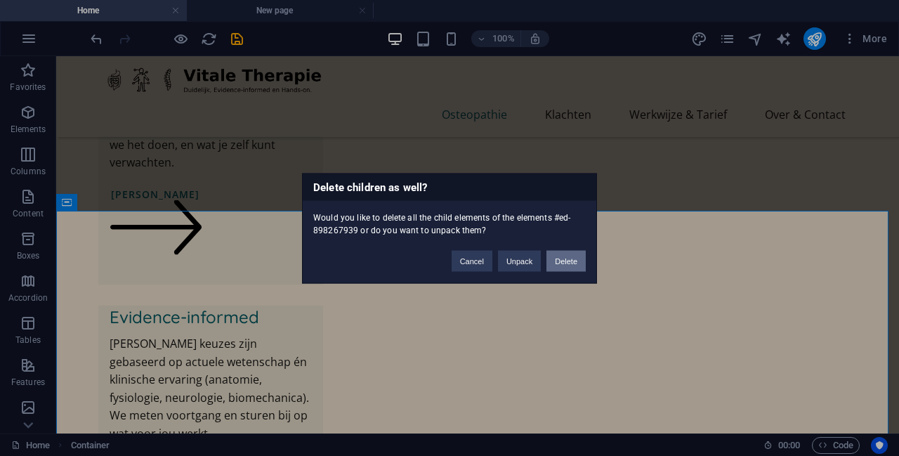
click at [448, 256] on button "Delete" at bounding box center [566, 260] width 39 height 21
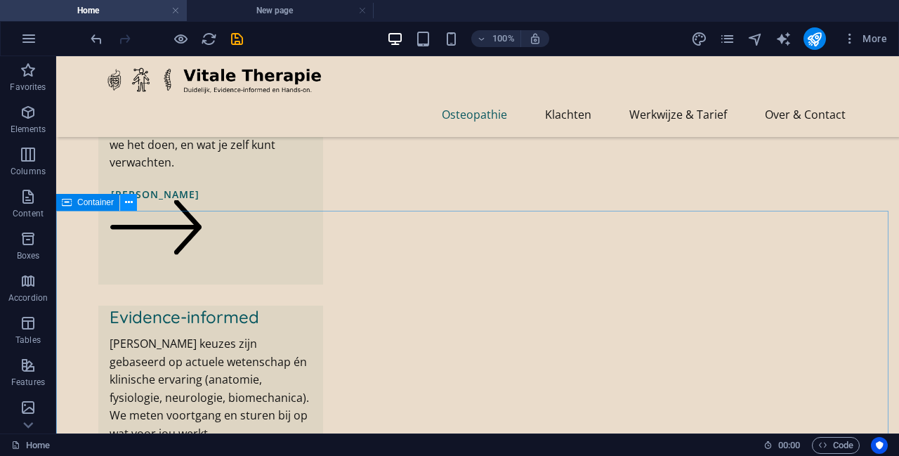
click at [129, 199] on icon at bounding box center [129, 202] width 8 height 15
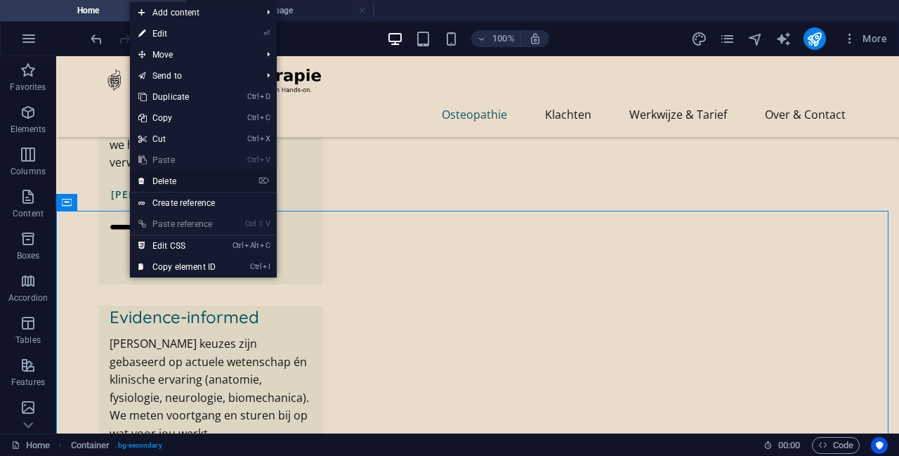
click at [209, 183] on link "⌦ Delete" at bounding box center [177, 181] width 94 height 21
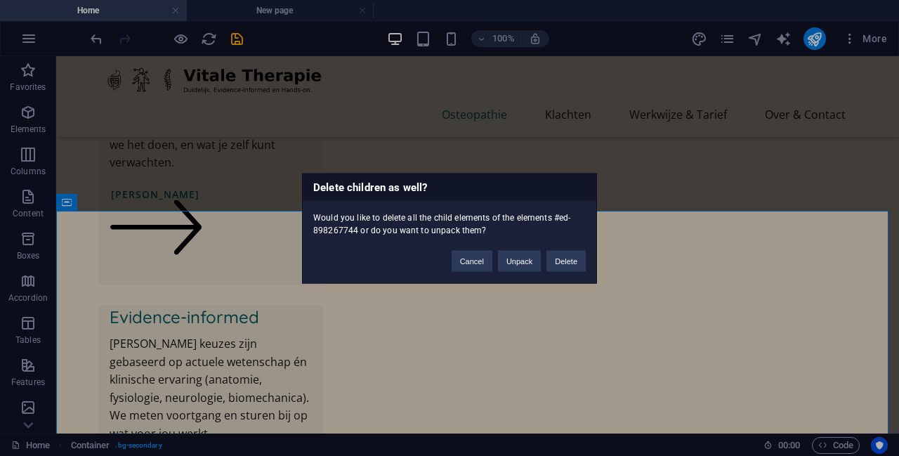
click at [448, 272] on div "Delete children as well? Would you like to delete all the child elements of the…" at bounding box center [449, 228] width 899 height 456
click at [448, 190] on div "Delete children as well? Would you like to delete all the child elements of the…" at bounding box center [449, 228] width 899 height 456
click at [448, 262] on button "Cancel" at bounding box center [472, 260] width 41 height 21
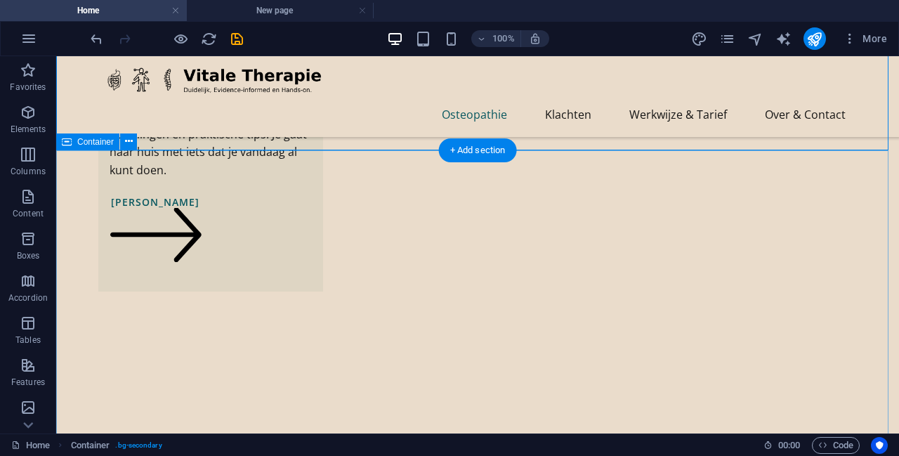
scroll to position [960, 0]
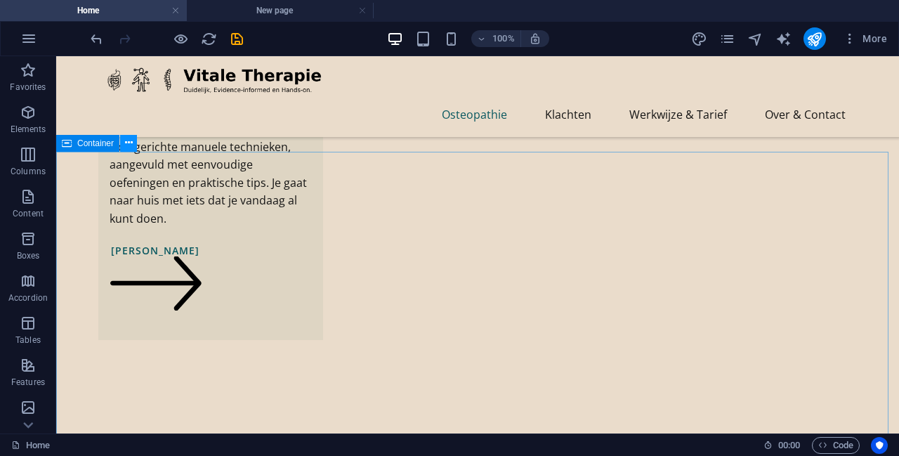
click at [129, 140] on icon at bounding box center [129, 143] width 8 height 15
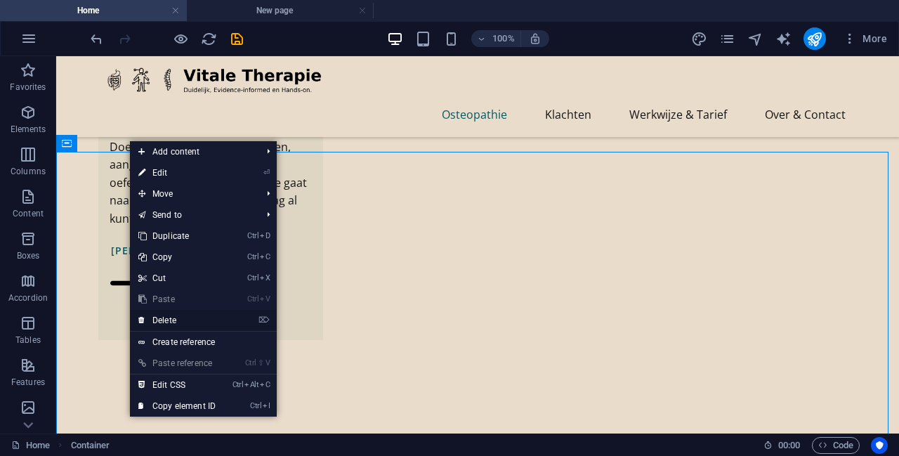
click at [181, 318] on link "⌦ Delete" at bounding box center [177, 320] width 94 height 21
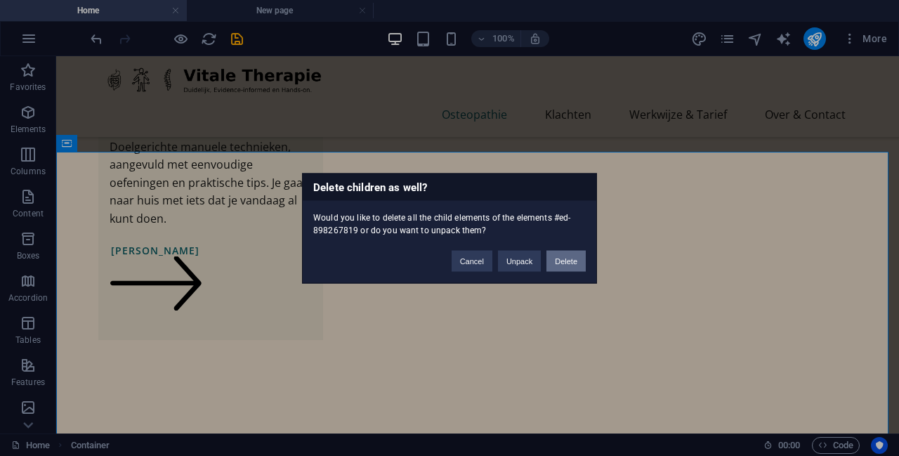
click at [448, 259] on button "Delete" at bounding box center [566, 260] width 39 height 21
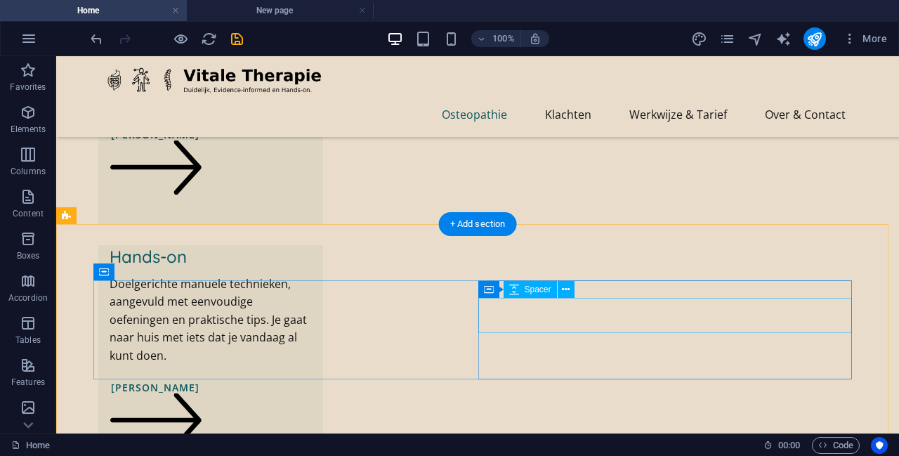
scroll to position [802, 0]
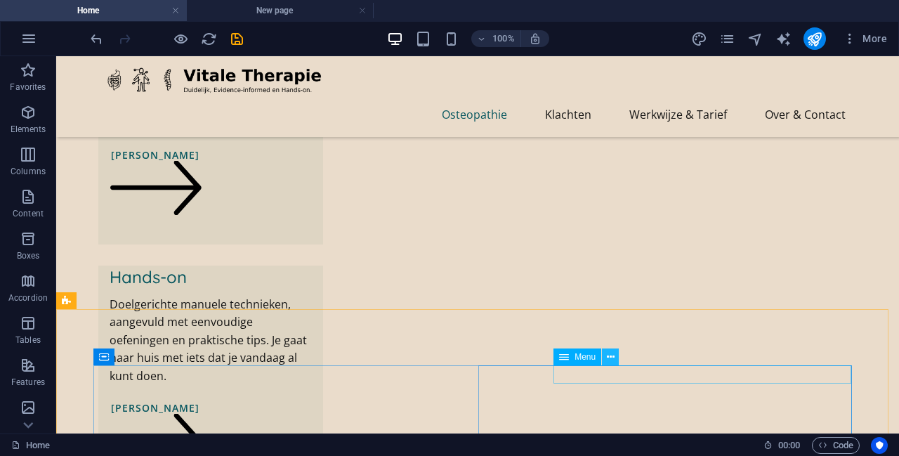
click at [448, 360] on icon at bounding box center [611, 357] width 8 height 15
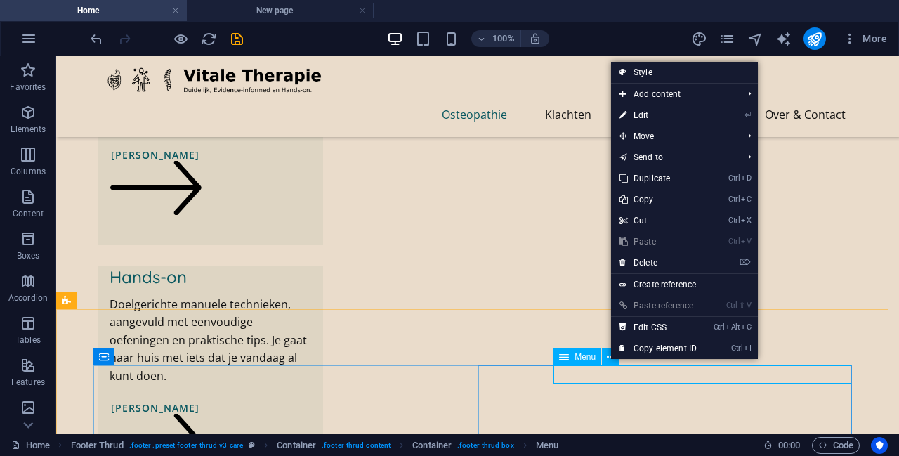
click at [448, 360] on span "Menu" at bounding box center [585, 357] width 21 height 8
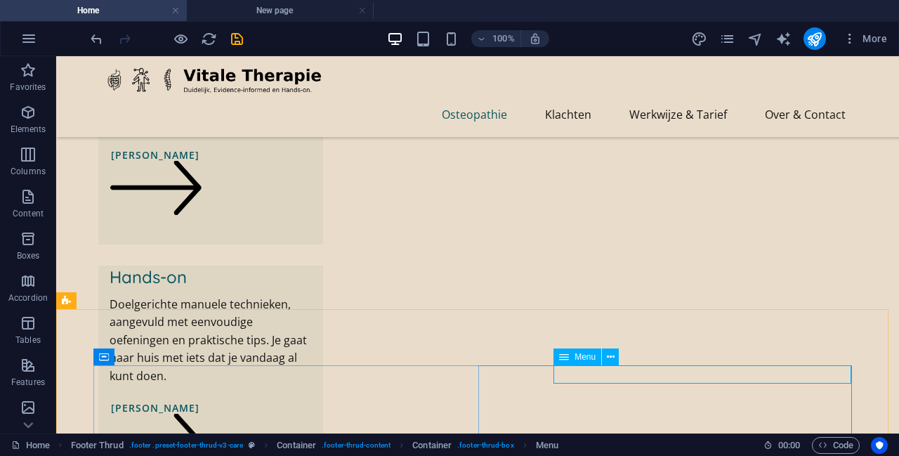
click at [448, 360] on span "Menu" at bounding box center [585, 357] width 21 height 8
select select
select select "1"
select select
select select "3"
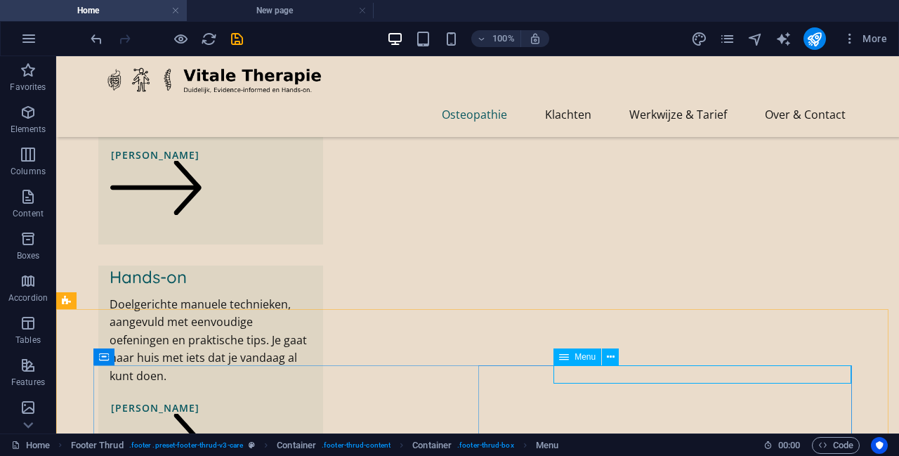
select select
select select "5"
select select
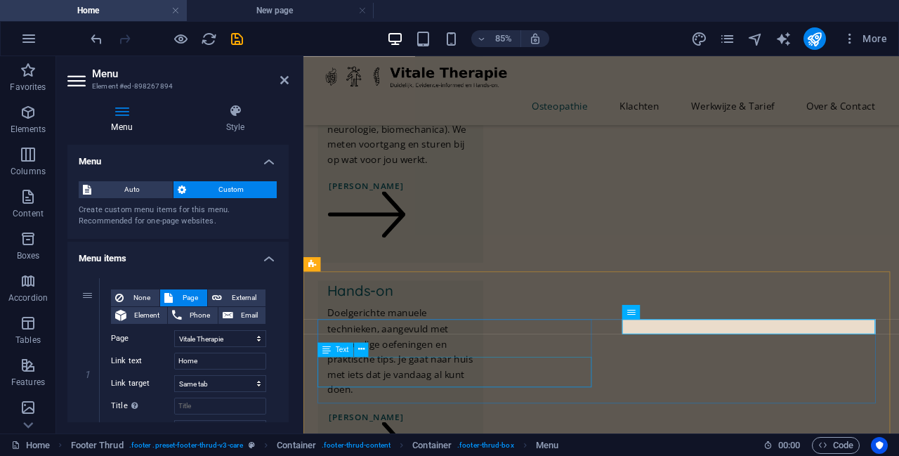
scroll to position [821, 0]
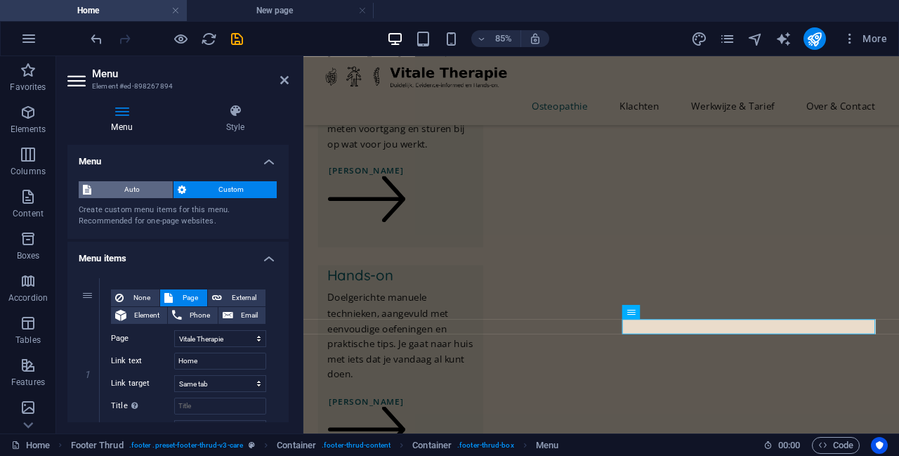
click at [128, 190] on span "Auto" at bounding box center [132, 189] width 73 height 17
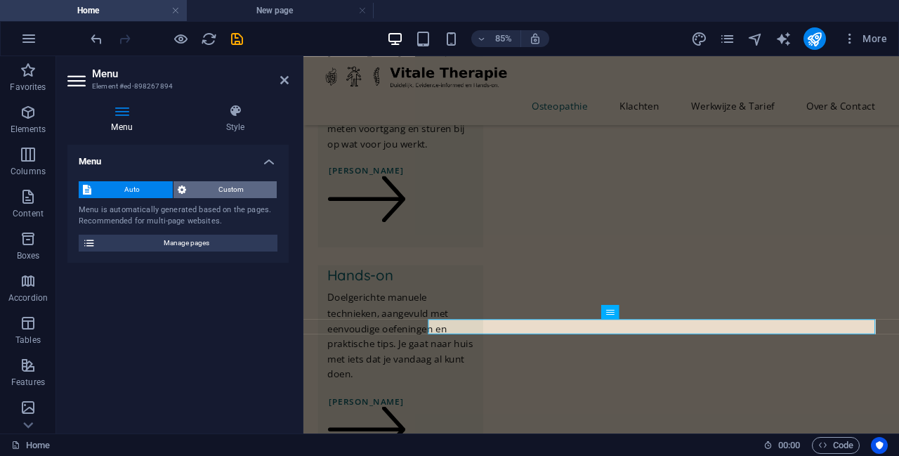
click at [214, 193] on span "Custom" at bounding box center [231, 189] width 83 height 17
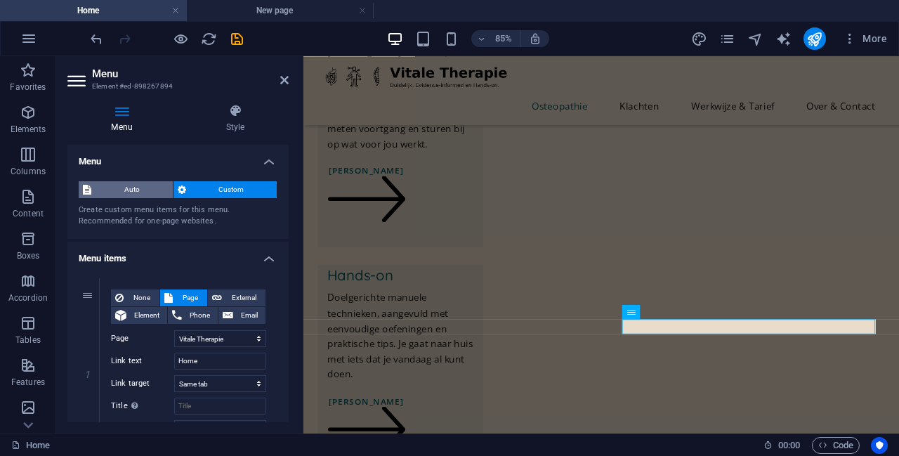
click at [129, 193] on span "Auto" at bounding box center [132, 189] width 73 height 17
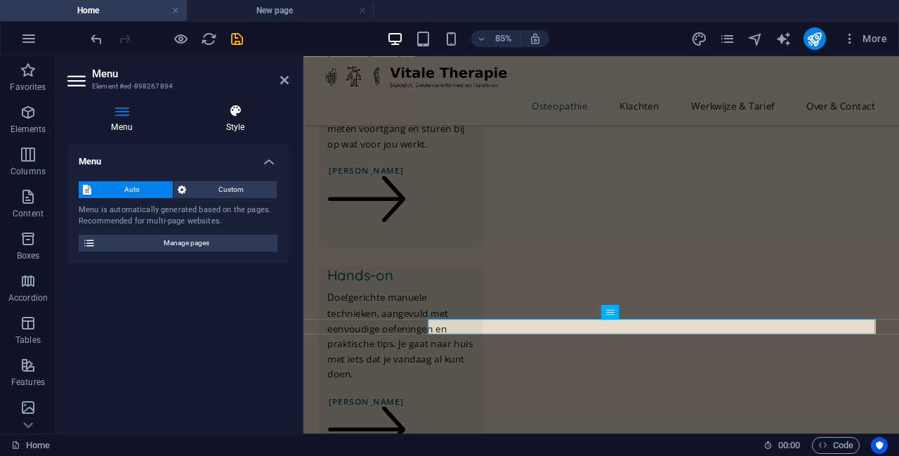
click at [237, 122] on h4 "Style" at bounding box center [235, 119] width 107 height 30
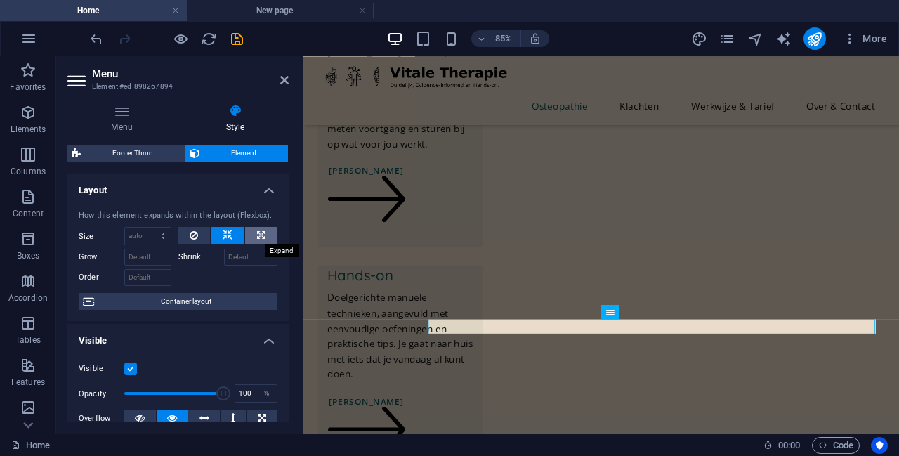
click at [252, 233] on button at bounding box center [261, 235] width 32 height 17
type input "100"
select select "%"
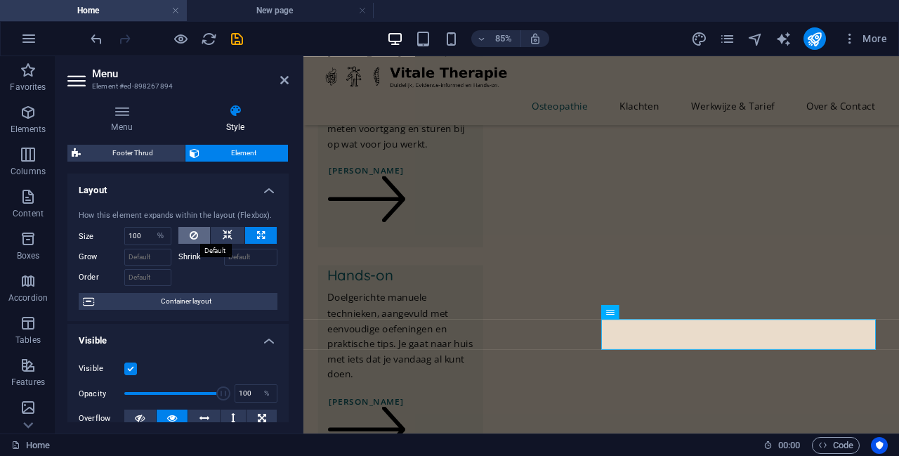
click at [200, 235] on button at bounding box center [194, 235] width 32 height 17
select select "DISABLED_OPTION_VALUE"
click at [227, 235] on icon at bounding box center [228, 235] width 10 height 17
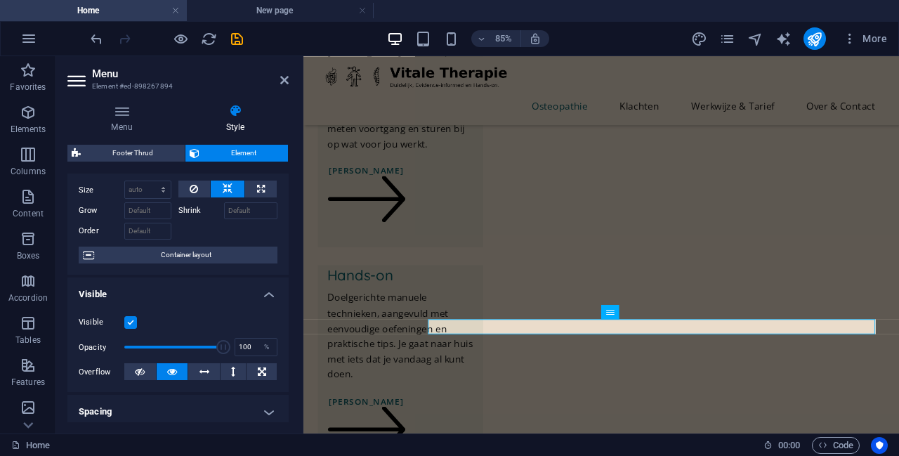
scroll to position [70, 0]
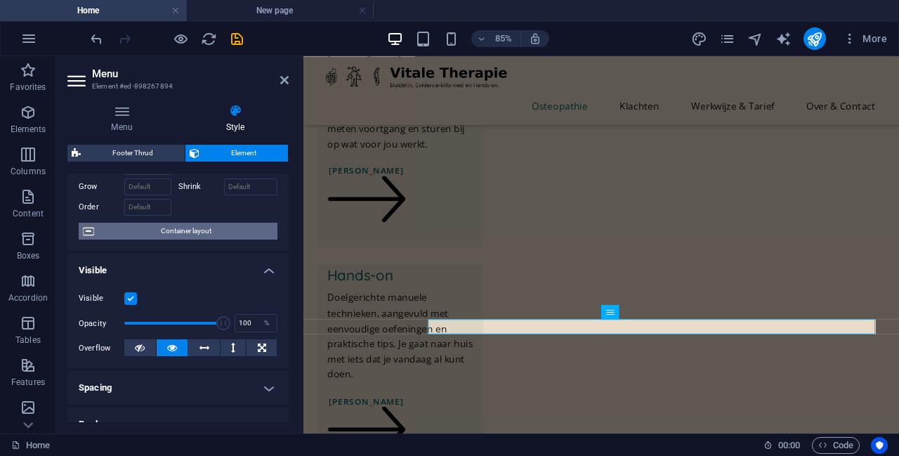
click at [202, 235] on span "Container layout" at bounding box center [185, 231] width 175 height 17
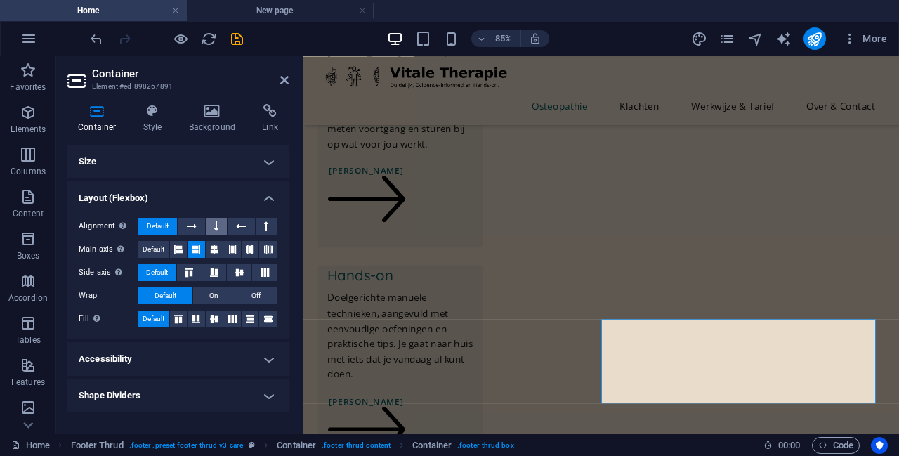
click at [212, 226] on button at bounding box center [216, 226] width 21 height 17
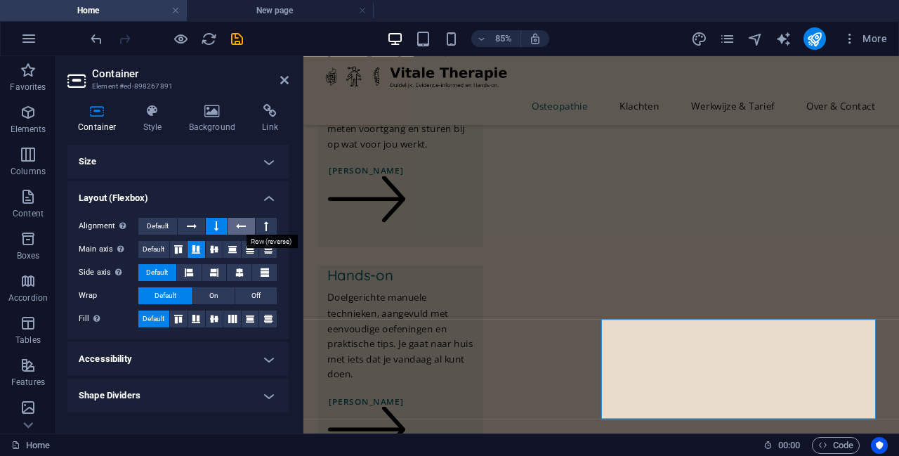
click at [239, 226] on icon at bounding box center [241, 226] width 10 height 17
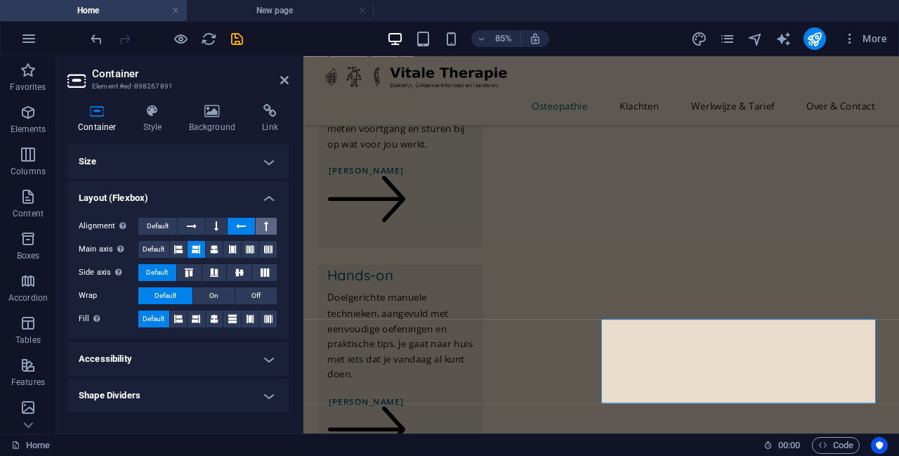
click at [264, 223] on icon at bounding box center [266, 226] width 4 height 17
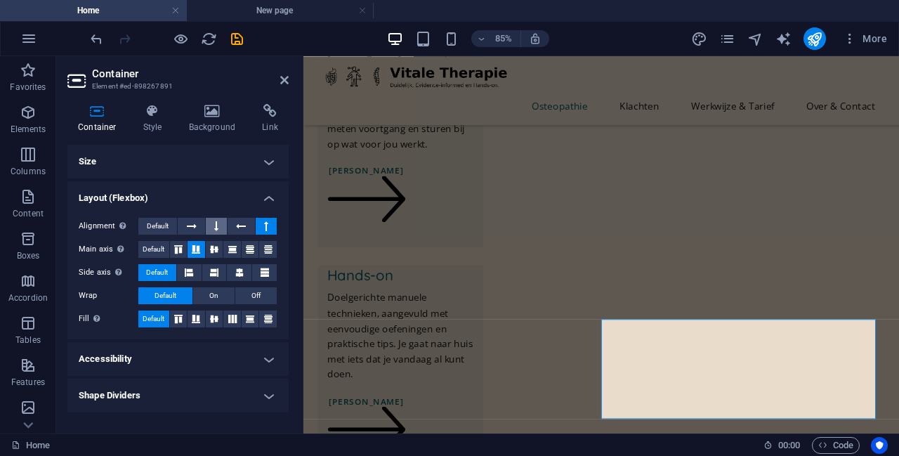
click at [217, 229] on icon at bounding box center [216, 226] width 4 height 17
click at [181, 245] on icon at bounding box center [178, 249] width 17 height 8
click at [193, 227] on icon at bounding box center [192, 226] width 10 height 17
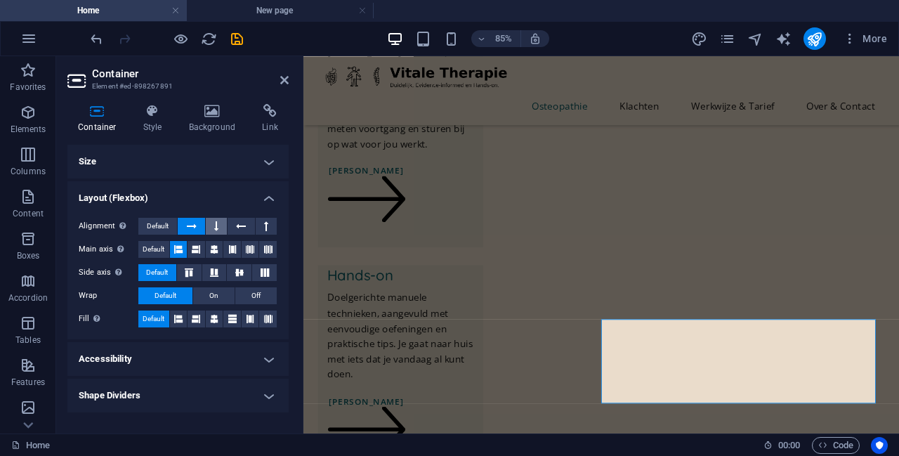
click at [218, 228] on icon at bounding box center [216, 226] width 4 height 17
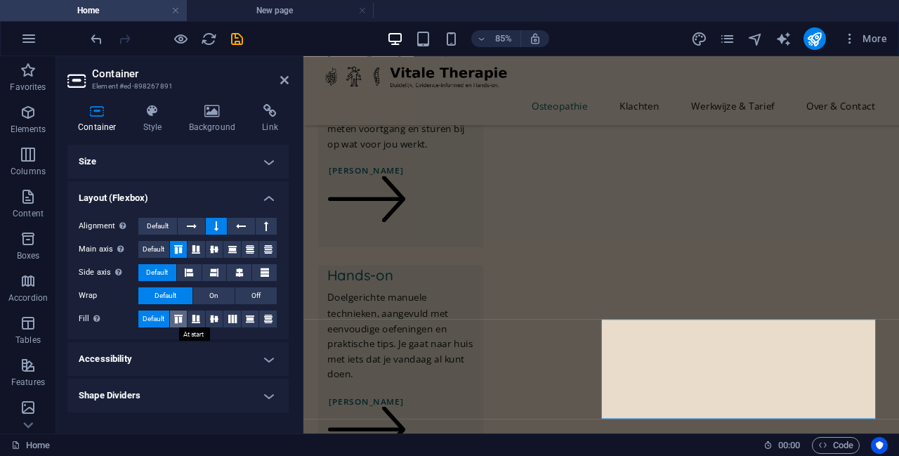
click at [181, 320] on icon at bounding box center [178, 319] width 17 height 8
click at [200, 320] on icon at bounding box center [196, 319] width 17 height 8
click at [223, 313] on div "Fill Controls the distances and direction of elements on the y-axis across seve…" at bounding box center [178, 320] width 199 height 18
click at [244, 315] on icon at bounding box center [250, 319] width 17 height 8
click at [176, 318] on icon at bounding box center [178, 319] width 17 height 8
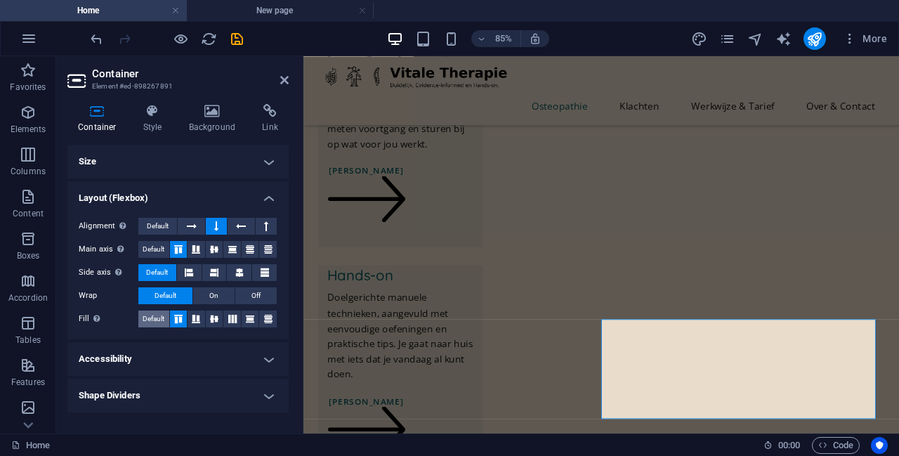
click at [162, 318] on span "Default" at bounding box center [154, 319] width 22 height 17
click at [195, 270] on button at bounding box center [189, 272] width 25 height 17
click at [216, 270] on icon at bounding box center [214, 272] width 8 height 17
click at [244, 270] on icon at bounding box center [239, 272] width 8 height 17
click at [263, 247] on icon at bounding box center [268, 249] width 17 height 8
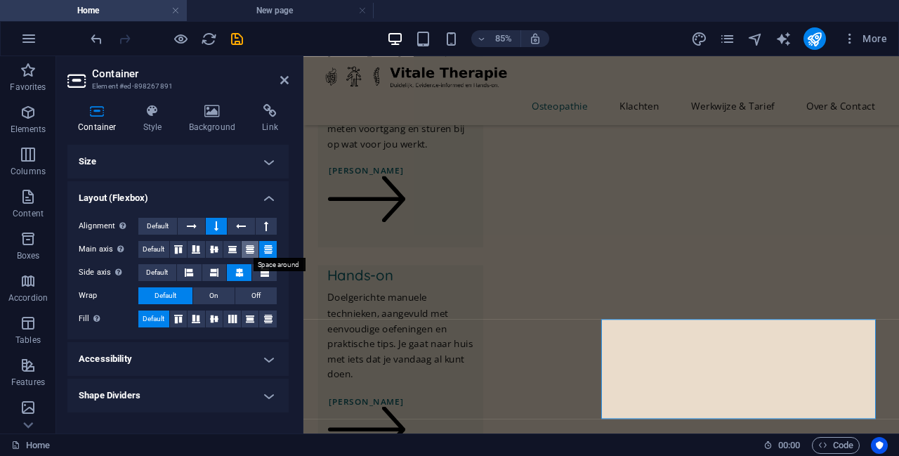
click at [247, 250] on icon at bounding box center [250, 249] width 17 height 8
click at [220, 254] on button at bounding box center [215, 249] width 18 height 17
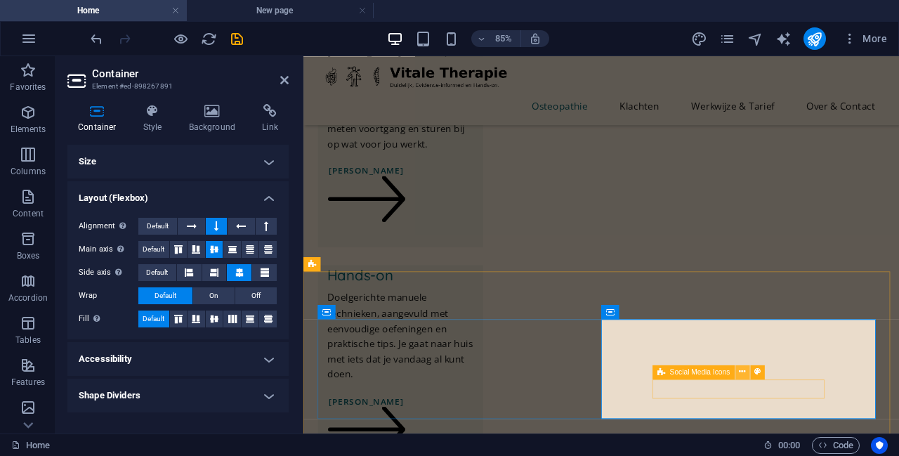
click at [448, 372] on icon at bounding box center [743, 372] width 6 height 13
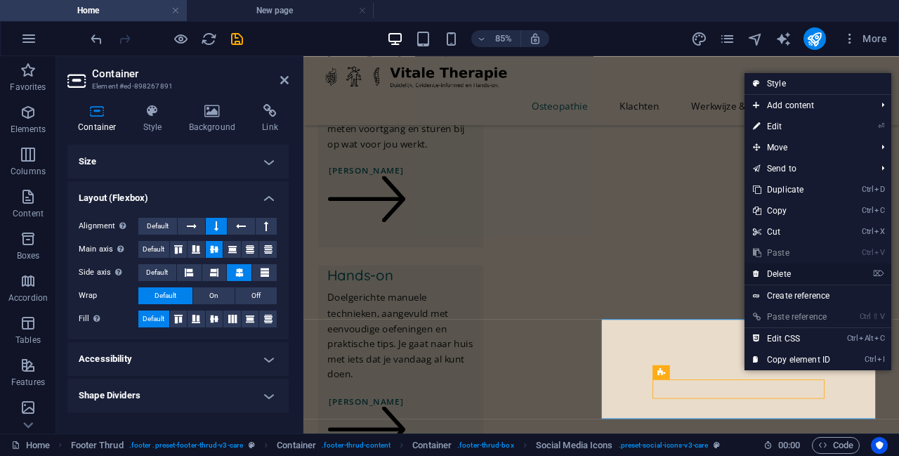
click at [448, 270] on link "⌦ Delete" at bounding box center [792, 273] width 94 height 21
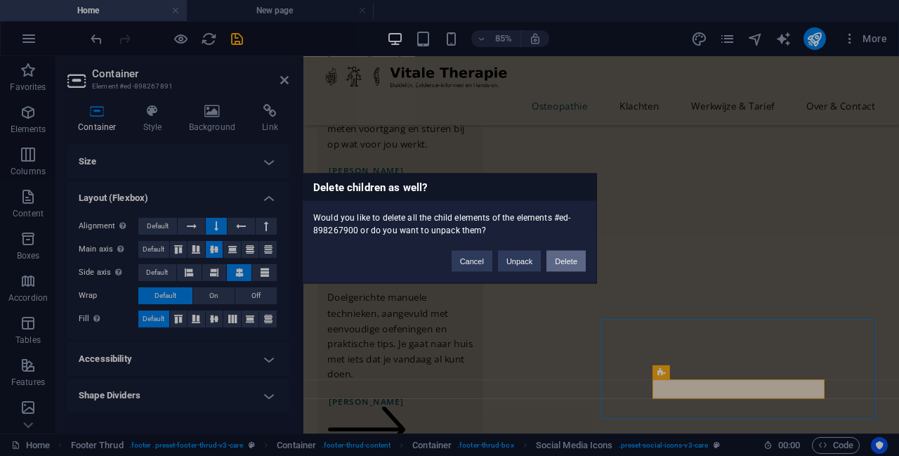
click at [448, 259] on button "Delete" at bounding box center [566, 260] width 39 height 21
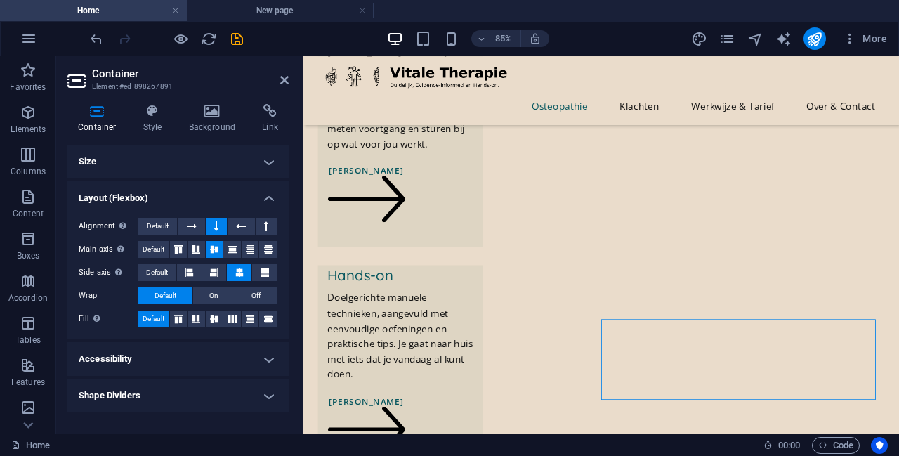
click at [219, 149] on h4 "Size" at bounding box center [177, 162] width 221 height 34
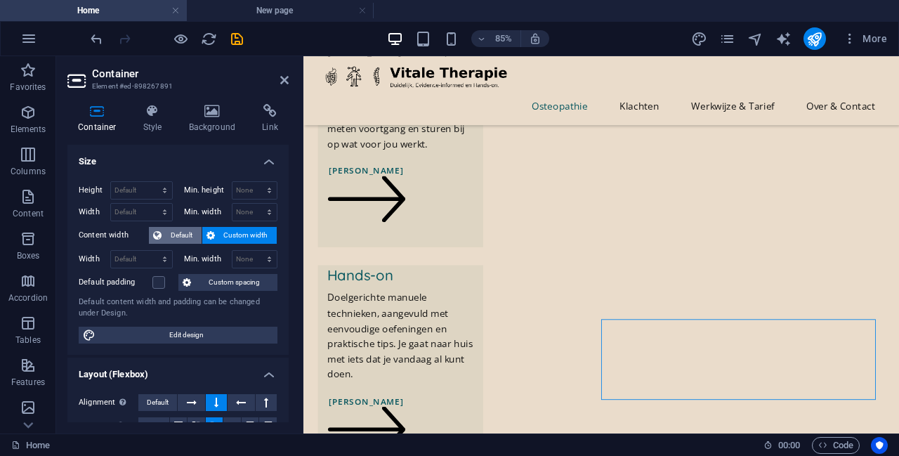
click at [183, 233] on span "Default" at bounding box center [182, 235] width 32 height 17
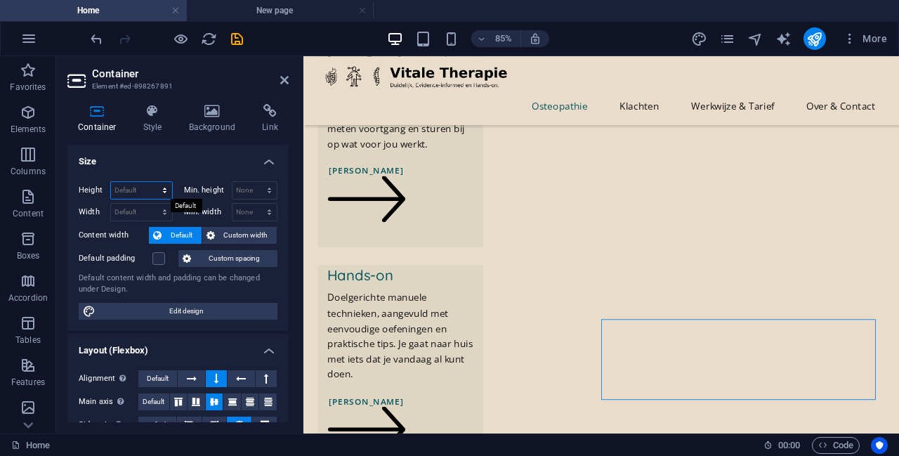
click at [163, 185] on select "Default px rem % vh vw" at bounding box center [141, 190] width 61 height 17
drag, startPoint x: 163, startPoint y: 185, endPoint x: 183, endPoint y: 237, distance: 55.2
click at [163, 185] on select "Default px rem % vh vw" at bounding box center [141, 190] width 61 height 17
click at [221, 255] on span "Custom spacing" at bounding box center [234, 258] width 78 height 17
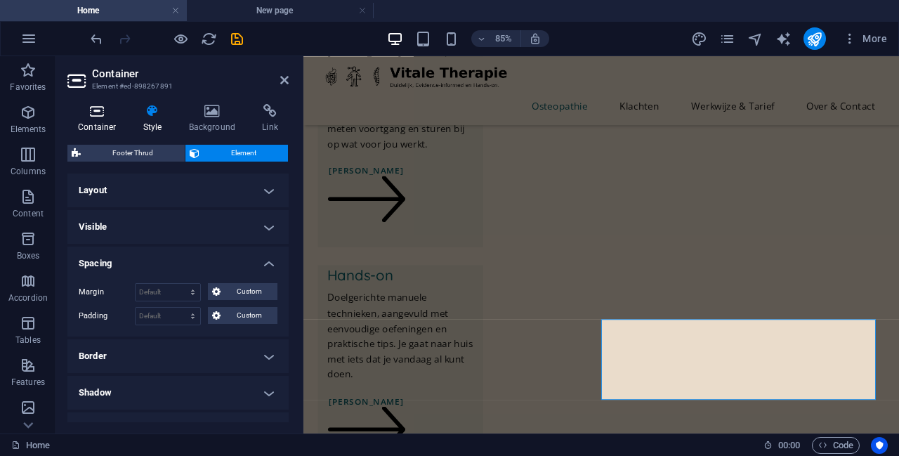
click at [99, 117] on icon at bounding box center [97, 111] width 60 height 14
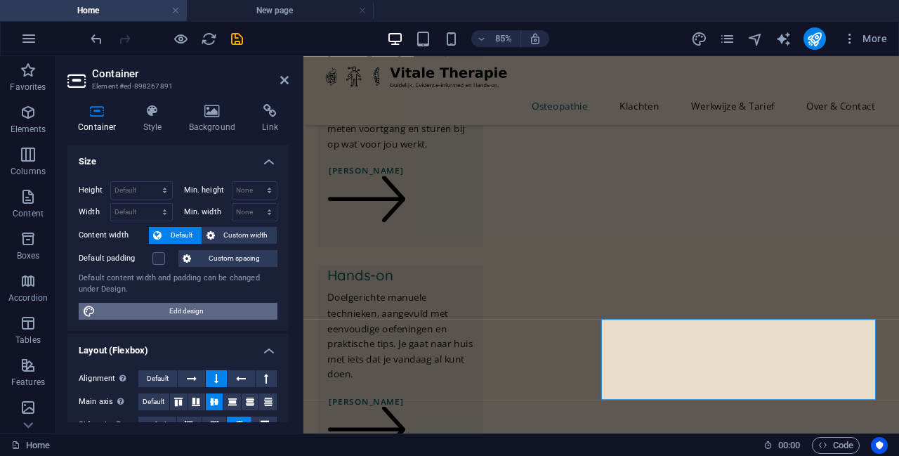
click at [187, 315] on span "Edit design" at bounding box center [187, 311] width 174 height 17
select select "rem"
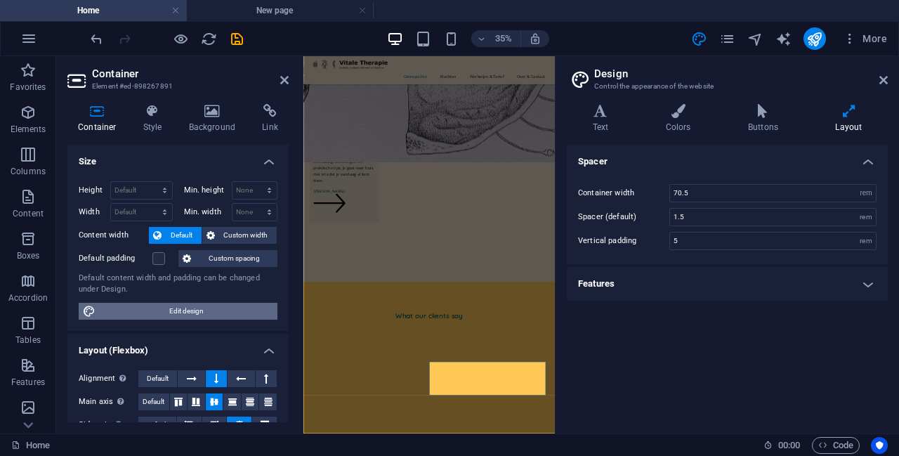
scroll to position [256, 0]
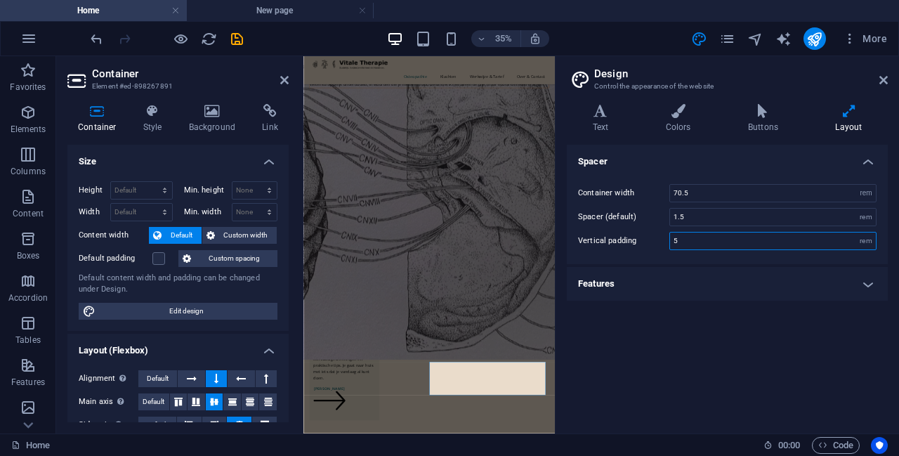
drag, startPoint x: 698, startPoint y: 245, endPoint x: 672, endPoint y: 242, distance: 26.1
click at [448, 242] on input "5" at bounding box center [773, 241] width 206 height 17
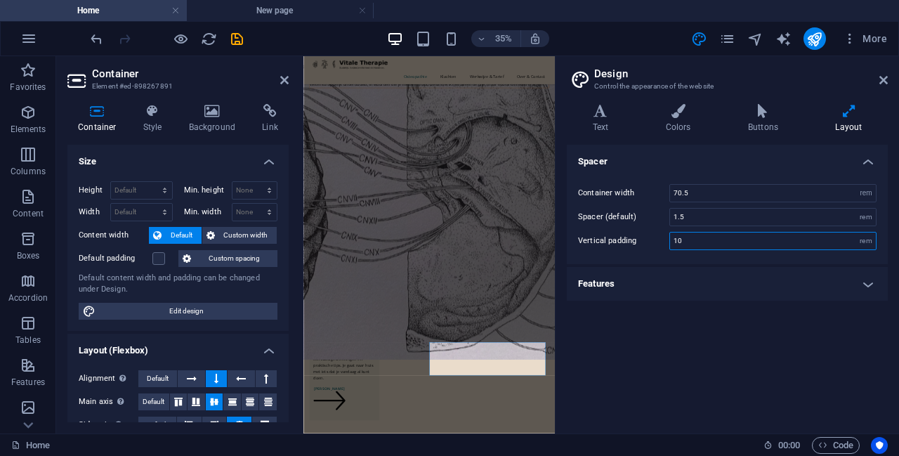
scroll to position [368, 0]
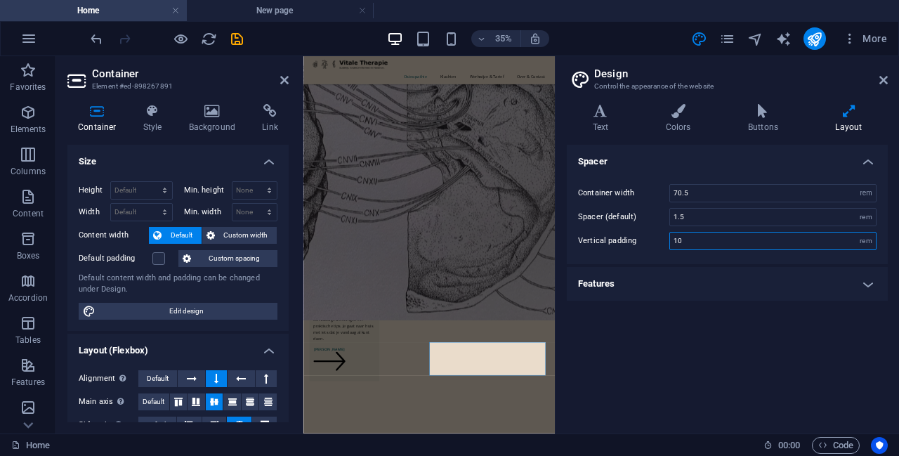
drag, startPoint x: 684, startPoint y: 240, endPoint x: 660, endPoint y: 242, distance: 23.3
click at [448, 242] on div "Vertical padding 10 rem" at bounding box center [727, 241] width 299 height 18
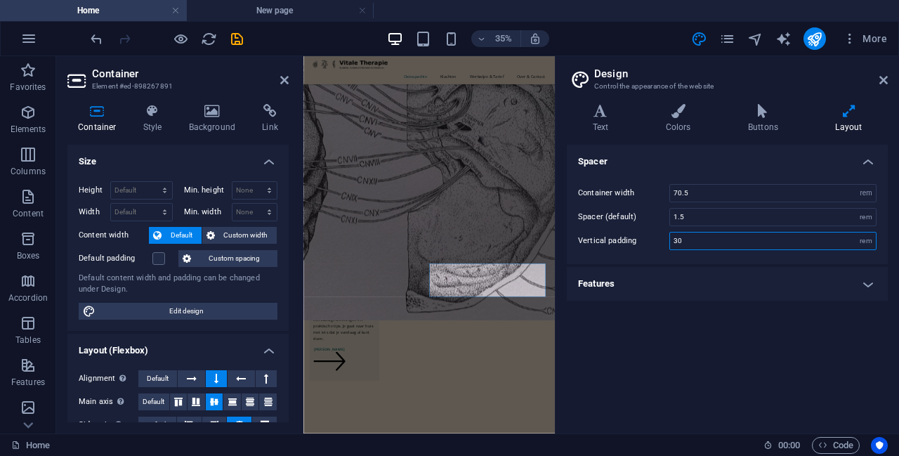
scroll to position [818, 0]
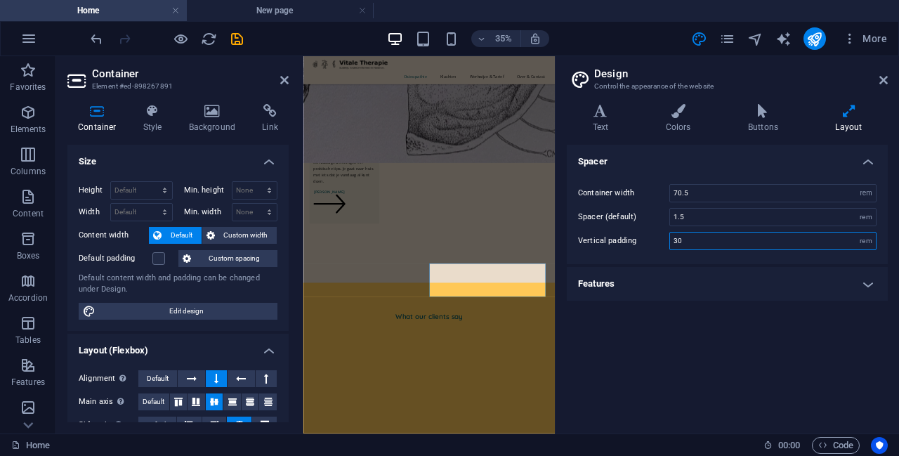
type input "3"
type input "5"
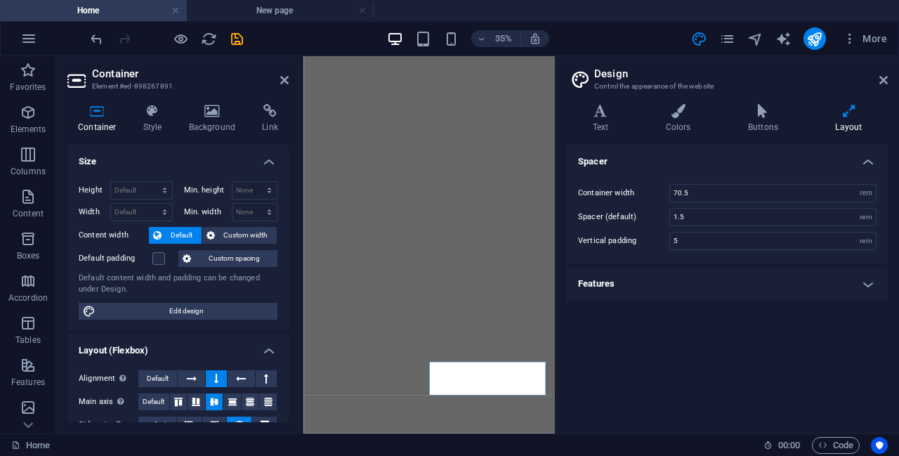
select select "rem"
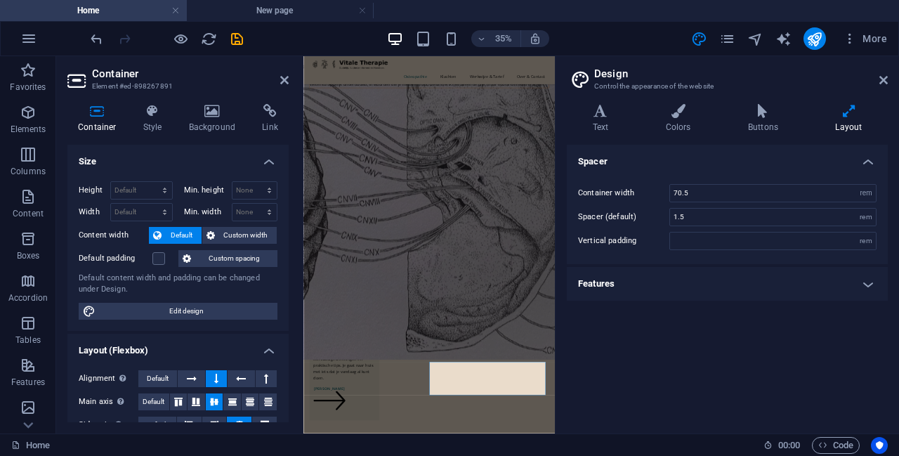
type input "1"
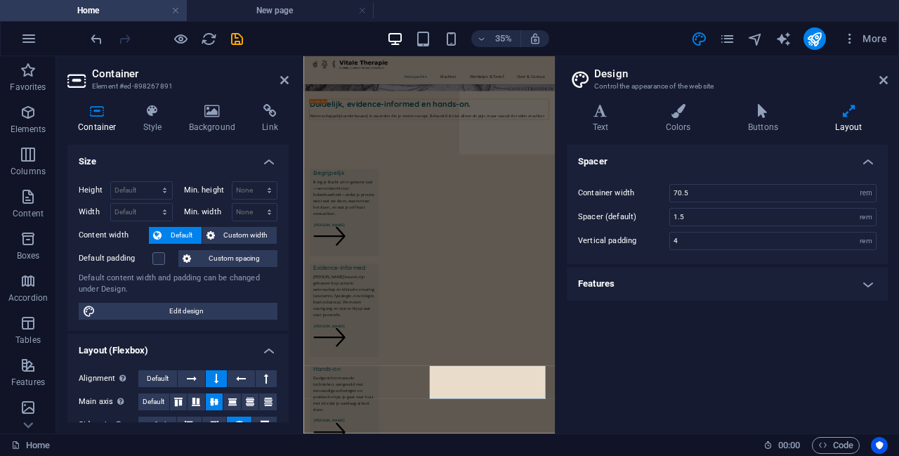
scroll to position [233, 0]
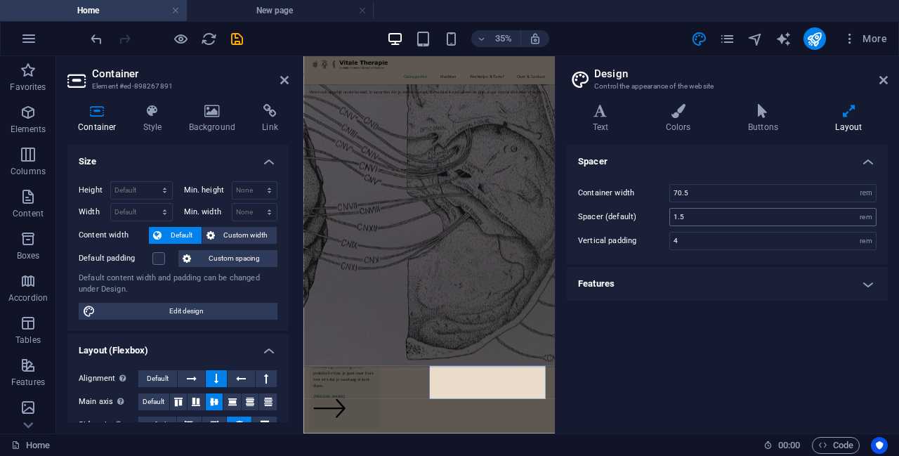
type input "4"
drag, startPoint x: 686, startPoint y: 217, endPoint x: 672, endPoint y: 217, distance: 14.1
click at [672, 217] on input "1.5" at bounding box center [773, 217] width 206 height 17
type input "1"
type input "2"
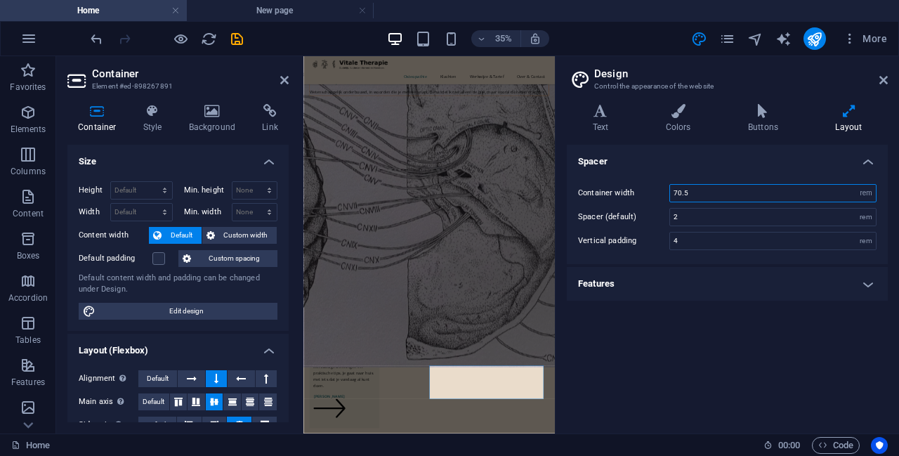
drag, startPoint x: 715, startPoint y: 191, endPoint x: 662, endPoint y: 191, distance: 52.7
click at [662, 191] on div "Container width 70.5 rem px" at bounding box center [727, 193] width 299 height 18
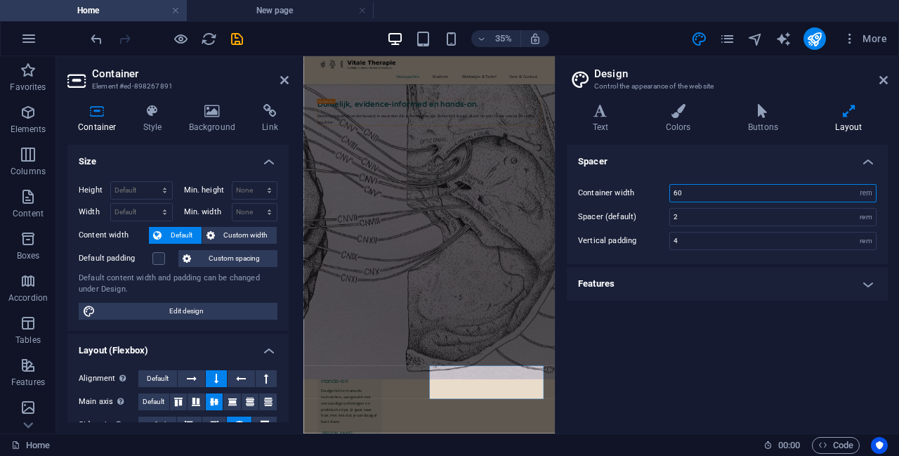
scroll to position [267, 0]
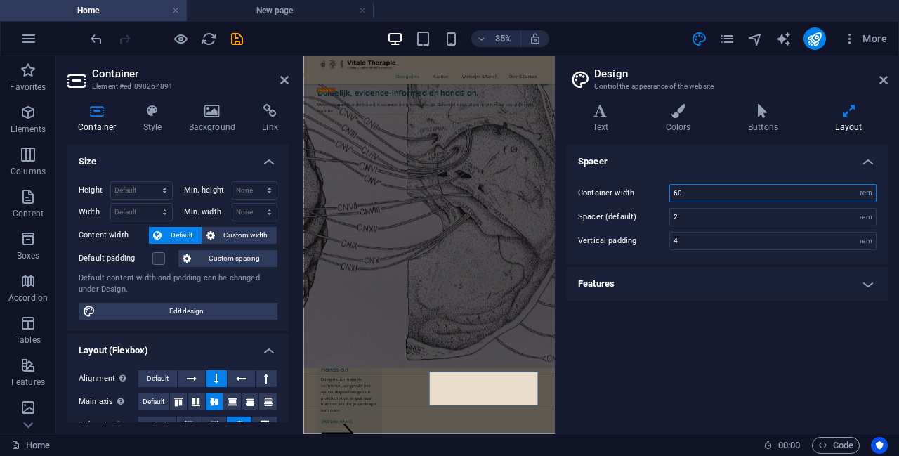
type input "6"
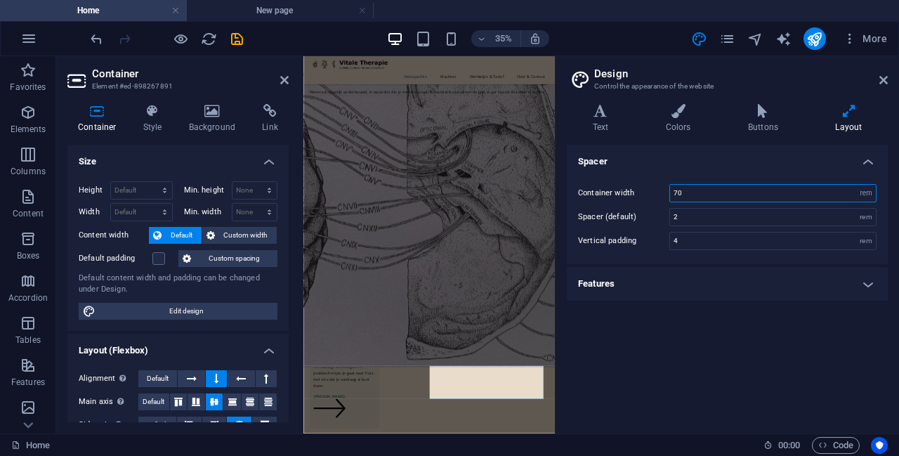
type input "70"
click at [802, 287] on h4 "Features" at bounding box center [727, 284] width 321 height 34
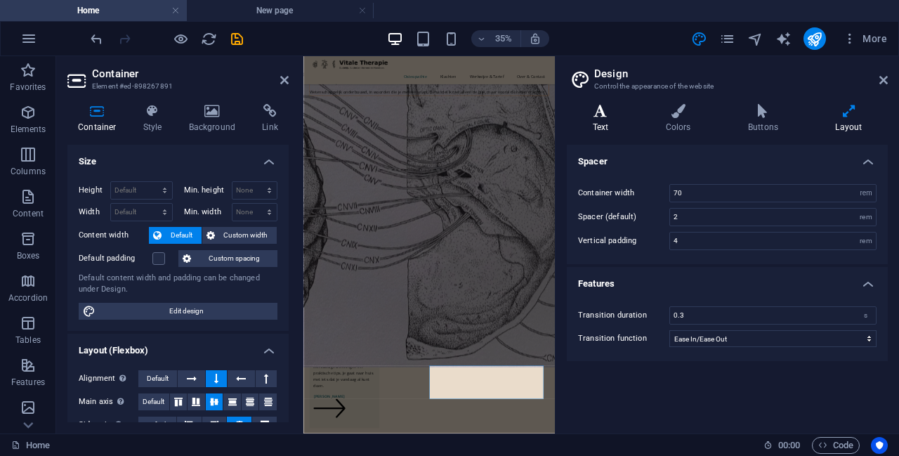
click at [591, 112] on icon at bounding box center [600, 111] width 67 height 14
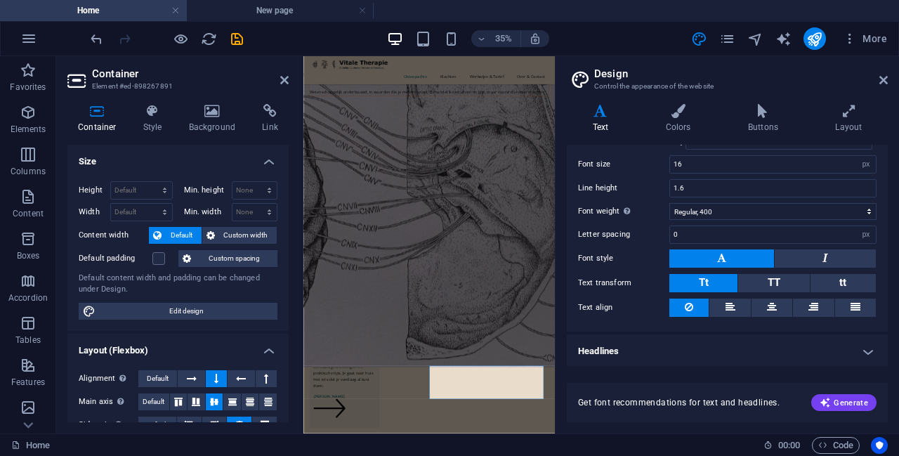
scroll to position [98, 0]
click at [735, 305] on button at bounding box center [730, 307] width 41 height 18
click at [885, 79] on icon at bounding box center [884, 79] width 8 height 11
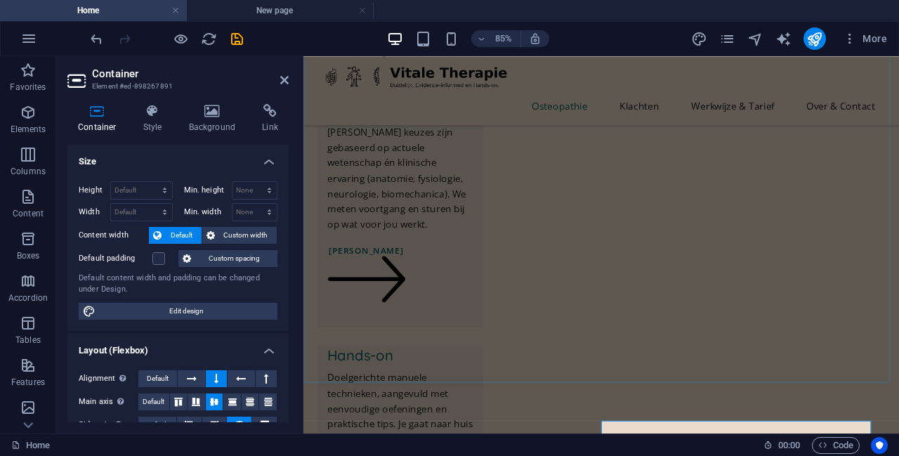
scroll to position [867, 0]
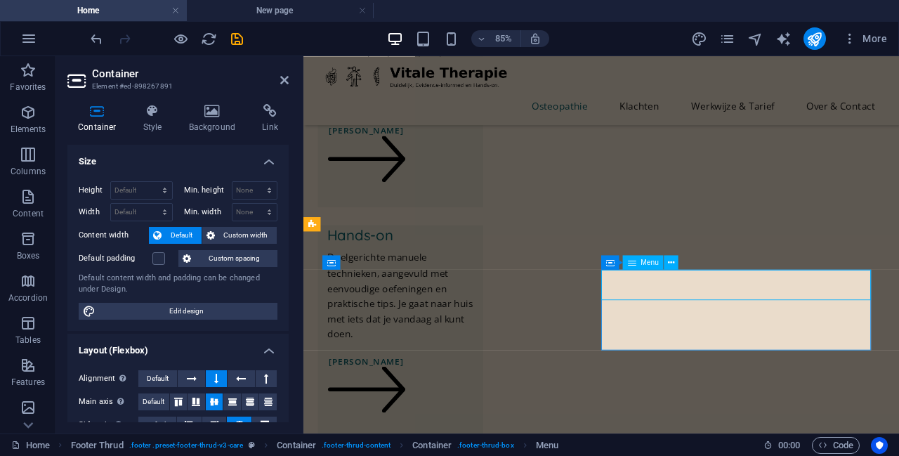
click at [673, 261] on icon at bounding box center [671, 262] width 6 height 13
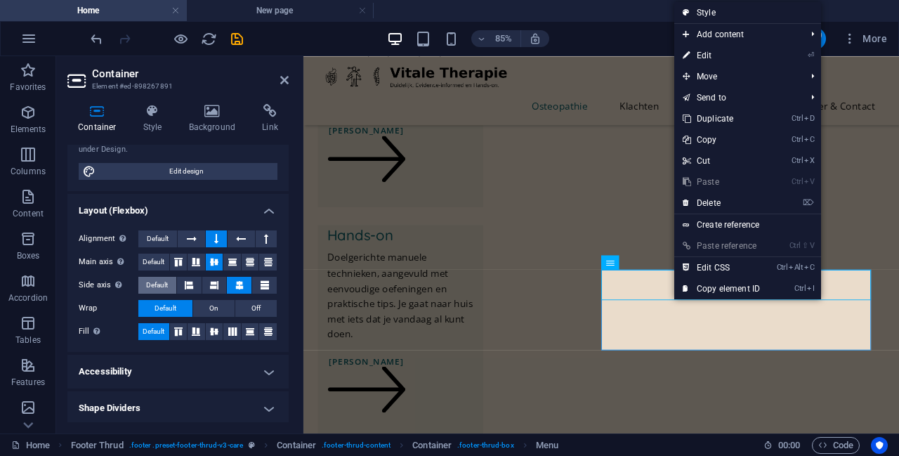
scroll to position [142, 0]
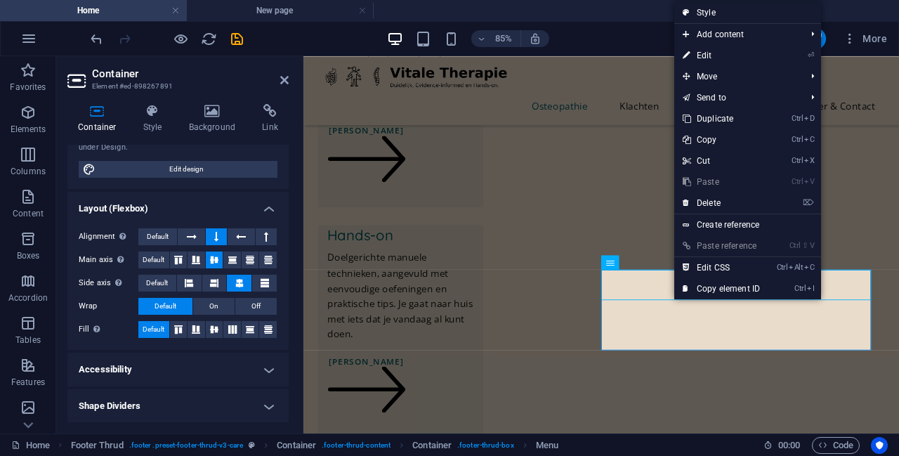
click at [188, 408] on h4 "Shape Dividers" at bounding box center [177, 406] width 221 height 34
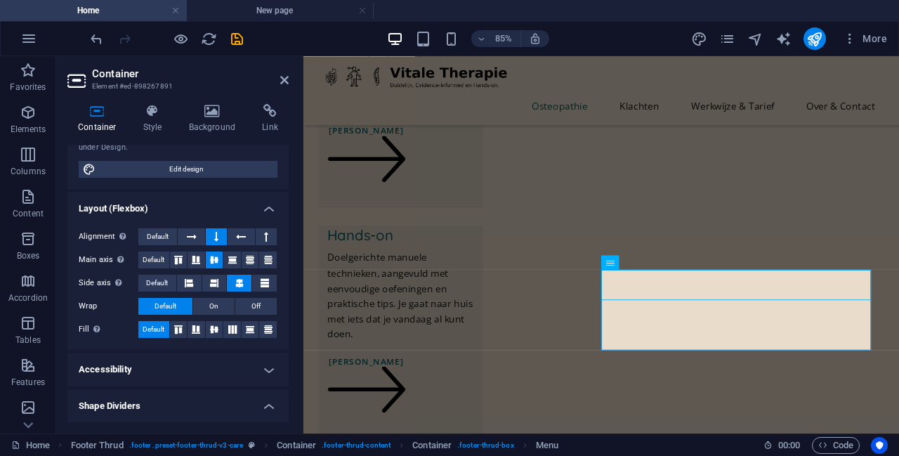
click at [188, 405] on h4 "Shape Dividers" at bounding box center [177, 401] width 221 height 25
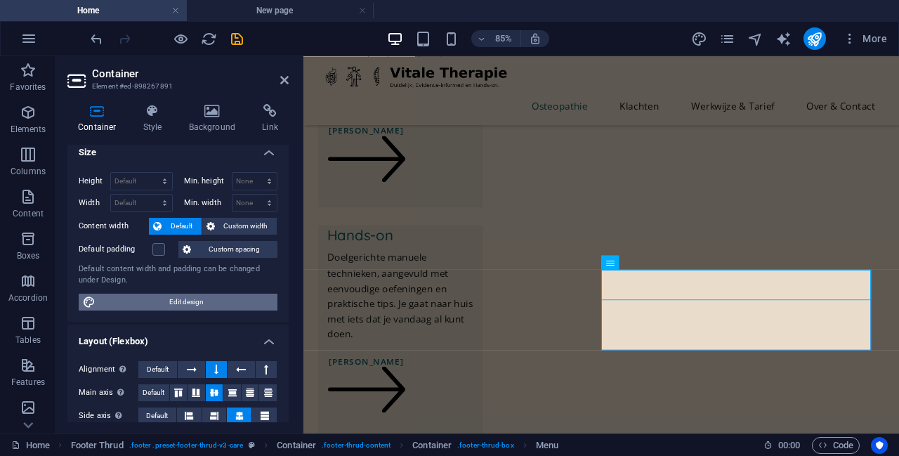
scroll to position [0, 0]
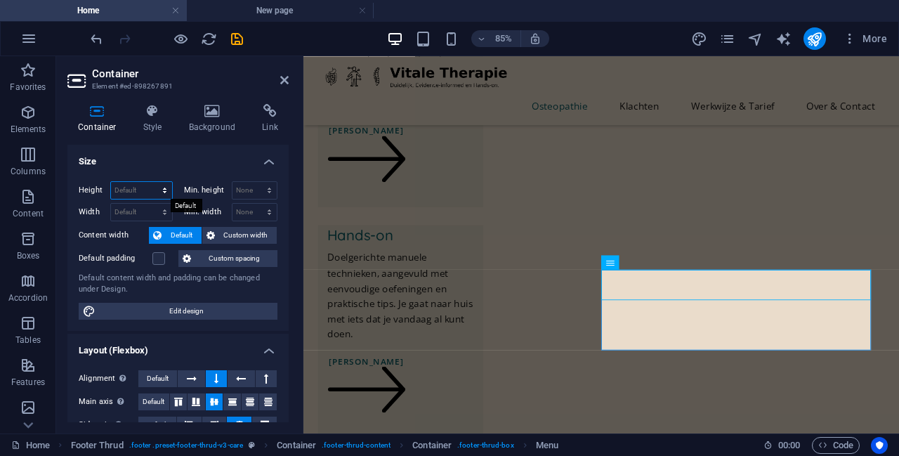
click at [162, 190] on select "Default px rem % vh vw" at bounding box center [141, 190] width 61 height 17
drag, startPoint x: 162, startPoint y: 190, endPoint x: 129, endPoint y: 191, distance: 32.3
click at [162, 190] on select "Default px rem % vh vw" at bounding box center [141, 190] width 61 height 17
click at [129, 184] on select "Default px rem % vh vw" at bounding box center [141, 190] width 61 height 17
select select "px"
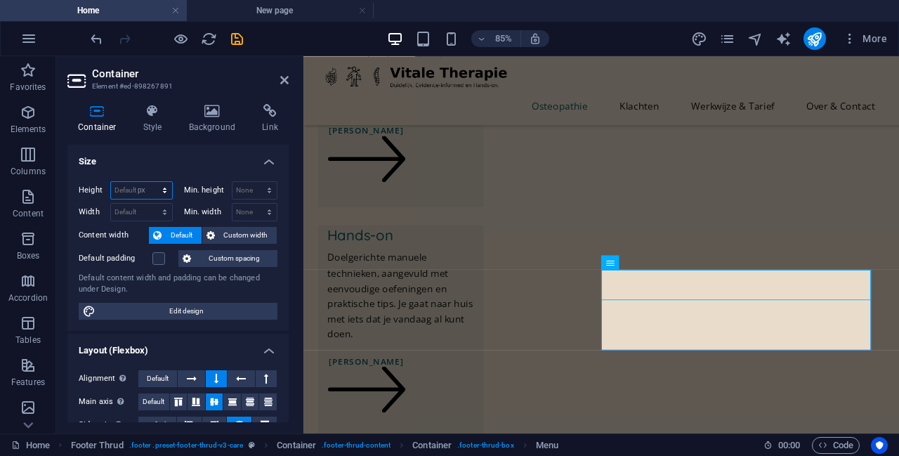
click at [150, 182] on select "Default px rem % vh vw" at bounding box center [141, 190] width 61 height 17
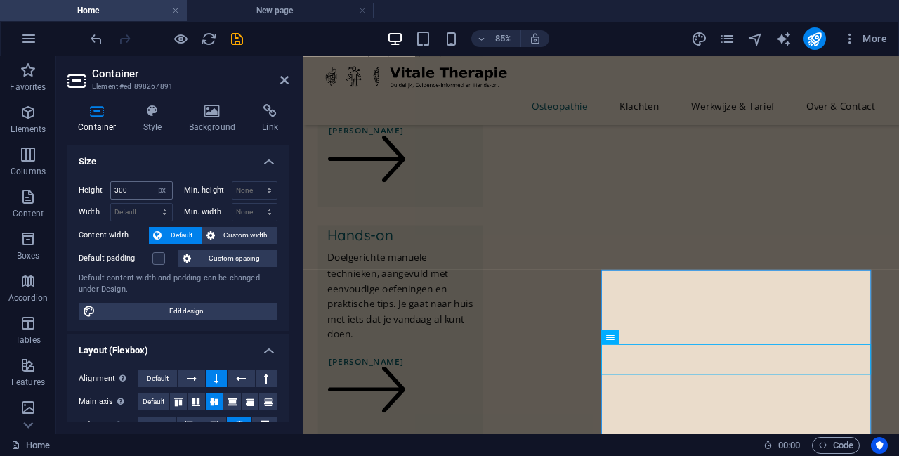
scroll to position [867, 0]
click at [136, 190] on input "300" at bounding box center [141, 190] width 61 height 17
drag, startPoint x: 136, startPoint y: 190, endPoint x: 112, endPoint y: 190, distance: 23.9
click at [112, 190] on input "300" at bounding box center [141, 190] width 61 height 17
type input "135"
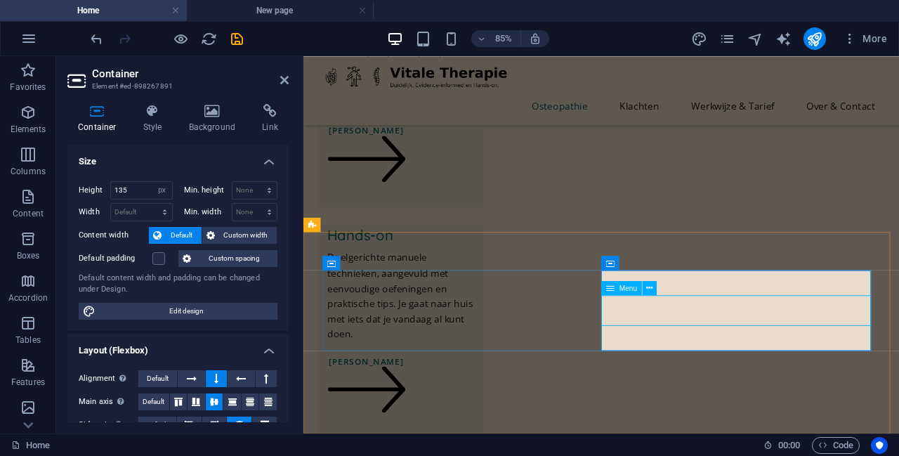
click at [652, 287] on icon at bounding box center [650, 288] width 6 height 13
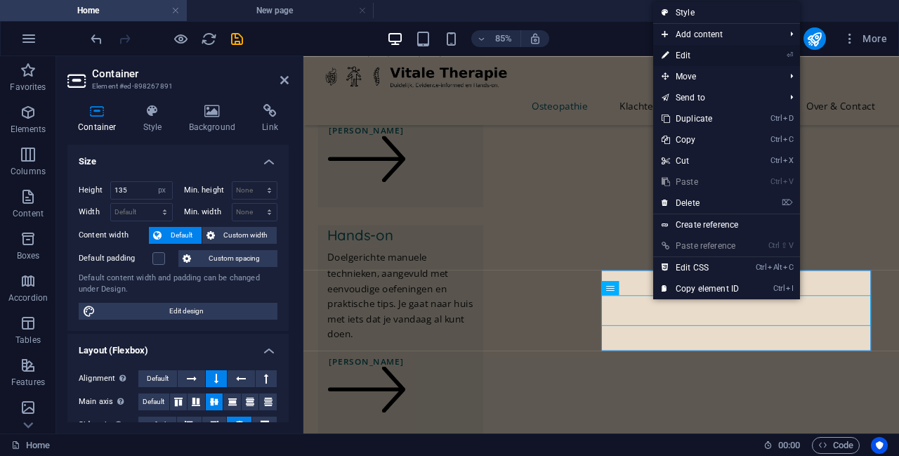
click at [706, 53] on link "⏎ Edit" at bounding box center [700, 55] width 94 height 21
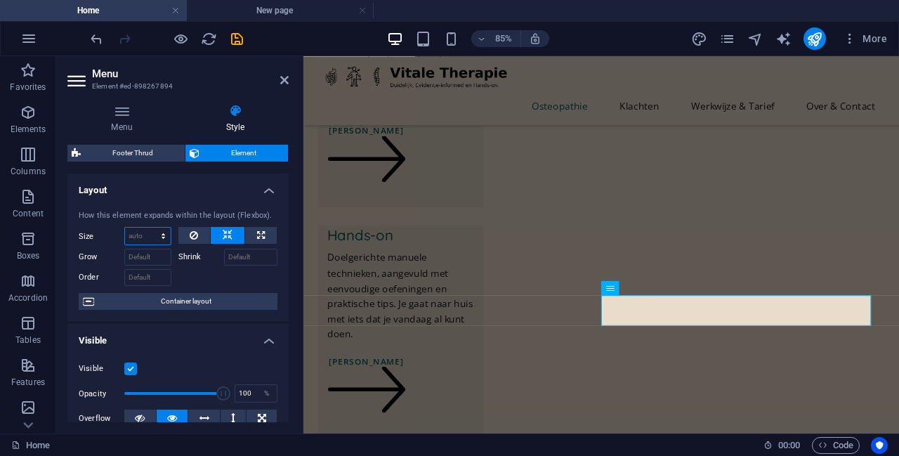
click at [143, 234] on select "Default auto px % 1/1 1/2 1/3 1/4 1/5 1/6 1/7 1/8 1/9 1/10" at bounding box center [148, 236] width 46 height 17
click at [125, 228] on select "Default auto px % 1/1 1/2 1/3 1/4 1/5 1/6 1/7 1/8 1/9 1/10" at bounding box center [148, 236] width 46 height 17
click at [141, 237] on select "Default auto px % 1/1 1/2 1/3 1/4 1/5 1/6 1/7 1/8 1/9 1/10" at bounding box center [148, 236] width 46 height 17
select select "px"
click at [149, 228] on select "Default auto px % 1/1 1/2 1/3 1/4 1/5 1/6 1/7 1/8 1/9 1/10" at bounding box center [148, 236] width 46 height 17
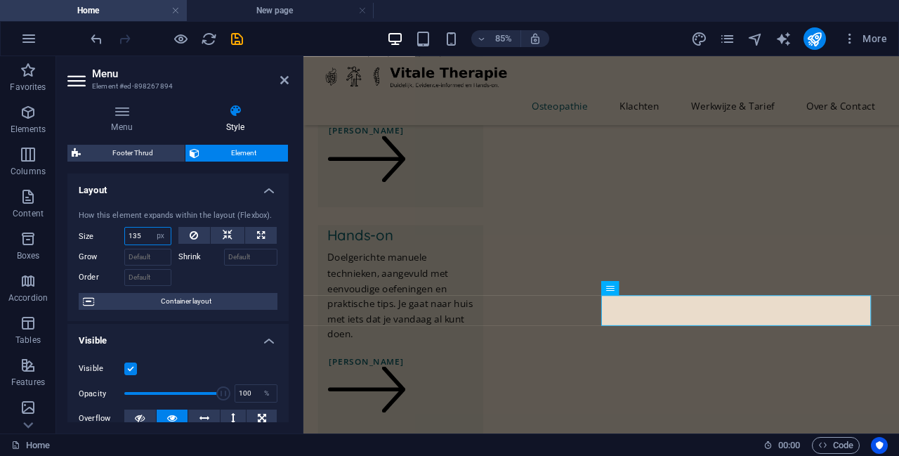
type input "135"
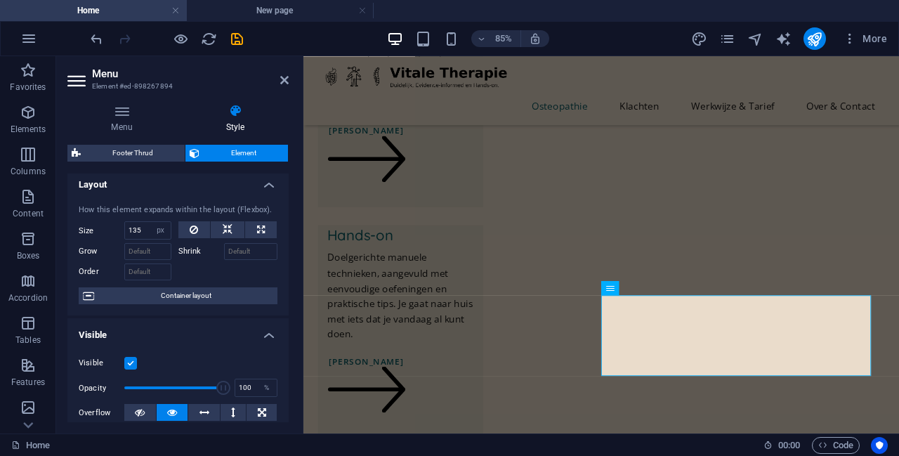
scroll to position [0, 0]
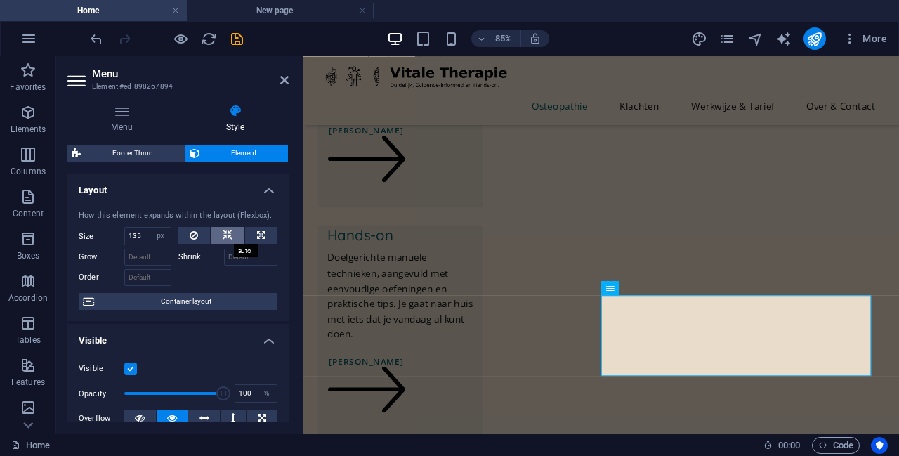
click at [223, 235] on icon at bounding box center [228, 235] width 10 height 17
select select "DISABLED_OPTION_VALUE"
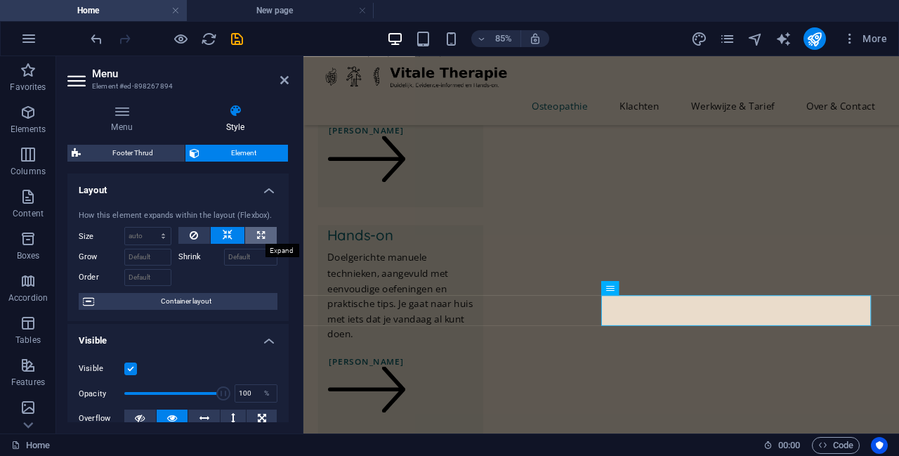
click at [257, 234] on icon at bounding box center [261, 235] width 8 height 17
type input "100"
select select "%"
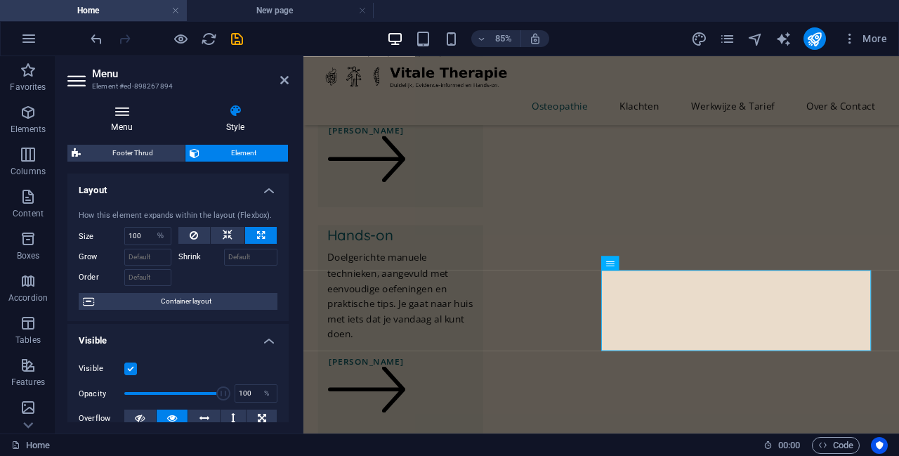
click at [122, 117] on icon at bounding box center [121, 111] width 109 height 14
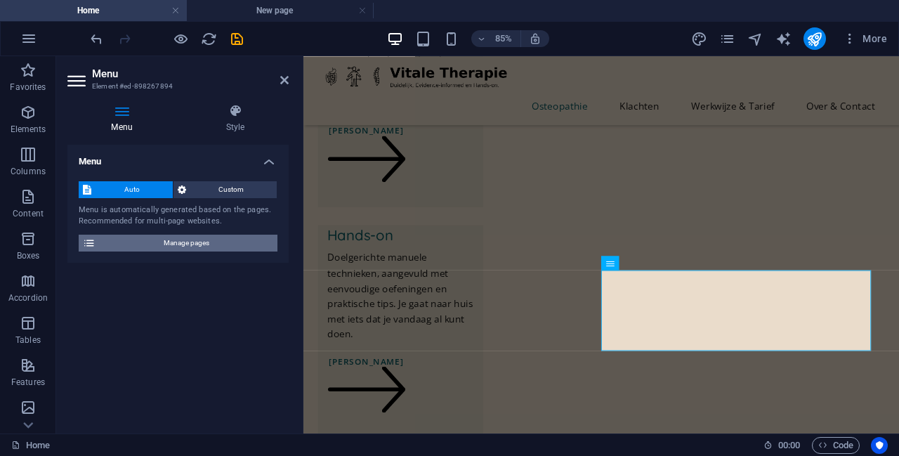
click at [185, 241] on span "Manage pages" at bounding box center [187, 243] width 174 height 17
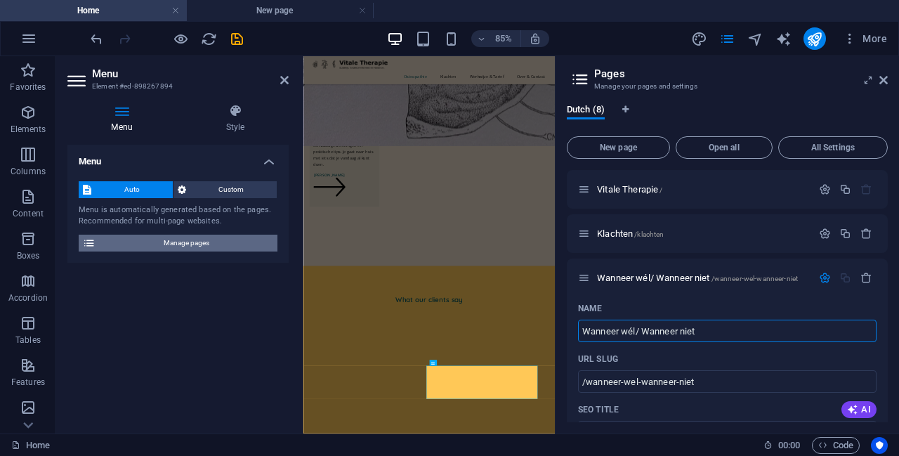
scroll to position [233, 0]
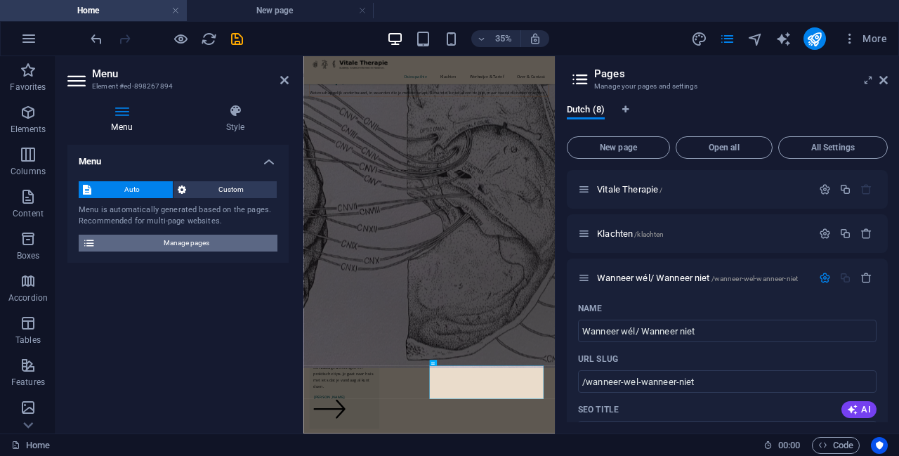
click at [185, 241] on span "Manage pages" at bounding box center [187, 243] width 174 height 17
click at [147, 188] on span "Auto" at bounding box center [132, 189] width 73 height 17
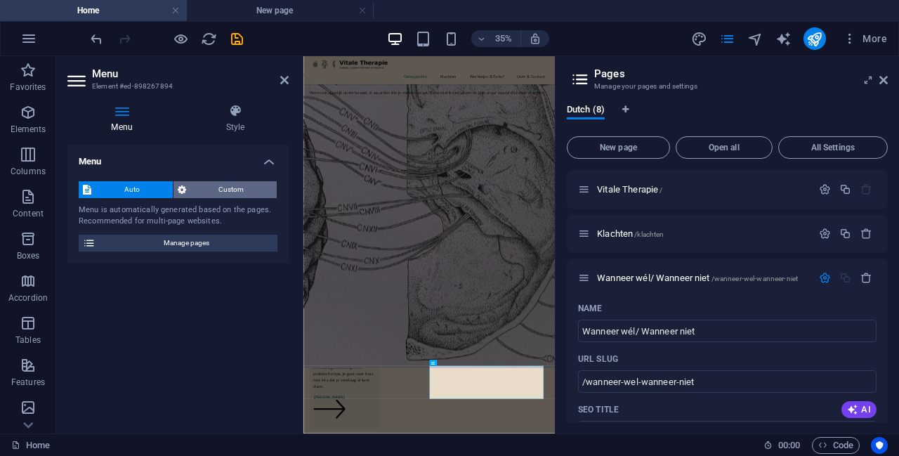
click at [204, 189] on span "Custom" at bounding box center [231, 189] width 83 height 17
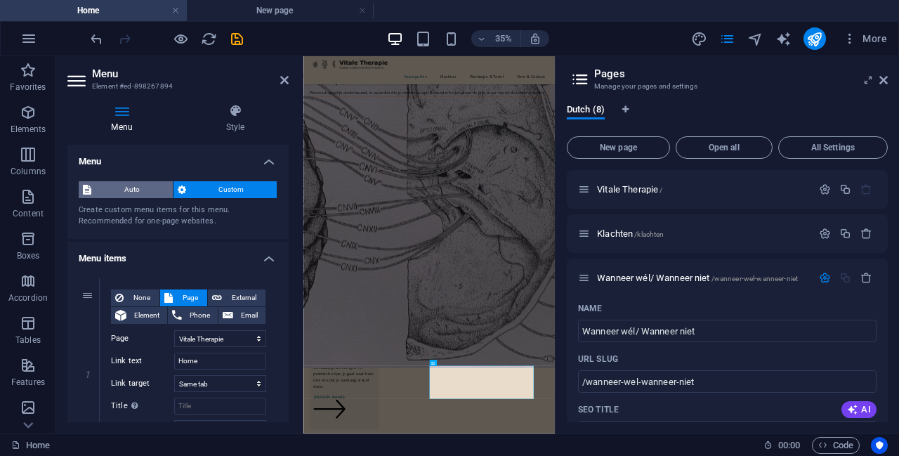
click at [142, 193] on span "Auto" at bounding box center [132, 189] width 73 height 17
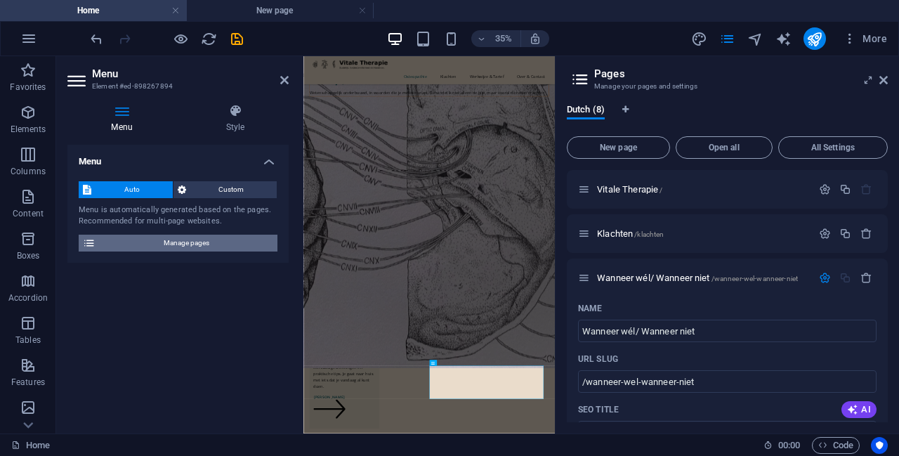
click at [169, 241] on span "Manage pages" at bounding box center [187, 243] width 174 height 17
click at [821, 277] on icon "button" at bounding box center [825, 278] width 12 height 12
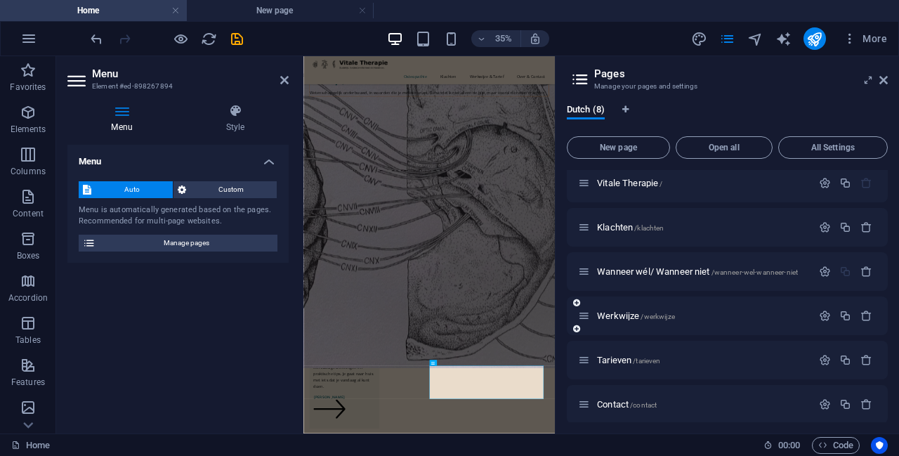
scroll to position [0, 0]
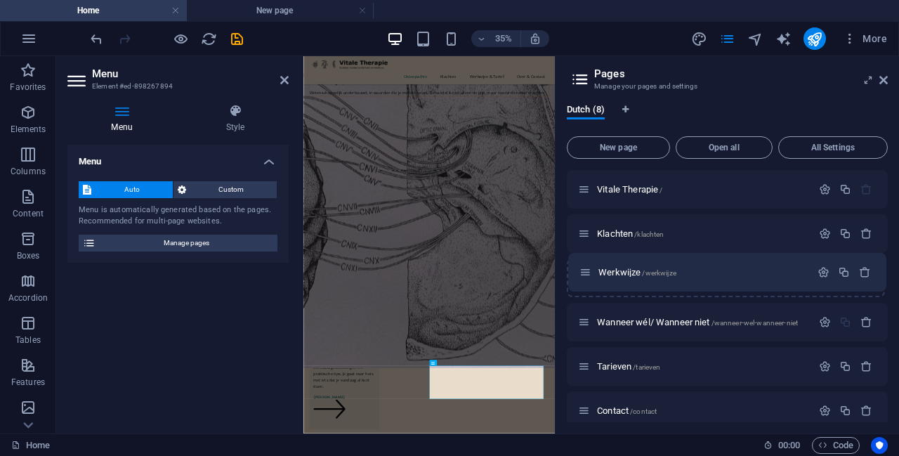
drag, startPoint x: 587, startPoint y: 325, endPoint x: 592, endPoint y: 273, distance: 51.5
click at [592, 273] on div "Vitale Therapie / Klachten /klachten Wanneer wél/ Wanneer niet /wanneer-wel-wan…" at bounding box center [727, 344] width 321 height 348
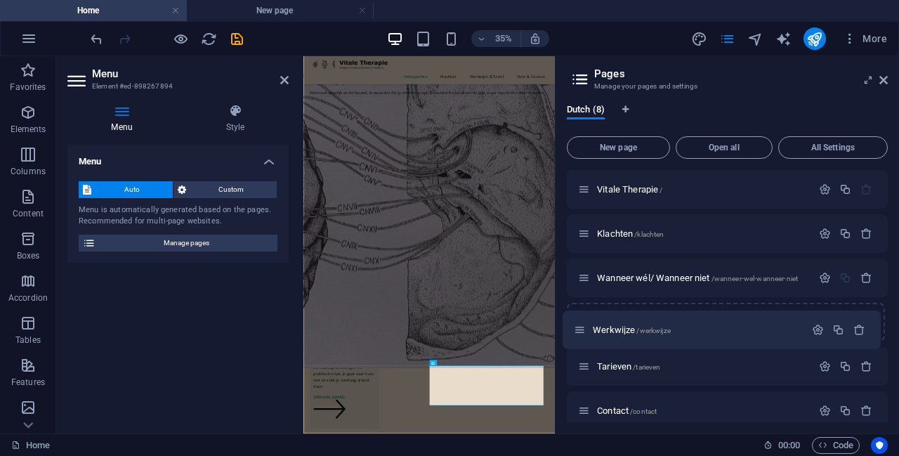
drag, startPoint x: 587, startPoint y: 282, endPoint x: 585, endPoint y: 337, distance: 55.5
click at [585, 337] on div "Vitale Therapie / Klachten /klachten Werkwijze /werkwijze Wanneer wél/ Wanneer …" at bounding box center [727, 344] width 321 height 348
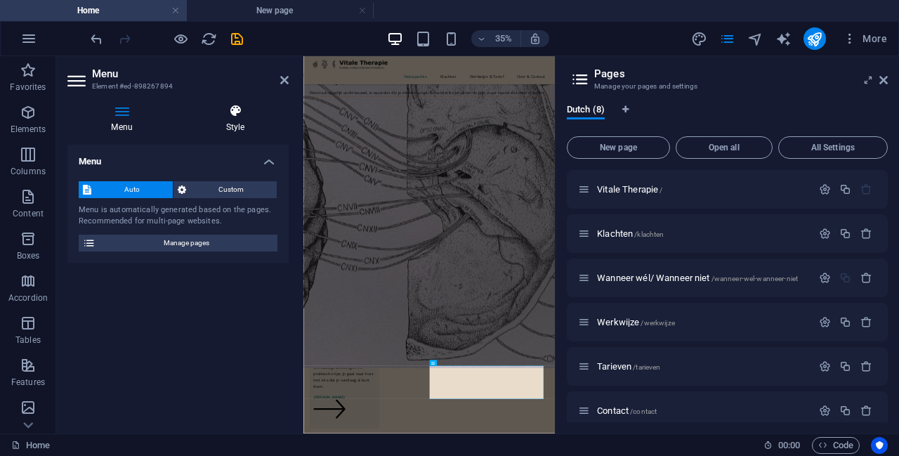
click at [241, 131] on h4 "Style" at bounding box center [235, 119] width 107 height 30
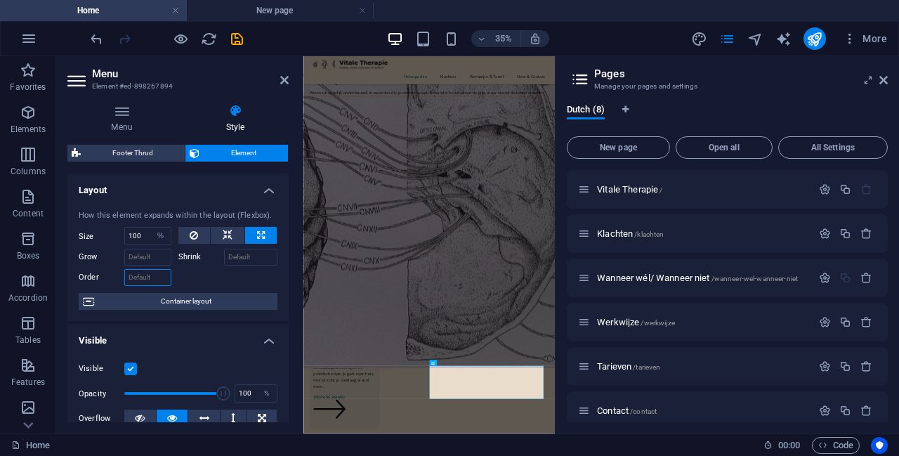
click at [145, 275] on input "Order" at bounding box center [147, 277] width 47 height 17
click at [143, 235] on input "100" at bounding box center [148, 236] width 46 height 17
click at [161, 234] on select "Default auto px % 1/1 1/2 1/3 1/4 1/5 1/6 1/7 1/8 1/9 1/10" at bounding box center [161, 236] width 20 height 17
click at [155, 255] on input "Grow" at bounding box center [147, 257] width 47 height 17
click at [164, 257] on input "Grow" at bounding box center [147, 257] width 47 height 17
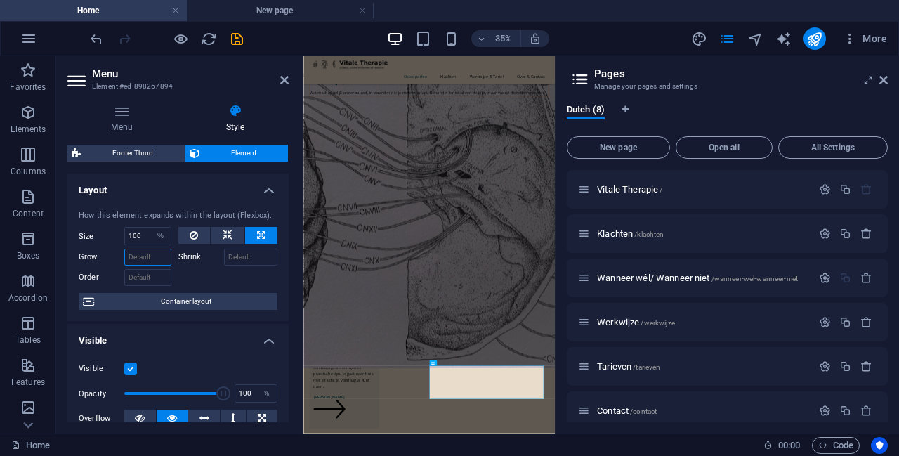
click at [141, 258] on input "Grow" at bounding box center [147, 257] width 47 height 17
click at [140, 275] on input "Order" at bounding box center [147, 277] width 47 height 17
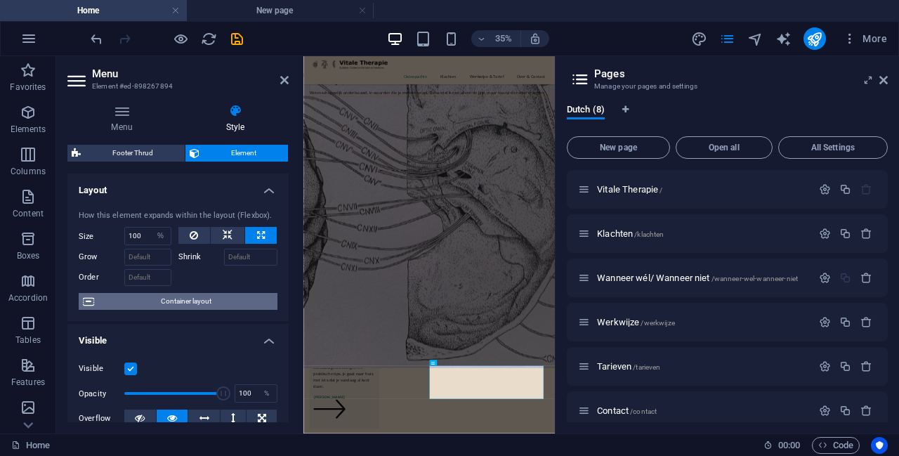
click at [159, 303] on span "Container layout" at bounding box center [185, 301] width 175 height 17
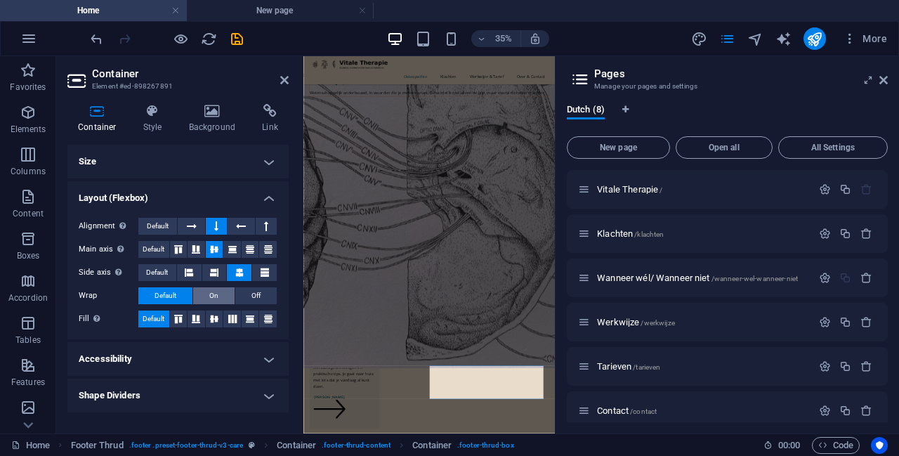
click at [229, 297] on button "On" at bounding box center [213, 295] width 41 height 17
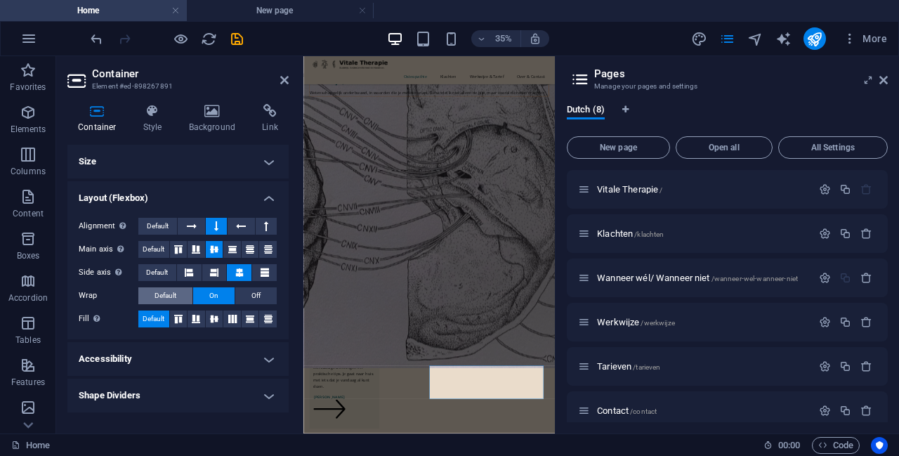
click at [181, 297] on button "Default" at bounding box center [165, 295] width 54 height 17
click at [196, 227] on icon at bounding box center [192, 226] width 10 height 17
click at [217, 229] on icon at bounding box center [216, 226] width 4 height 17
click at [248, 226] on button at bounding box center [241, 226] width 27 height 17
click at [264, 226] on icon at bounding box center [266, 226] width 4 height 17
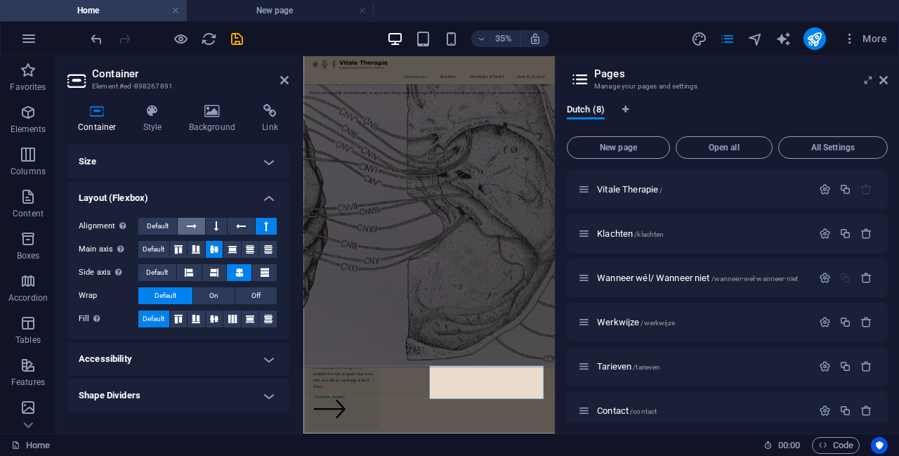
click at [196, 228] on icon at bounding box center [192, 226] width 10 height 17
click at [165, 229] on span "Default" at bounding box center [158, 226] width 22 height 17
click at [257, 188] on h4 "Layout (Flexbox)" at bounding box center [177, 193] width 221 height 25
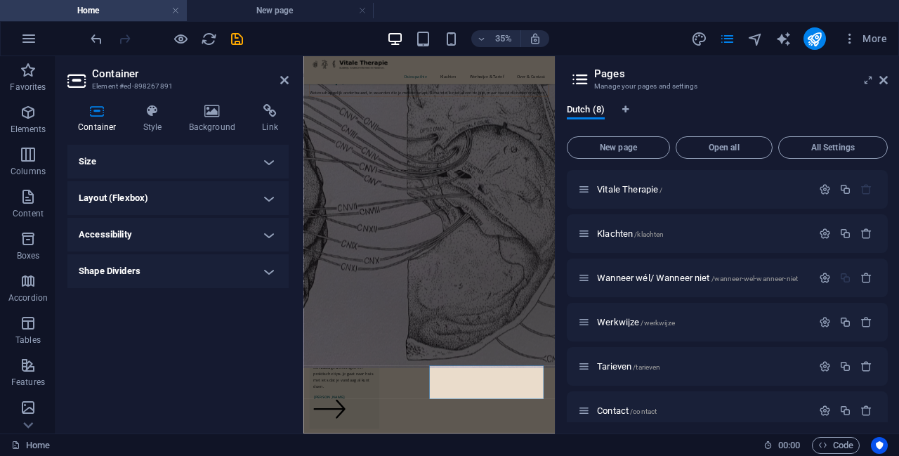
click at [263, 164] on h4 "Size" at bounding box center [177, 162] width 221 height 34
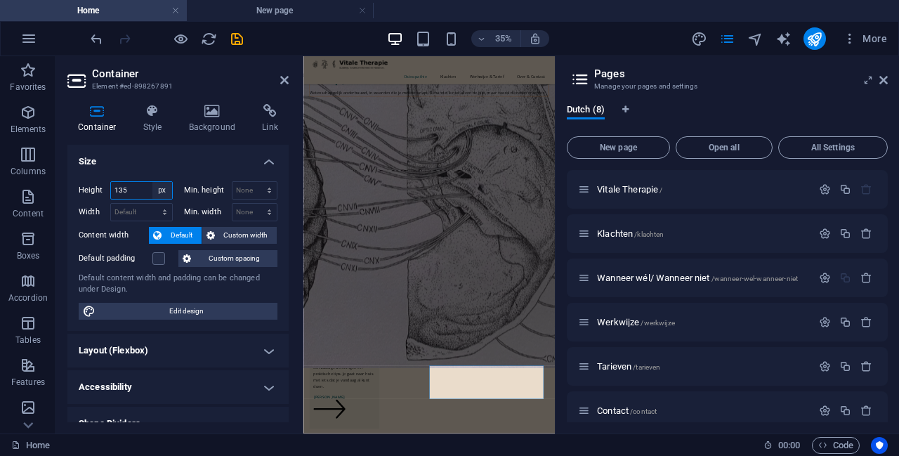
click at [159, 193] on select "Default px rem % vh vw" at bounding box center [162, 190] width 20 height 17
select select "default"
click at [152, 182] on select "Default px rem % vh vw" at bounding box center [162, 190] width 20 height 17
select select "DISABLED_OPTION_VALUE"
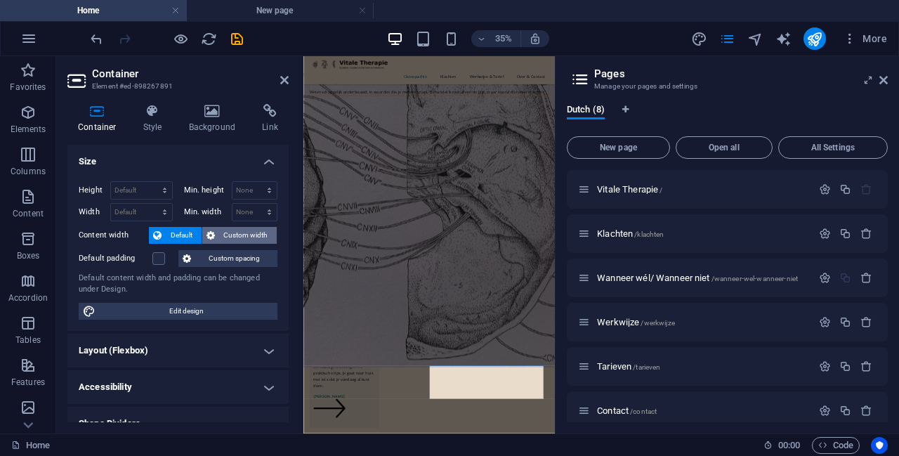
click at [228, 237] on span "Custom width" at bounding box center [246, 235] width 54 height 17
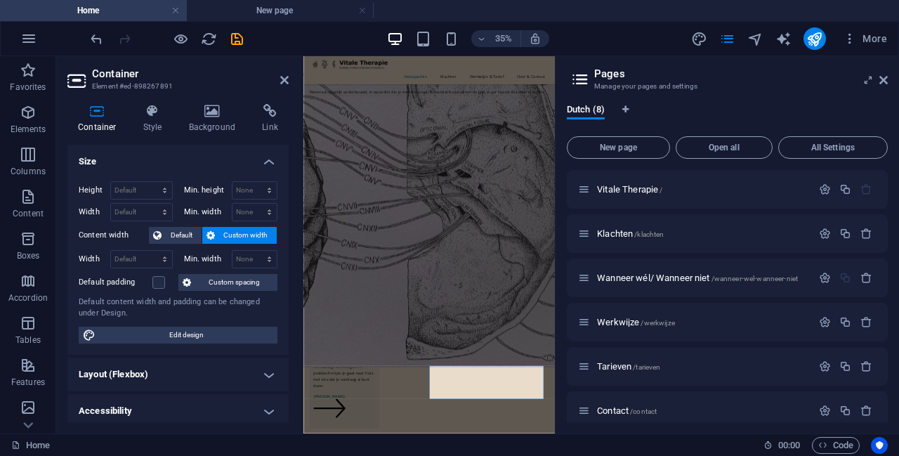
click at [252, 155] on h4 "Size" at bounding box center [177, 157] width 221 height 25
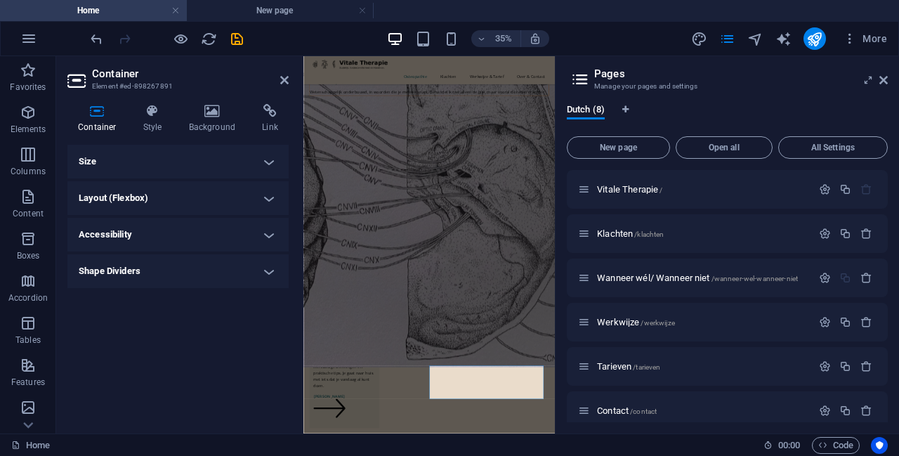
click at [209, 195] on h4 "Layout (Flexbox)" at bounding box center [177, 198] width 221 height 34
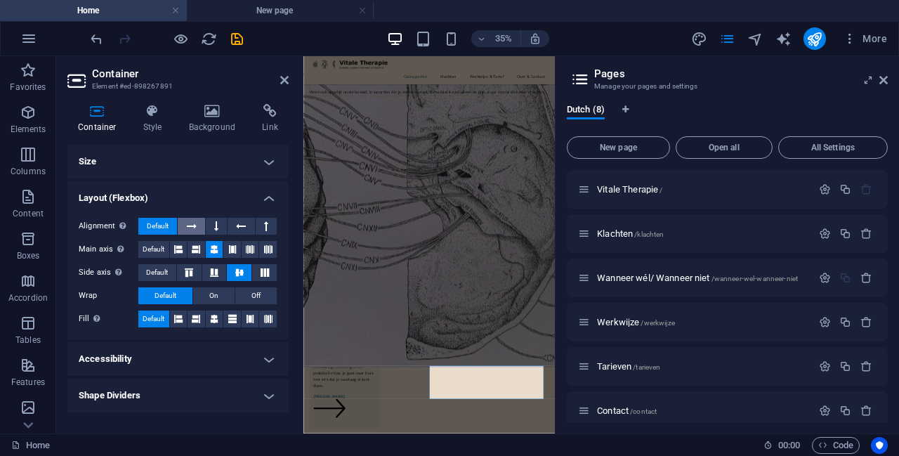
click at [199, 223] on button at bounding box center [191, 226] width 27 height 17
click at [219, 225] on button at bounding box center [216, 226] width 21 height 17
click at [237, 222] on icon at bounding box center [241, 226] width 10 height 17
click at [264, 226] on icon at bounding box center [266, 226] width 4 height 17
click at [230, 227] on button at bounding box center [241, 226] width 27 height 17
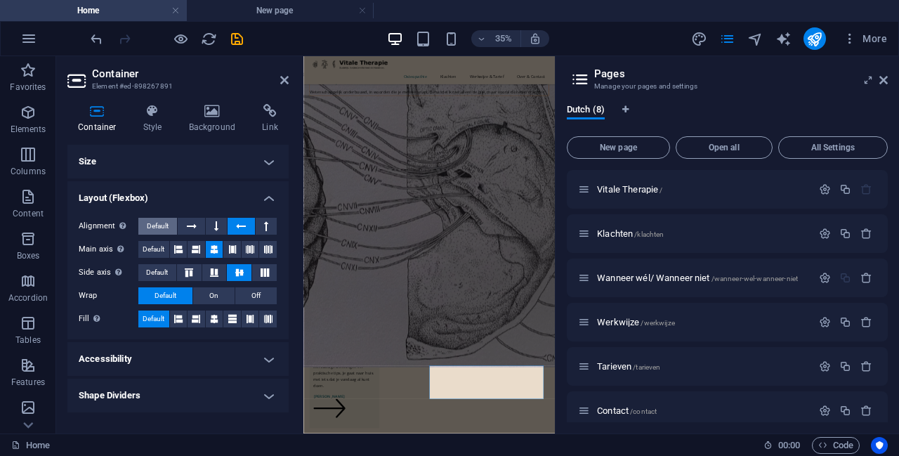
drag, startPoint x: 181, startPoint y: 230, endPoint x: 150, endPoint y: 233, distance: 31.0
click at [181, 230] on button at bounding box center [191, 226] width 27 height 17
click at [144, 233] on button "Default" at bounding box center [157, 226] width 39 height 17
click at [171, 108] on icon at bounding box center [153, 111] width 40 height 14
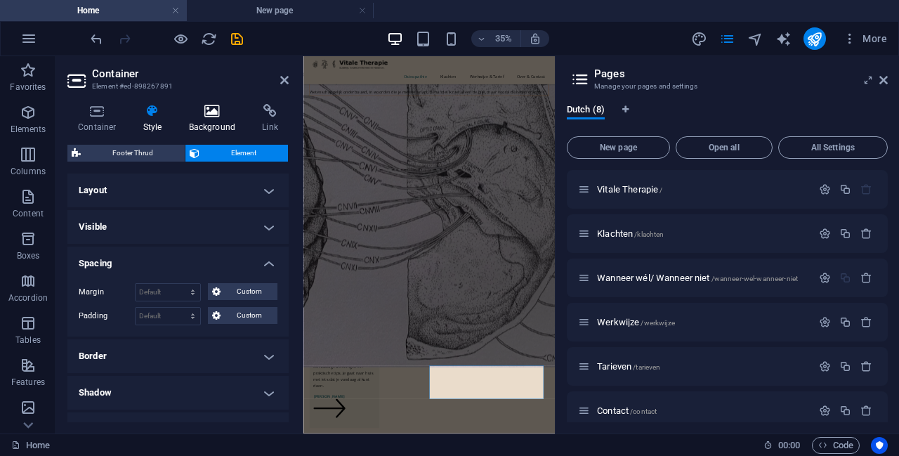
click at [214, 107] on icon at bounding box center [212, 111] width 68 height 14
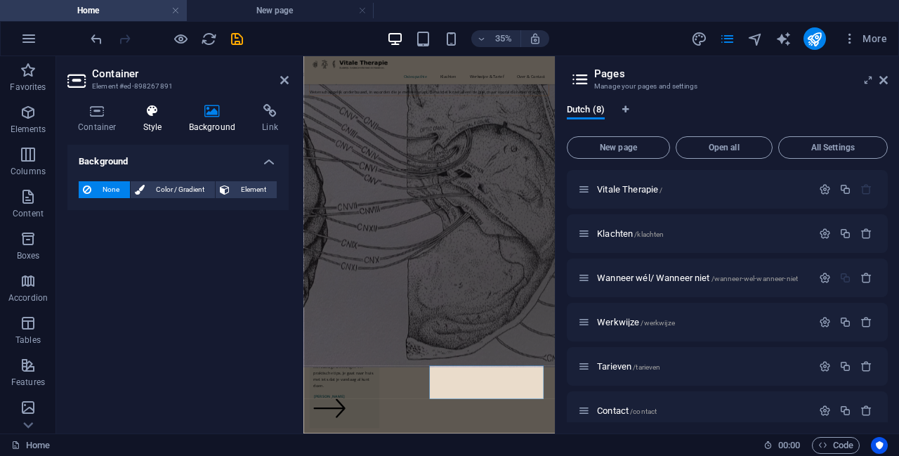
click at [158, 111] on icon at bounding box center [153, 111] width 40 height 14
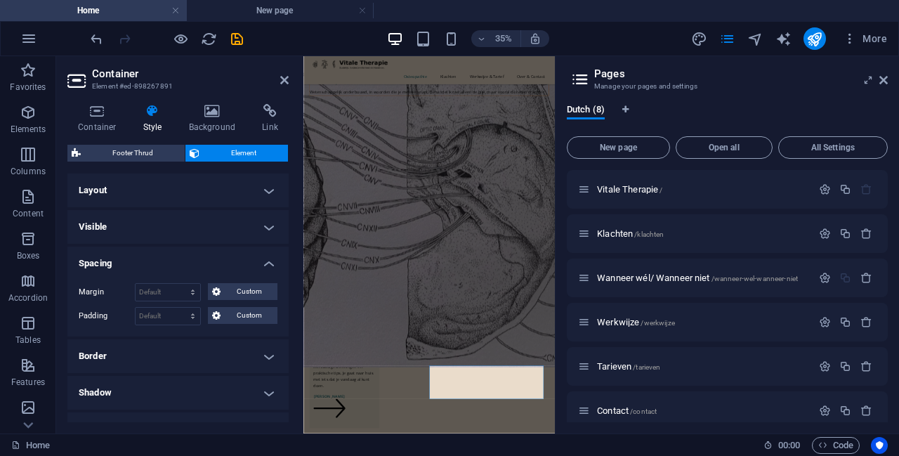
click at [162, 190] on h4 "Layout" at bounding box center [177, 191] width 221 height 34
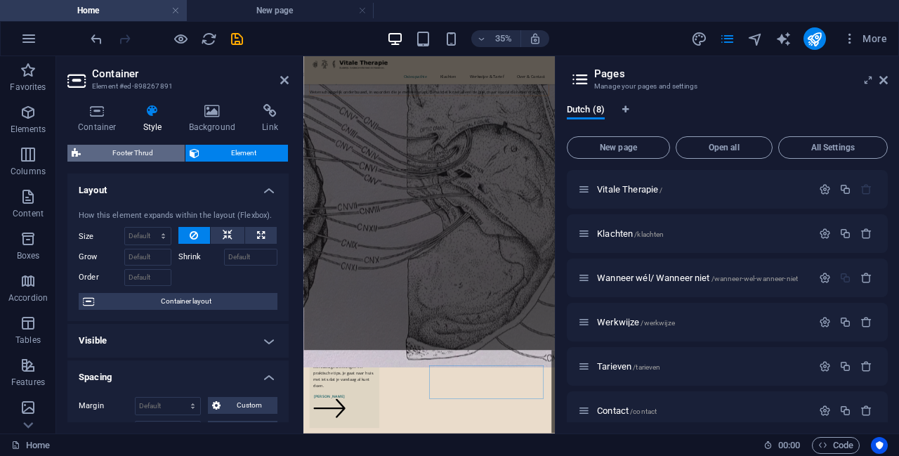
click at [141, 155] on span "Footer Thrud" at bounding box center [133, 153] width 96 height 17
select select "rem"
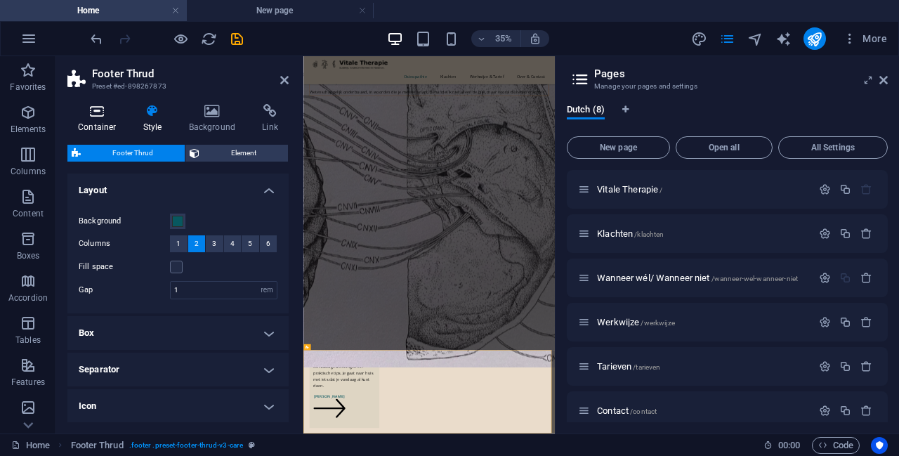
click at [95, 117] on h4 "Container" at bounding box center [99, 119] width 65 height 30
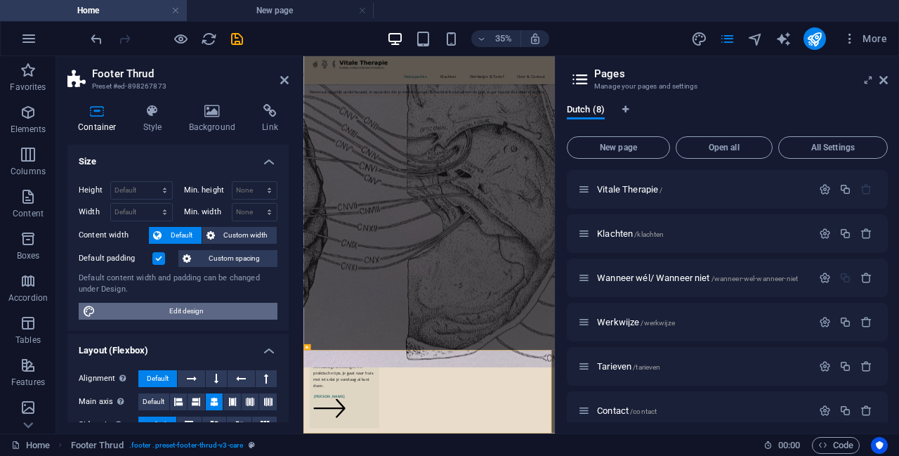
click at [204, 310] on span "Edit design" at bounding box center [187, 311] width 174 height 17
select select "rem"
select select "ease-in-out"
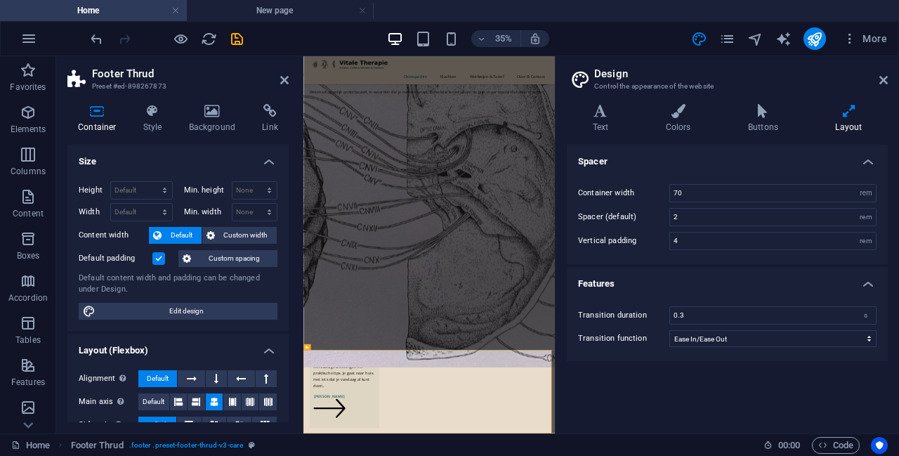
click at [108, 118] on h4 "Container" at bounding box center [99, 119] width 65 height 30
click at [287, 75] on icon at bounding box center [284, 79] width 8 height 11
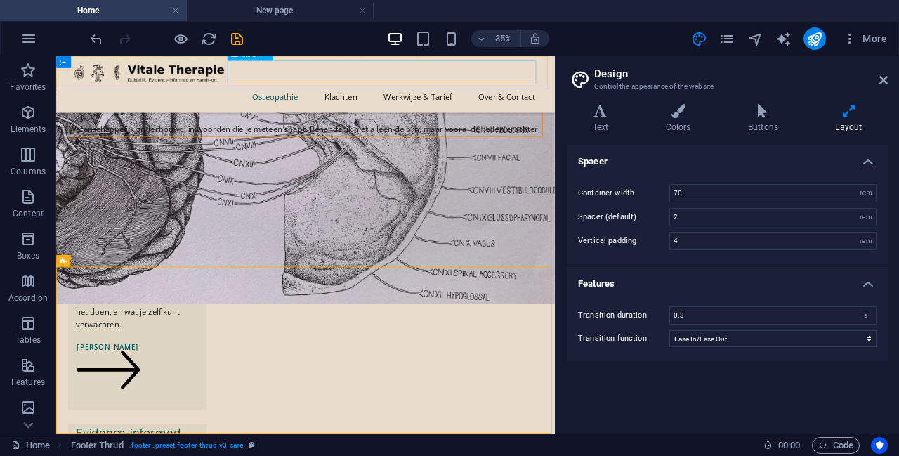
scroll to position [772, 0]
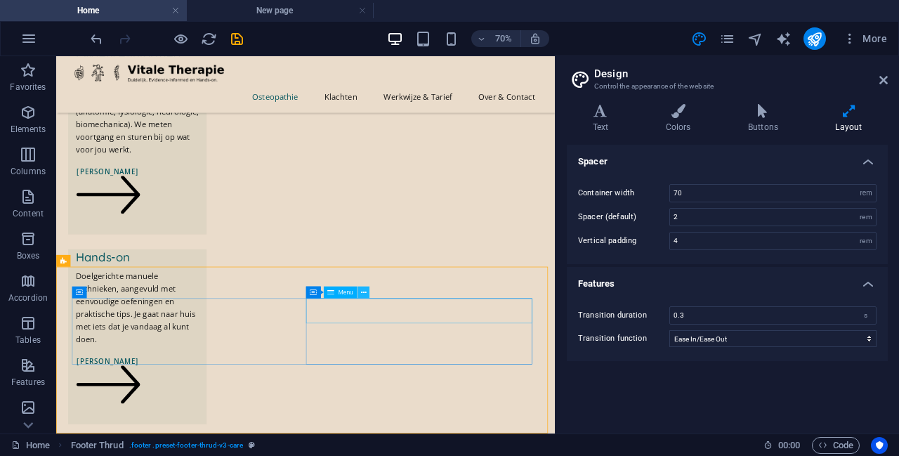
click at [360, 288] on icon at bounding box center [363, 292] width 6 height 11
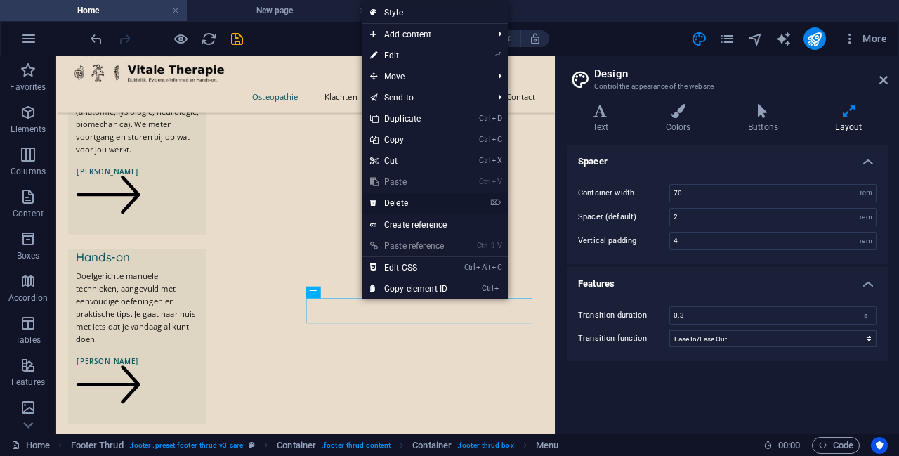
click at [414, 205] on link "⌦ Delete" at bounding box center [409, 203] width 94 height 21
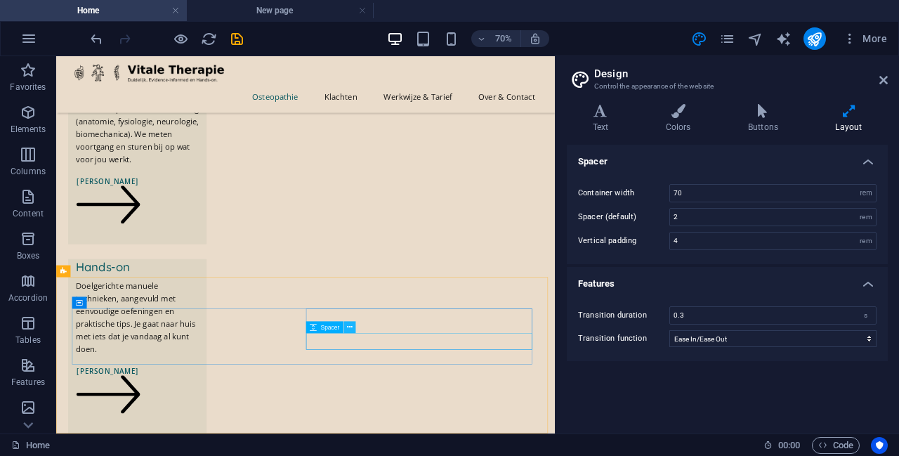
click at [351, 329] on icon at bounding box center [350, 327] width 6 height 11
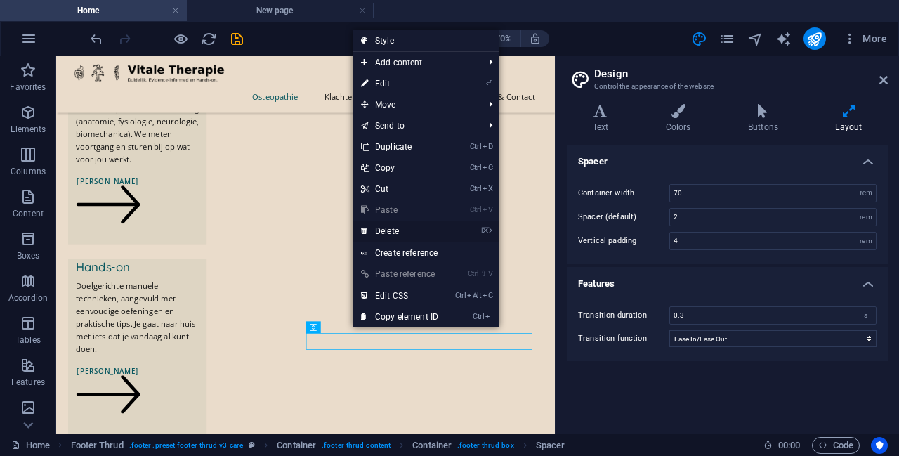
click at [419, 228] on link "⌦ Delete" at bounding box center [400, 231] width 94 height 21
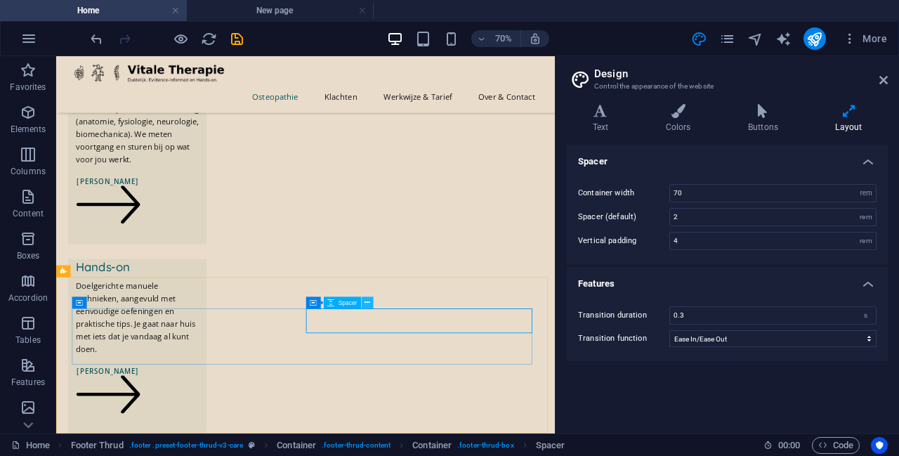
click at [365, 305] on icon at bounding box center [368, 302] width 6 height 11
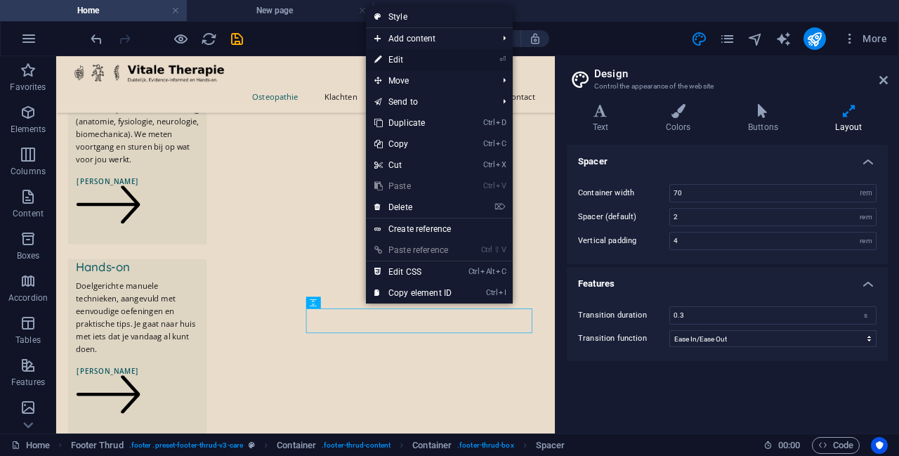
click at [410, 63] on link "⏎ Edit" at bounding box center [413, 59] width 94 height 21
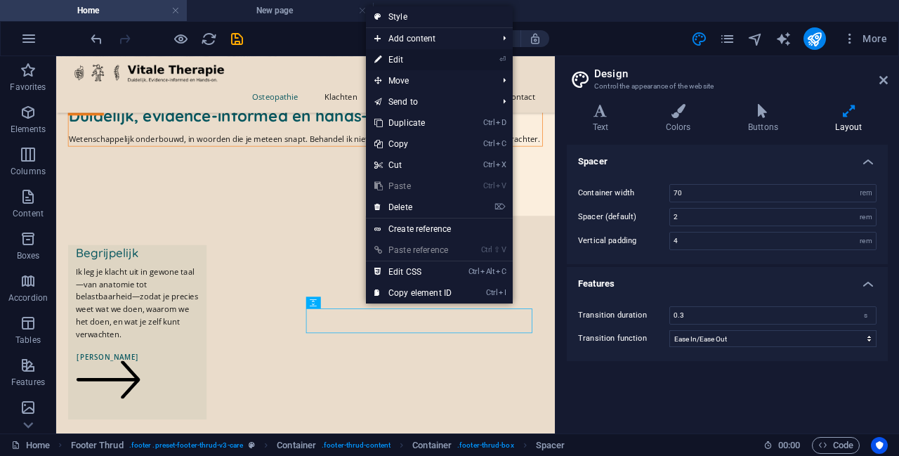
select select "px"
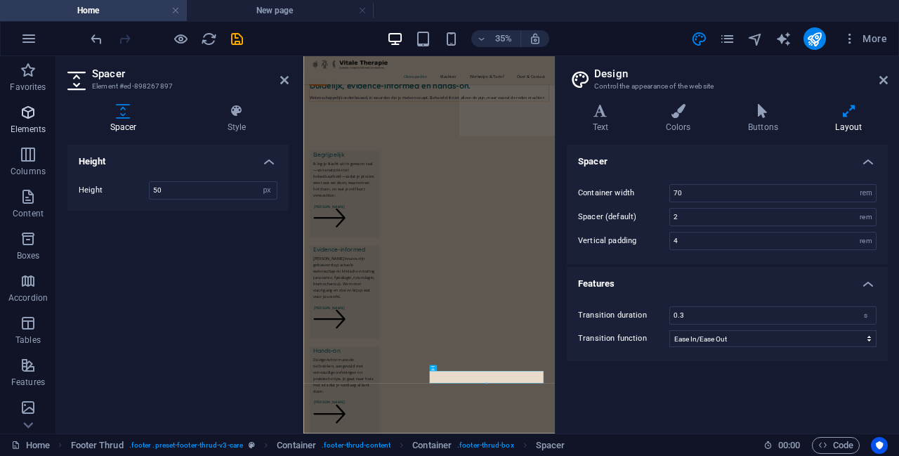
click at [31, 117] on icon "button" at bounding box center [28, 112] width 17 height 17
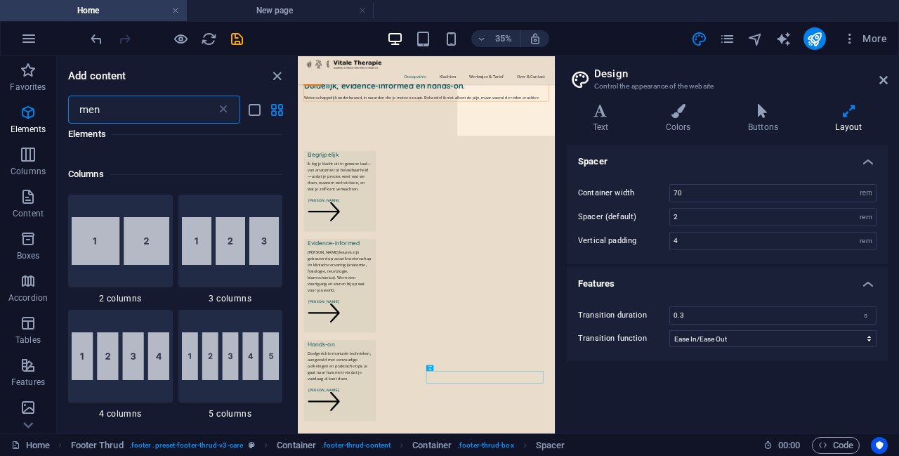
scroll to position [0, 0]
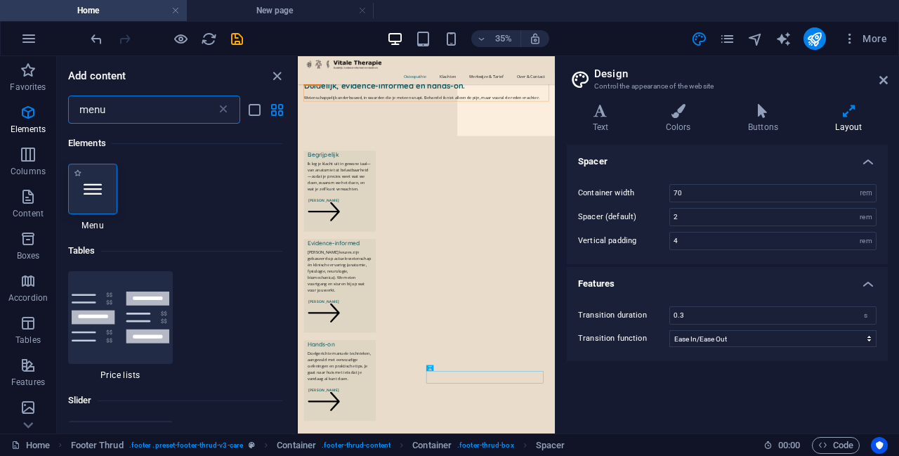
type input "menu"
click at [93, 188] on icon at bounding box center [93, 189] width 18 height 18
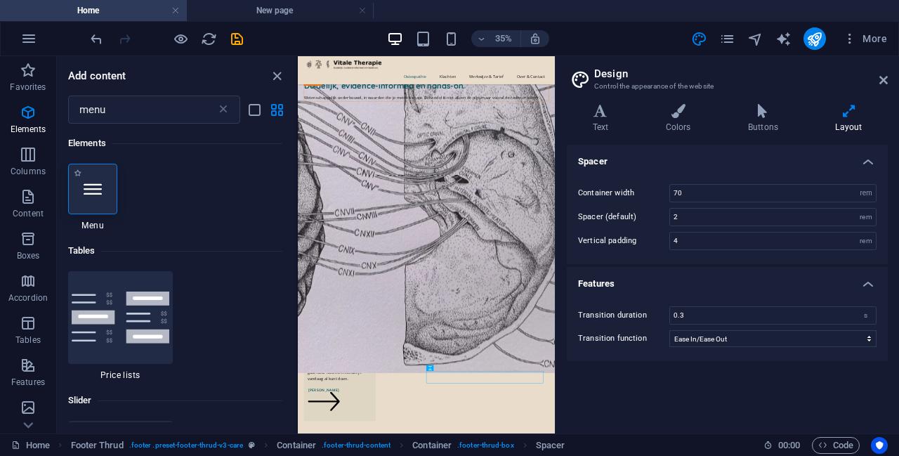
scroll to position [254, 0]
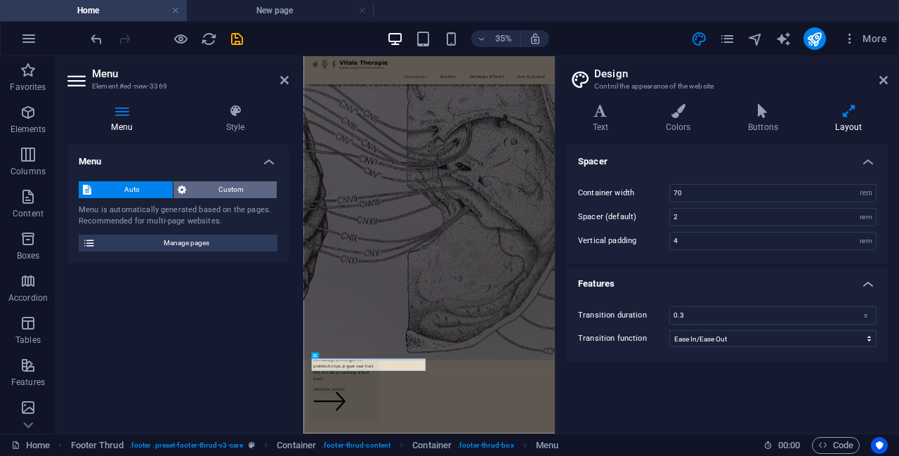
click at [213, 193] on span "Custom" at bounding box center [231, 189] width 83 height 17
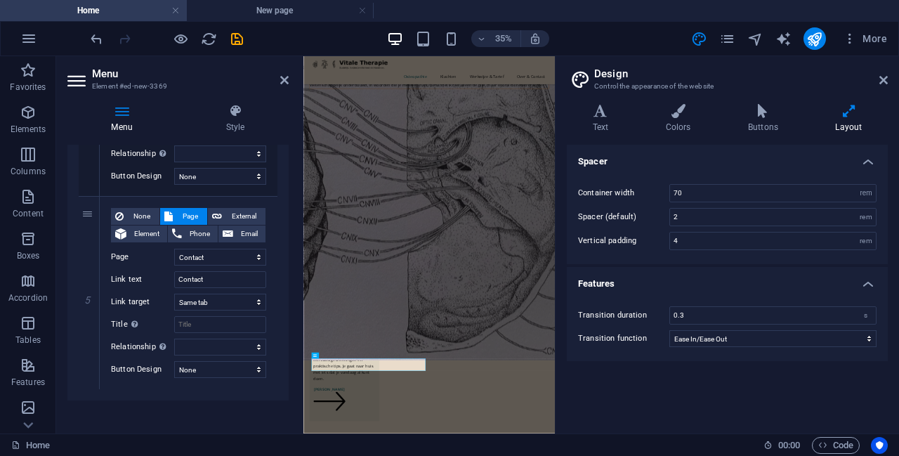
scroll to position [861, 0]
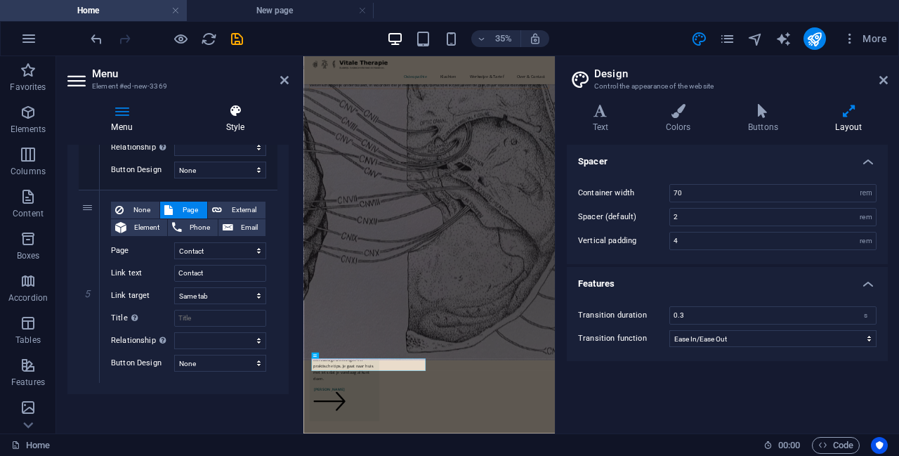
click at [230, 110] on icon at bounding box center [235, 111] width 107 height 14
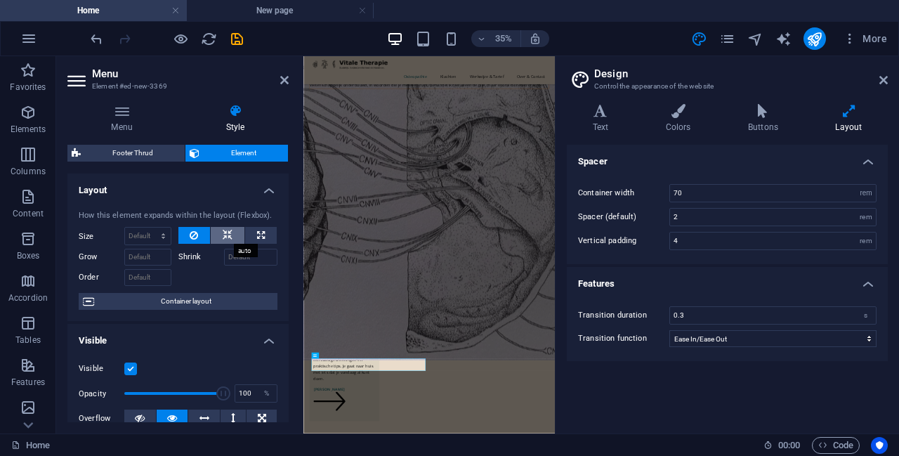
click at [225, 240] on icon at bounding box center [228, 235] width 10 height 17
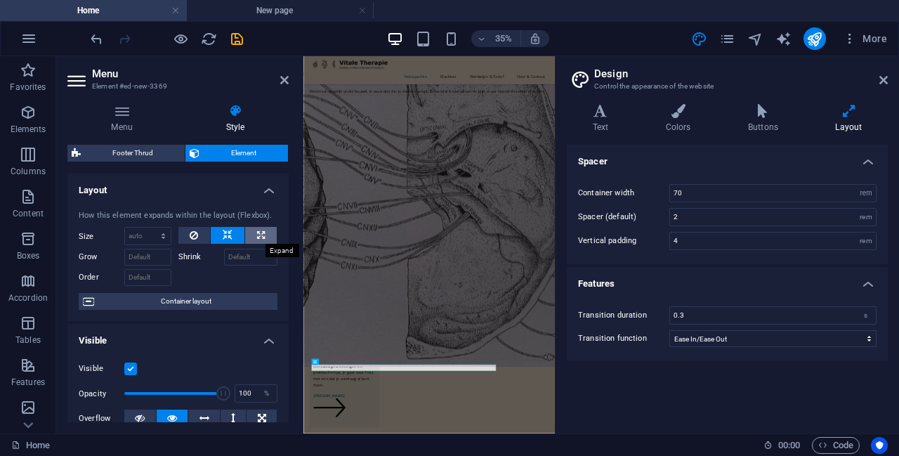
click at [261, 234] on icon at bounding box center [261, 235] width 8 height 17
type input "100"
select select "%"
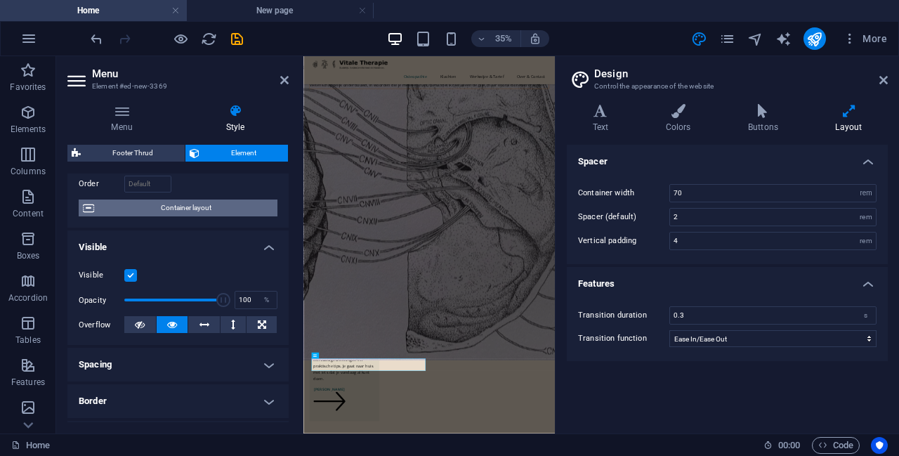
scroll to position [93, 0]
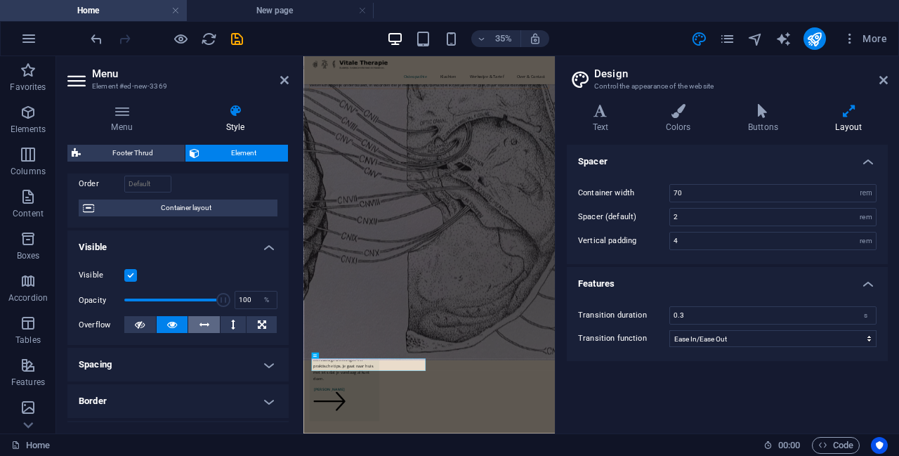
click at [203, 323] on icon at bounding box center [205, 324] width 10 height 17
click at [224, 323] on button at bounding box center [234, 324] width 26 height 17
click at [259, 322] on icon at bounding box center [262, 324] width 8 height 17
drag, startPoint x: 218, startPoint y: 301, endPoint x: 145, endPoint y: 306, distance: 72.6
click at [155, 306] on span at bounding box center [162, 300] width 14 height 14
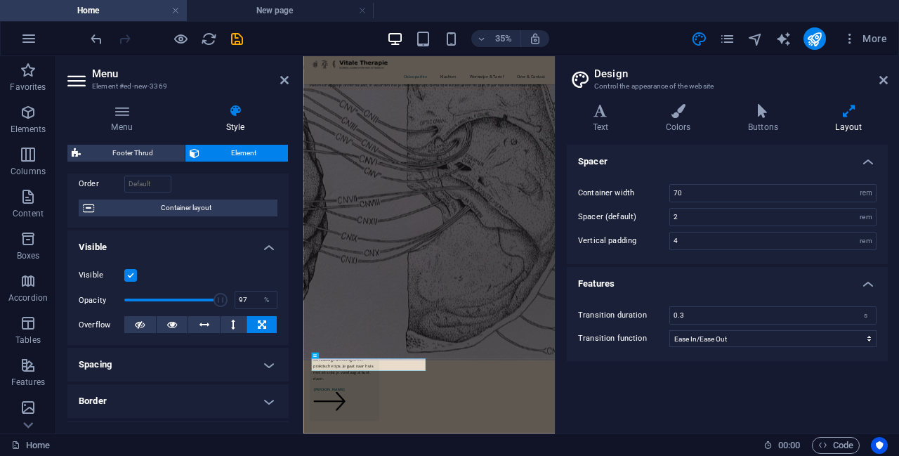
type input "100"
drag, startPoint x: 148, startPoint y: 303, endPoint x: 244, endPoint y: 292, distance: 96.9
click at [244, 292] on div "Opacity 100 %" at bounding box center [178, 299] width 199 height 21
click at [286, 77] on icon at bounding box center [284, 79] width 8 height 11
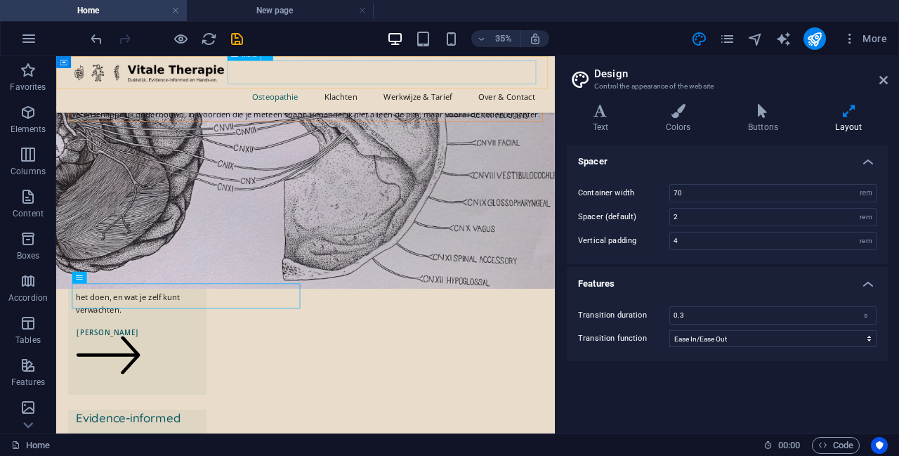
scroll to position [793, 0]
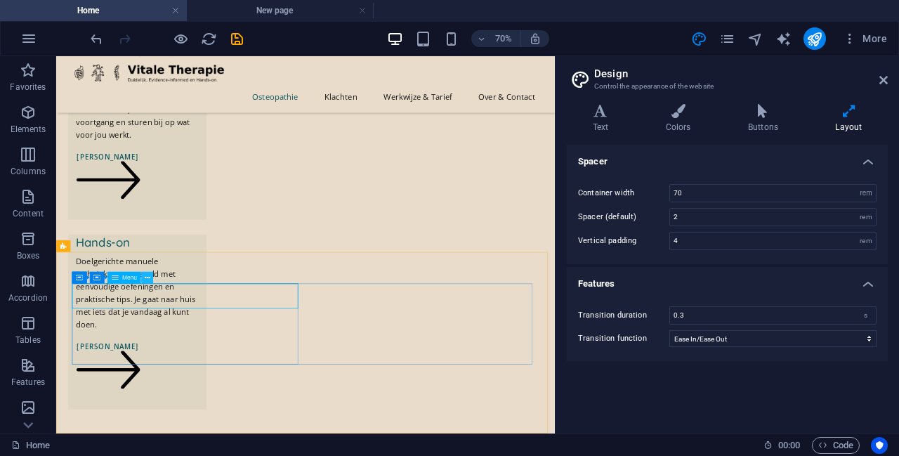
click at [151, 275] on button at bounding box center [147, 278] width 12 height 12
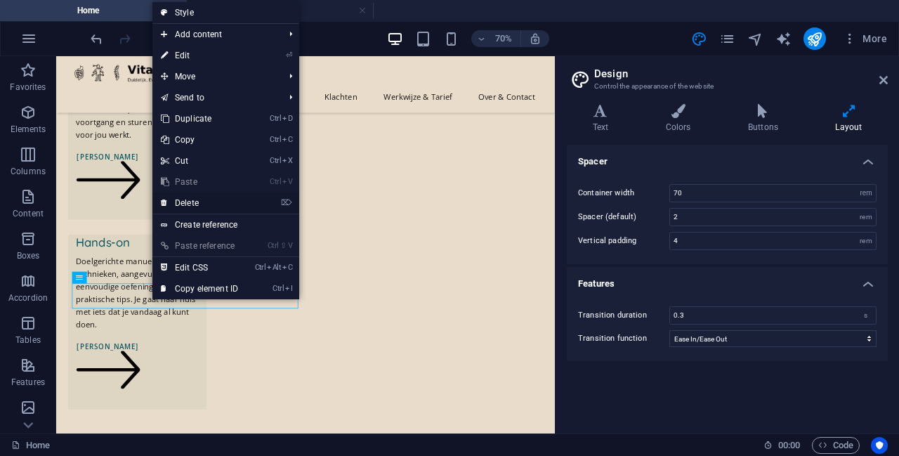
click at [211, 204] on link "⌦ Delete" at bounding box center [199, 203] width 94 height 21
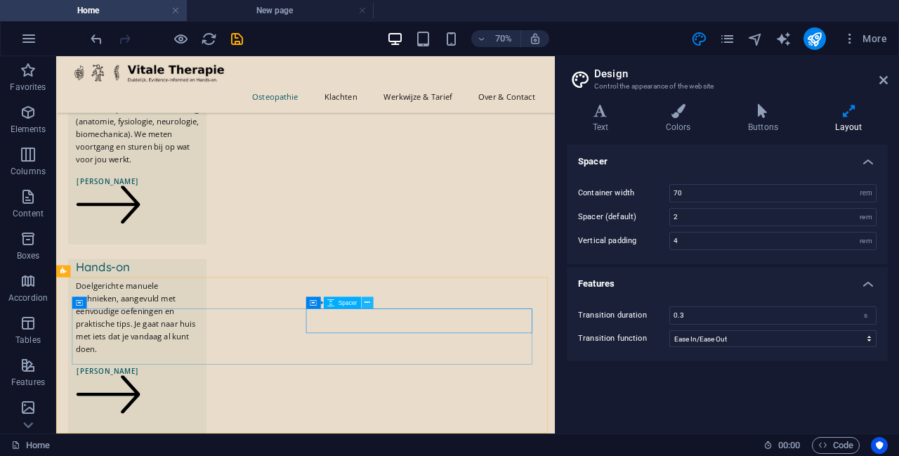
click at [370, 303] on icon at bounding box center [368, 302] width 6 height 11
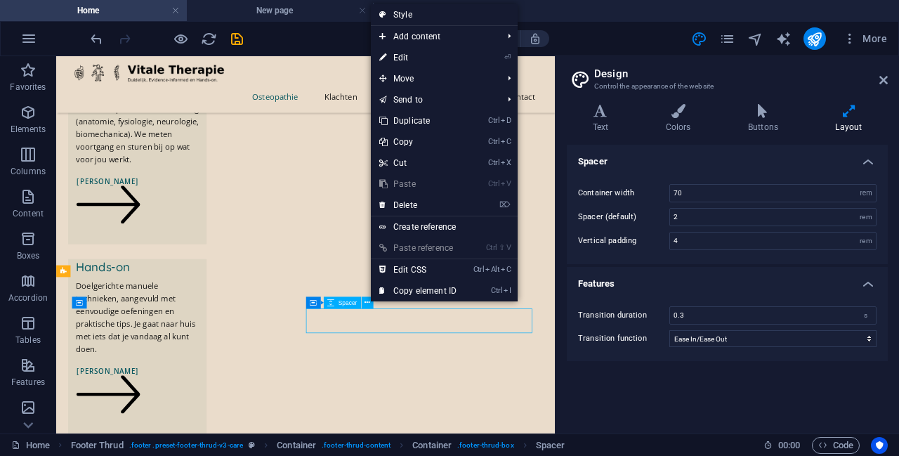
click at [353, 303] on span "Spacer" at bounding box center [348, 303] width 19 height 6
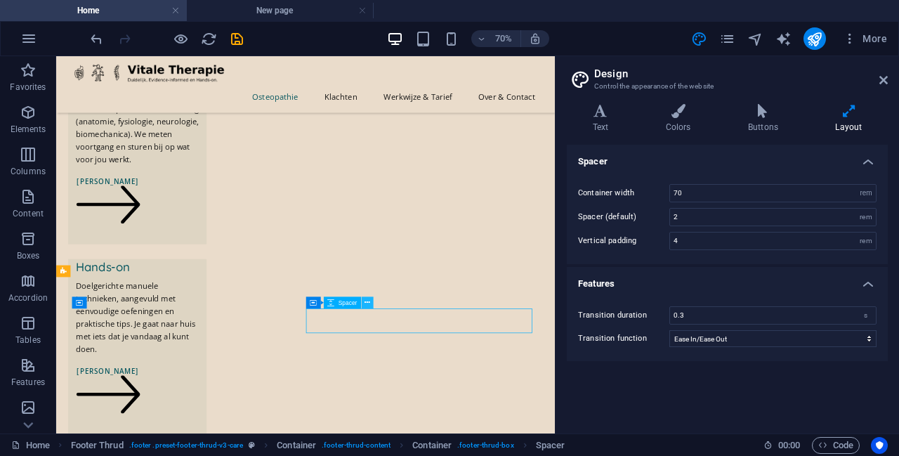
click at [365, 303] on icon at bounding box center [368, 302] width 6 height 11
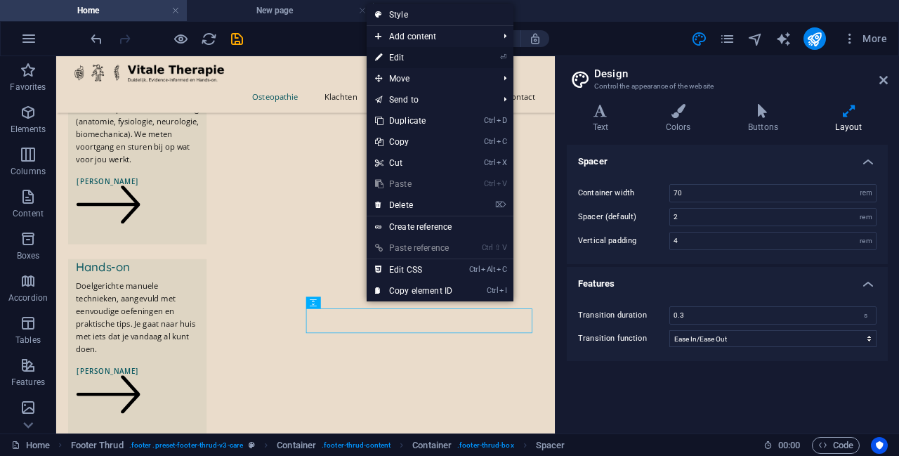
click at [406, 59] on link "⏎ Edit" at bounding box center [414, 57] width 94 height 21
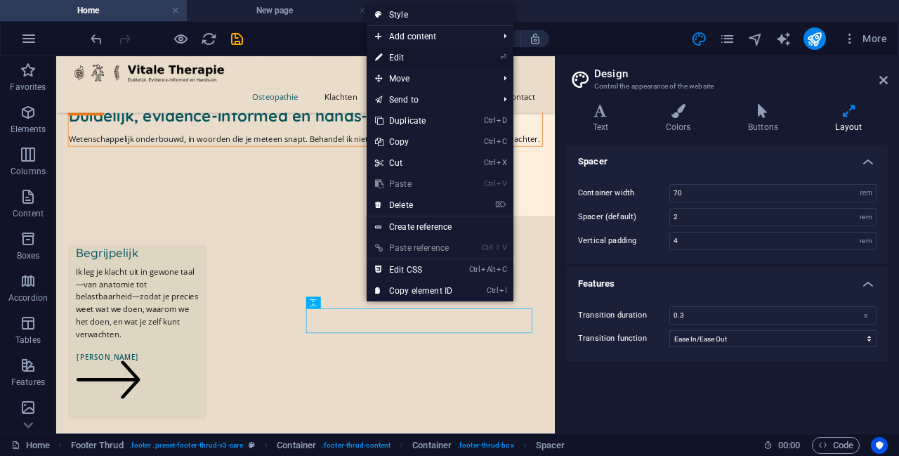
select select "px"
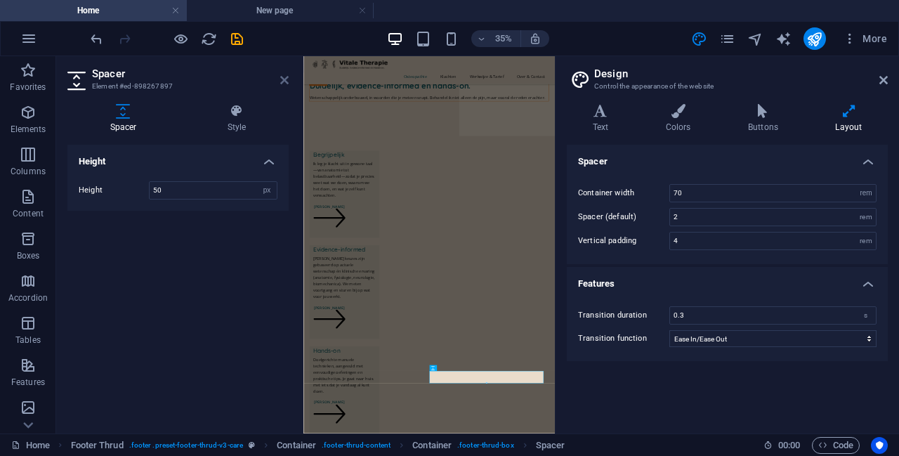
click at [282, 79] on icon at bounding box center [284, 79] width 8 height 11
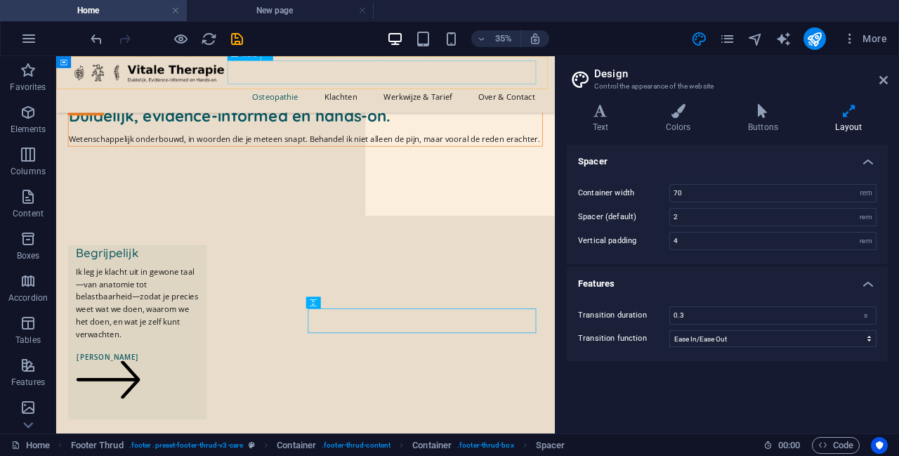
scroll to position [757, 0]
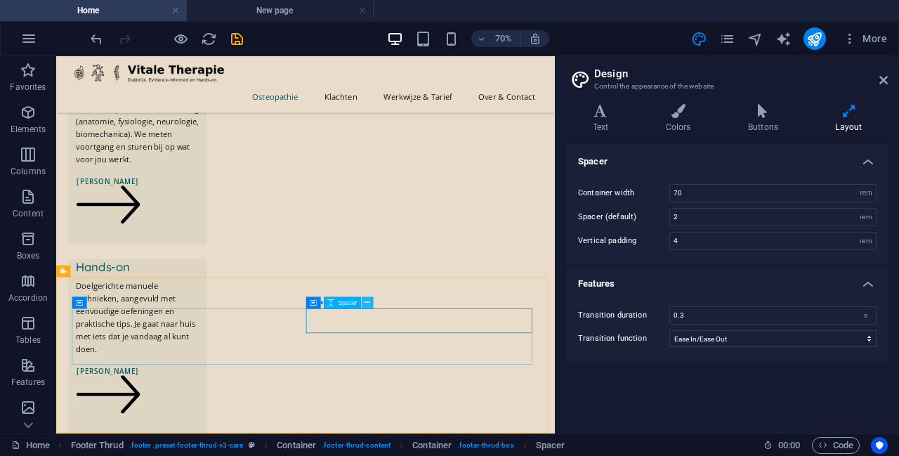
click at [365, 304] on icon at bounding box center [368, 302] width 6 height 11
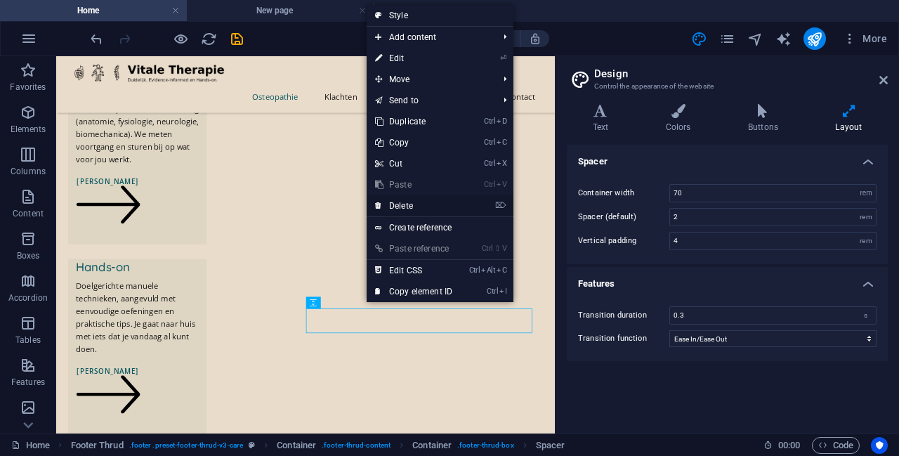
click at [418, 207] on link "⌦ Delete" at bounding box center [414, 205] width 94 height 21
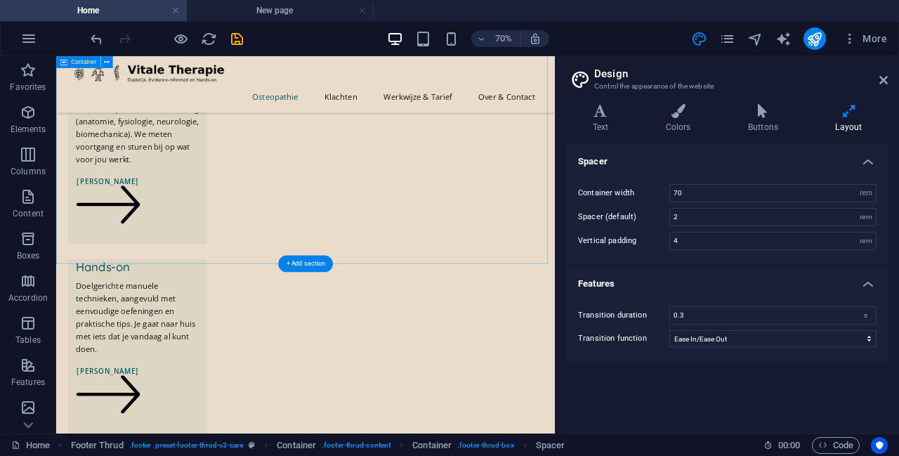
scroll to position [777, 0]
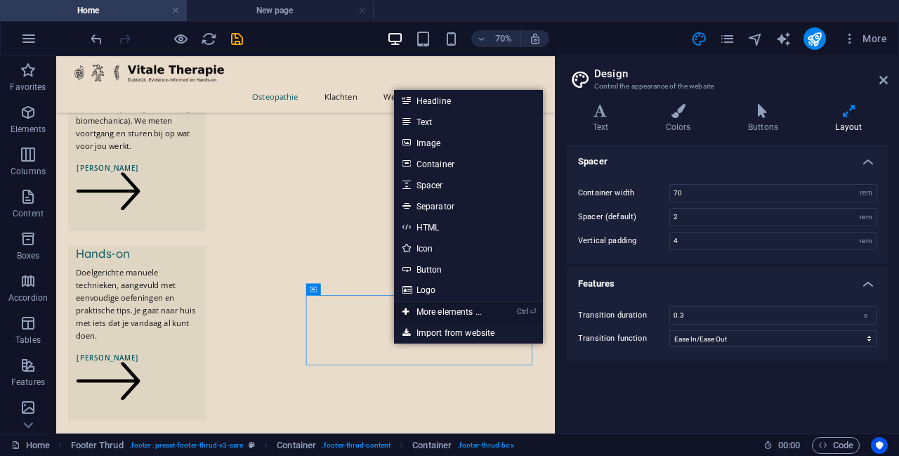
click at [431, 313] on link "Ctrl ⏎ More elements ..." at bounding box center [442, 311] width 96 height 21
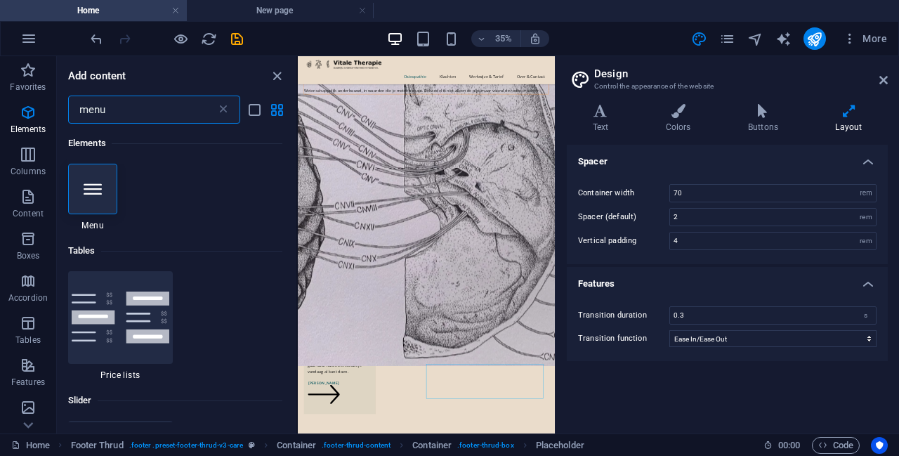
drag, startPoint x: 127, startPoint y: 109, endPoint x: 63, endPoint y: 112, distance: 64.0
click at [63, 112] on div "menu ​" at bounding box center [177, 110] width 240 height 28
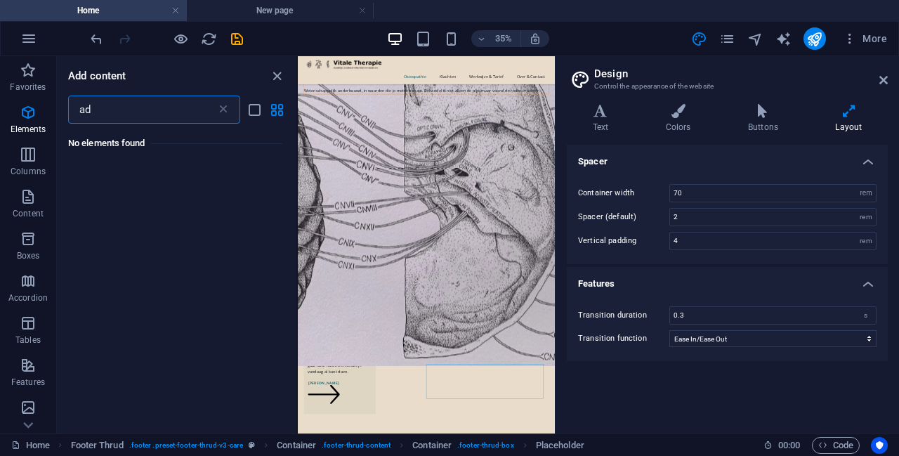
type input "a"
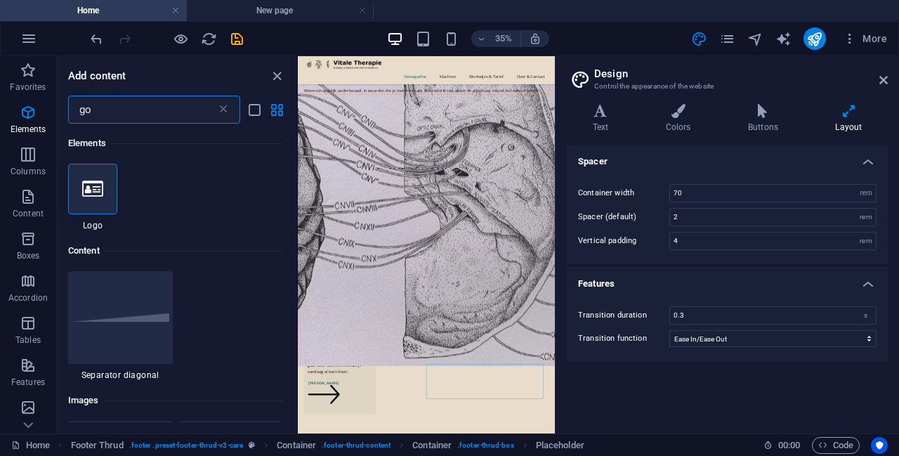
type input "g"
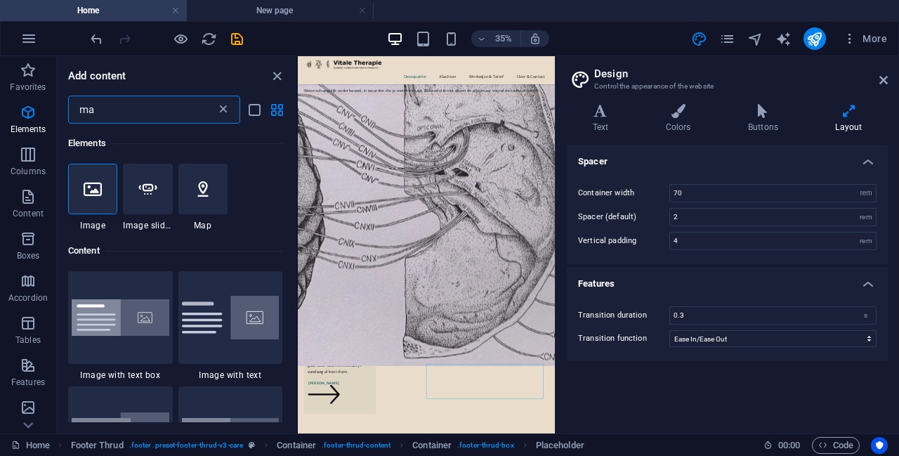
type input "ma"
click at [224, 110] on icon at bounding box center [223, 110] width 14 height 14
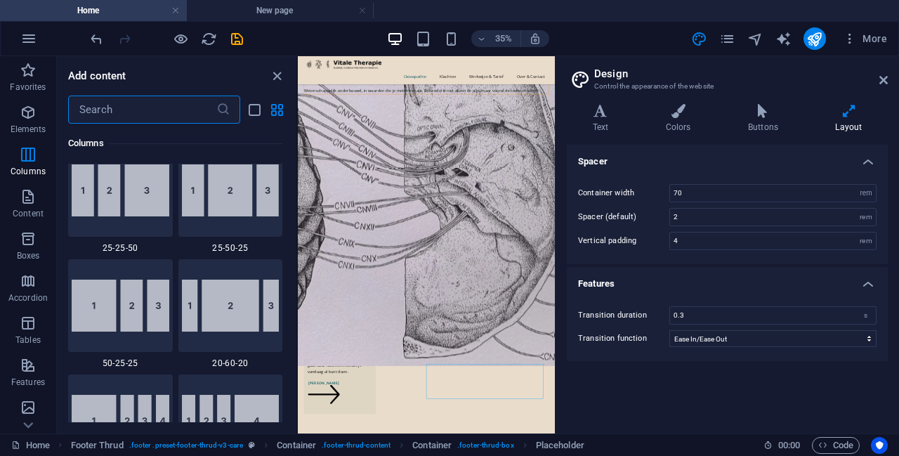
scroll to position [1428, 0]
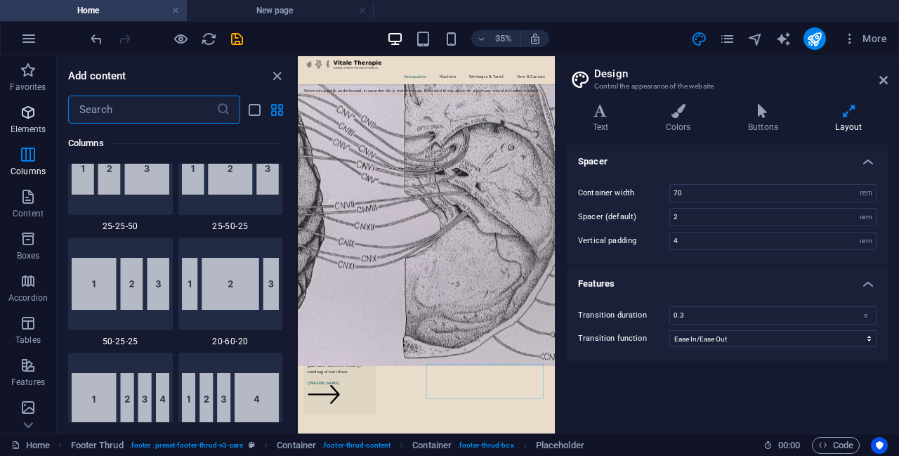
click at [21, 117] on icon "button" at bounding box center [28, 112] width 17 height 17
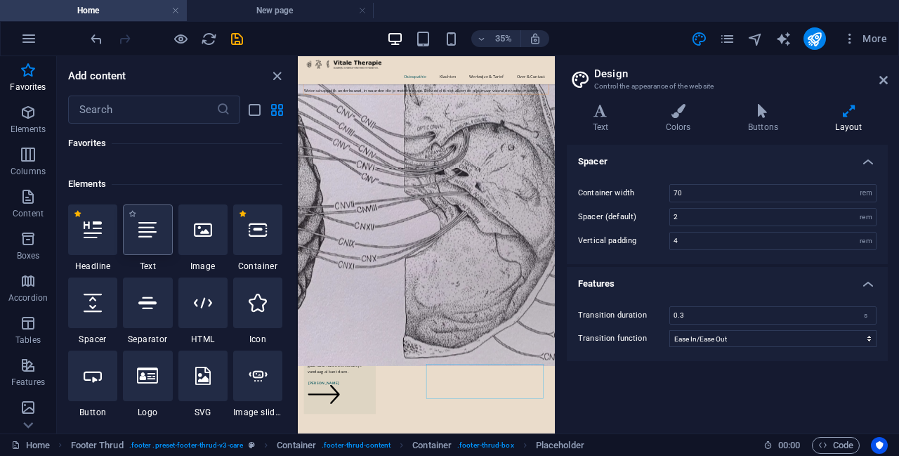
scroll to position [117, 0]
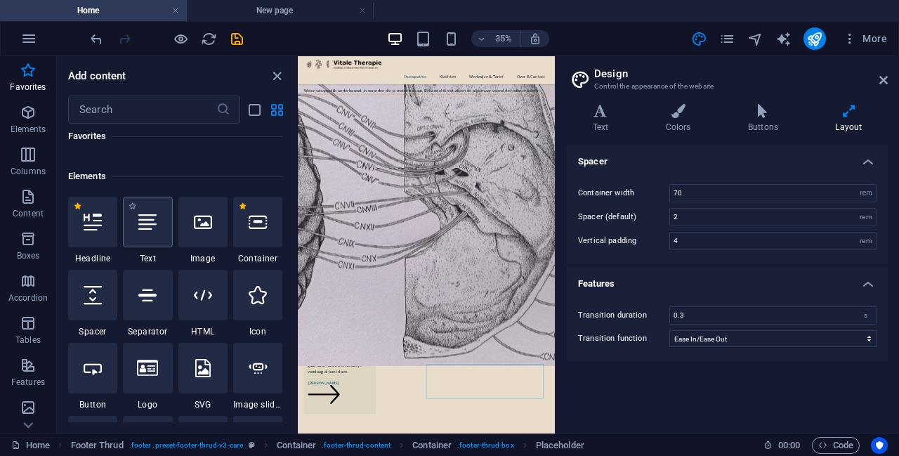
click at [153, 223] on icon at bounding box center [147, 222] width 18 height 18
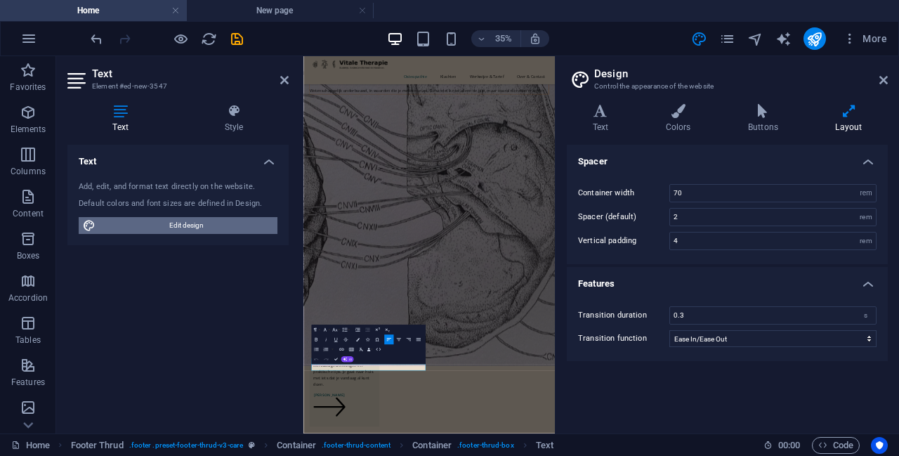
click at [214, 229] on span "Edit design" at bounding box center [187, 225] width 174 height 17
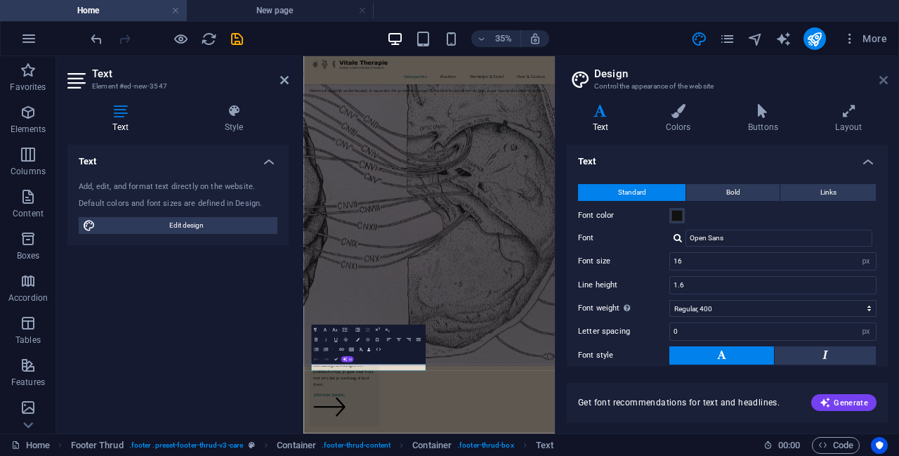
click at [883, 79] on icon at bounding box center [884, 79] width 8 height 11
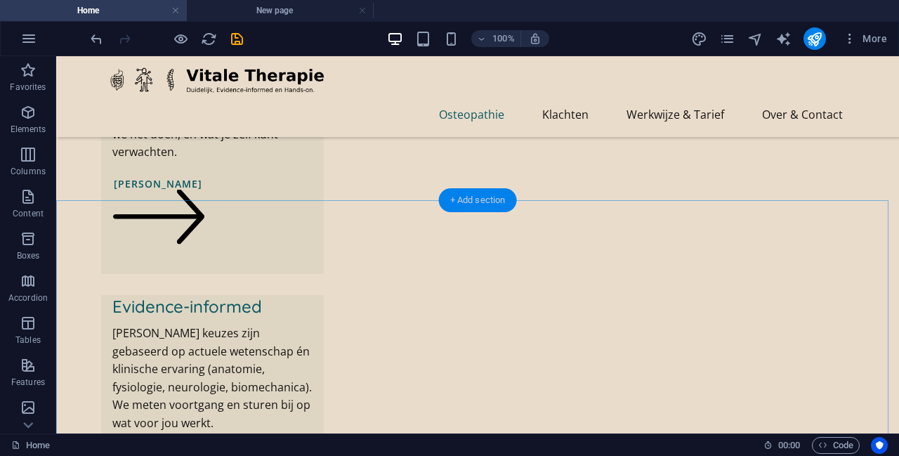
click at [471, 198] on div "+ Add section" at bounding box center [478, 200] width 78 height 24
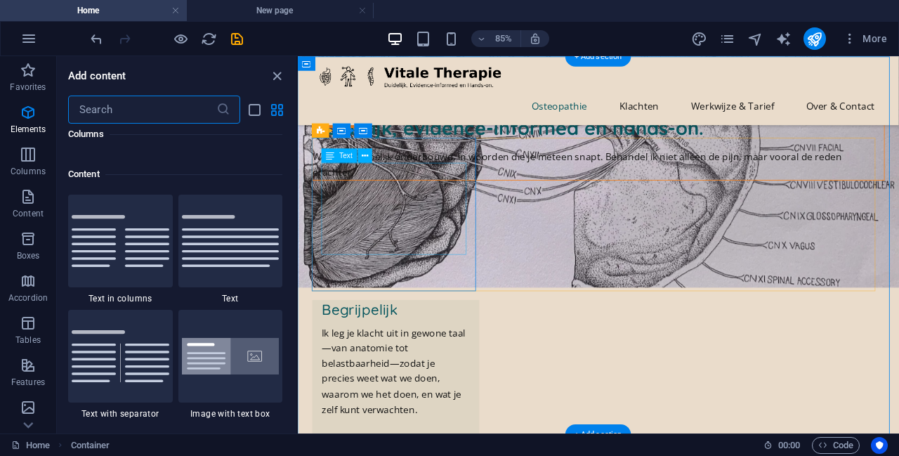
scroll to position [2458, 0]
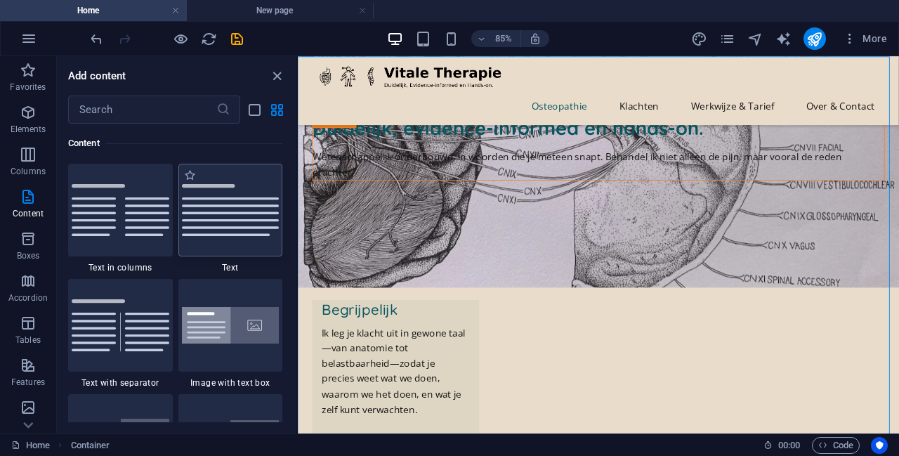
click at [241, 231] on img at bounding box center [231, 210] width 98 height 52
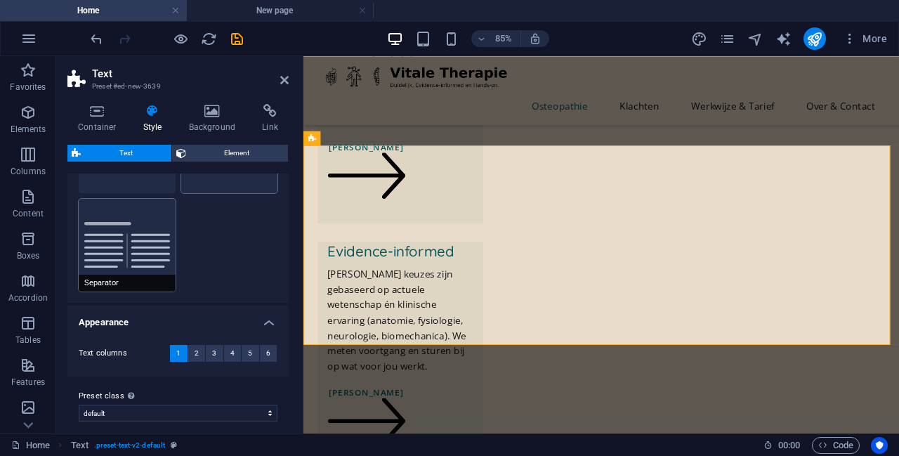
scroll to position [119, 0]
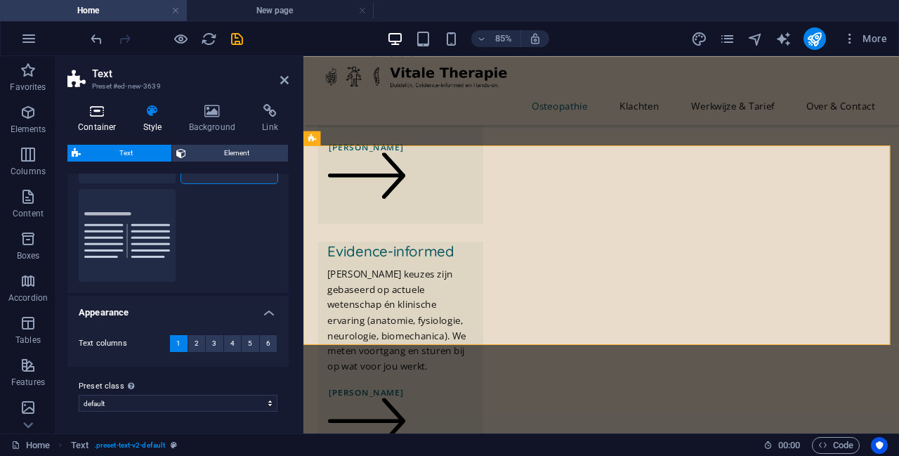
click at [107, 113] on icon at bounding box center [97, 111] width 60 height 14
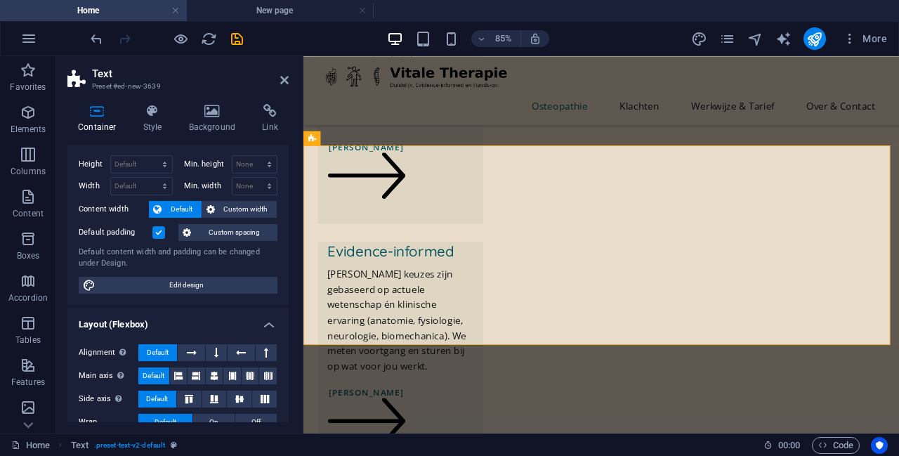
scroll to position [0, 0]
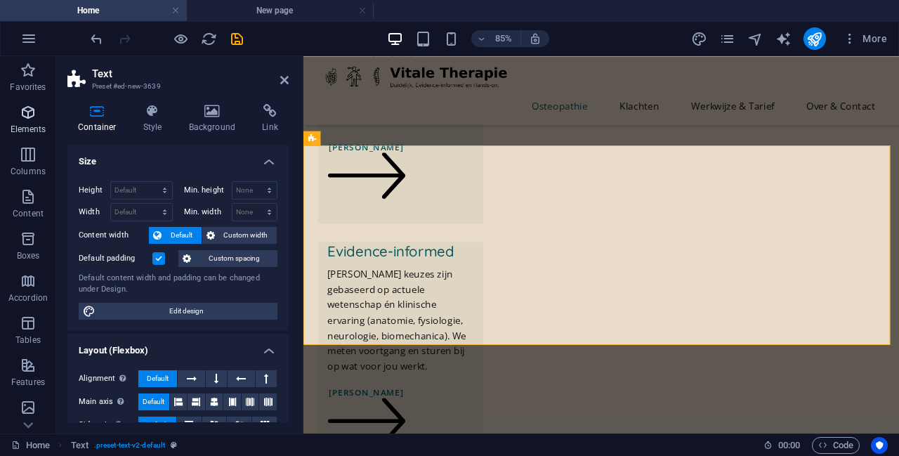
click at [25, 115] on icon "button" at bounding box center [28, 112] width 17 height 17
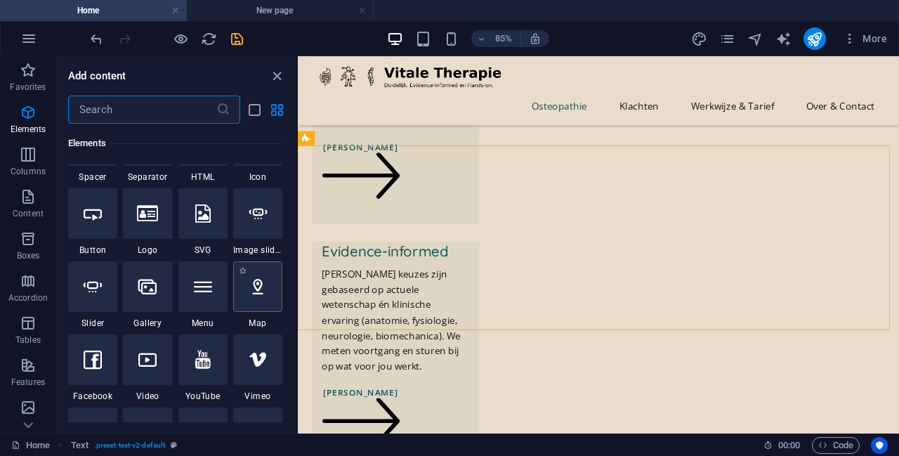
scroll to position [266, 0]
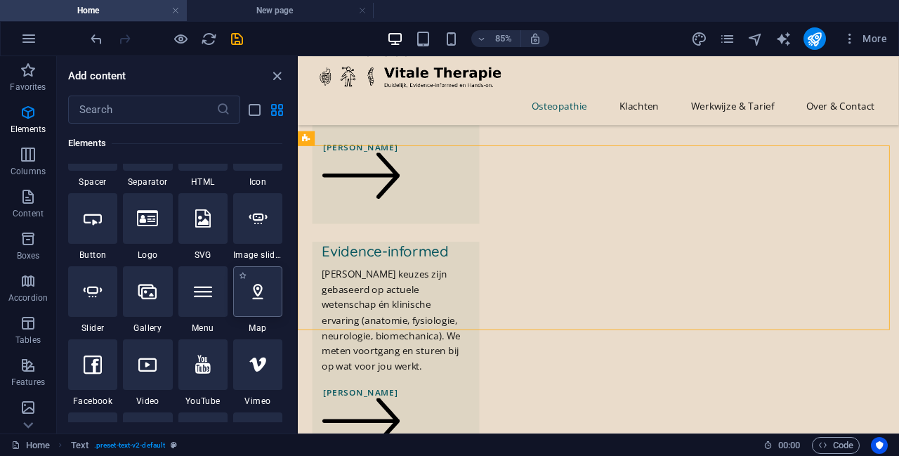
click at [244, 292] on div at bounding box center [257, 291] width 49 height 51
select select "1"
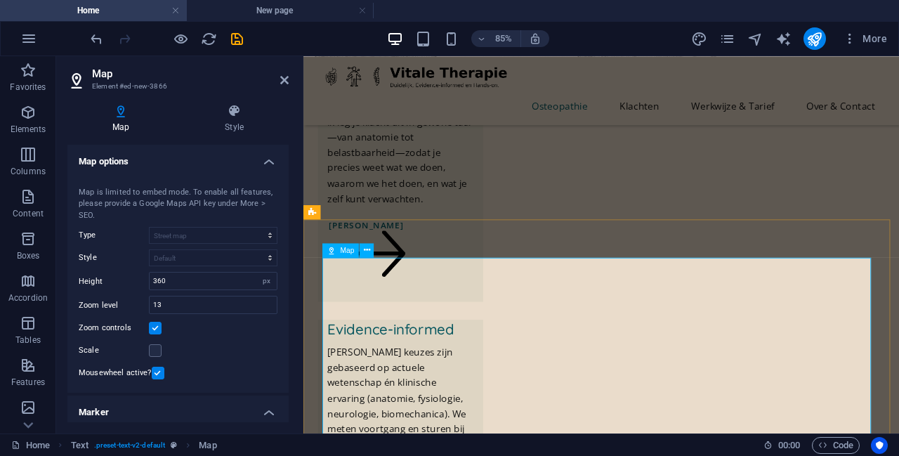
scroll to position [489, 0]
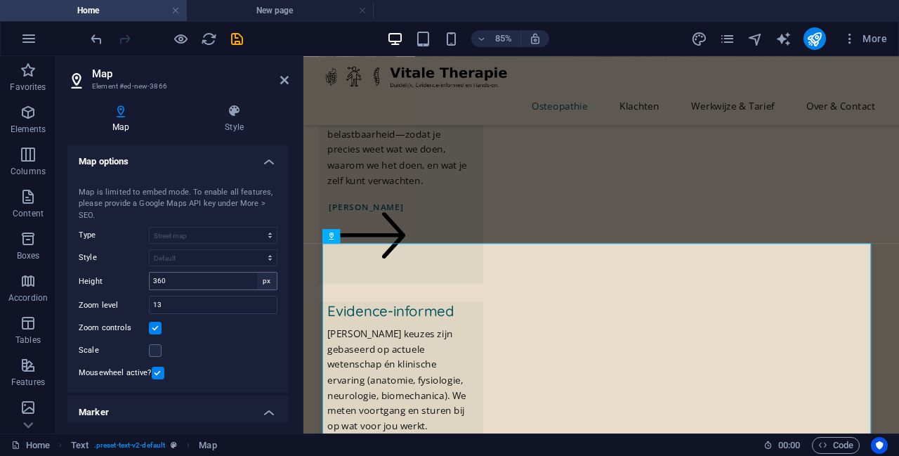
click at [266, 283] on div "px" at bounding box center [267, 281] width 20 height 17
click at [259, 282] on div "px" at bounding box center [267, 281] width 20 height 17
click at [233, 281] on input "360" at bounding box center [213, 281] width 127 height 17
click at [233, 310] on input "13" at bounding box center [213, 304] width 127 height 17
click at [233, 310] on input "10" at bounding box center [213, 304] width 127 height 17
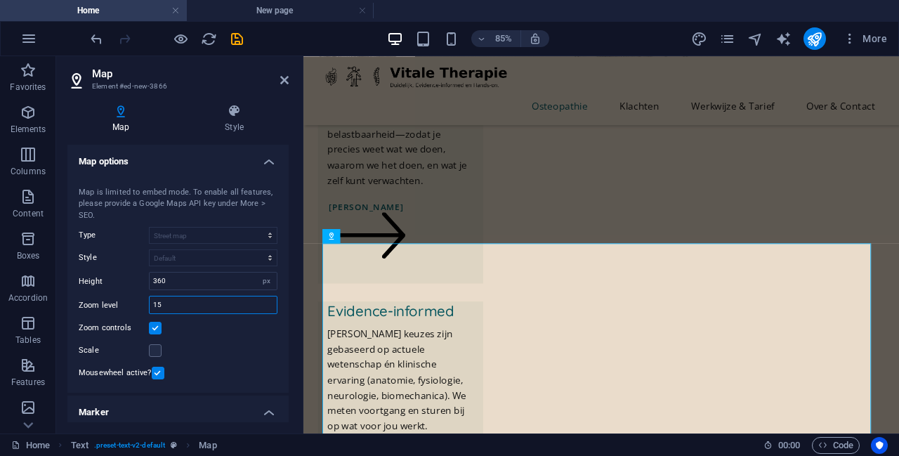
click at [233, 310] on input "15" at bounding box center [213, 304] width 127 height 17
type input "16"
click at [224, 341] on div "Map center [STREET_ADDRESS] Map is limited to embed mode. To enable all feature…" at bounding box center [177, 281] width 221 height 223
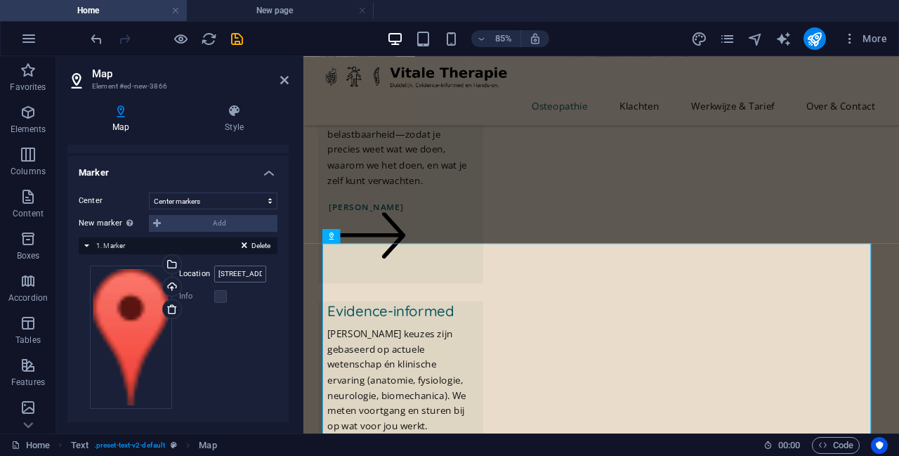
scroll to position [246, 0]
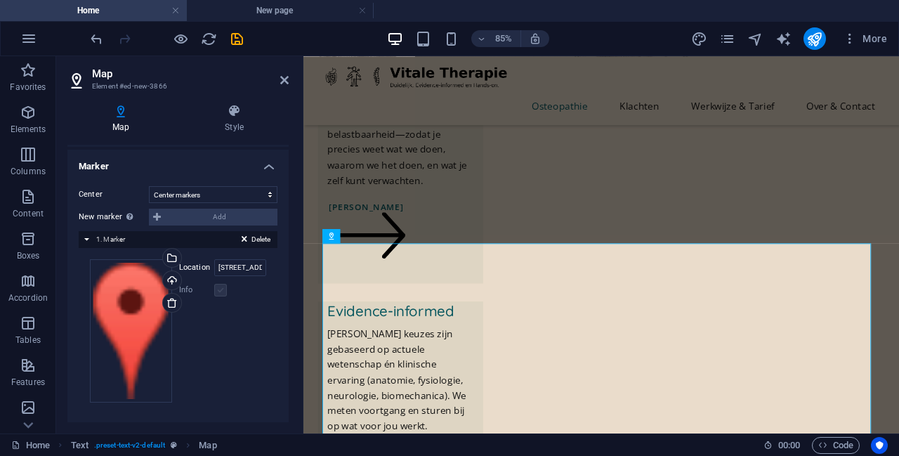
click at [222, 288] on label at bounding box center [220, 290] width 13 height 13
click at [216, 290] on label at bounding box center [220, 290] width 13 height 13
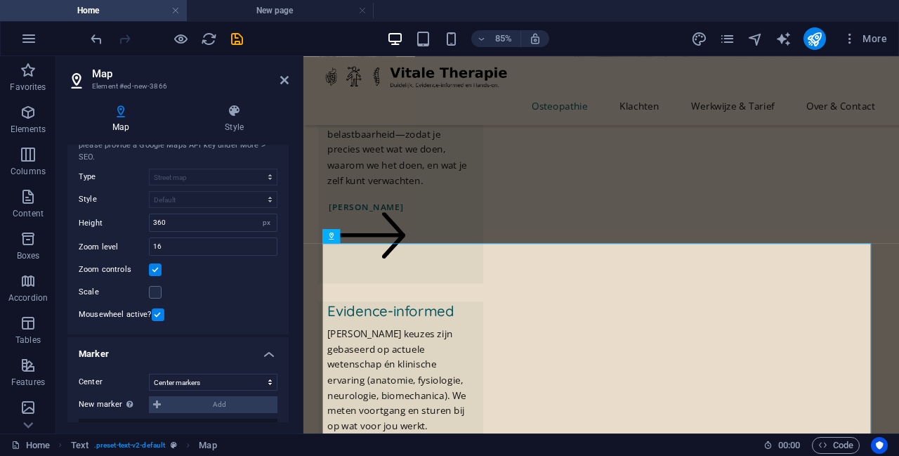
scroll to position [0, 0]
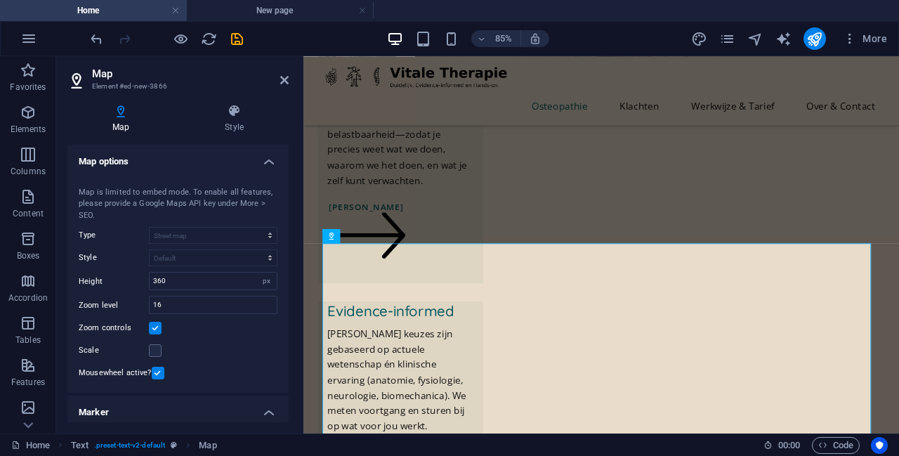
click at [270, 157] on h4 "Map options" at bounding box center [177, 157] width 221 height 25
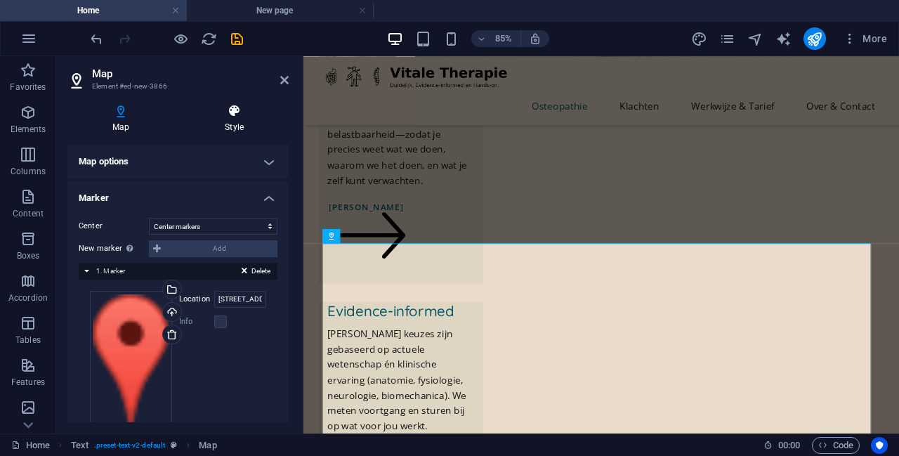
click at [231, 125] on h4 "Style" at bounding box center [234, 119] width 109 height 30
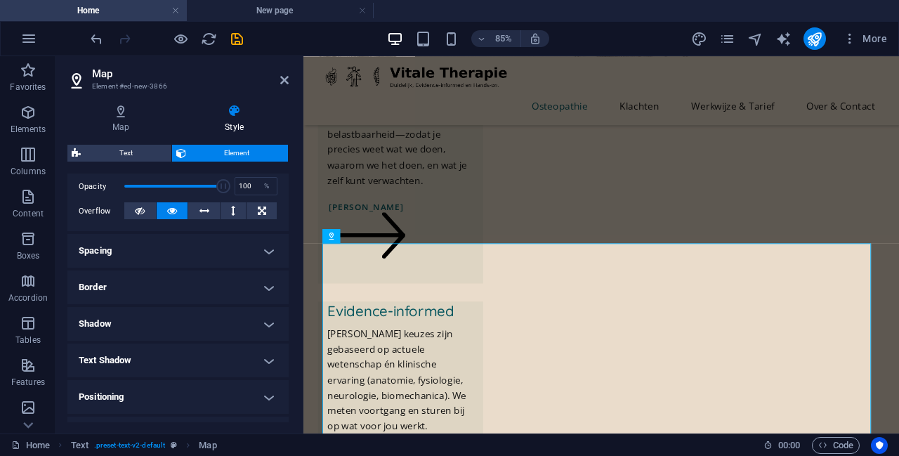
scroll to position [211, 0]
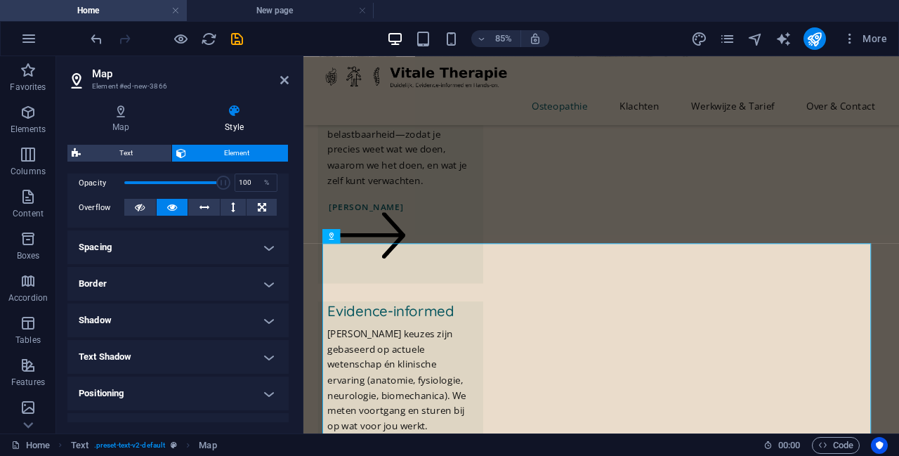
click at [178, 244] on h4 "Spacing" at bounding box center [177, 247] width 221 height 34
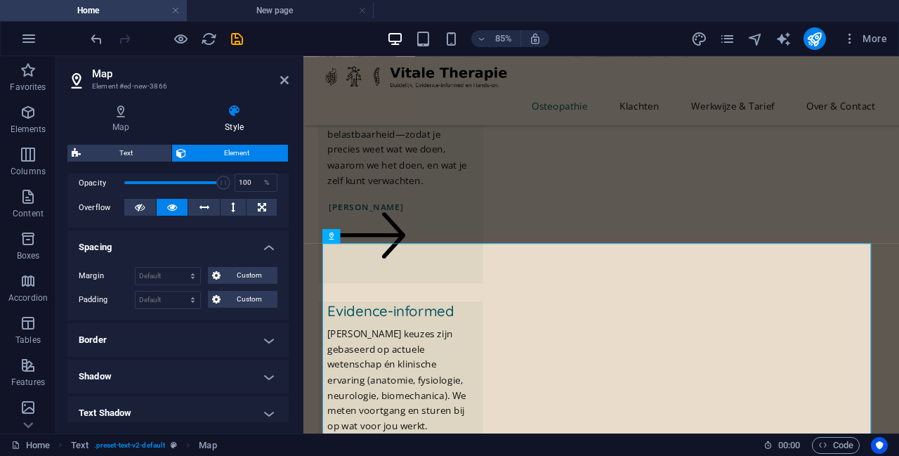
click at [178, 244] on h4 "Spacing" at bounding box center [177, 242] width 221 height 25
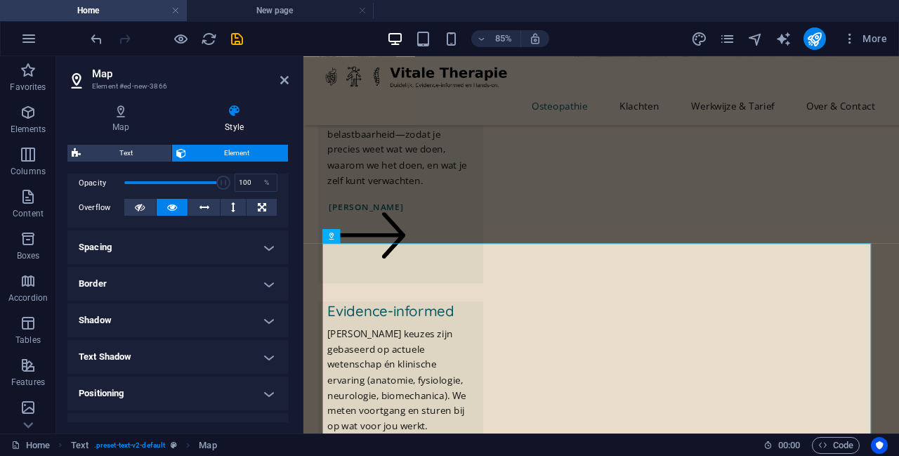
click at [183, 279] on h4 "Border" at bounding box center [177, 284] width 221 height 34
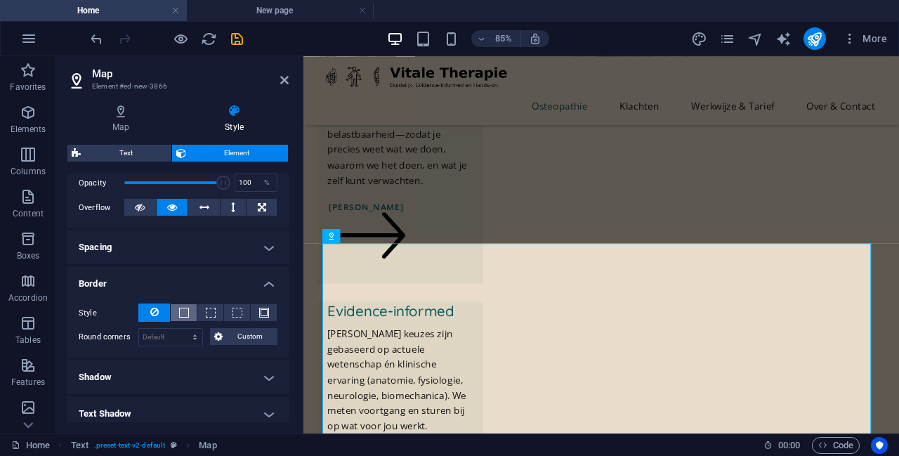
click at [184, 311] on span at bounding box center [184, 313] width 10 height 10
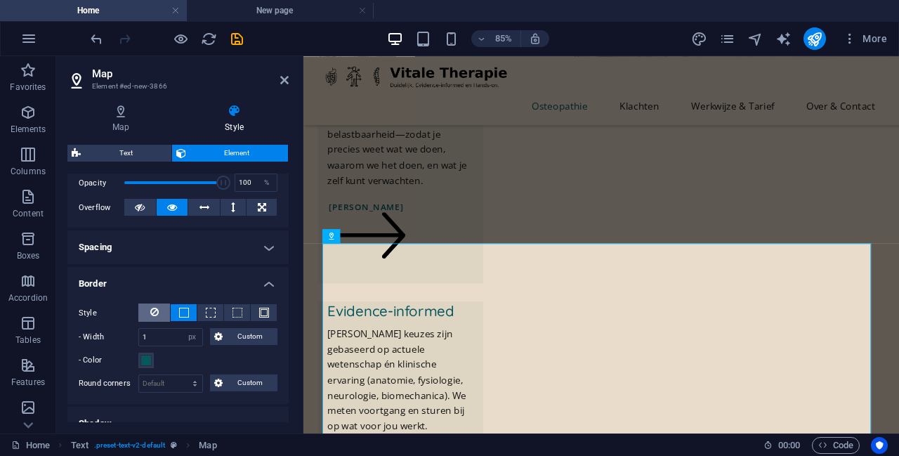
click at [157, 313] on icon at bounding box center [154, 312] width 8 height 17
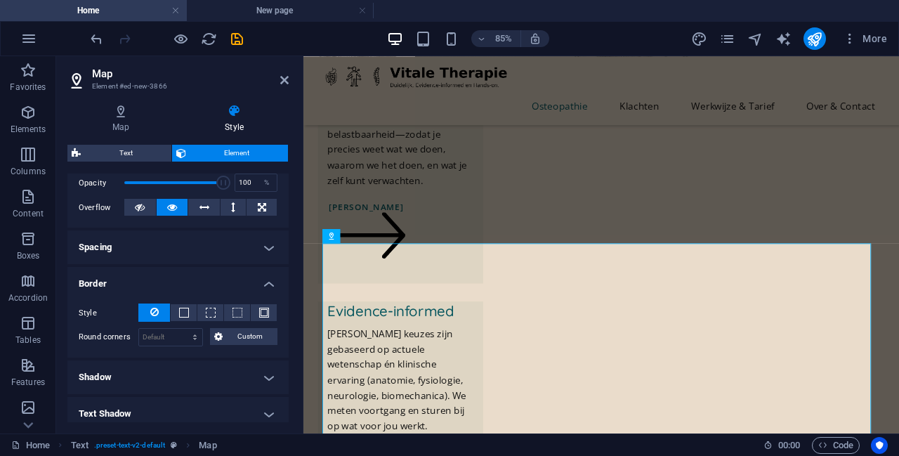
click at [270, 274] on h4 "Border" at bounding box center [177, 279] width 221 height 25
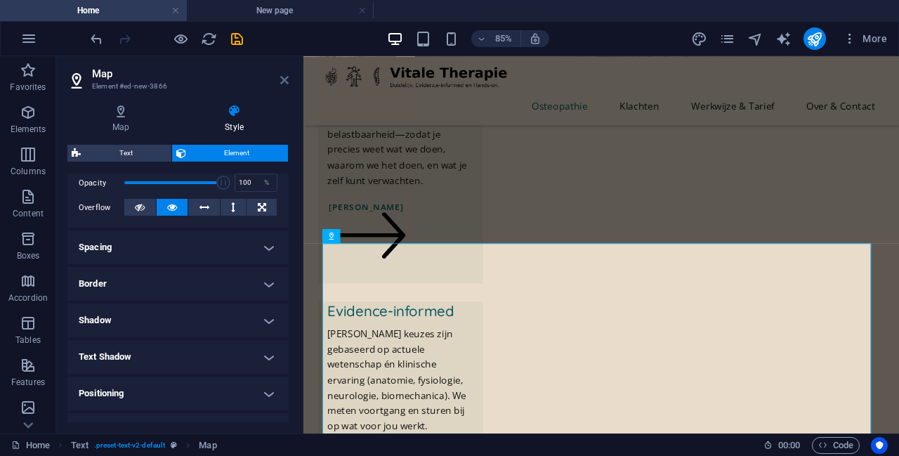
click at [281, 81] on icon at bounding box center [284, 79] width 8 height 11
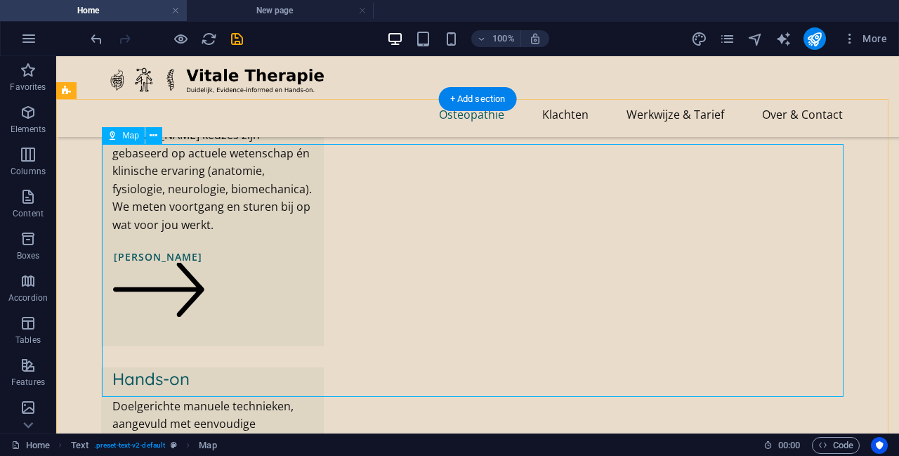
scroll to position [726, 0]
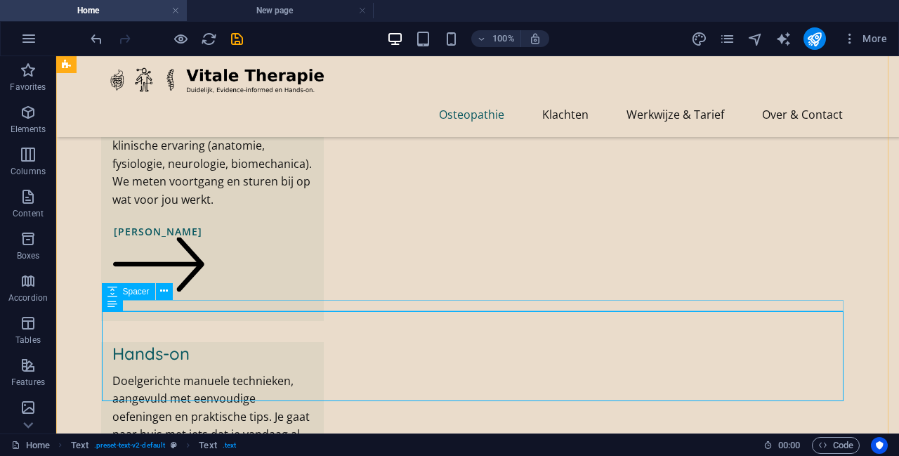
click at [178, 285] on div "Spacer" at bounding box center [142, 292] width 80 height 18
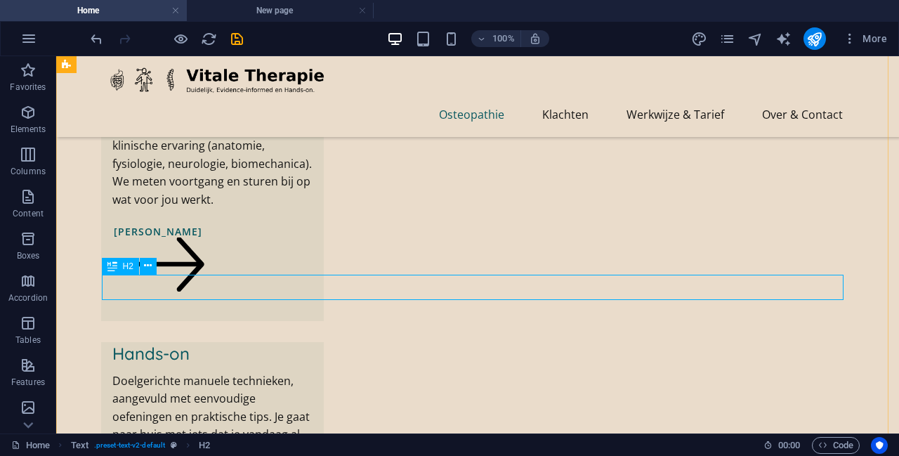
drag, startPoint x: 207, startPoint y: 319, endPoint x: 148, endPoint y: 296, distance: 62.8
click at [150, 265] on icon at bounding box center [148, 266] width 8 height 15
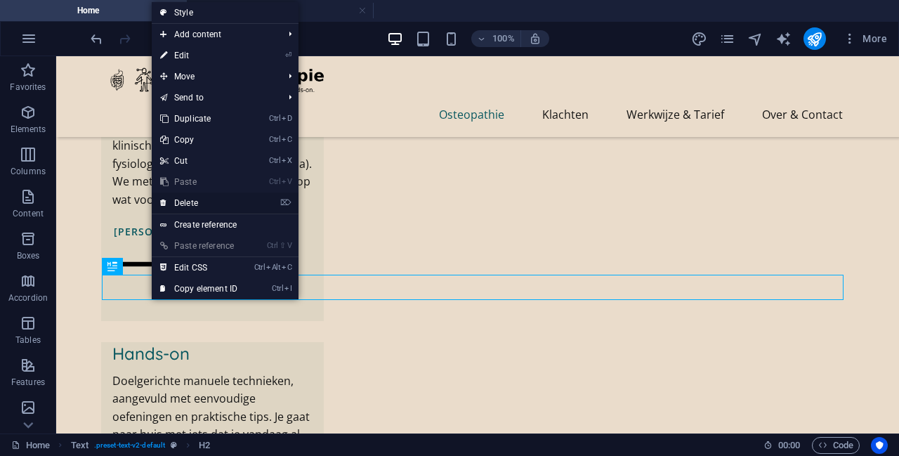
click at [200, 202] on link "⌦ Delete" at bounding box center [199, 203] width 94 height 21
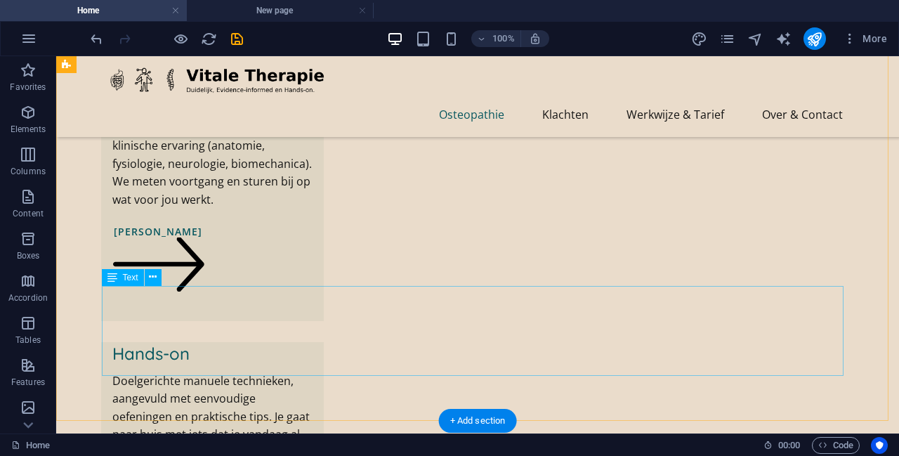
click at [153, 279] on icon at bounding box center [153, 277] width 8 height 15
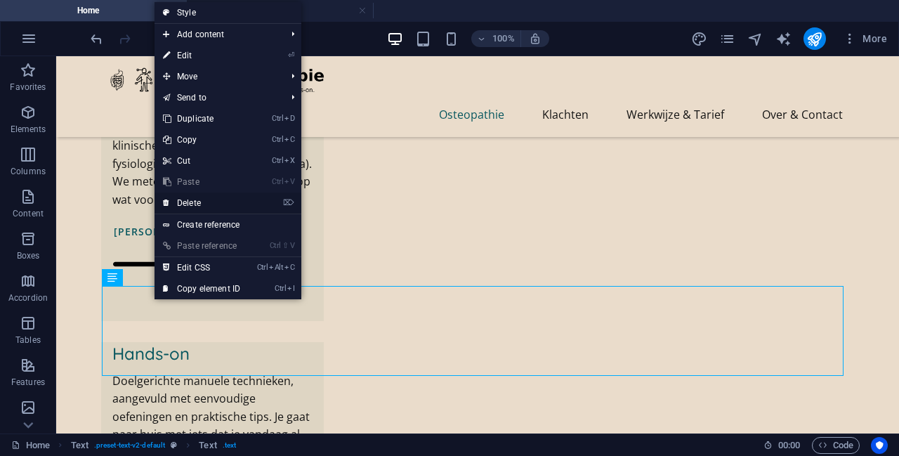
click at [208, 207] on link "⌦ Delete" at bounding box center [202, 203] width 94 height 21
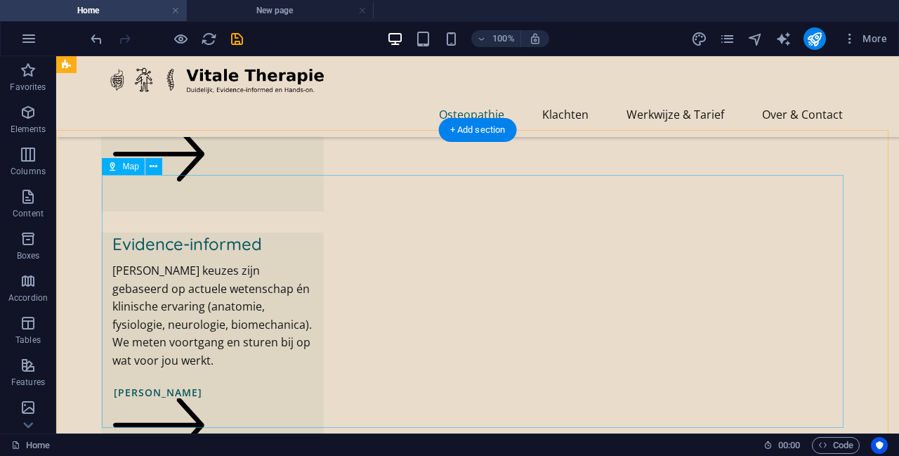
scroll to position [562, 0]
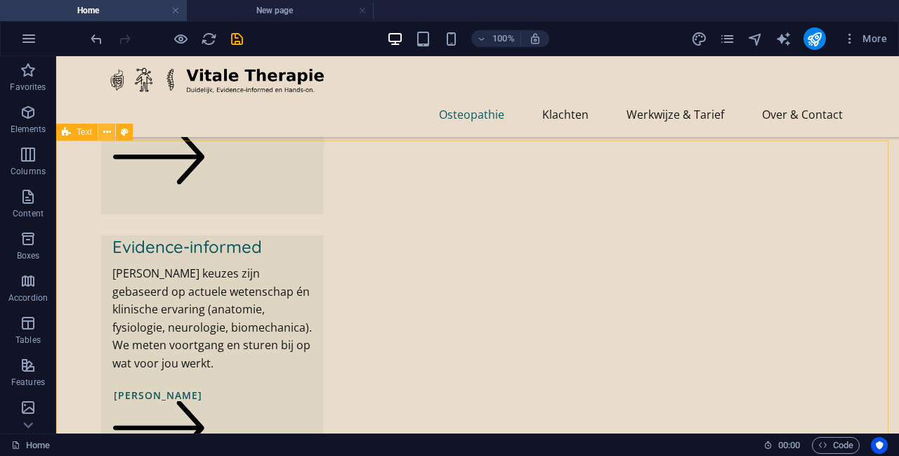
click at [108, 133] on icon at bounding box center [107, 132] width 8 height 15
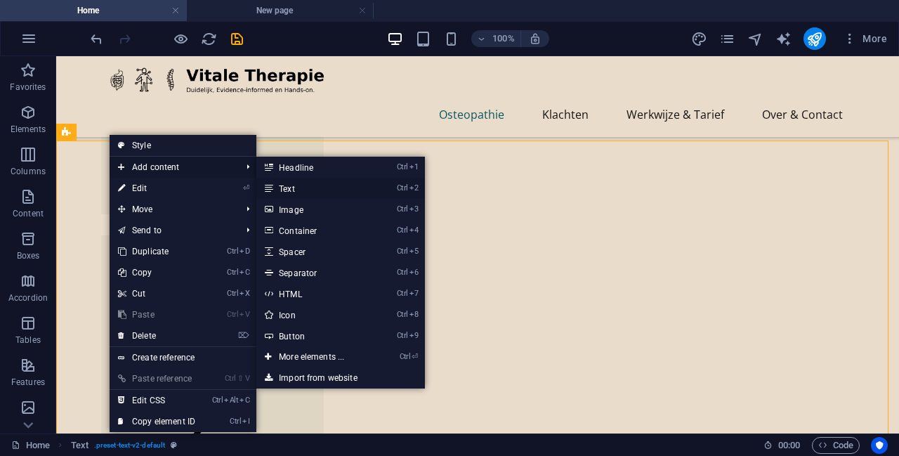
click at [320, 185] on link "Ctrl 2 Text" at bounding box center [314, 188] width 116 height 21
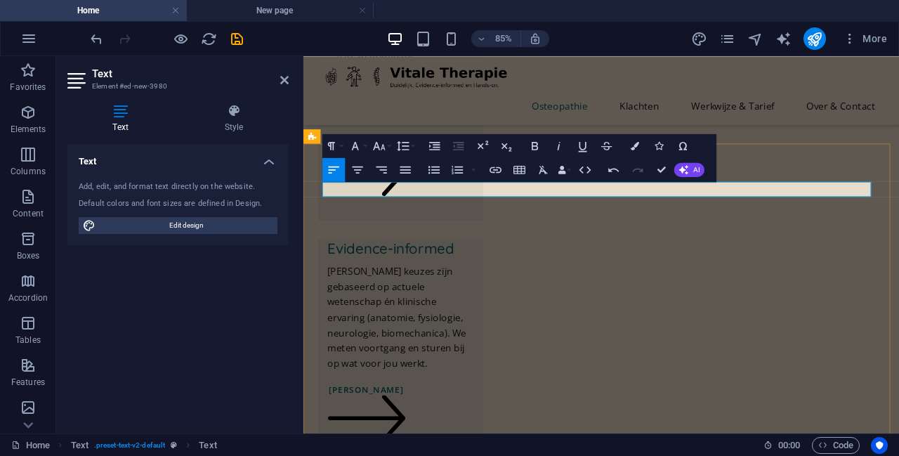
click at [353, 144] on icon "button" at bounding box center [355, 145] width 14 height 14
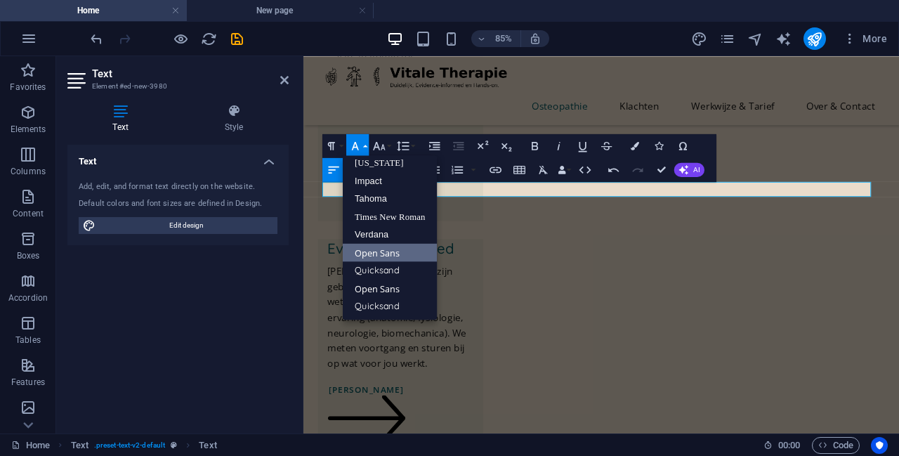
scroll to position [29, 0]
click at [380, 143] on icon "button" at bounding box center [379, 145] width 14 height 14
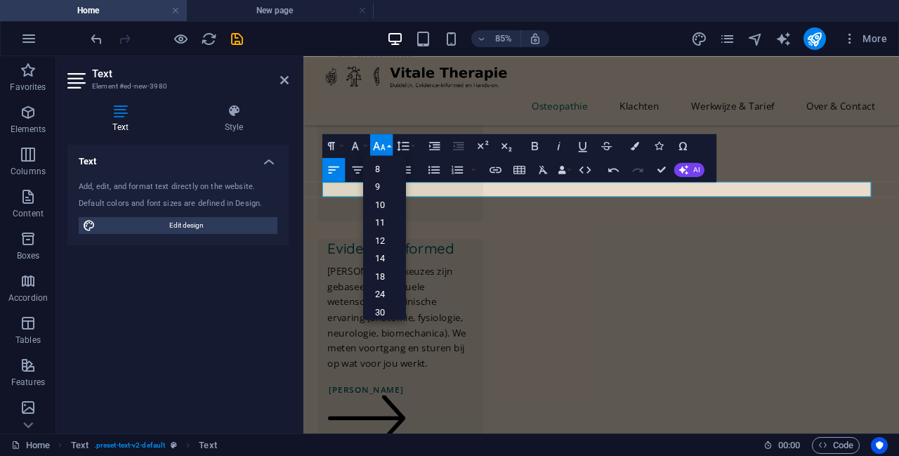
click at [380, 143] on icon "button" at bounding box center [379, 145] width 14 height 14
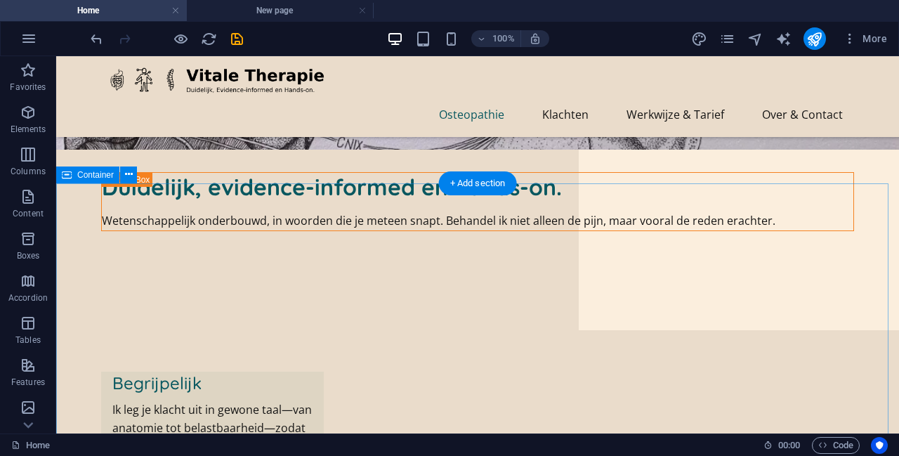
scroll to position [187, 0]
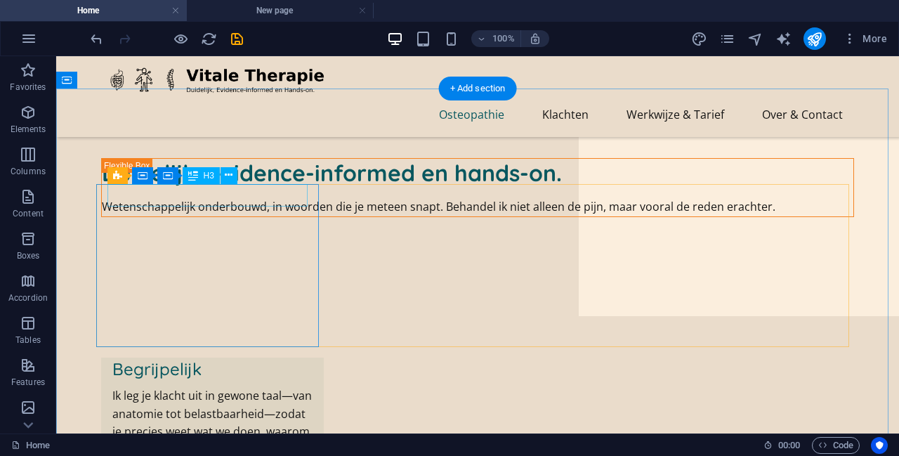
click at [178, 358] on div "Begrijpelijk" at bounding box center [212, 369] width 200 height 22
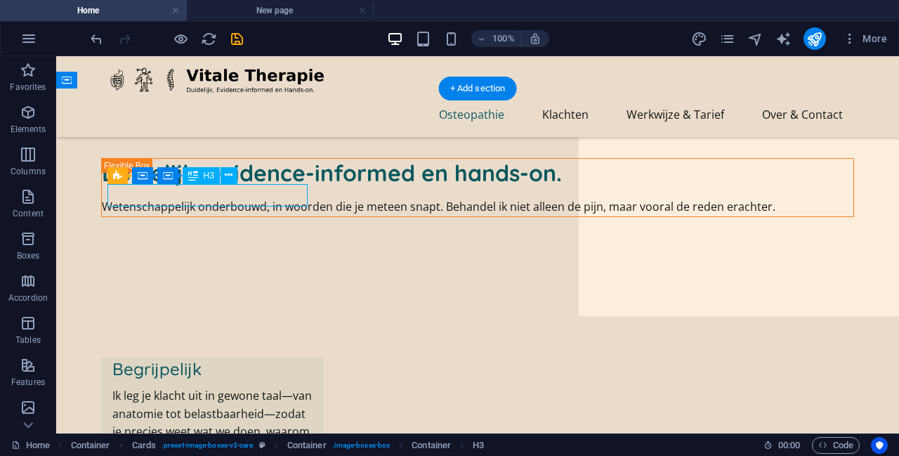
click at [178, 358] on div "Begrijpelijk" at bounding box center [212, 369] width 200 height 22
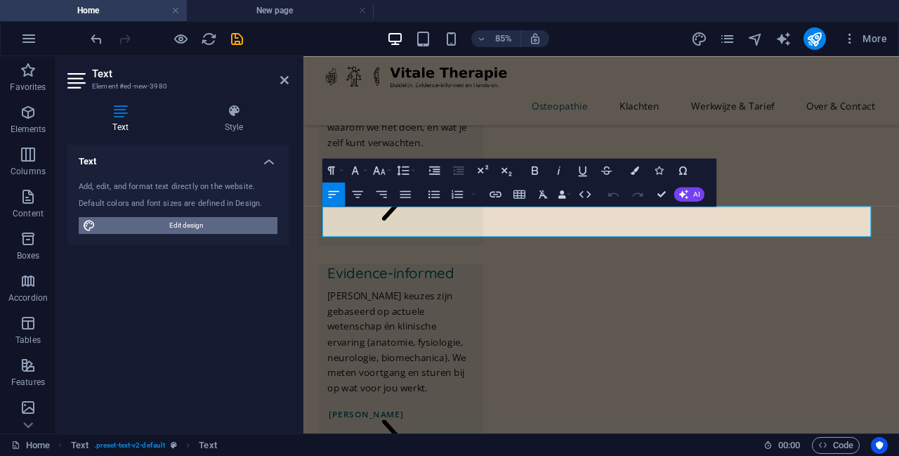
click at [235, 220] on span "Edit design" at bounding box center [187, 225] width 174 height 17
select select "px"
select select "400"
select select "px"
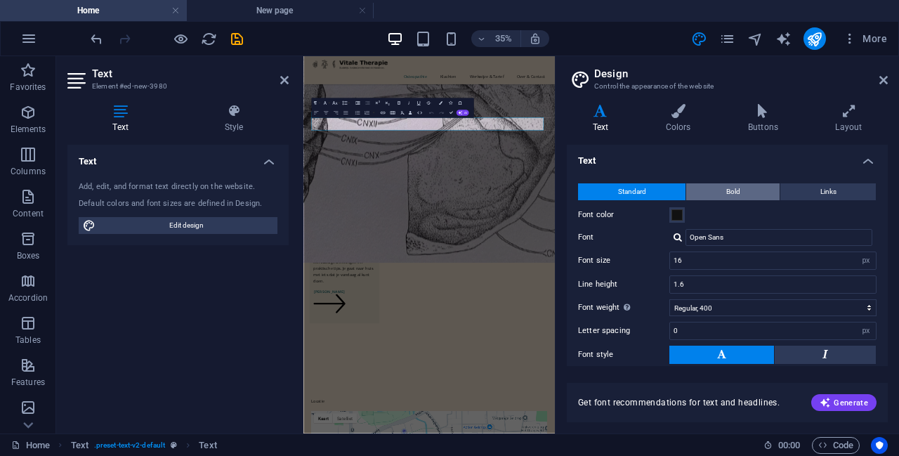
scroll to position [0, 0]
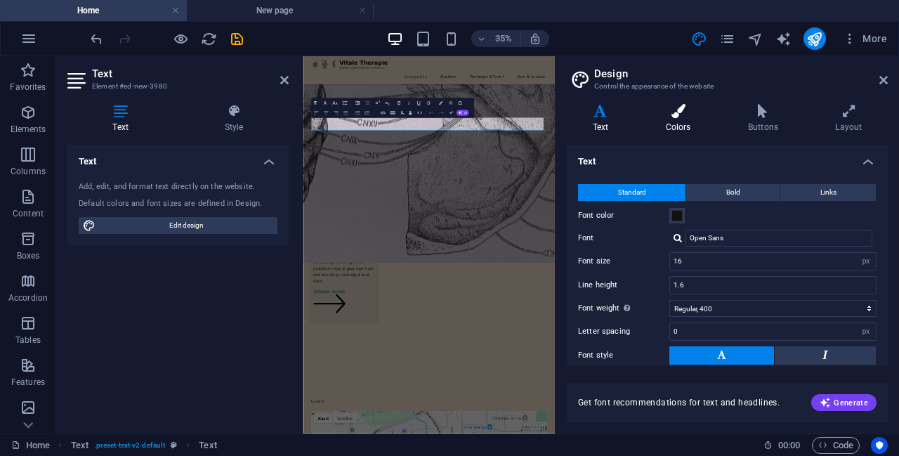
click at [701, 123] on h4 "Colors" at bounding box center [681, 119] width 82 height 30
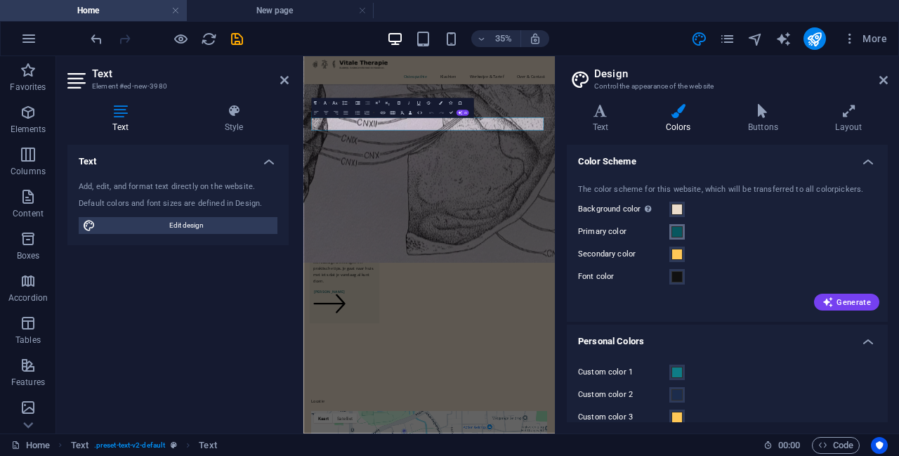
click at [682, 233] on span at bounding box center [677, 231] width 11 height 11
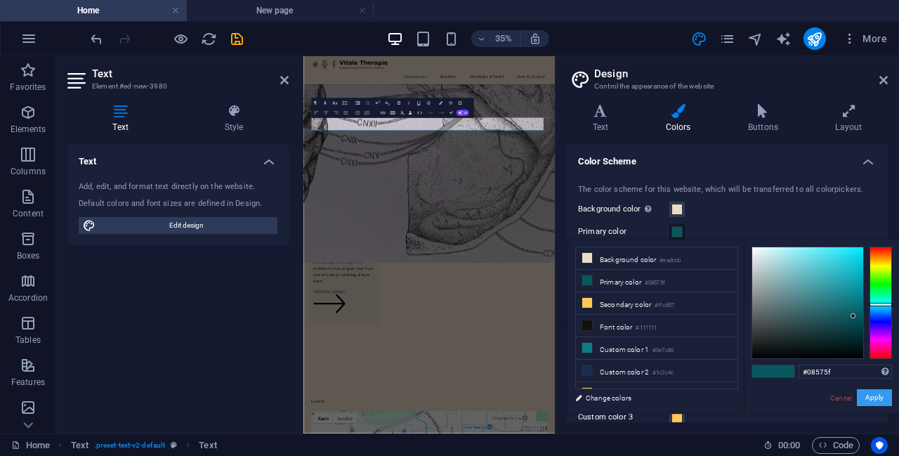
click at [875, 394] on button "Apply" at bounding box center [874, 397] width 35 height 17
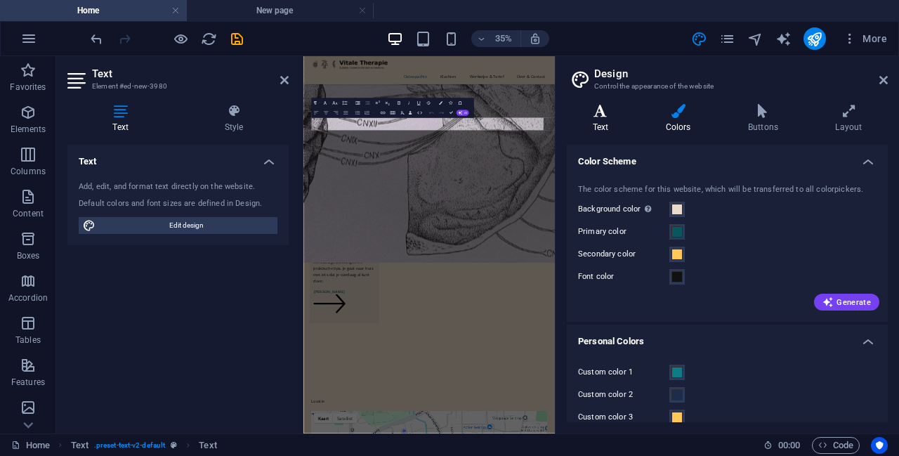
click at [607, 114] on icon at bounding box center [600, 111] width 67 height 14
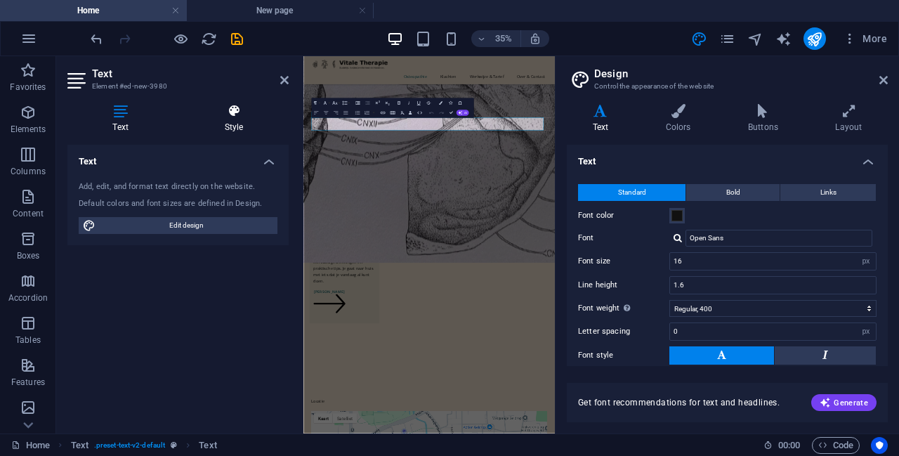
click at [222, 111] on icon at bounding box center [234, 111] width 110 height 14
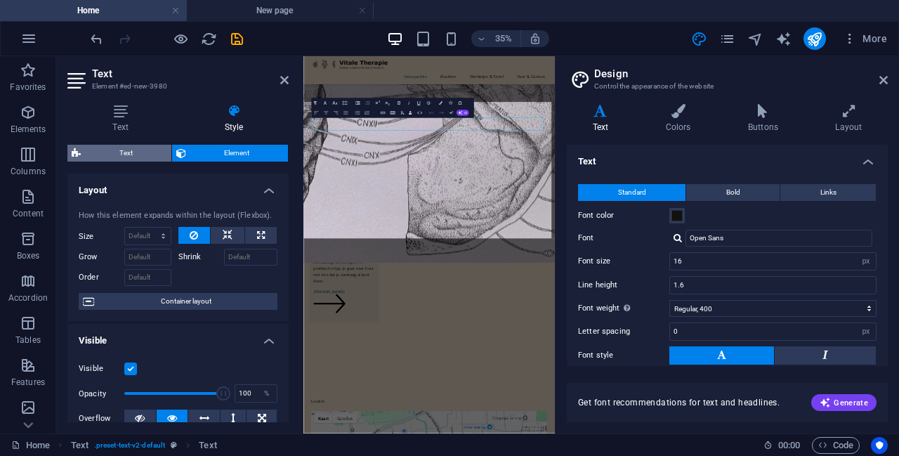
click at [136, 152] on span "Text" at bounding box center [126, 153] width 82 height 17
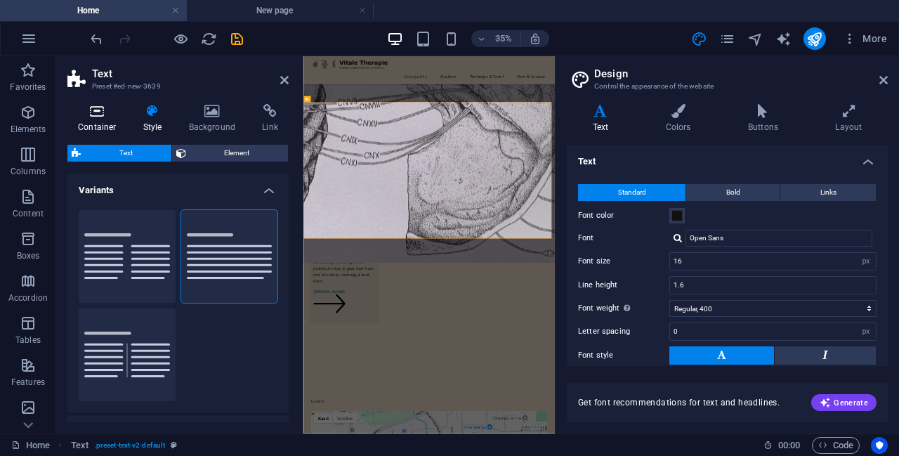
click at [111, 117] on icon at bounding box center [97, 111] width 60 height 14
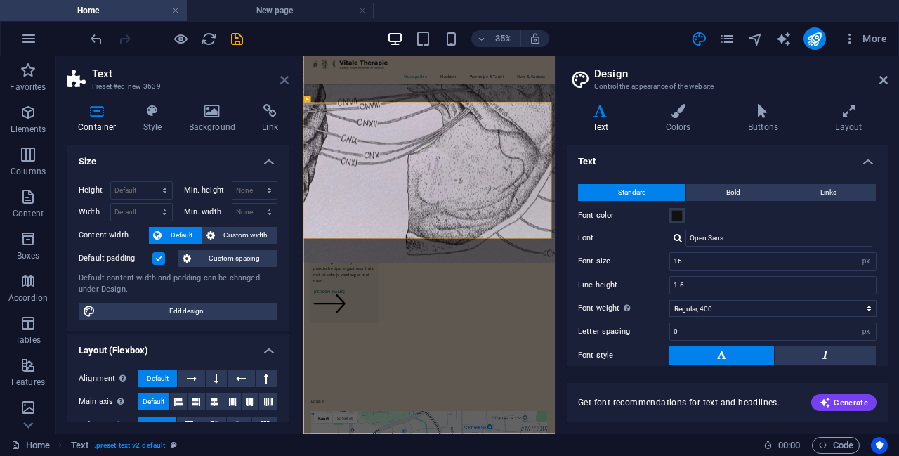
click at [285, 75] on icon at bounding box center [284, 79] width 8 height 11
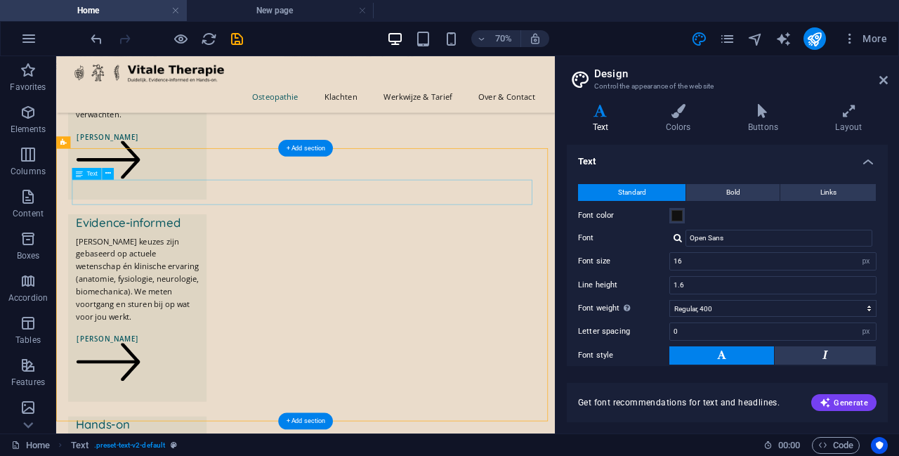
click at [86, 173] on div "Text" at bounding box center [87, 174] width 30 height 12
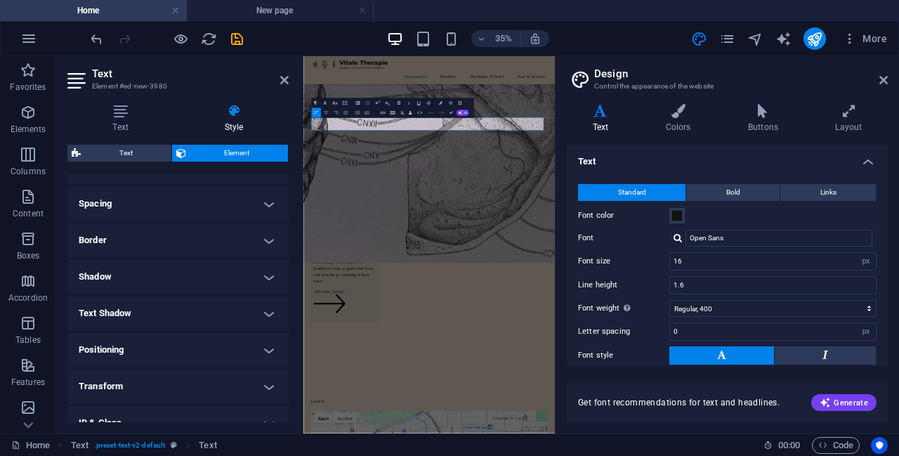
scroll to position [345, 0]
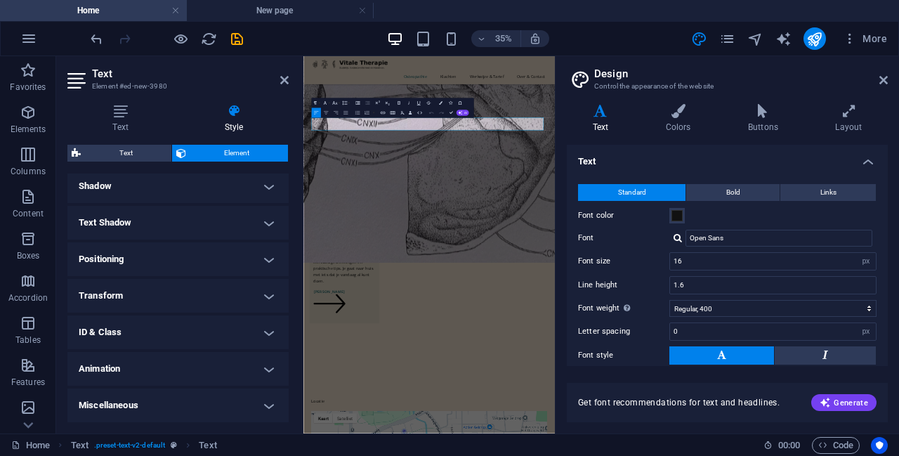
click at [158, 334] on h4 "ID & Class" at bounding box center [177, 332] width 221 height 34
click at [158, 334] on h4 "ID & Class" at bounding box center [177, 327] width 221 height 25
click at [152, 289] on h4 "Transform" at bounding box center [177, 296] width 221 height 34
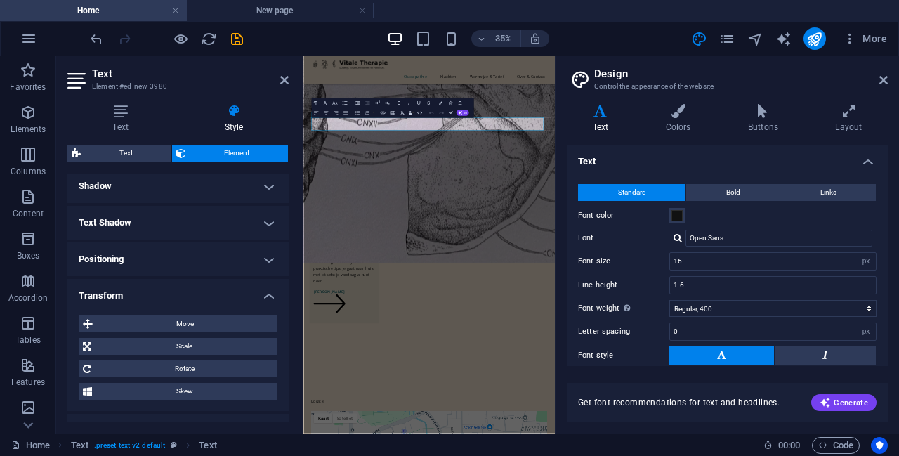
click at [152, 289] on h4 "Transform" at bounding box center [177, 291] width 221 height 25
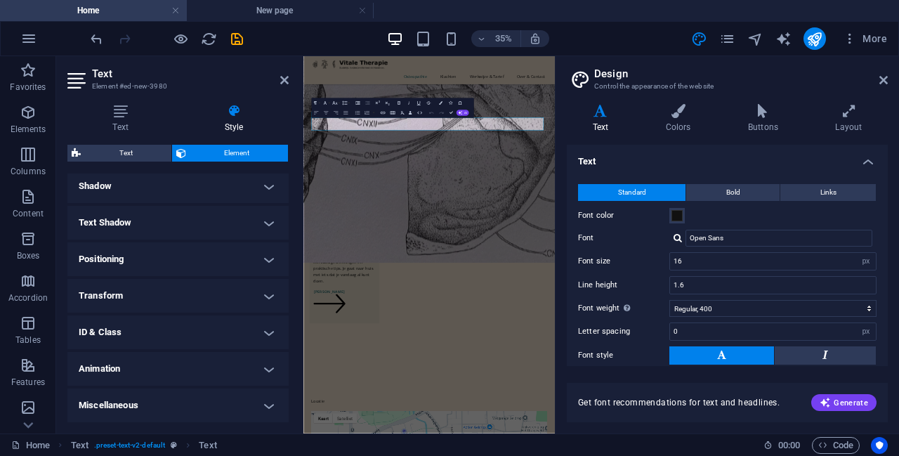
click at [147, 267] on h4 "Positioning" at bounding box center [177, 259] width 221 height 34
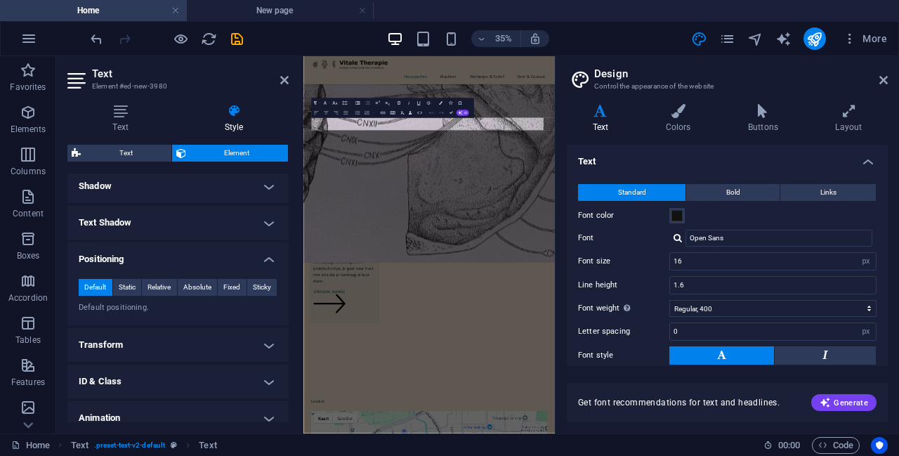
click at [148, 257] on h4 "Positioning" at bounding box center [177, 254] width 221 height 25
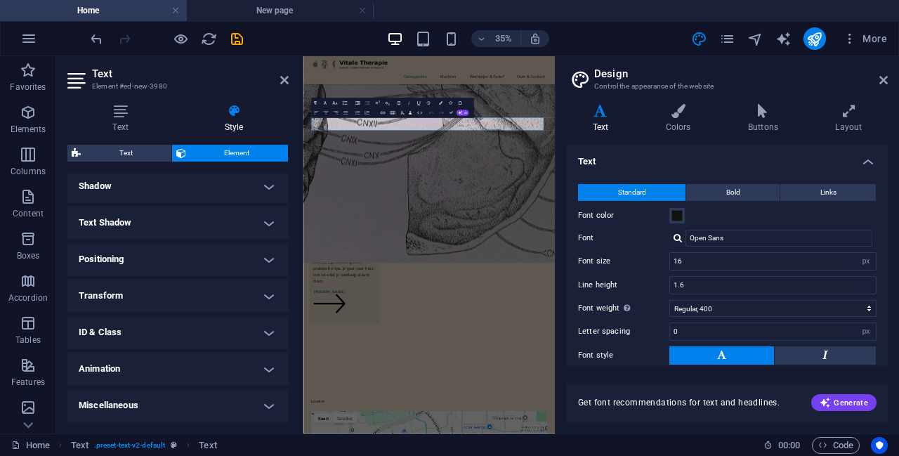
click at [150, 224] on h4 "Text Shadow" at bounding box center [177, 223] width 221 height 34
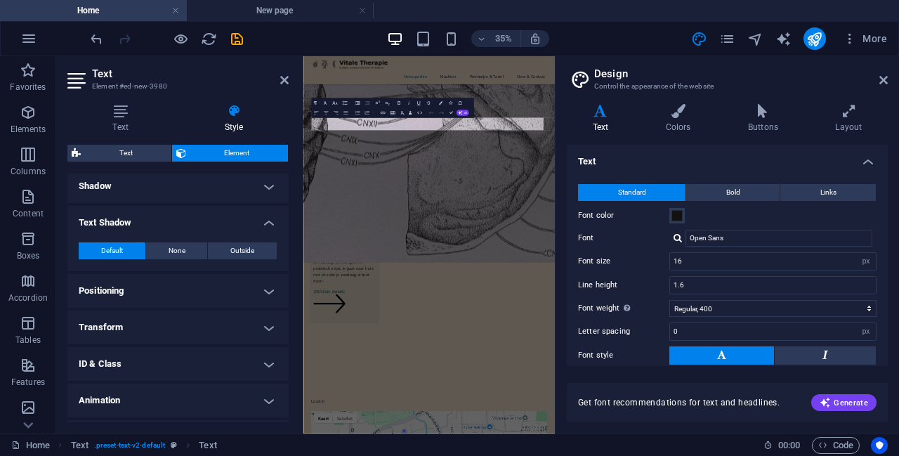
click at [152, 216] on h4 "Text Shadow" at bounding box center [177, 218] width 221 height 25
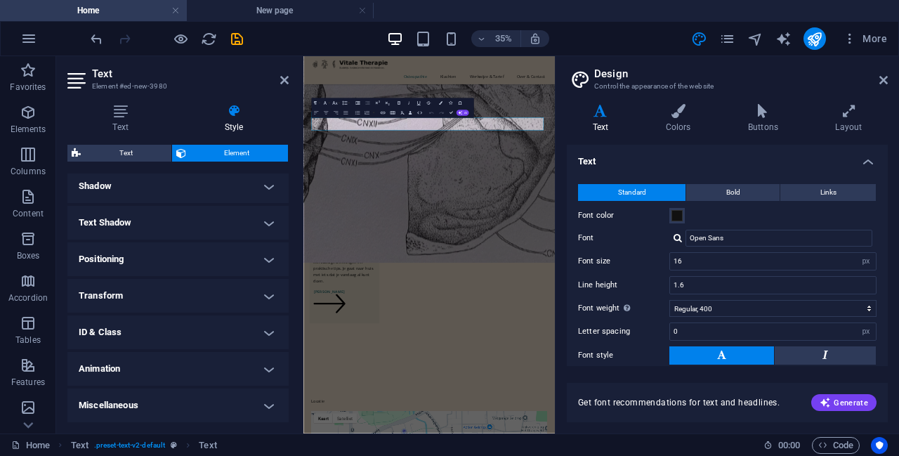
click at [150, 182] on h4 "Shadow" at bounding box center [177, 186] width 221 height 34
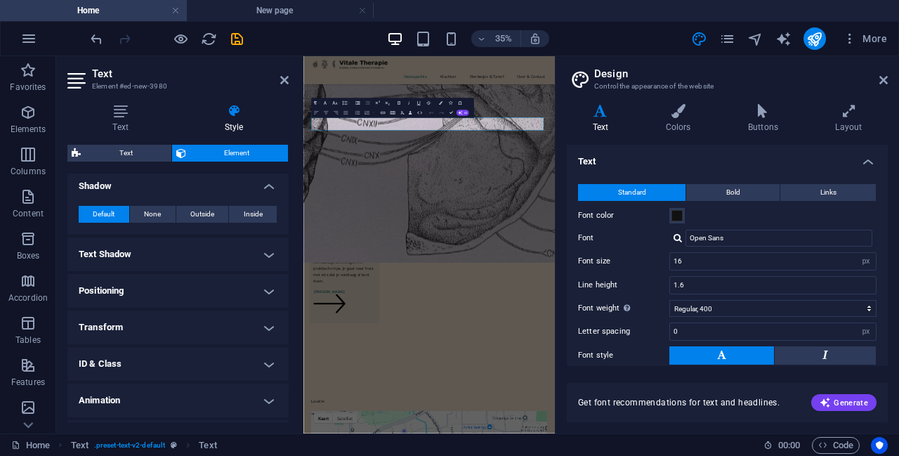
click at [150, 182] on h4 "Shadow" at bounding box center [177, 181] width 221 height 25
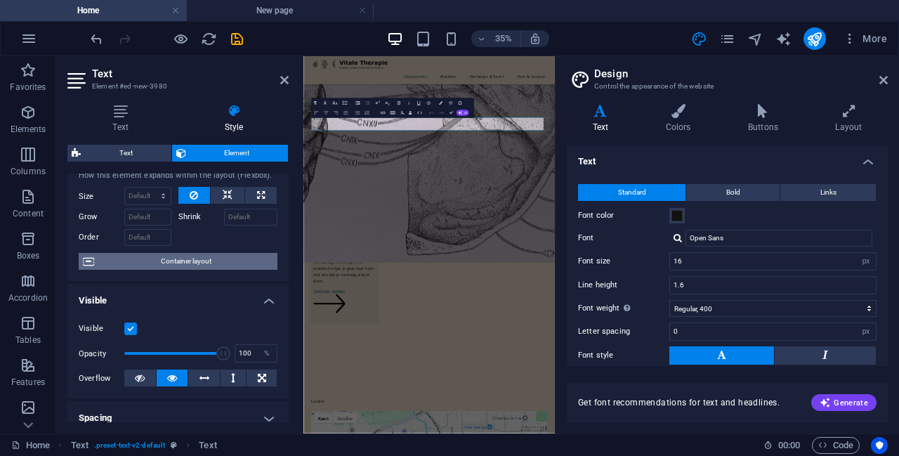
scroll to position [0, 0]
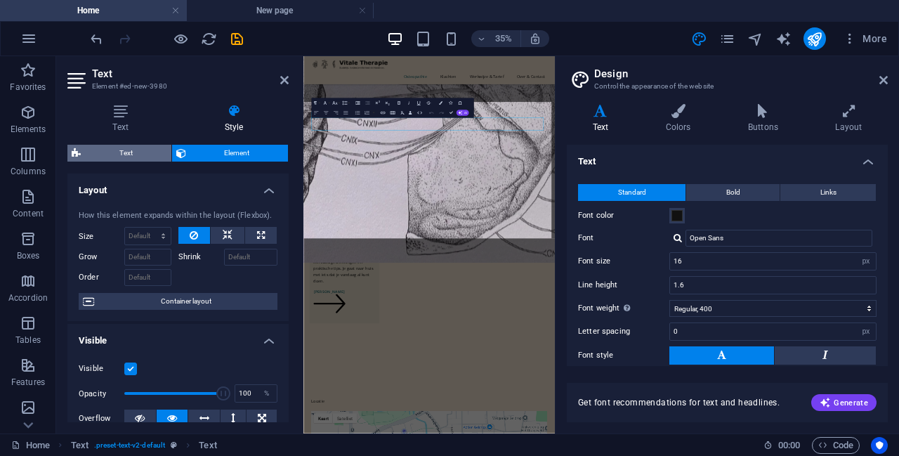
click at [133, 152] on span "Text" at bounding box center [126, 153] width 82 height 17
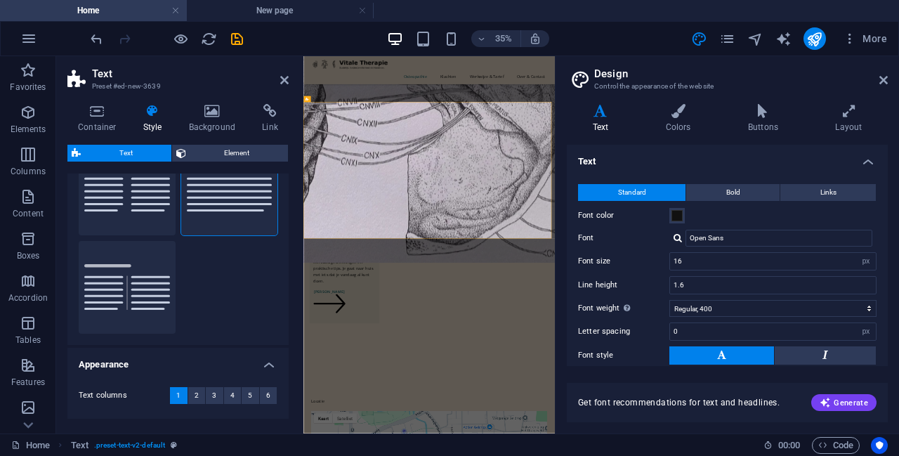
scroll to position [119, 0]
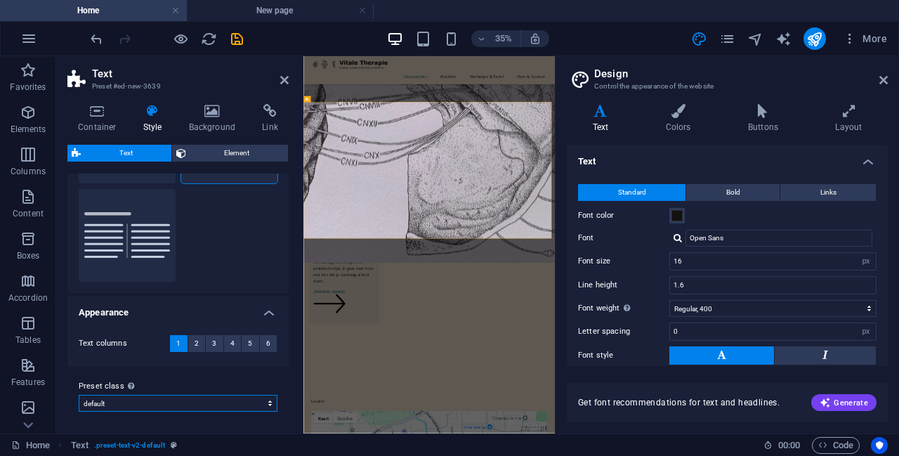
click at [181, 399] on select "default Add preset class" at bounding box center [178, 403] width 199 height 17
click at [213, 339] on span "3" at bounding box center [214, 343] width 4 height 17
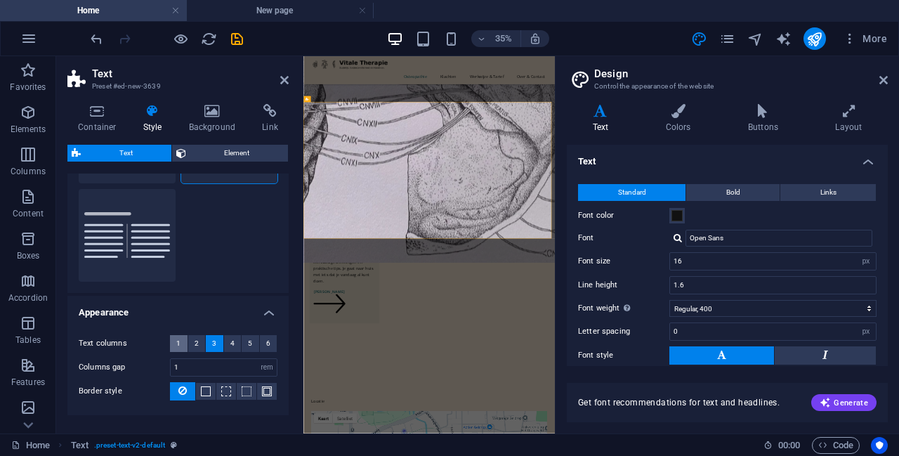
click at [181, 344] on button "1" at bounding box center [179, 343] width 18 height 17
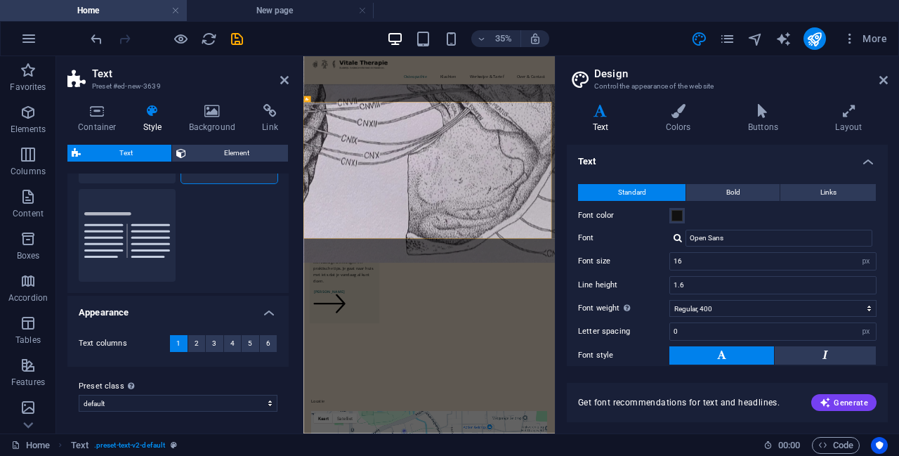
click at [228, 217] on div "Columns Default Separator" at bounding box center [177, 186] width 221 height 214
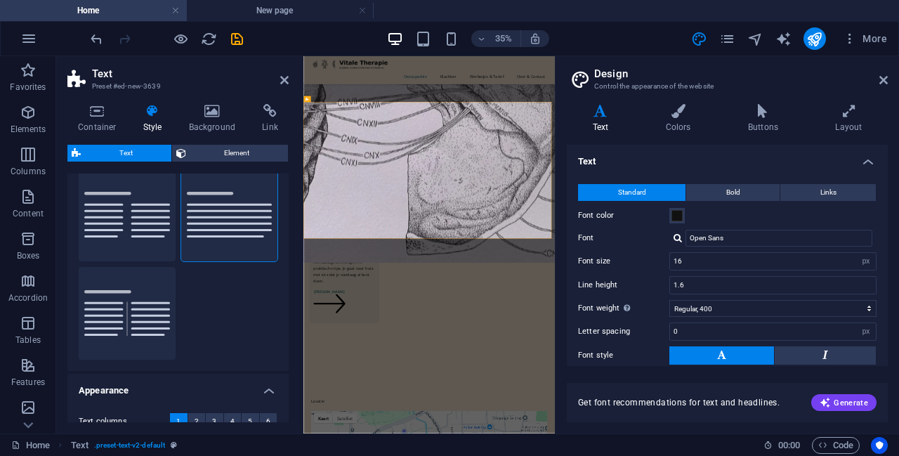
scroll to position [0, 0]
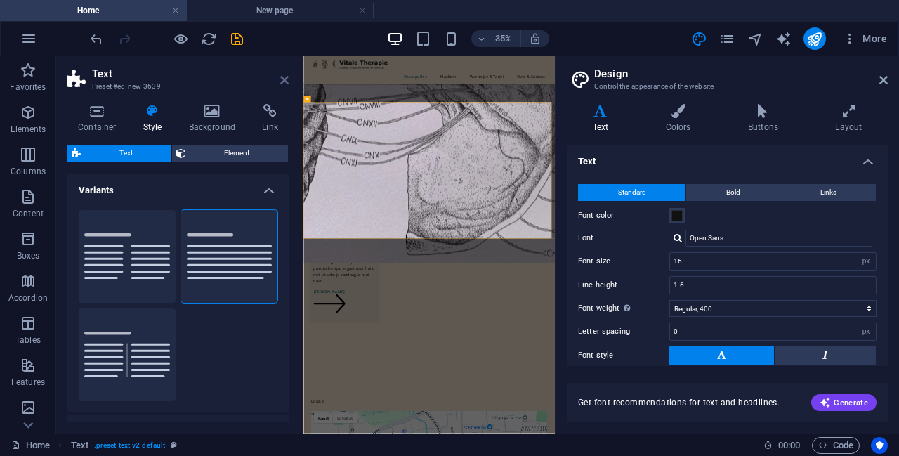
click at [282, 74] on icon at bounding box center [284, 79] width 8 height 11
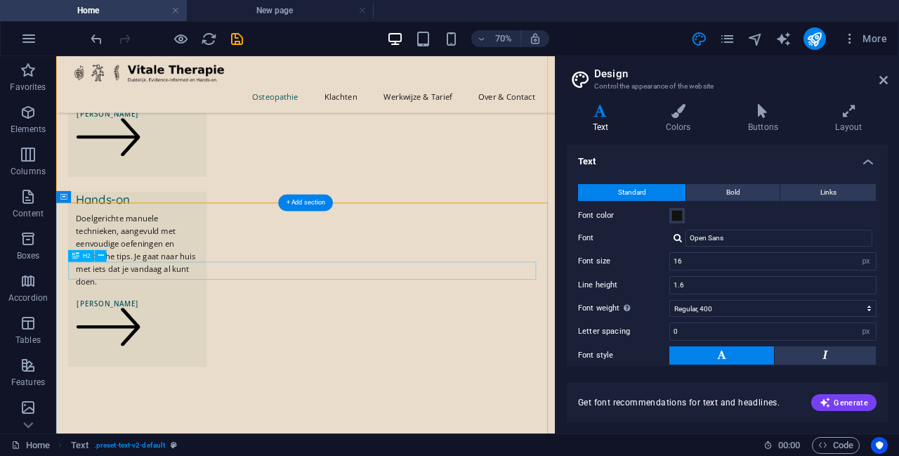
scroll to position [861, 0]
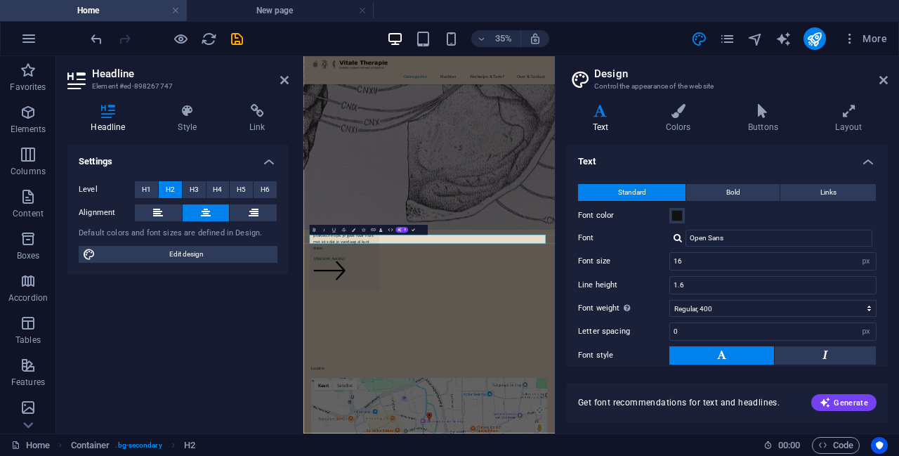
click at [561, 266] on div "Variants Text Colors Buttons Layout Text Standard Bold Links Font color Font Op…" at bounding box center [728, 263] width 344 height 341
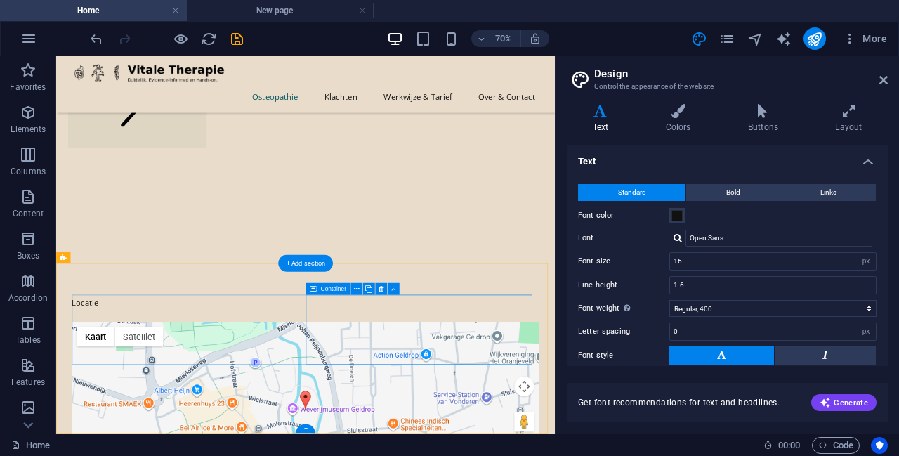
scroll to position [1167, 0]
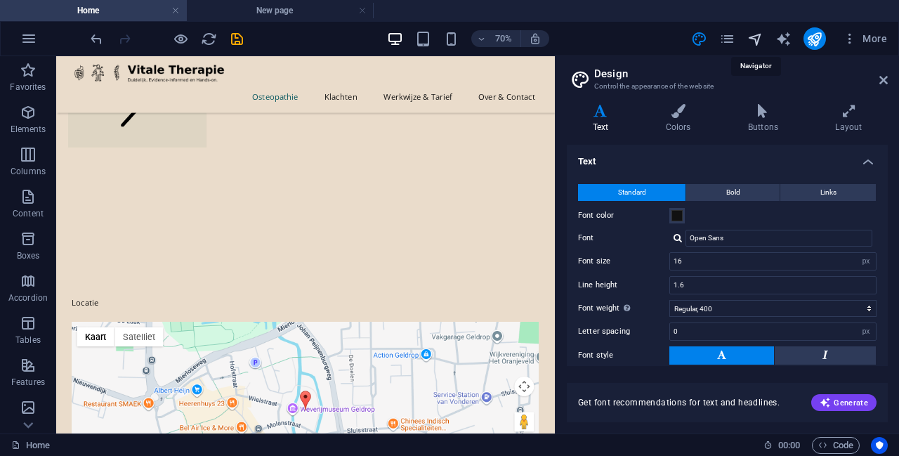
click at [759, 36] on icon "navigator" at bounding box center [756, 39] width 16 height 16
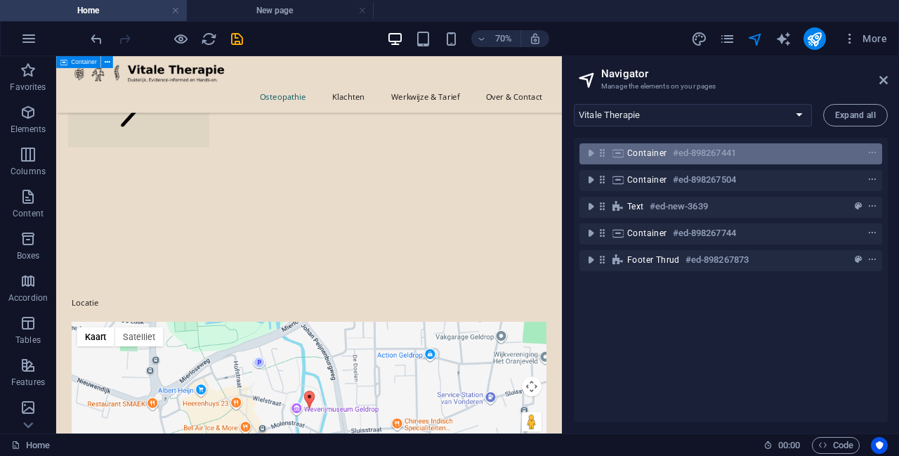
click at [715, 150] on h6 "#ed-898267441" at bounding box center [704, 153] width 63 height 17
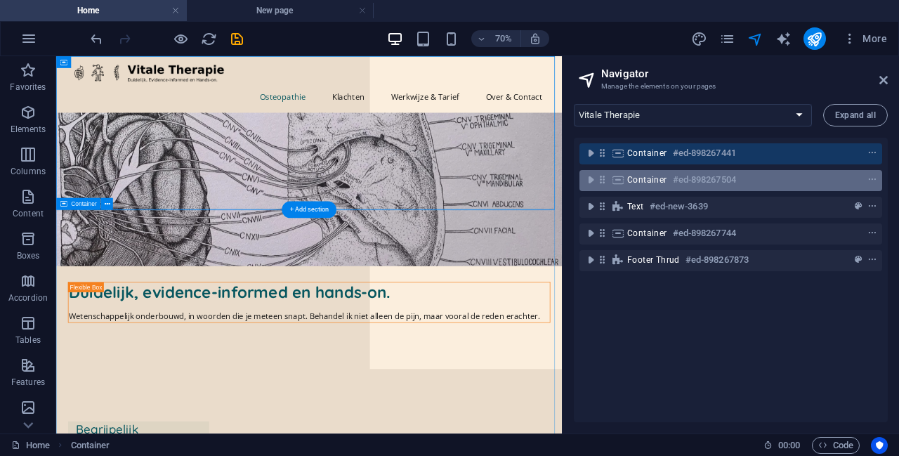
click at [724, 176] on h6 "#ed-898267504" at bounding box center [704, 179] width 63 height 17
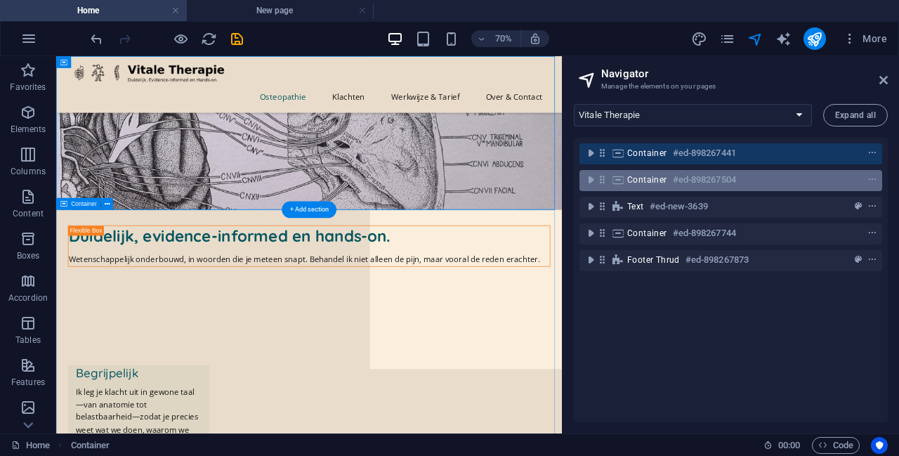
scroll to position [172, 0]
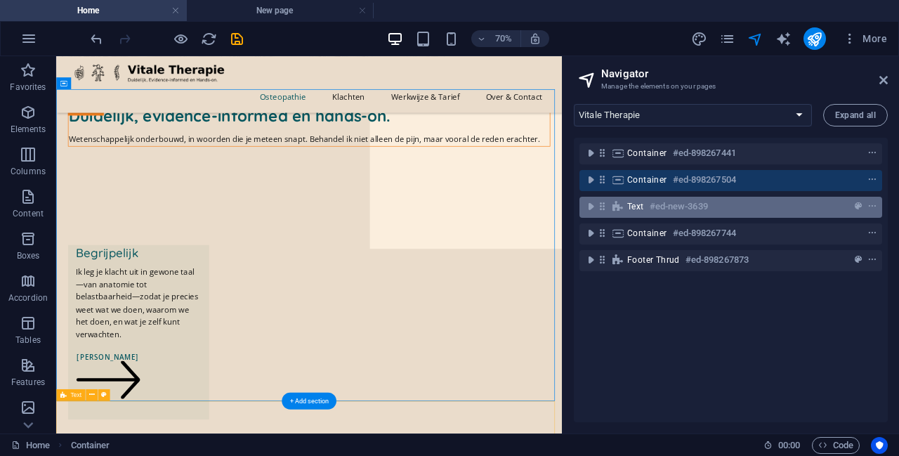
click at [712, 207] on div "Text #ed-new-3639" at bounding box center [719, 206] width 185 height 17
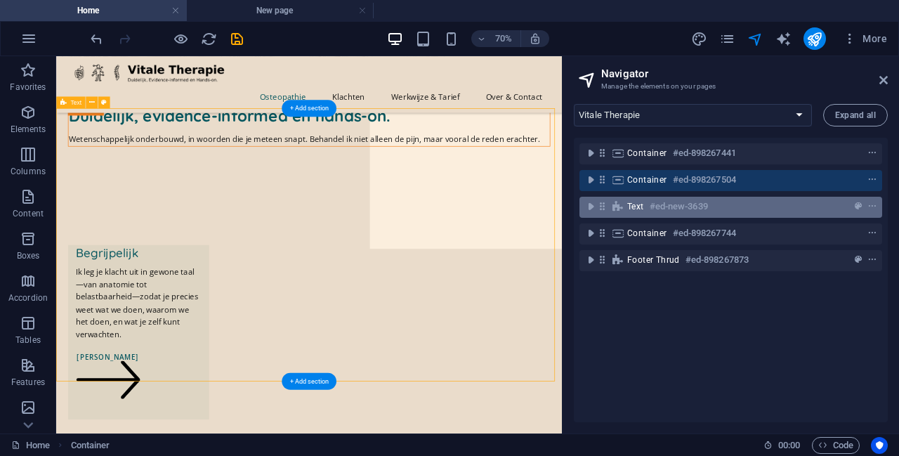
scroll to position [589, 0]
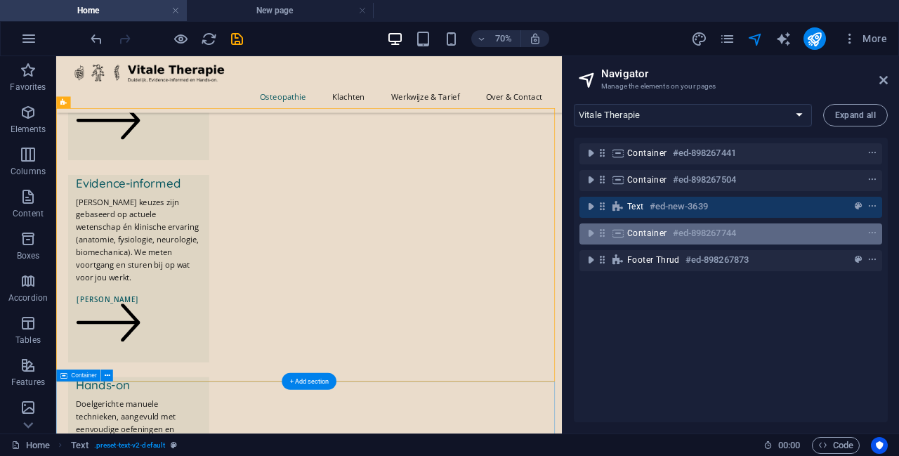
click at [720, 230] on h6 "#ed-898267744" at bounding box center [704, 233] width 63 height 17
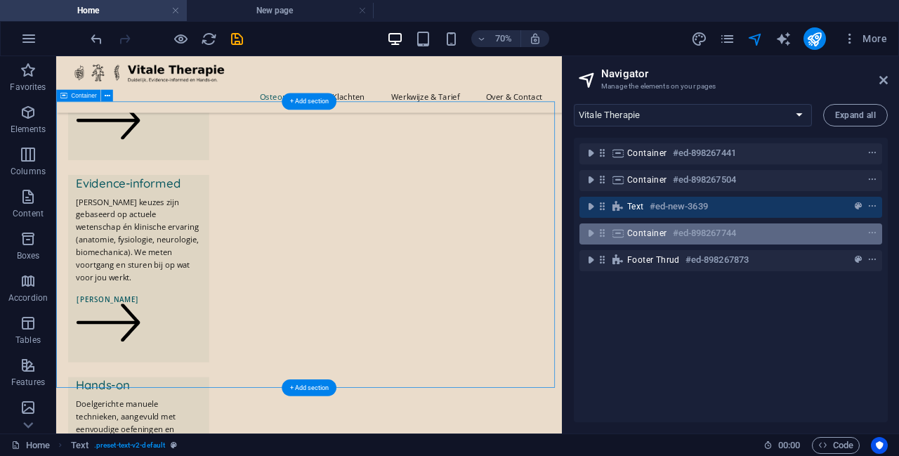
scroll to position [989, 0]
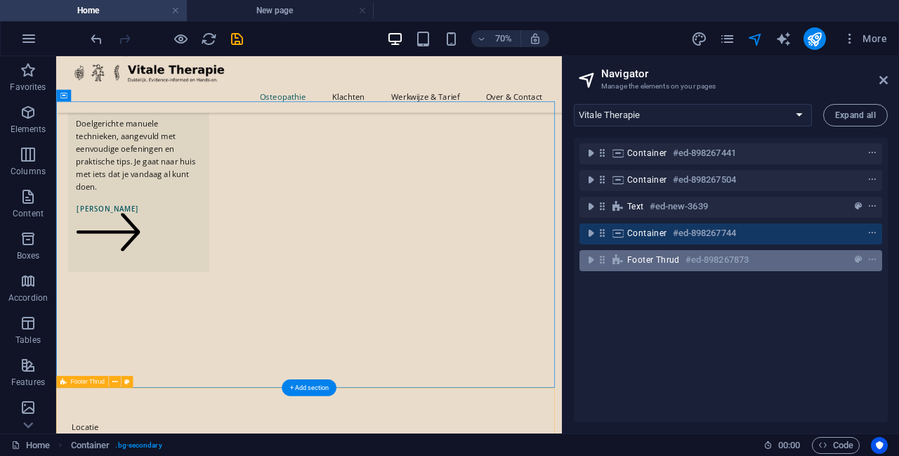
click at [727, 259] on h6 "#ed-898267873" at bounding box center [717, 260] width 63 height 17
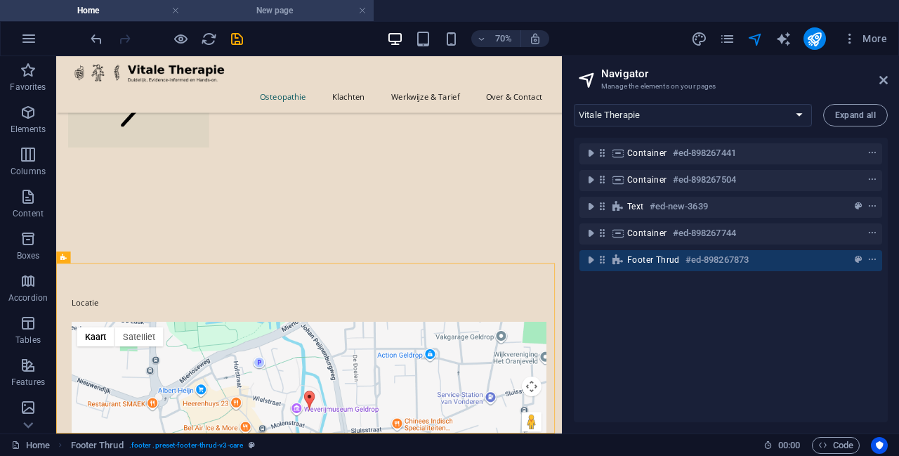
click at [301, 12] on h4 "New page" at bounding box center [280, 10] width 187 height 15
select select "16903374-nl"
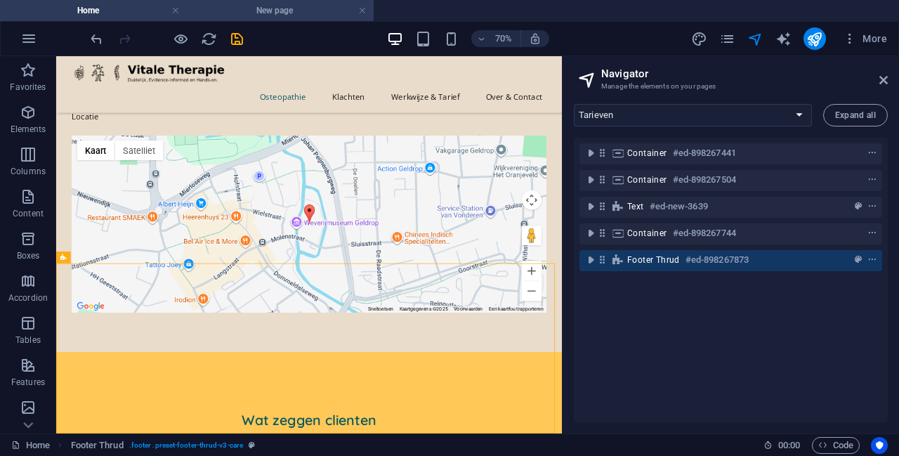
scroll to position [0, 0]
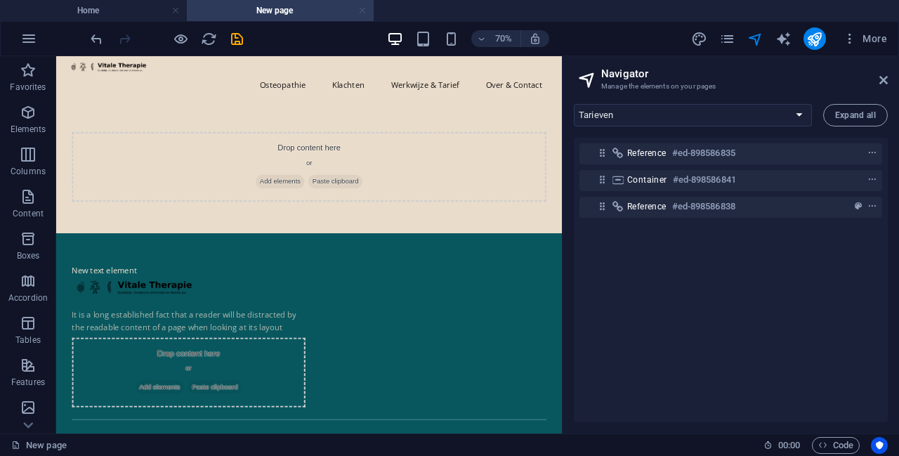
click at [364, 9] on link at bounding box center [362, 10] width 8 height 13
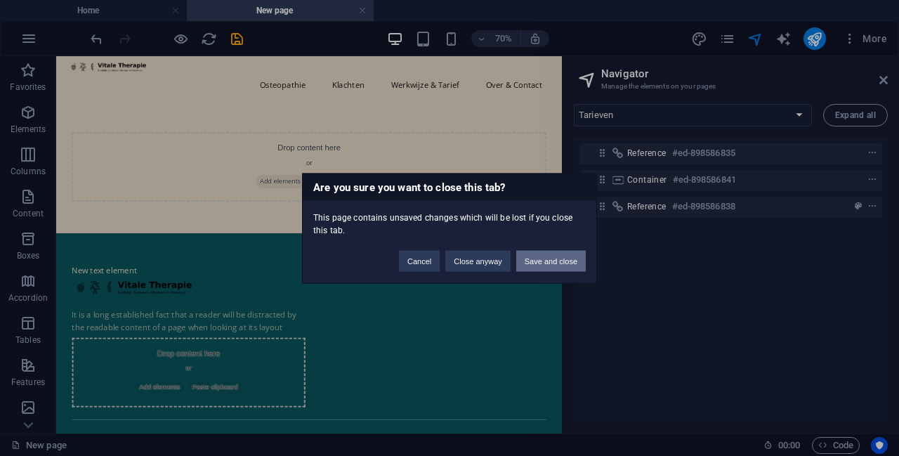
click at [555, 256] on button "Save and close" at bounding box center [551, 260] width 70 height 21
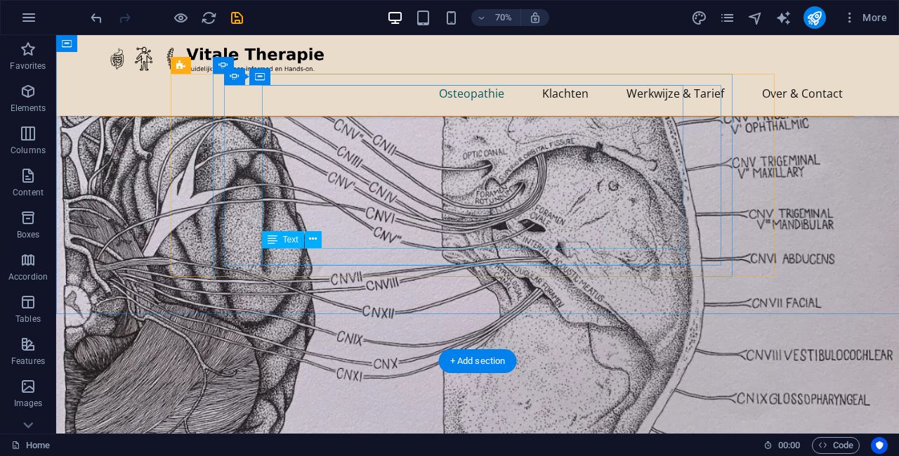
scroll to position [1119, 0]
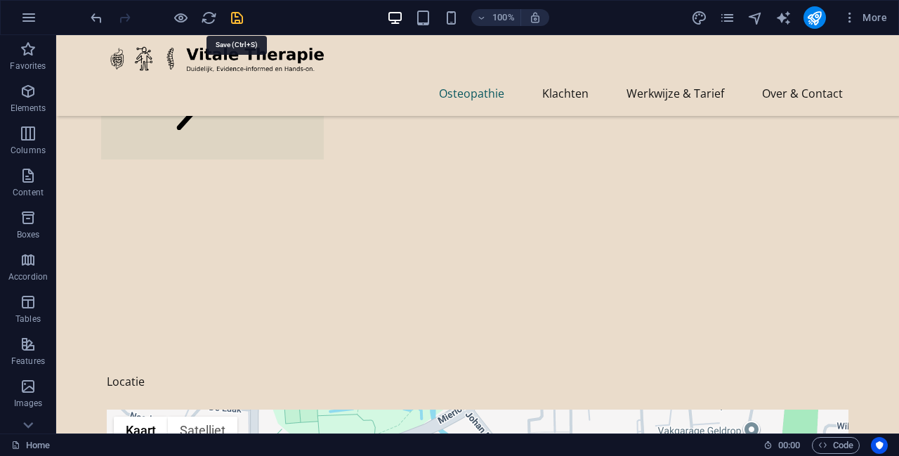
click at [238, 15] on icon "save" at bounding box center [237, 18] width 16 height 16
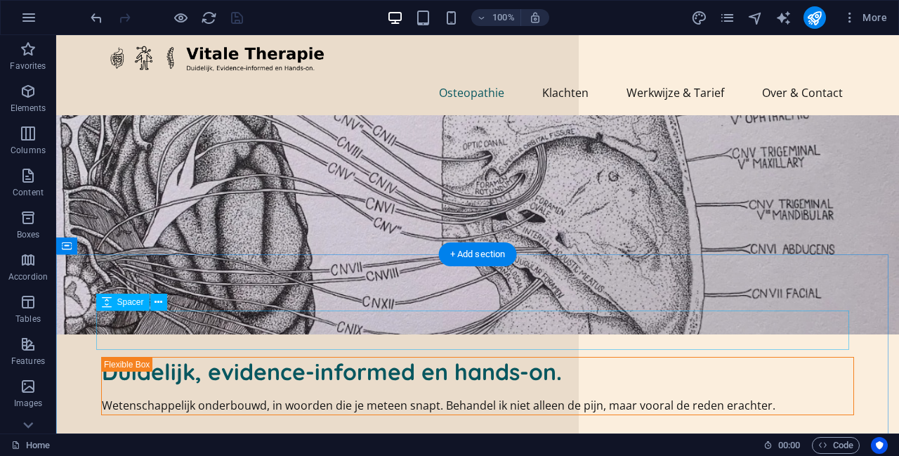
scroll to position [0, 0]
